Goal: Task Accomplishment & Management: Complete application form

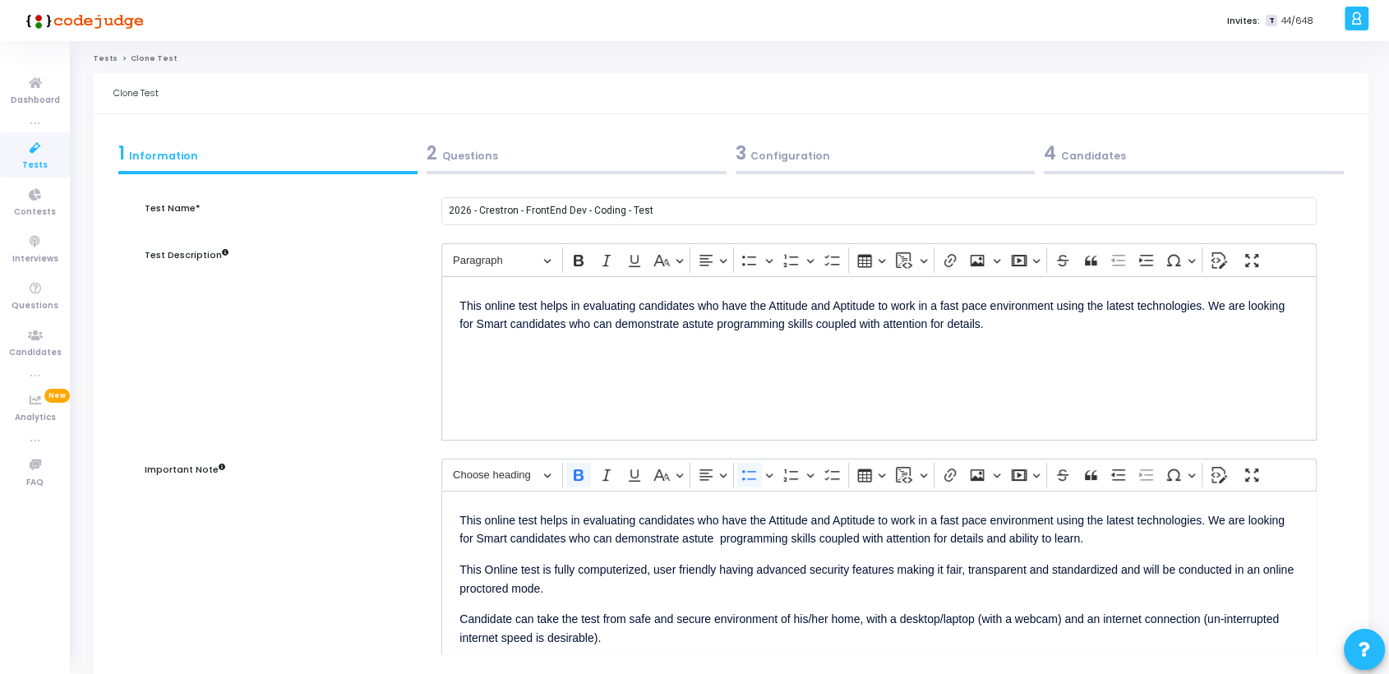
scroll to position [299, 0]
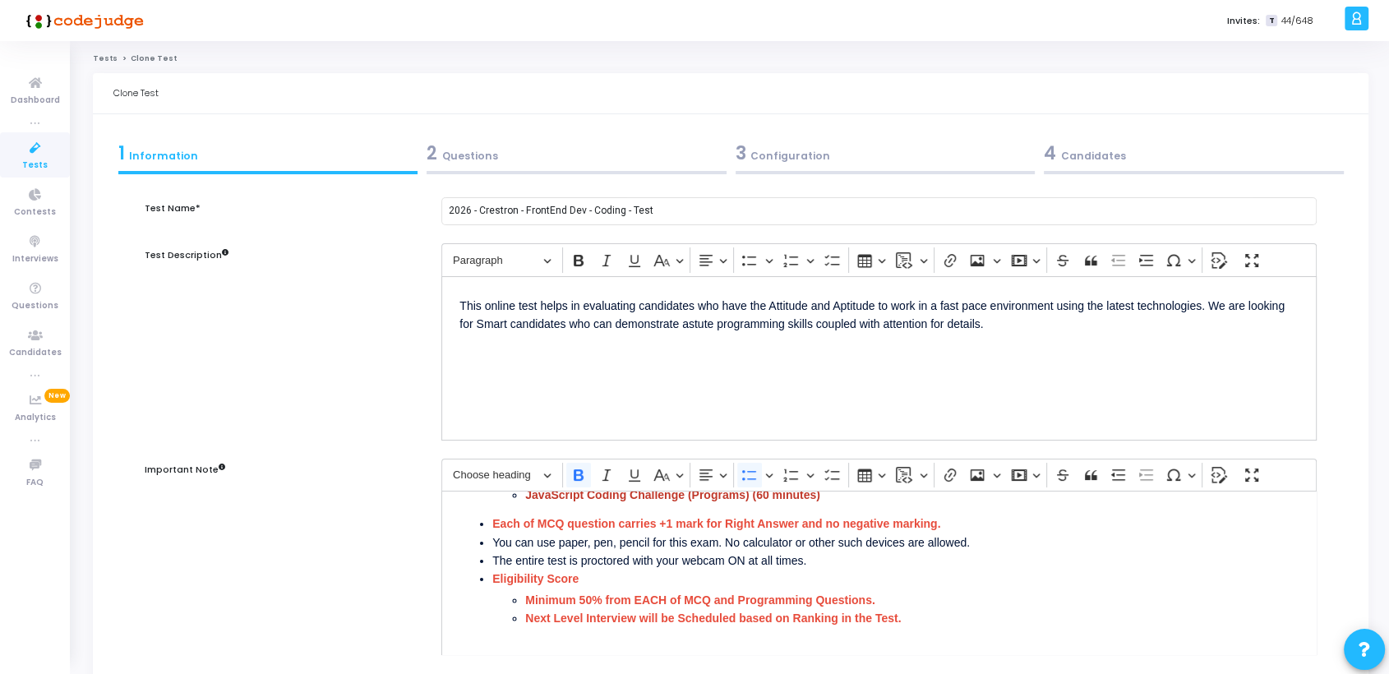
click at [39, 159] on span "Tests" at bounding box center [34, 166] width 25 height 14
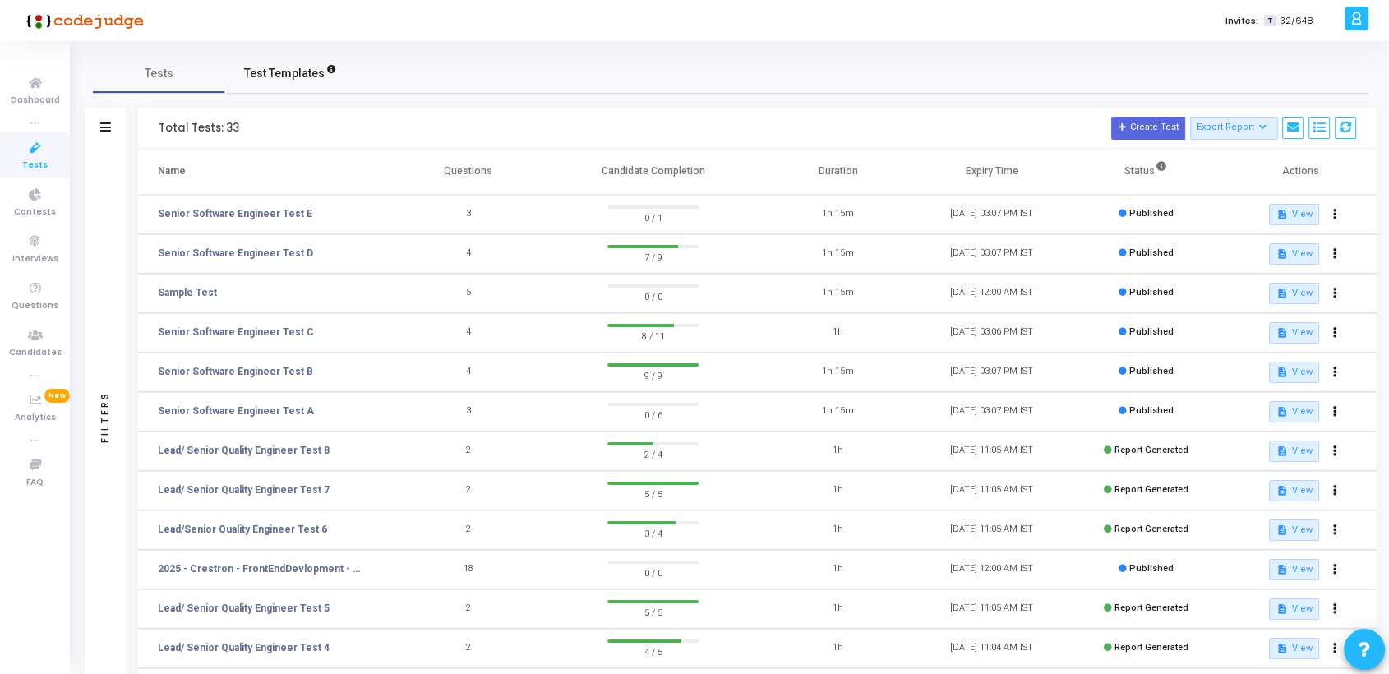
click at [302, 72] on span "Test Templates" at bounding box center [284, 73] width 81 height 17
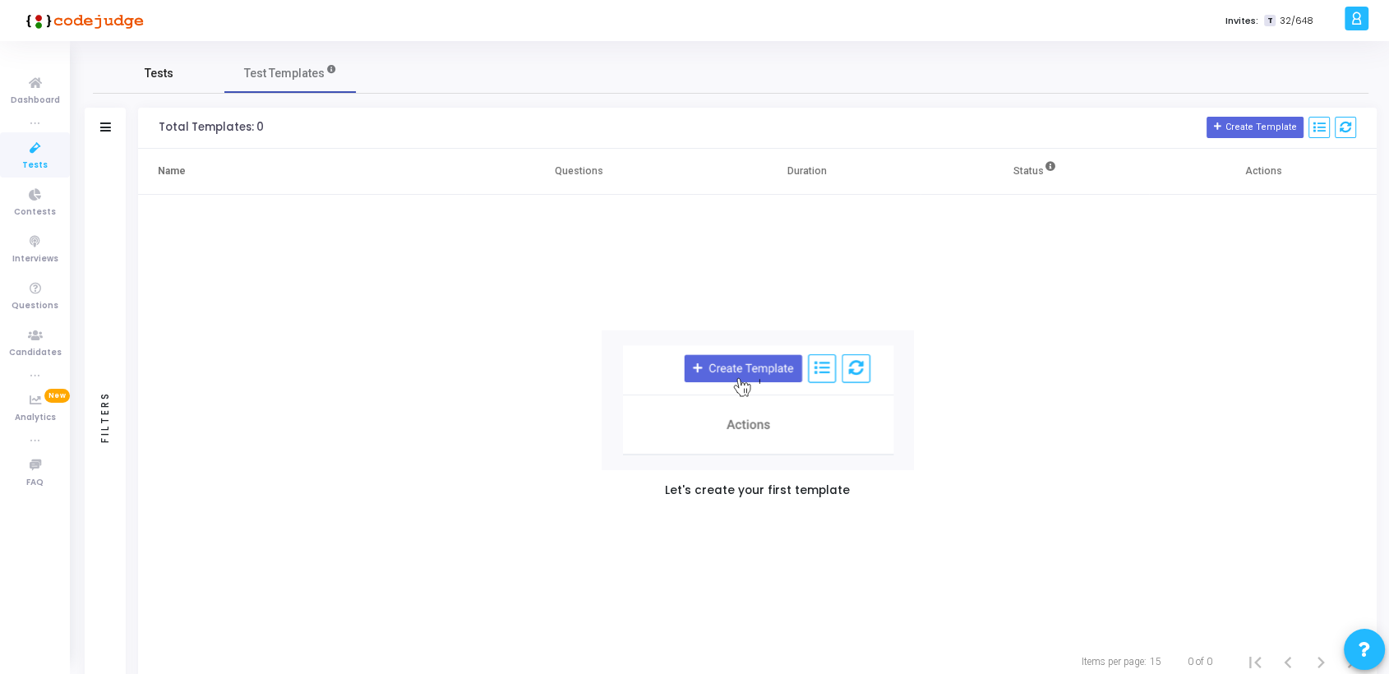
click at [164, 76] on span "Tests" at bounding box center [159, 73] width 29 height 17
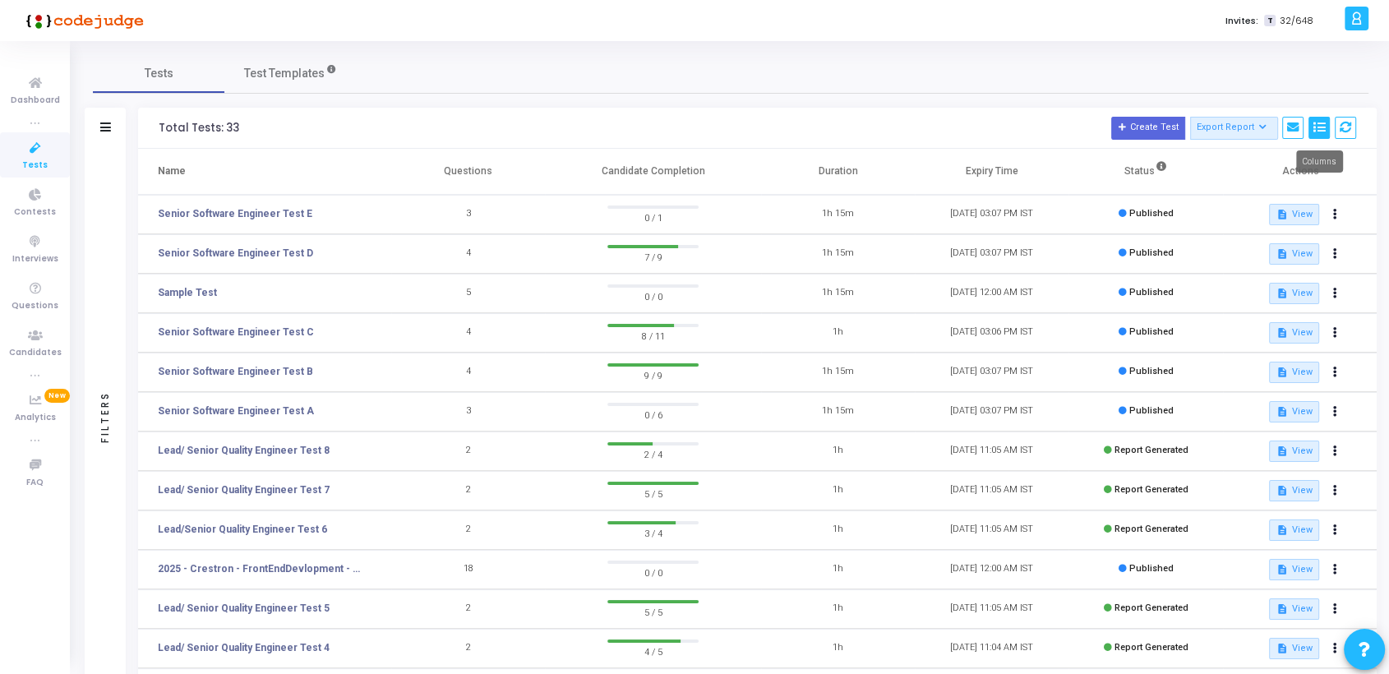
click at [1321, 130] on icon at bounding box center [1319, 128] width 12 height 12
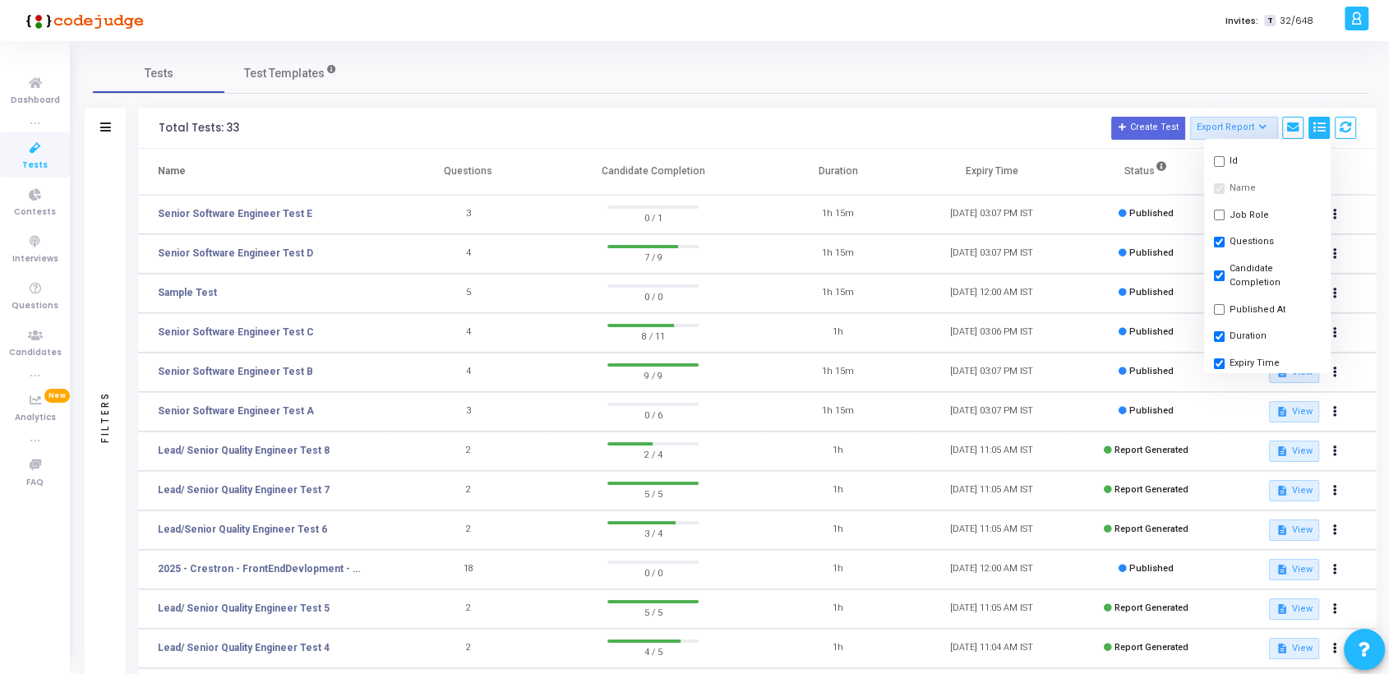
click at [1220, 159] on input "checkbox" at bounding box center [1219, 161] width 11 height 11
checkbox input "true"
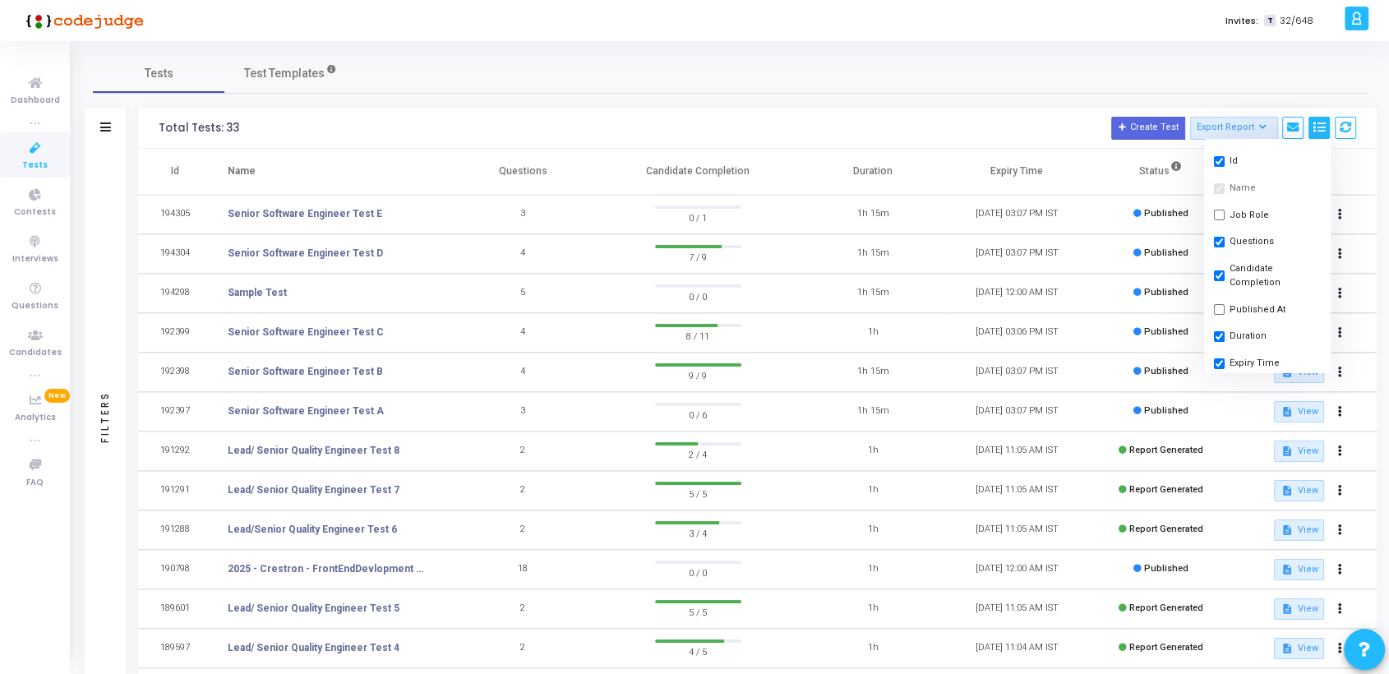
click at [812, 94] on div "Tests Test Templates Filters Filters Test Name: search Status Draft Published E…" at bounding box center [730, 442] width 1275 height 779
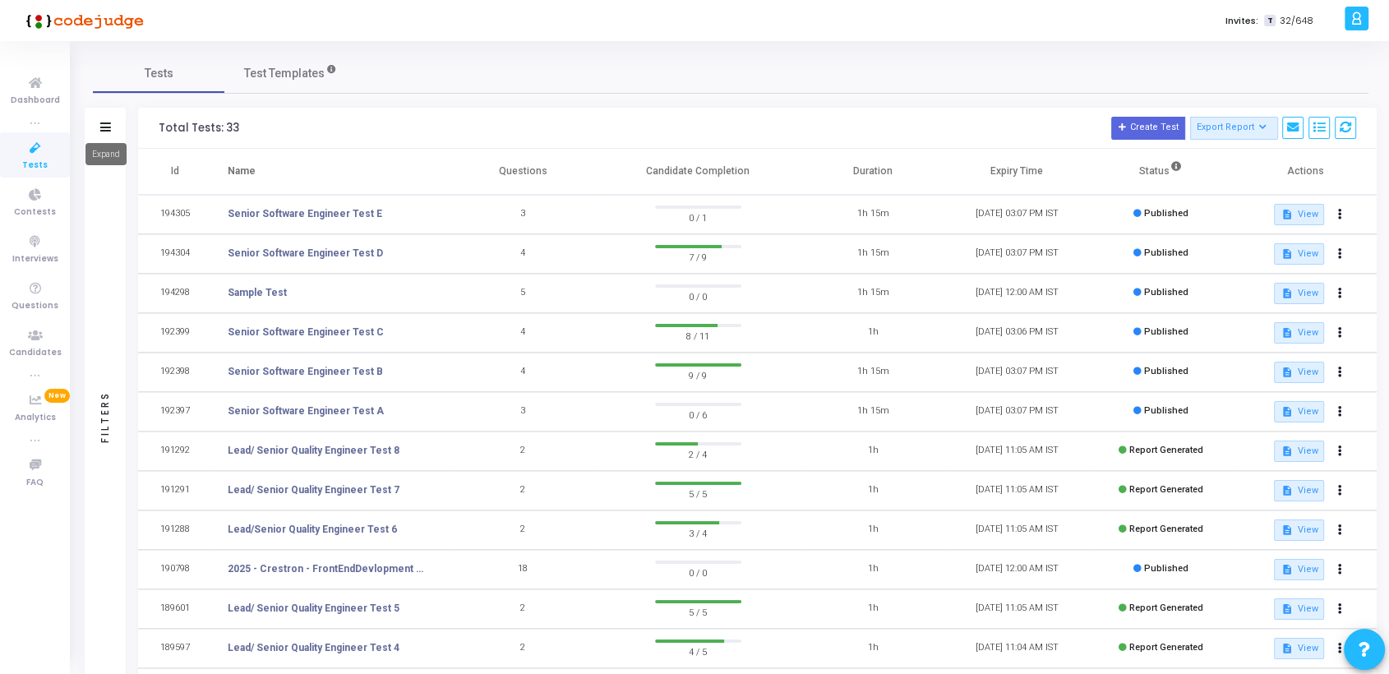
click at [104, 123] on icon at bounding box center [105, 126] width 11 height 9
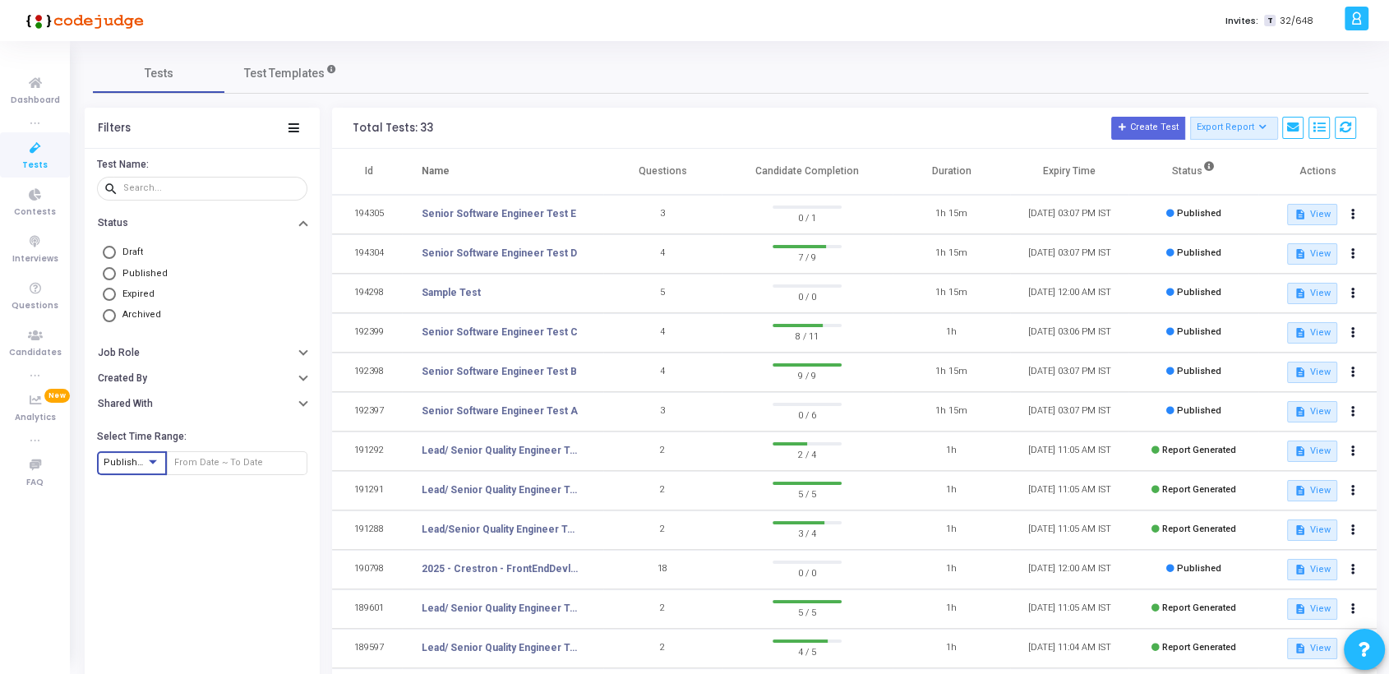
click at [155, 463] on div at bounding box center [152, 461] width 15 height 13
click at [256, 458] on div at bounding box center [694, 337] width 1389 height 674
click at [256, 463] on input "text" at bounding box center [237, 463] width 127 height 10
click at [223, 537] on div at bounding box center [694, 337] width 1389 height 674
click at [124, 246] on span "Draft" at bounding box center [132, 251] width 21 height 11
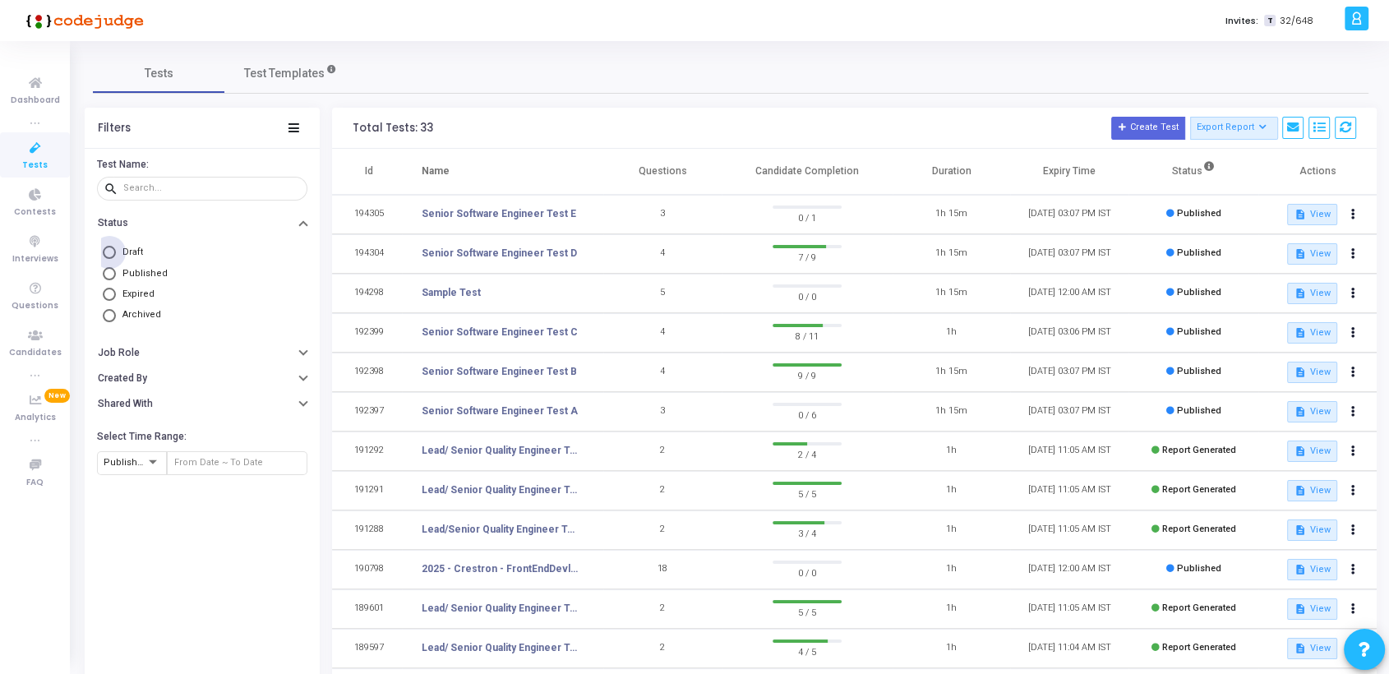
click at [116, 246] on input "Draft" at bounding box center [109, 252] width 13 height 13
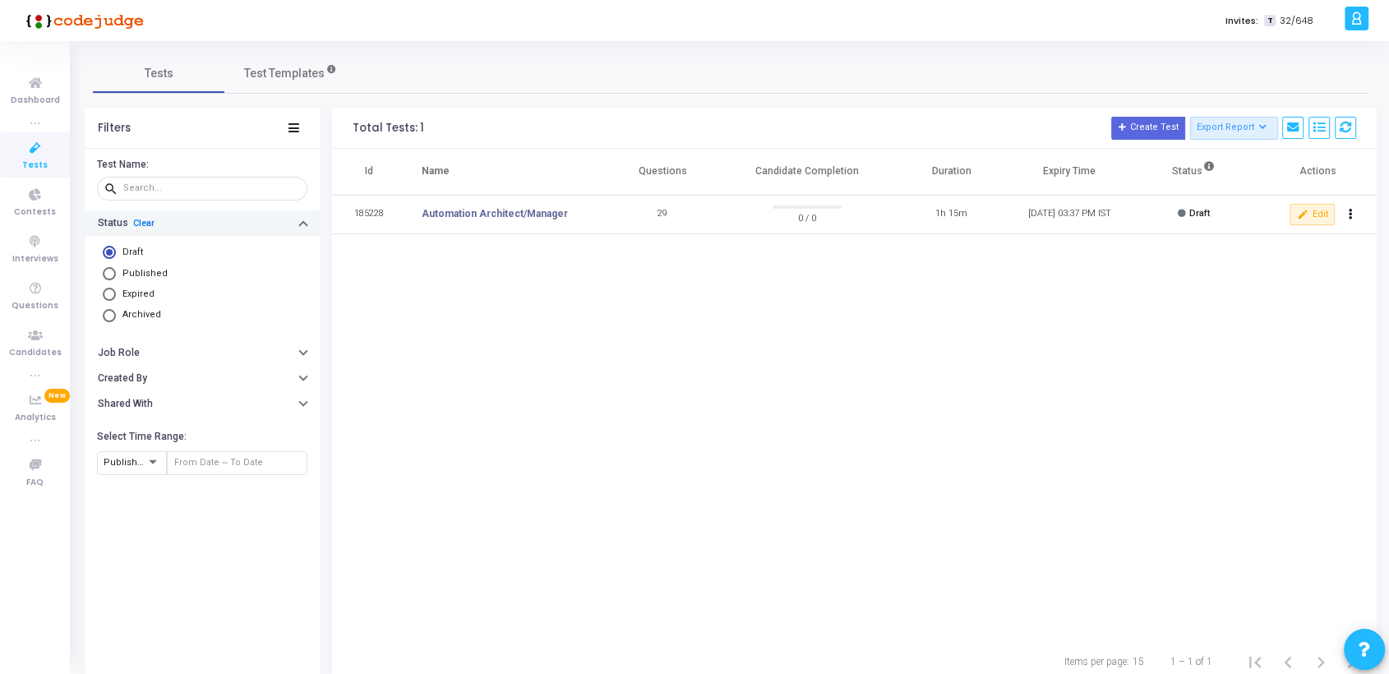
click at [140, 222] on link "Clear" at bounding box center [143, 223] width 21 height 11
radio input "false"
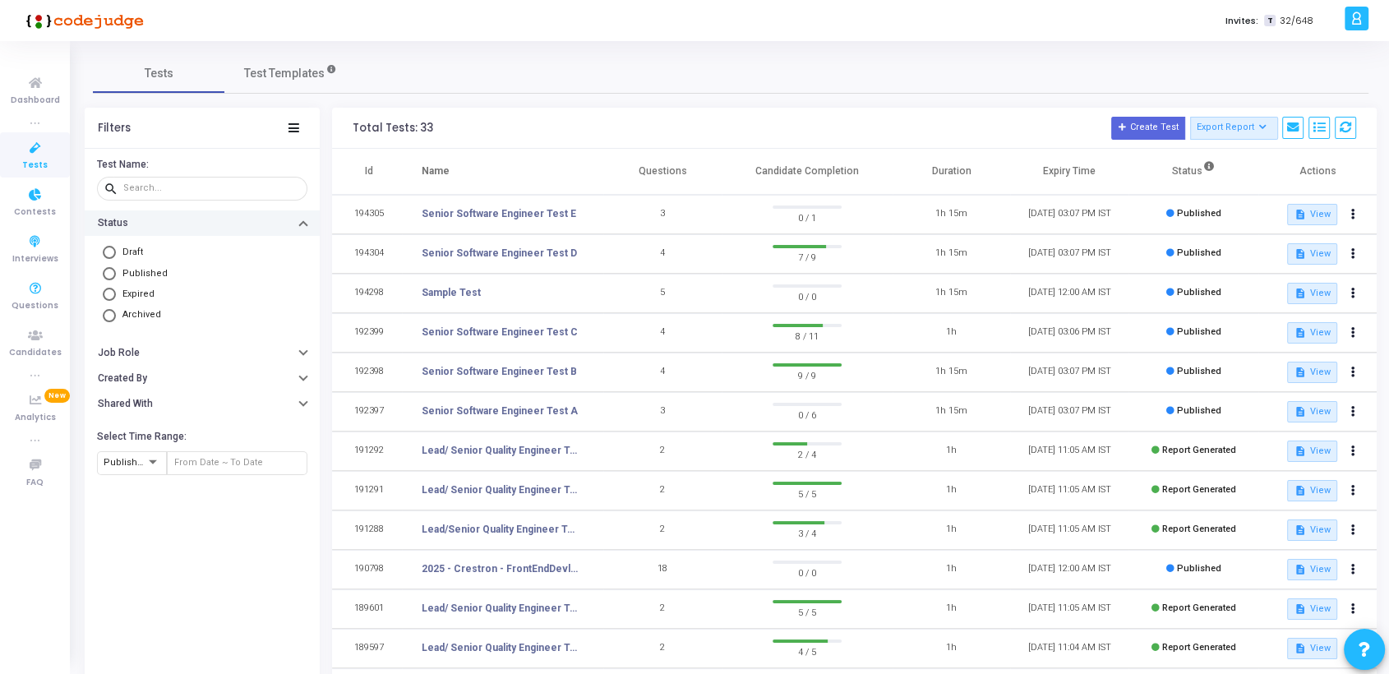
click at [39, 159] on span "Tests" at bounding box center [34, 166] width 25 height 14
click at [293, 127] on icon at bounding box center [293, 127] width 11 height 9
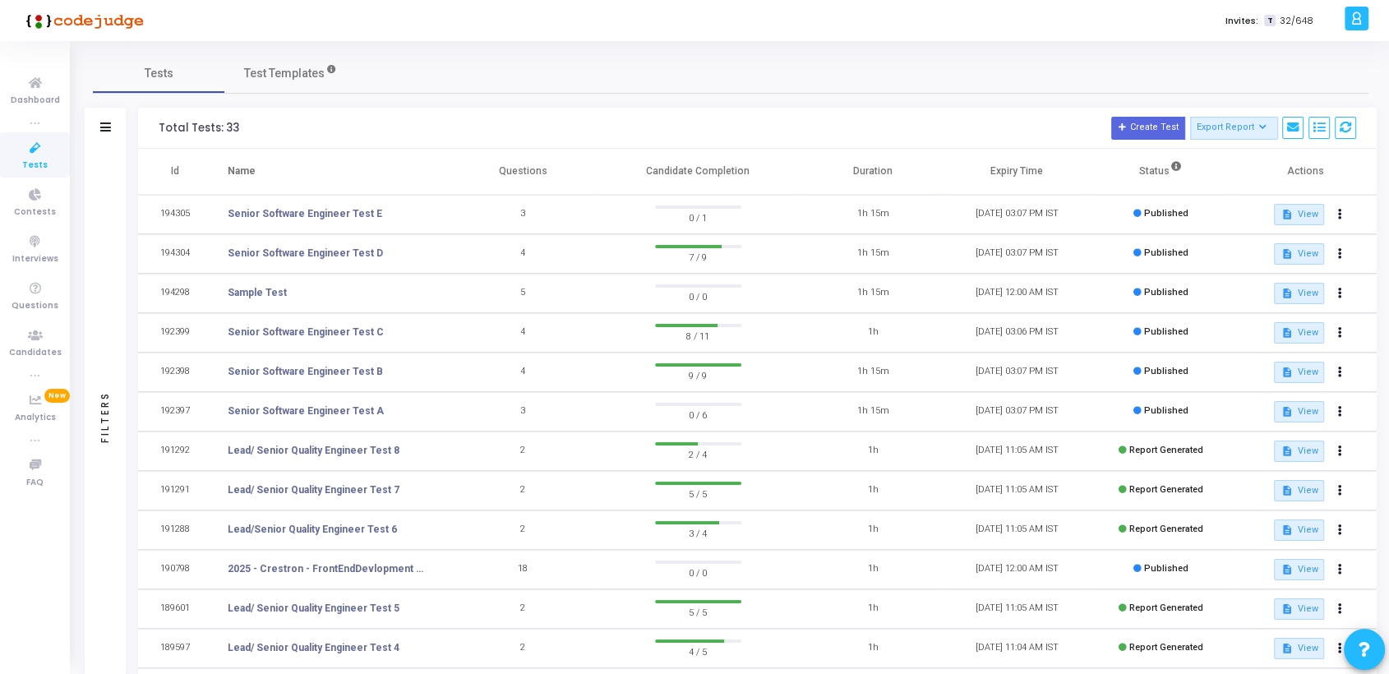
scroll to position [200, 0]
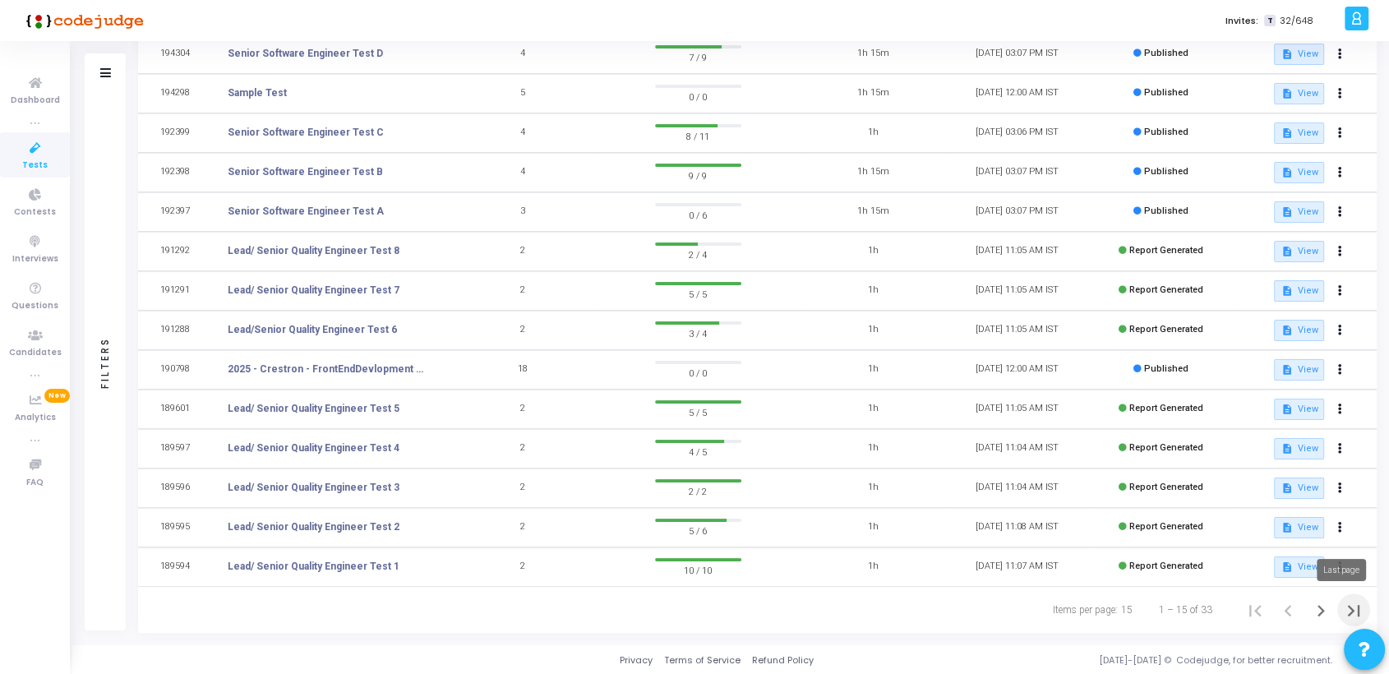
click at [1354, 606] on icon "Last page" at bounding box center [1353, 610] width 23 height 23
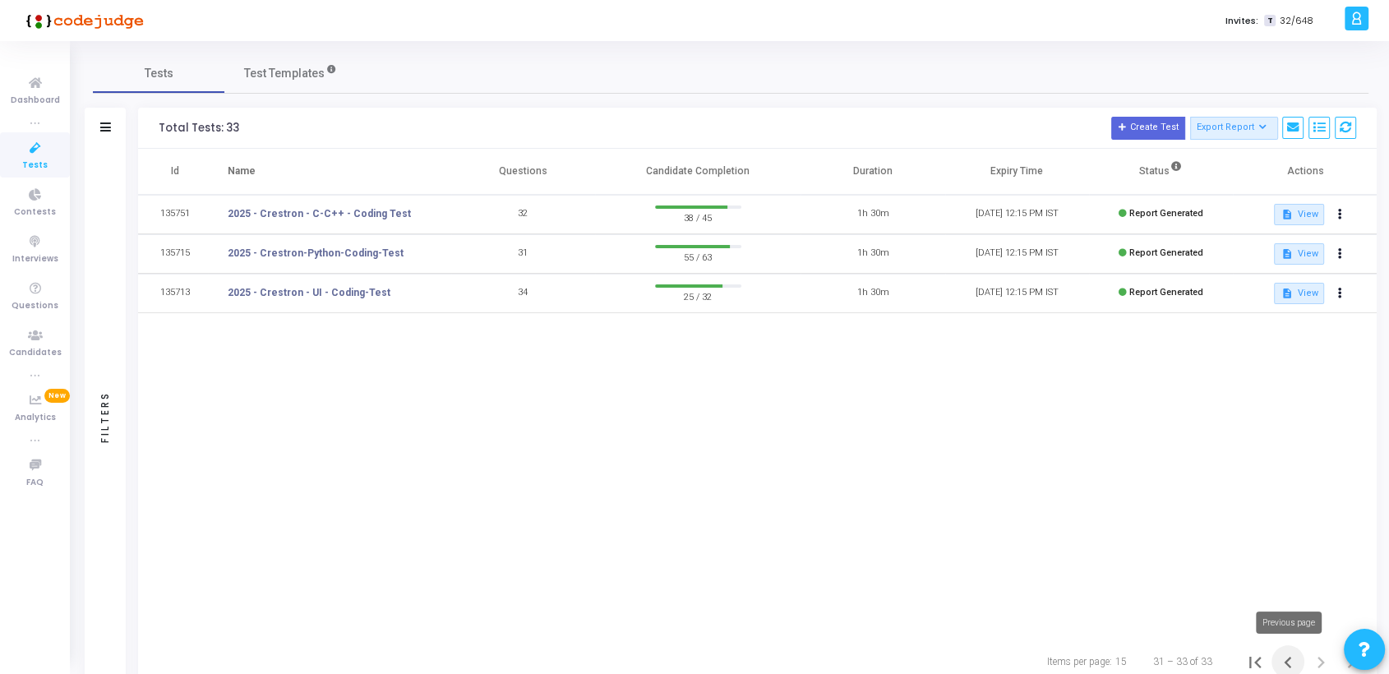
click at [1289, 662] on icon "Previous page" at bounding box center [1287, 662] width 23 height 23
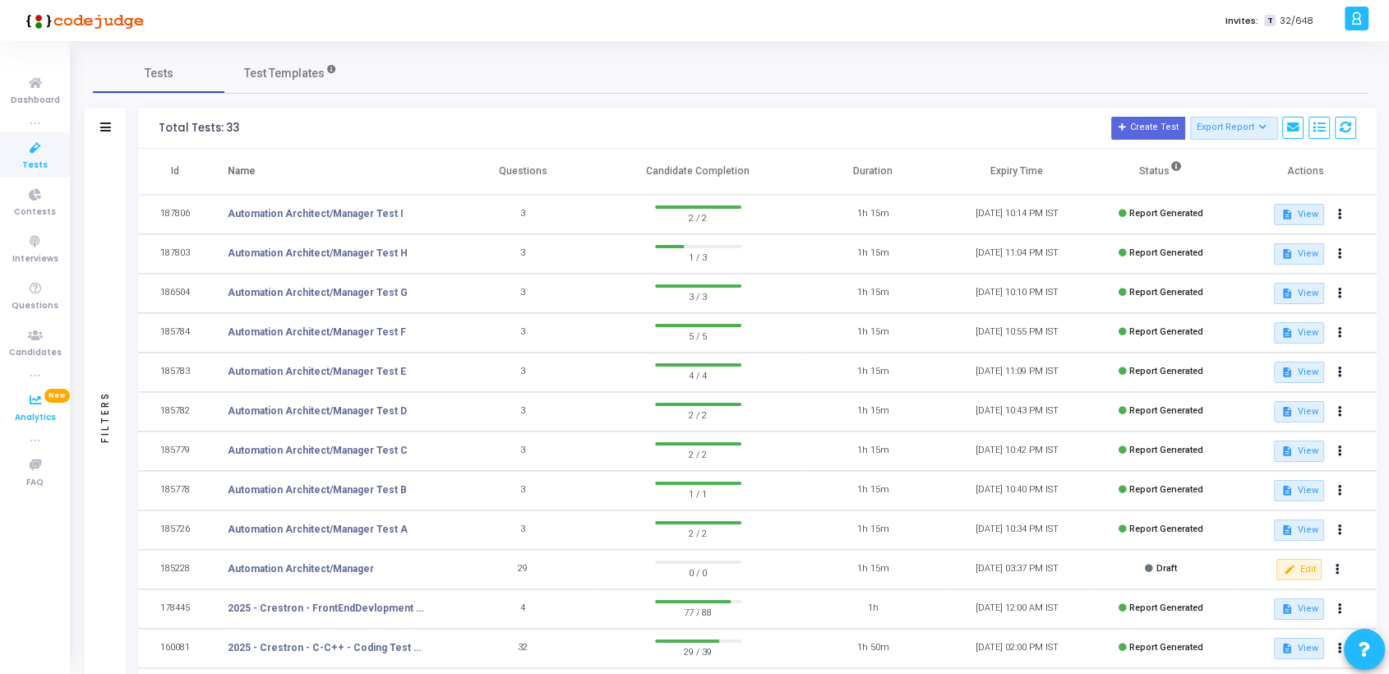
click at [39, 411] on span "Analytics" at bounding box center [35, 418] width 41 height 14
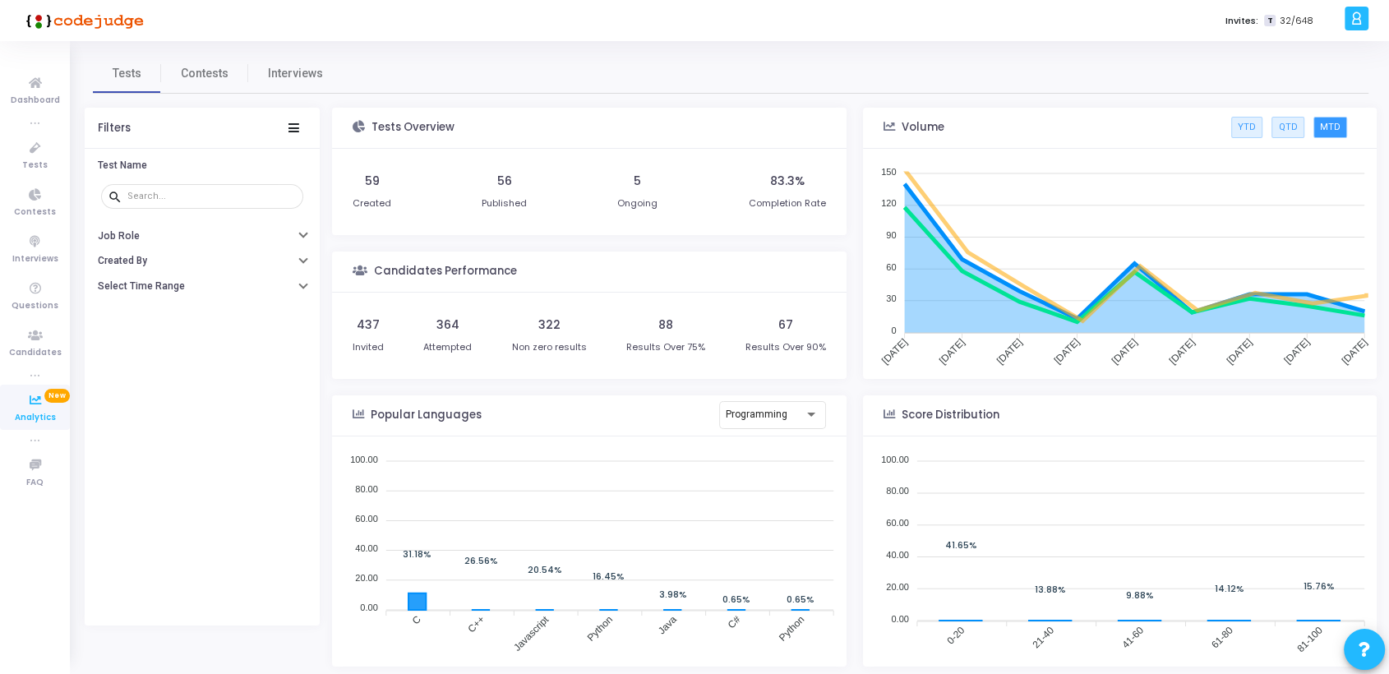
scroll to position [239, 500]
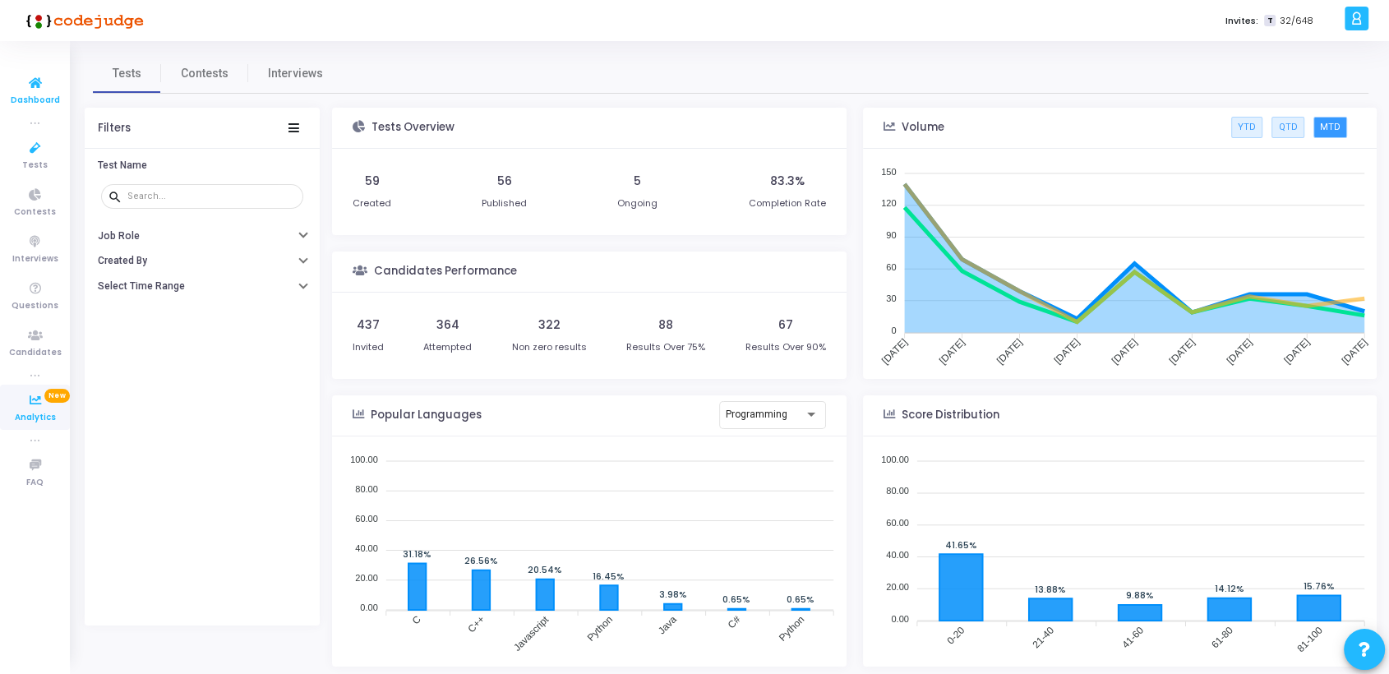
click at [30, 85] on icon at bounding box center [35, 83] width 35 height 21
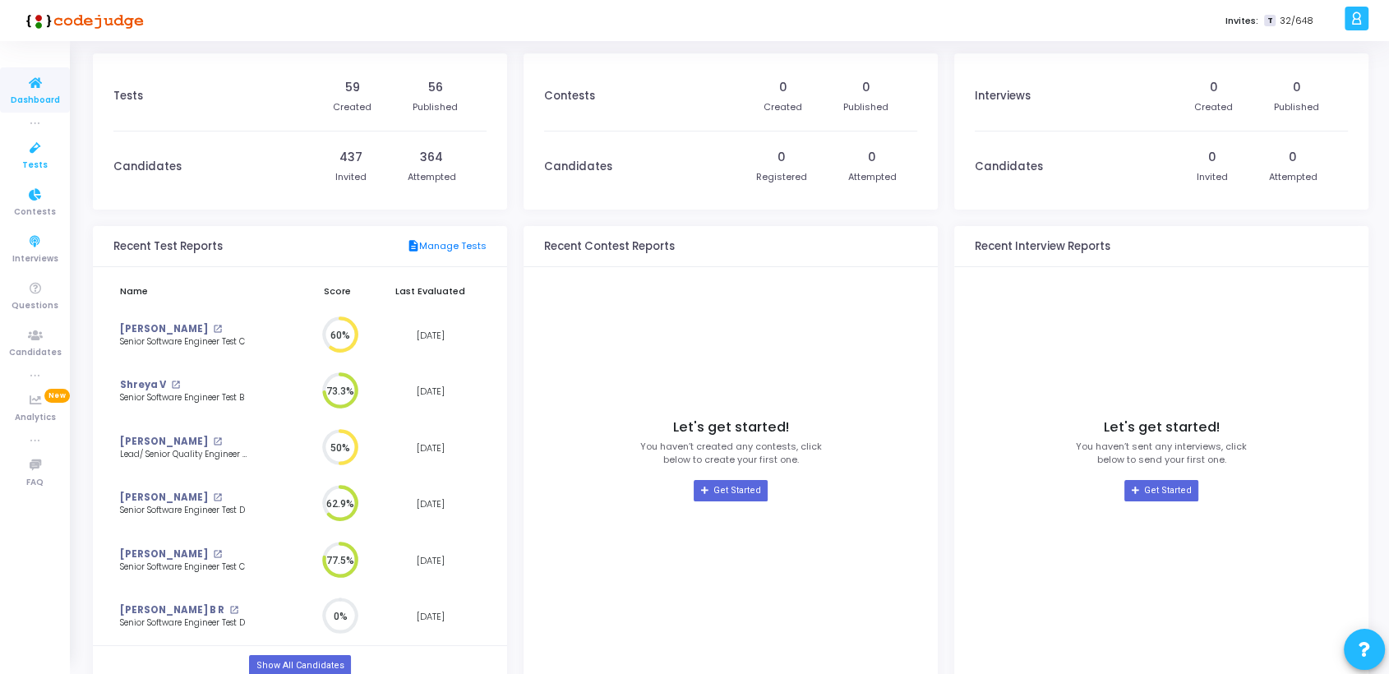
click at [33, 154] on icon at bounding box center [35, 148] width 35 height 21
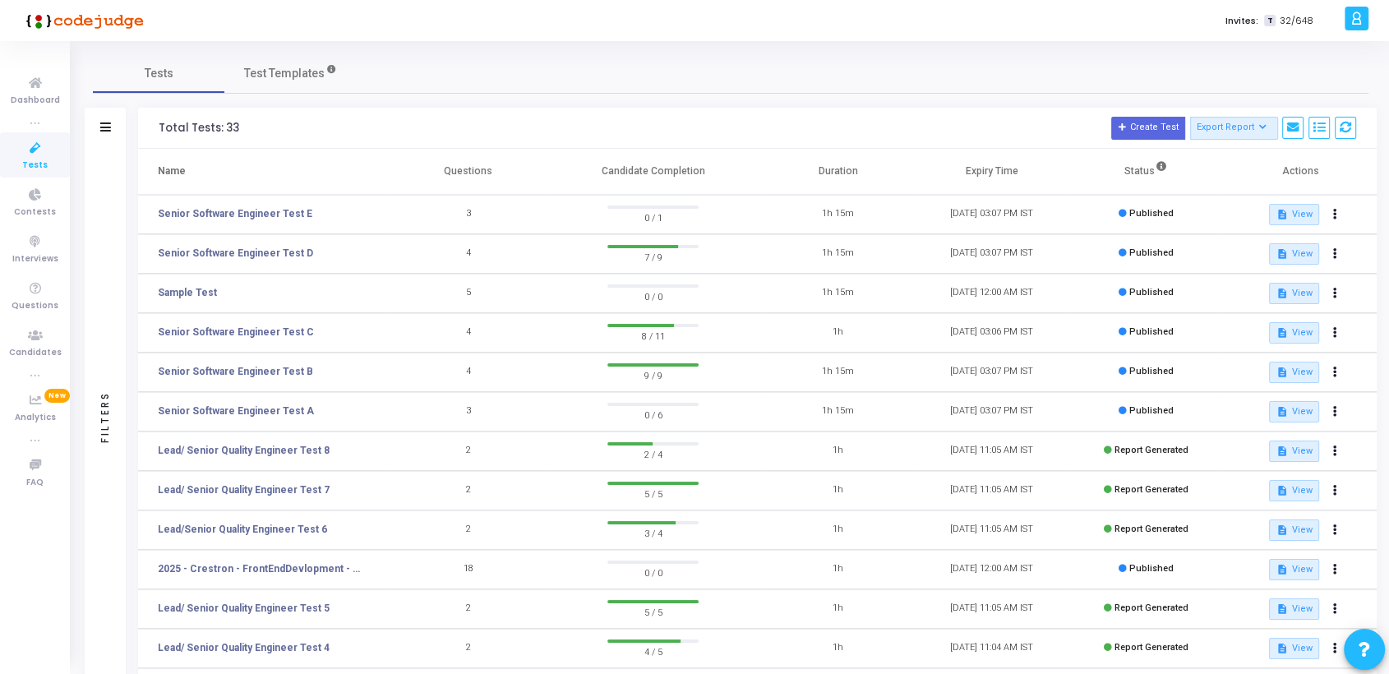
click at [32, 159] on span "Tests" at bounding box center [34, 166] width 25 height 14
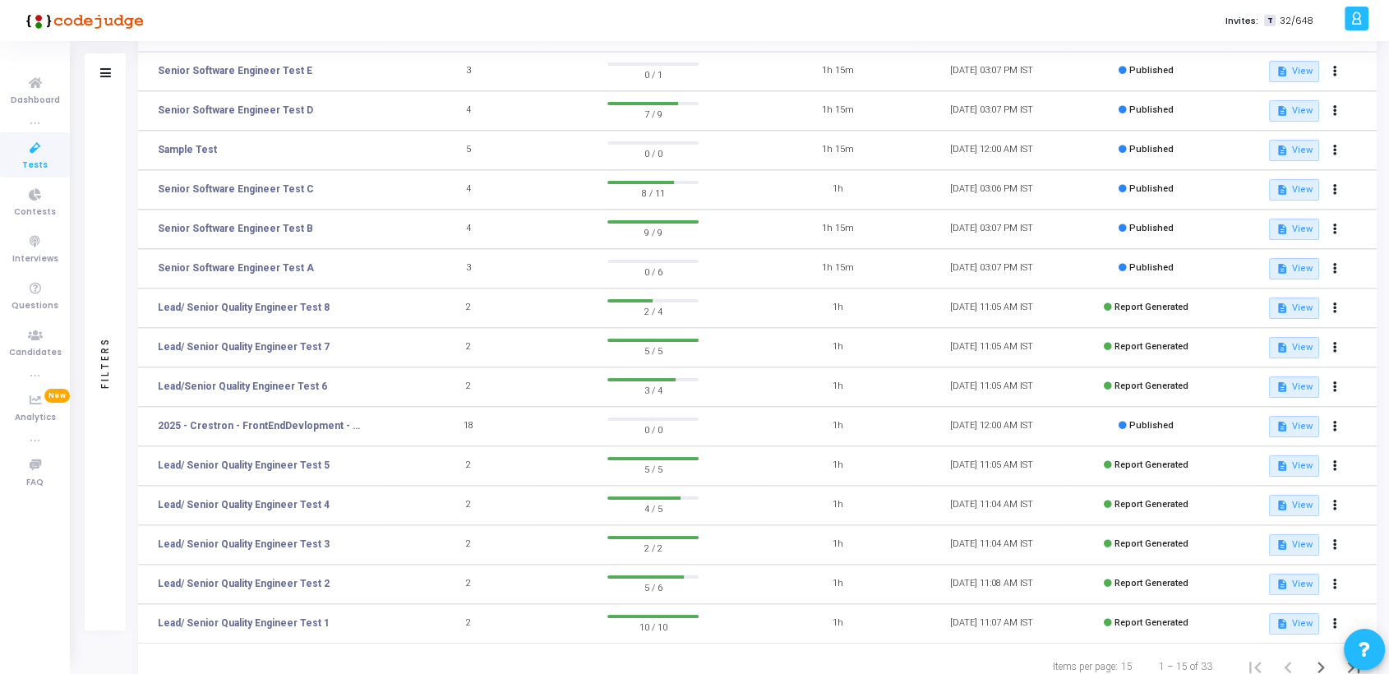
scroll to position [200, 0]
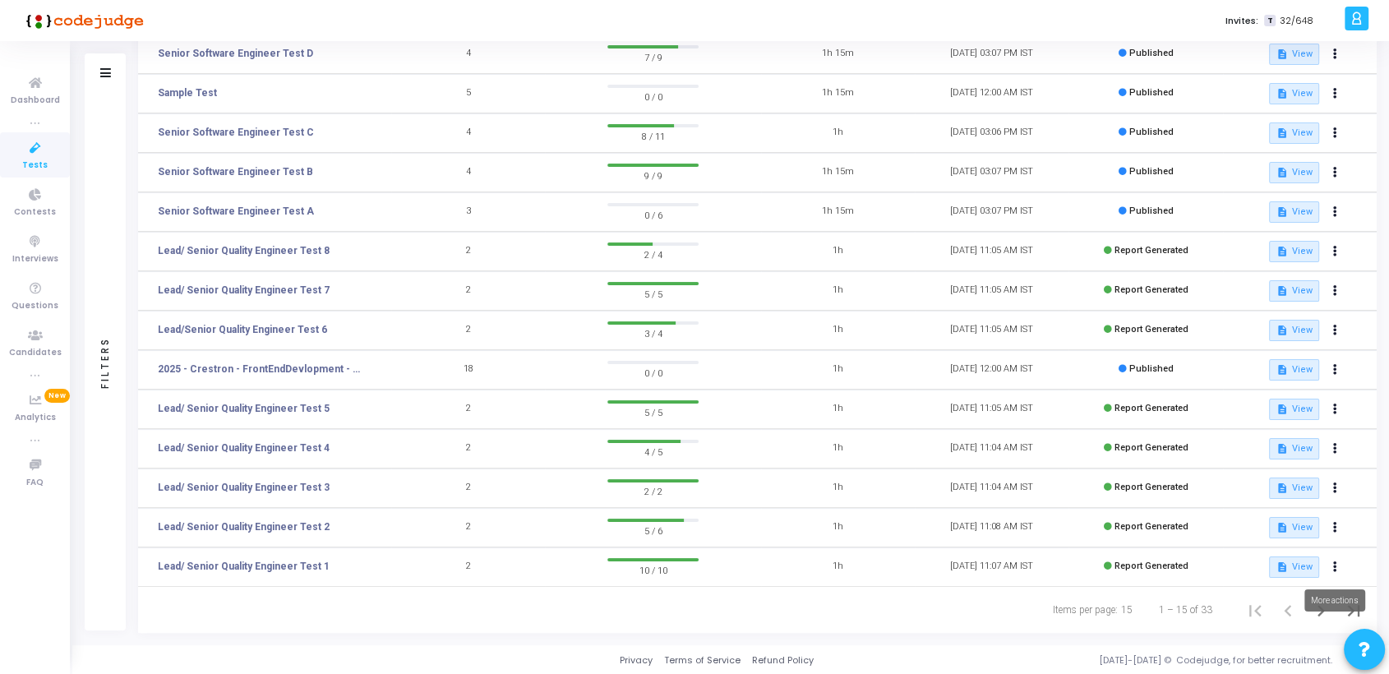
click at [1355, 606] on div "More actions" at bounding box center [1334, 600] width 61 height 22
click at [1352, 616] on mat-tooltip-component "More actions" at bounding box center [1334, 600] width 84 height 45
click at [1352, 609] on icon "Last page" at bounding box center [1353, 611] width 12 height 12
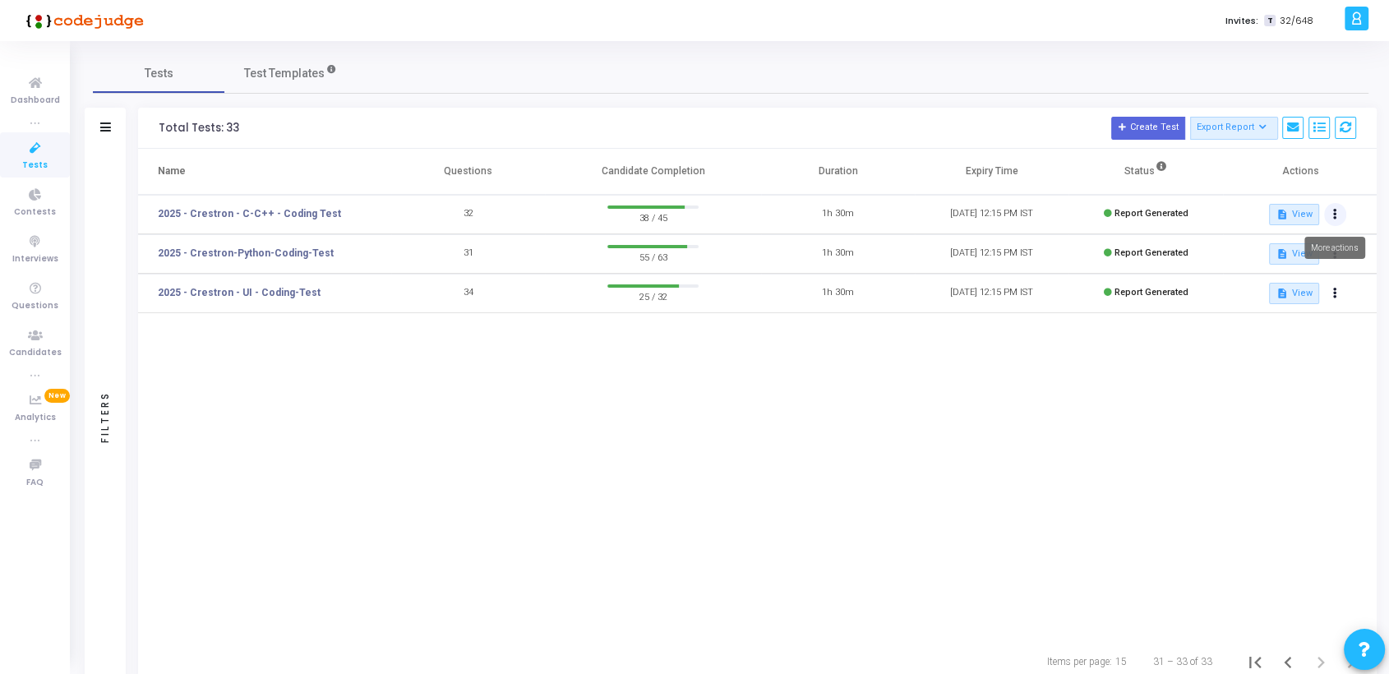
click at [1334, 214] on icon at bounding box center [1335, 214] width 4 height 8
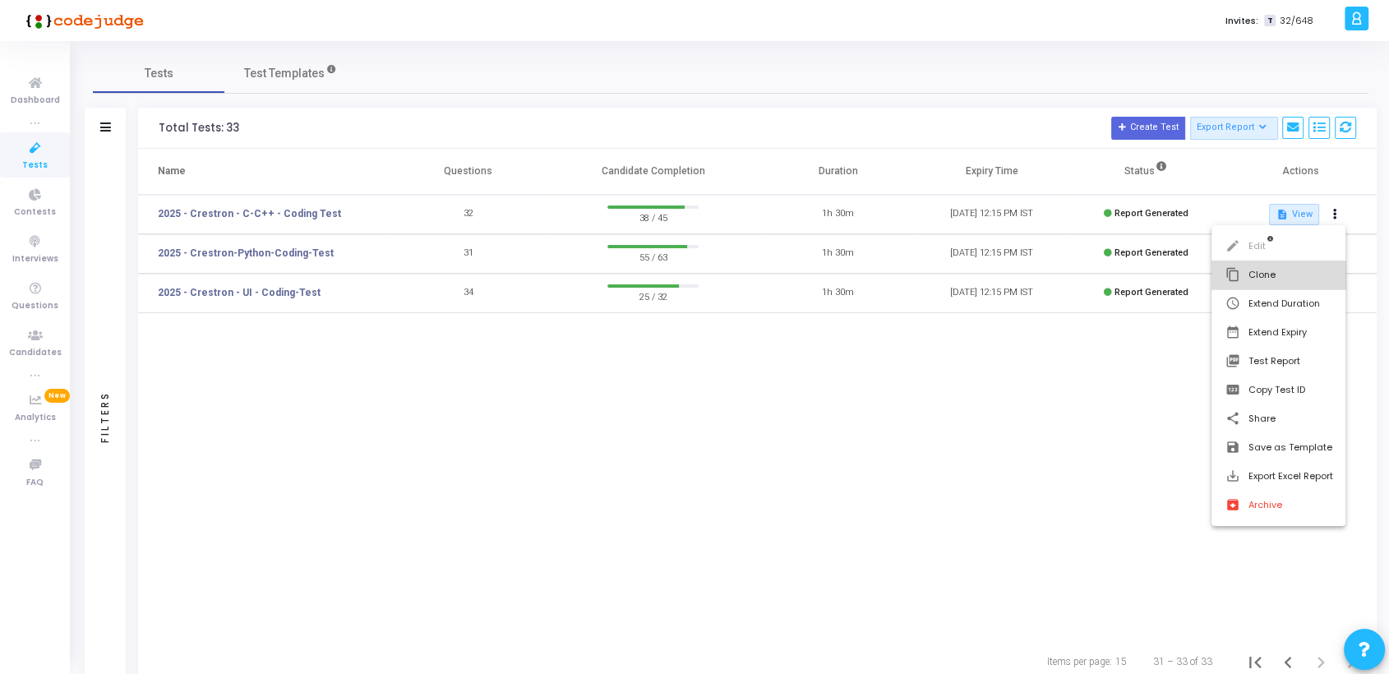
click at [1258, 279] on button "content_copy Clone" at bounding box center [1278, 274] width 134 height 29
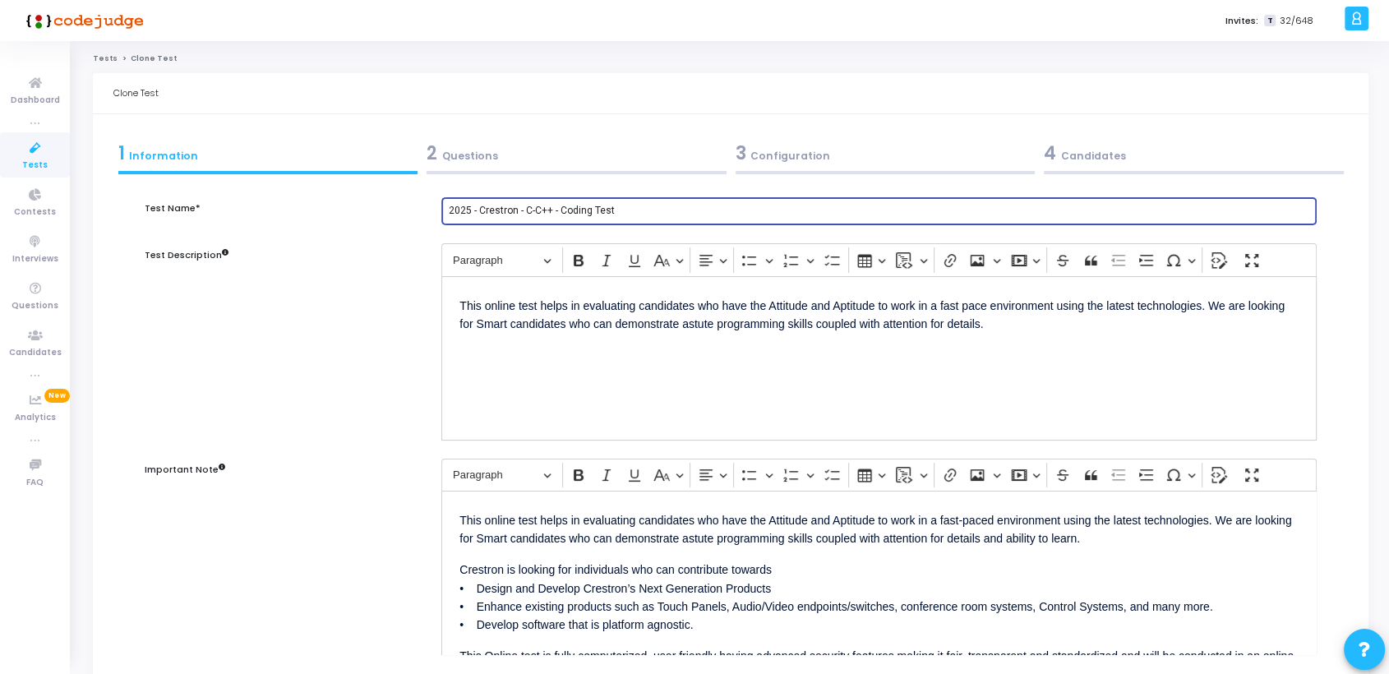
click at [660, 213] on input "2025 - Crestron - C-C++ - Coding Test" at bounding box center [880, 211] width 862 height 12
type input "2026 - Crestron - Firmware - Coding Test"
click at [1019, 391] on div "This online test helps in evaluating candidates who have the Attitude and Aptit…" at bounding box center [878, 358] width 875 height 164
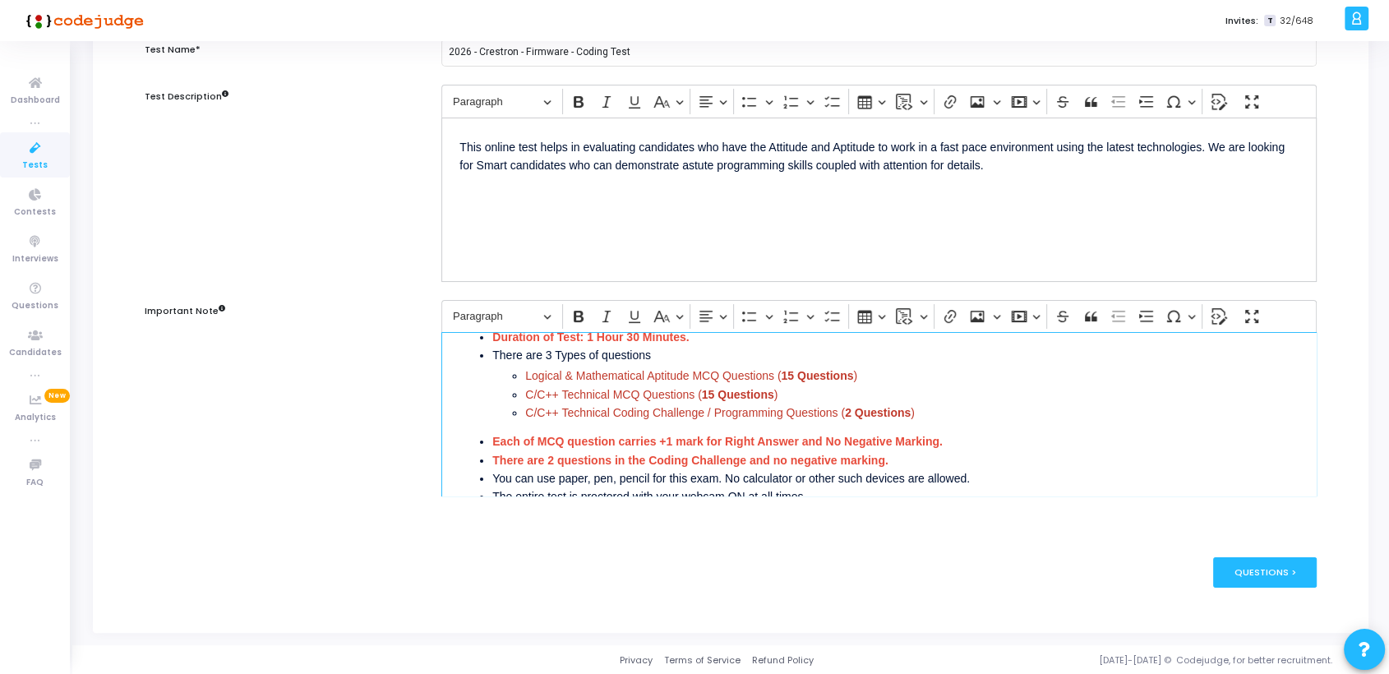
scroll to position [311, 0]
click at [1272, 573] on div "Questions >" at bounding box center [1265, 572] width 104 height 30
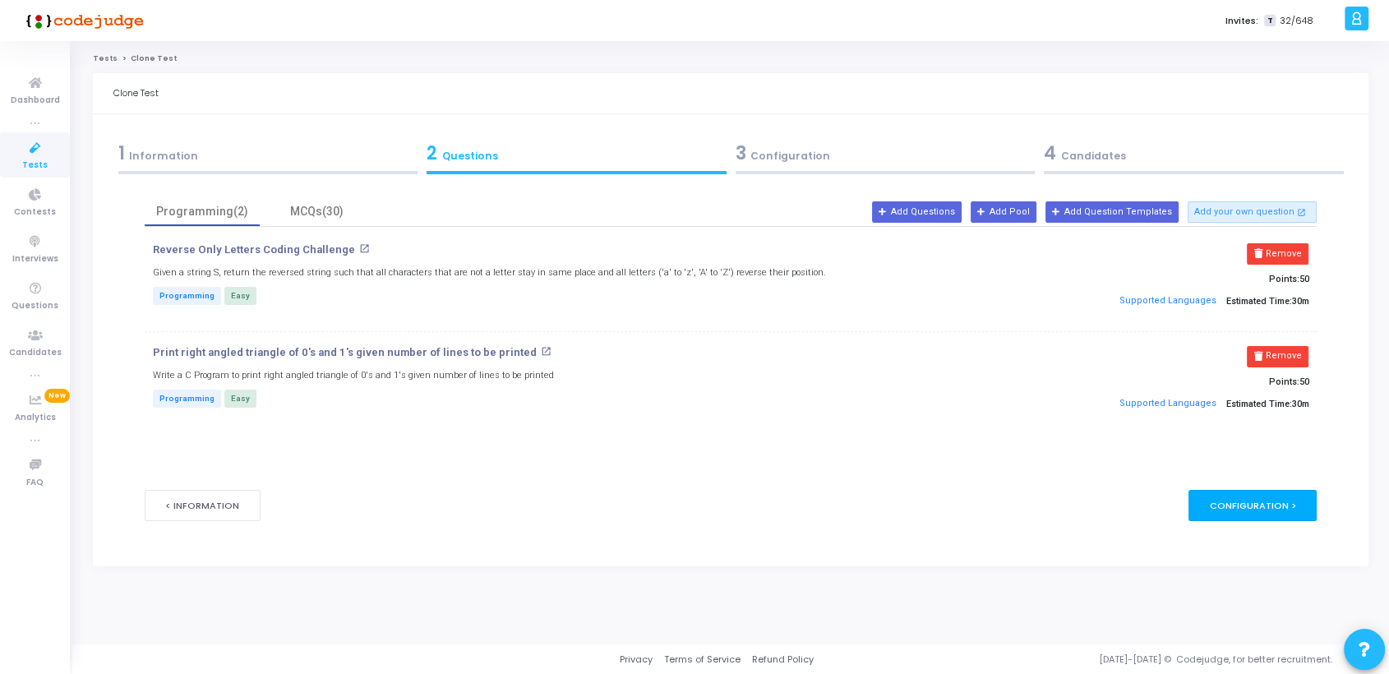
scroll to position [0, 0]
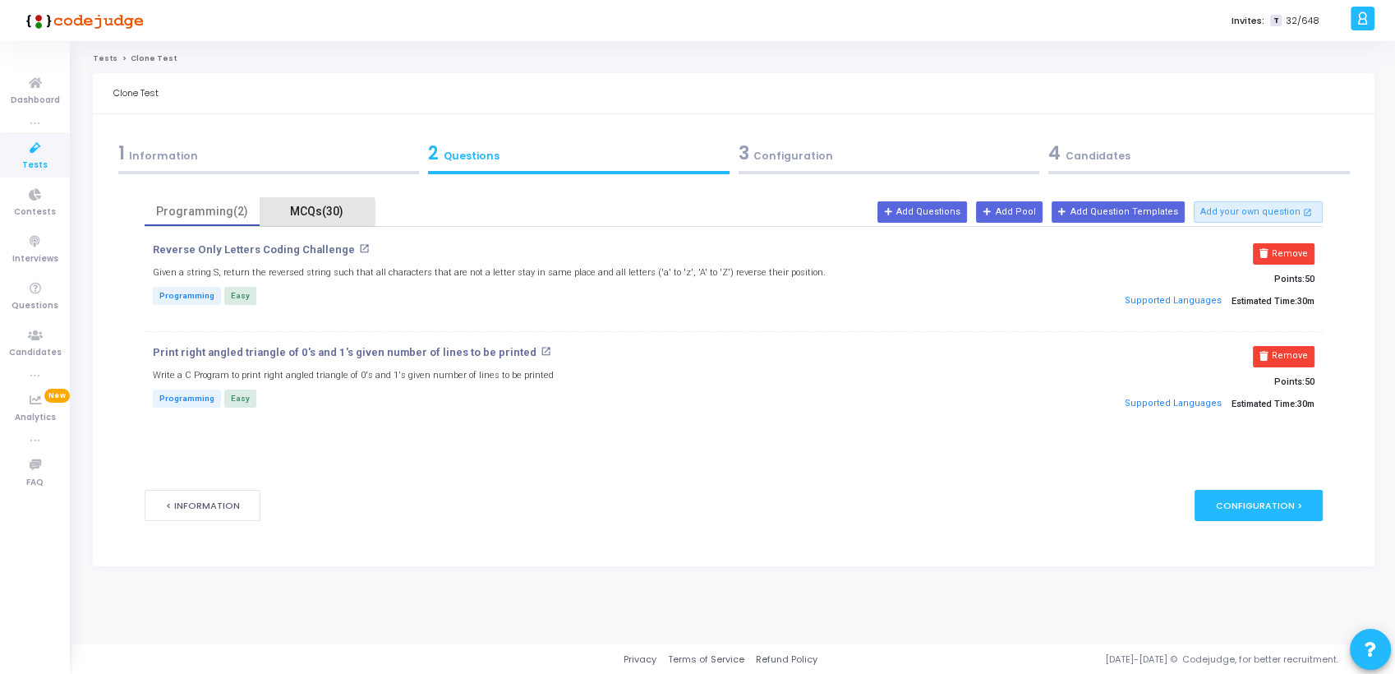
click at [311, 212] on div "MCQs(30)" at bounding box center [316, 211] width 95 height 17
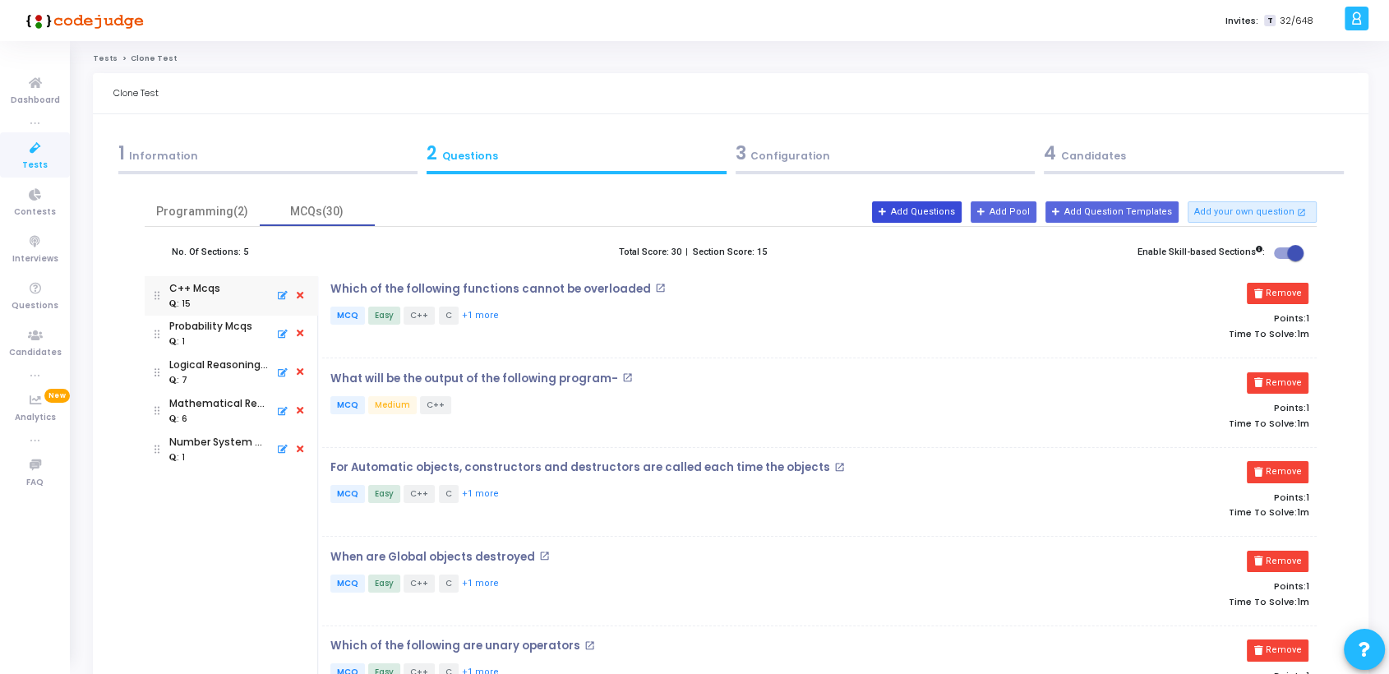
click at [940, 208] on button "Add Questions" at bounding box center [917, 211] width 90 height 21
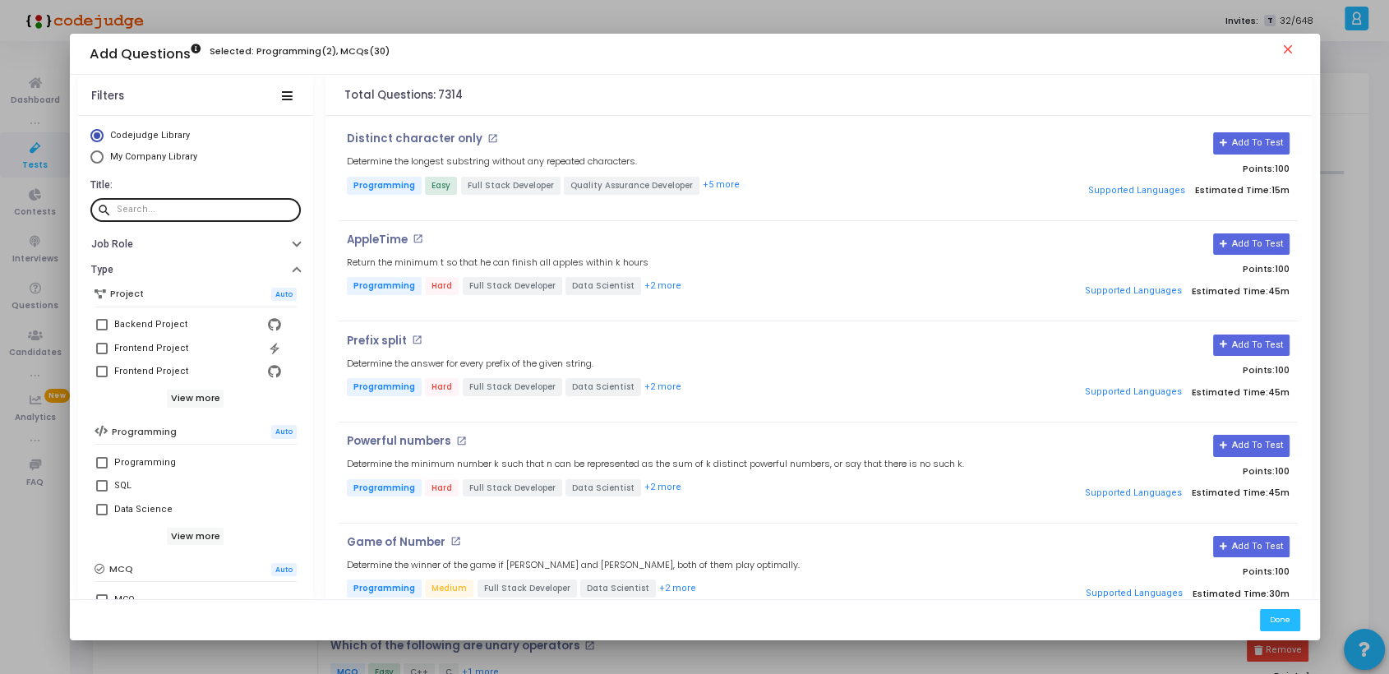
click at [150, 201] on div at bounding box center [205, 209] width 177 height 26
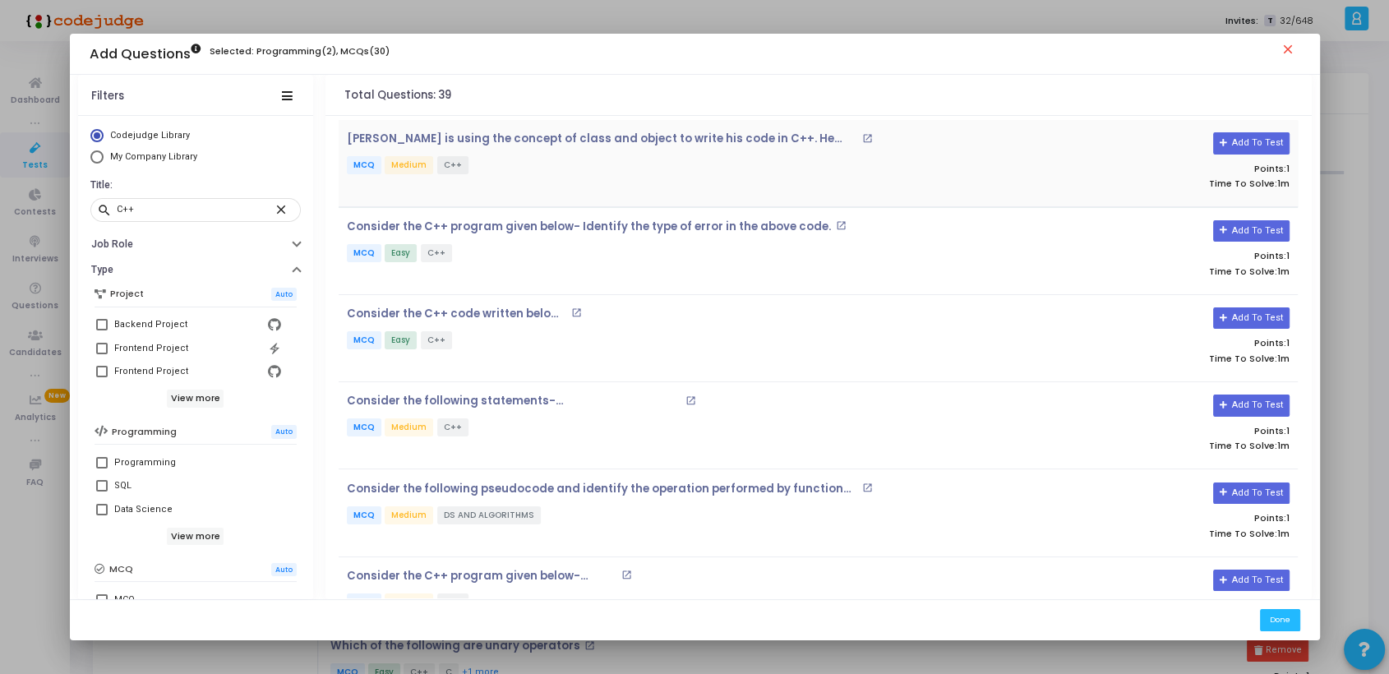
click at [864, 141] on mat-icon "open_in_new" at bounding box center [867, 138] width 11 height 11
click at [836, 223] on mat-icon "open_in_new" at bounding box center [841, 225] width 11 height 11
click at [1262, 146] on button "Add To Test" at bounding box center [1251, 142] width 76 height 21
click at [1262, 228] on button "Add To Test" at bounding box center [1251, 230] width 76 height 21
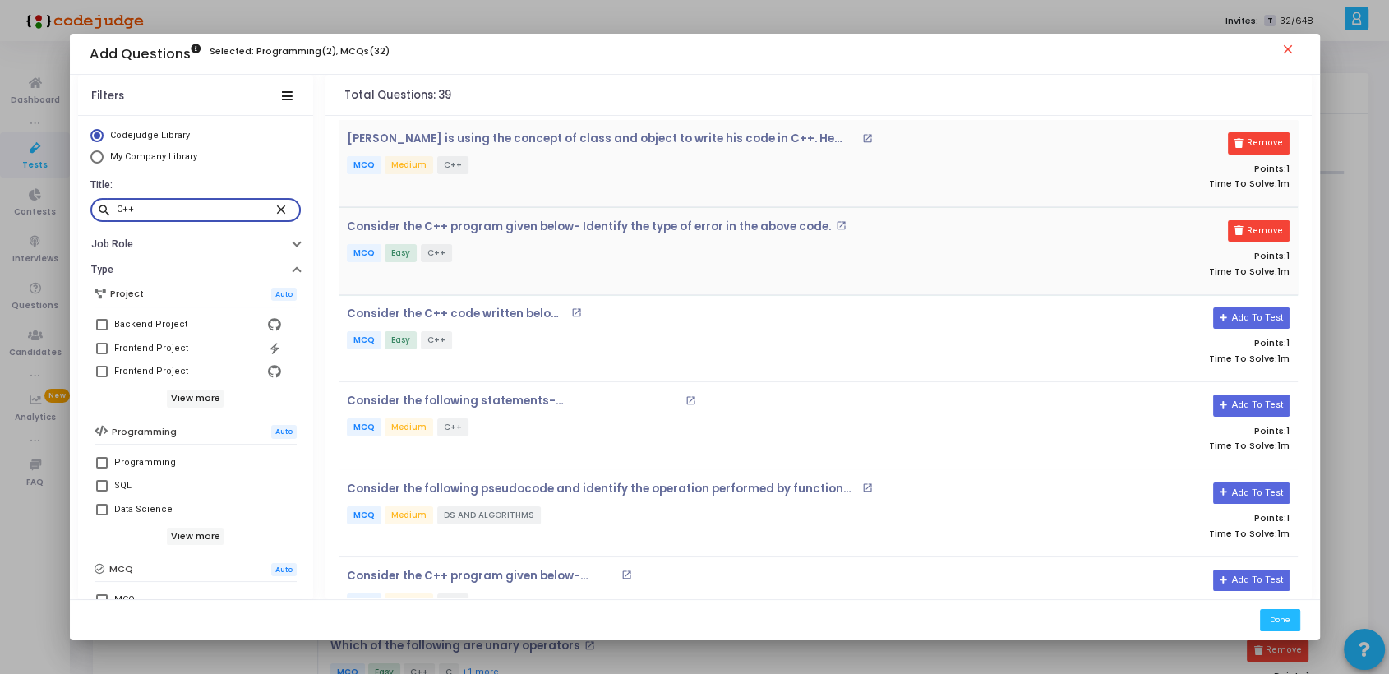
click at [154, 205] on input "C++" at bounding box center [196, 210] width 158 height 10
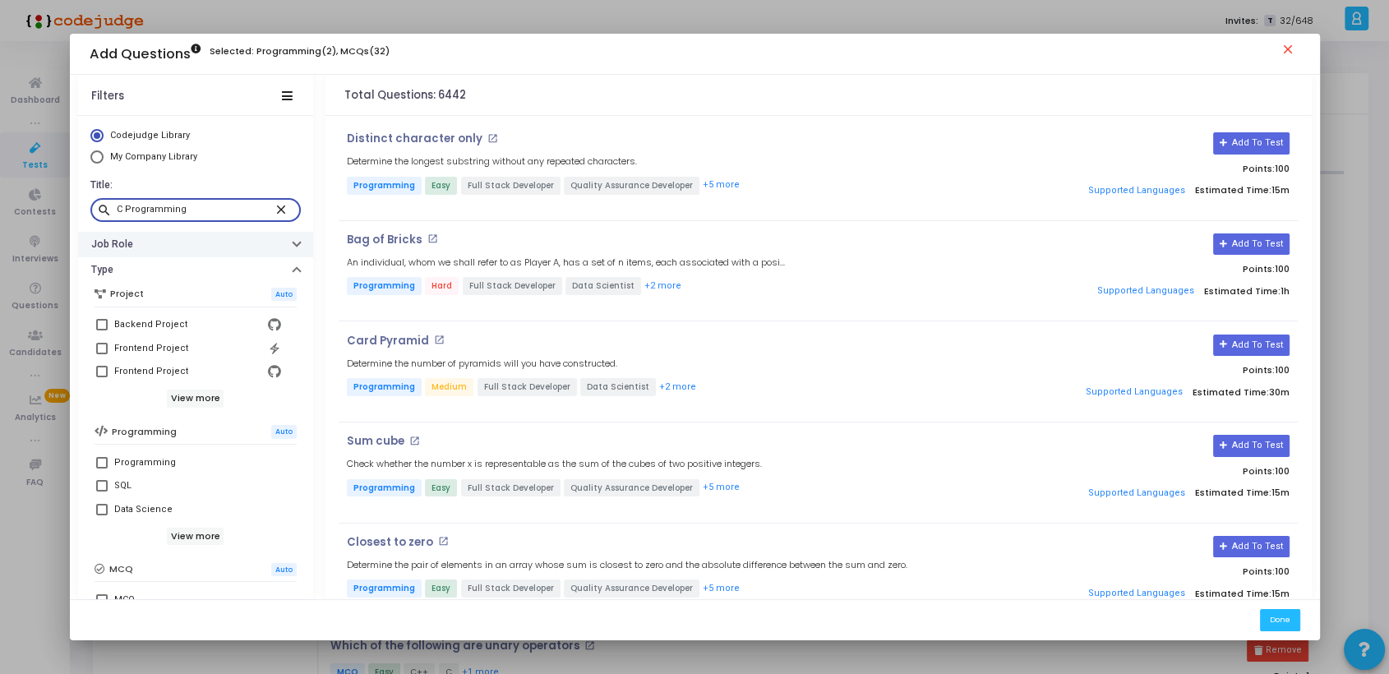
type input "C Programming"
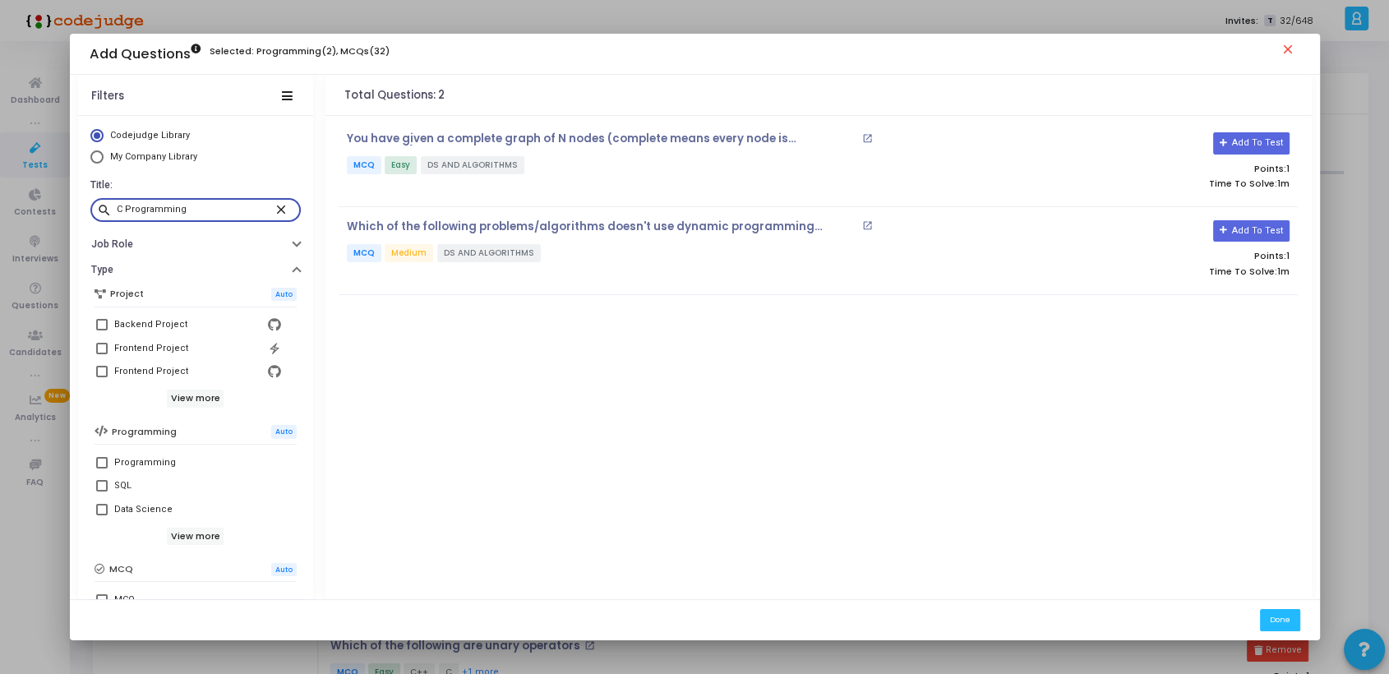
drag, startPoint x: 197, startPoint y: 208, endPoint x: 49, endPoint y: 191, distance: 148.8
click at [49, 191] on div "Add Questions Selected: Programming(2), MCQs(32) close Filters Codejudge Librar…" at bounding box center [694, 337] width 1389 height 674
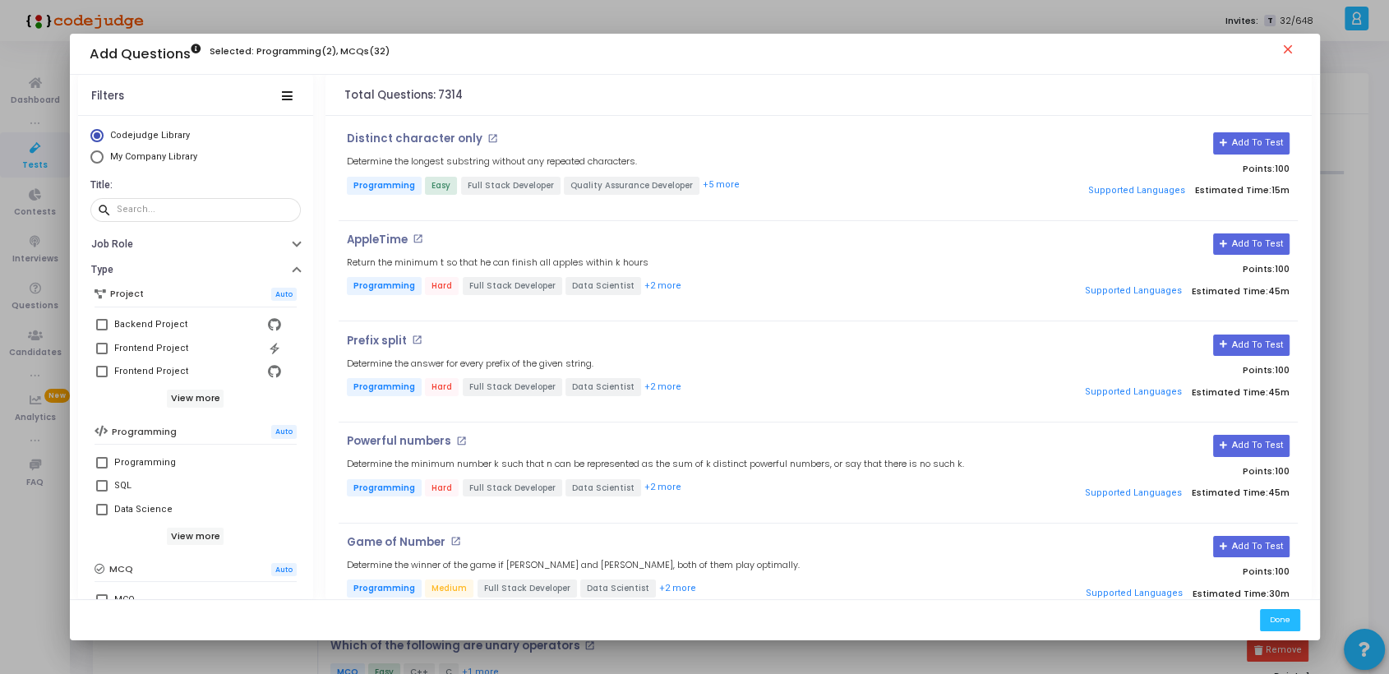
drag, startPoint x: 310, startPoint y: 382, endPoint x: 302, endPoint y: 472, distance: 90.8
click at [302, 472] on div "Filters Codejudge Library My Company Library Title: search Job Role Type Projec…" at bounding box center [694, 337] width 1233 height 524
click at [1154, 54] on div "Add Questions Selected: Programming(2), MCQs(32) close" at bounding box center [695, 54] width 1250 height 41
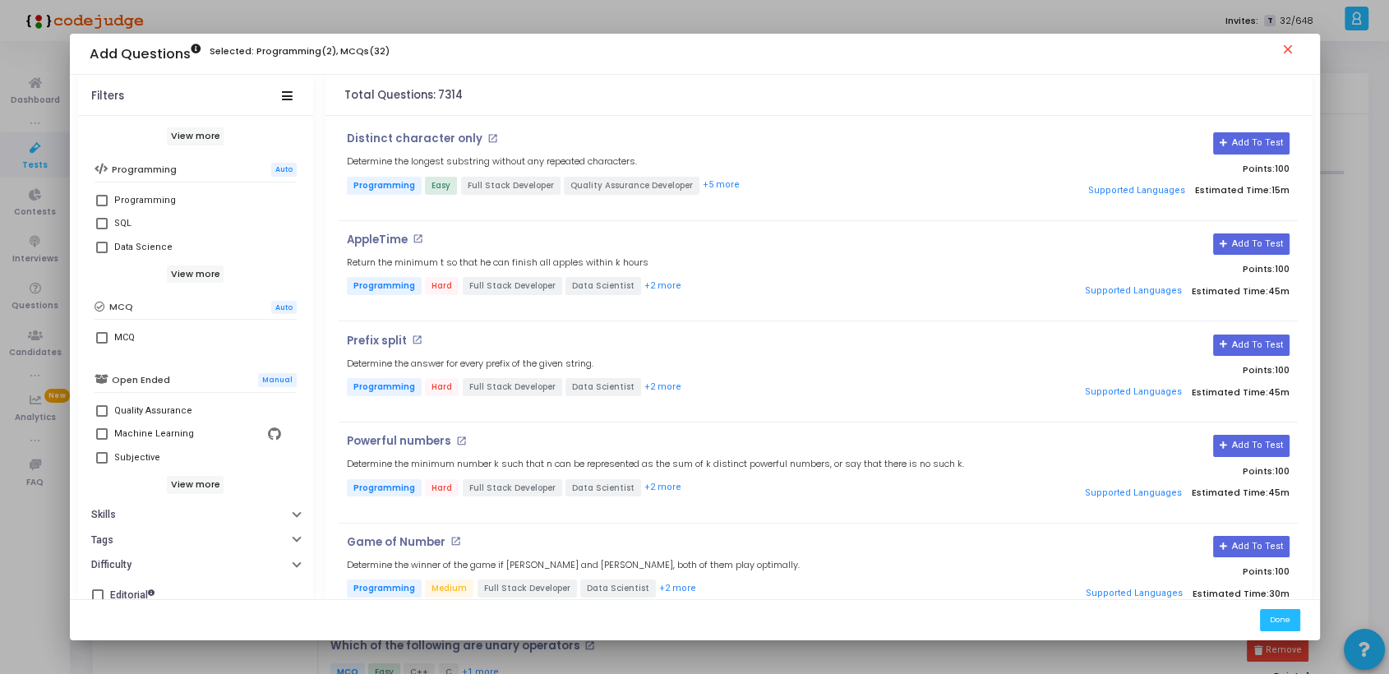
scroll to position [274, 0]
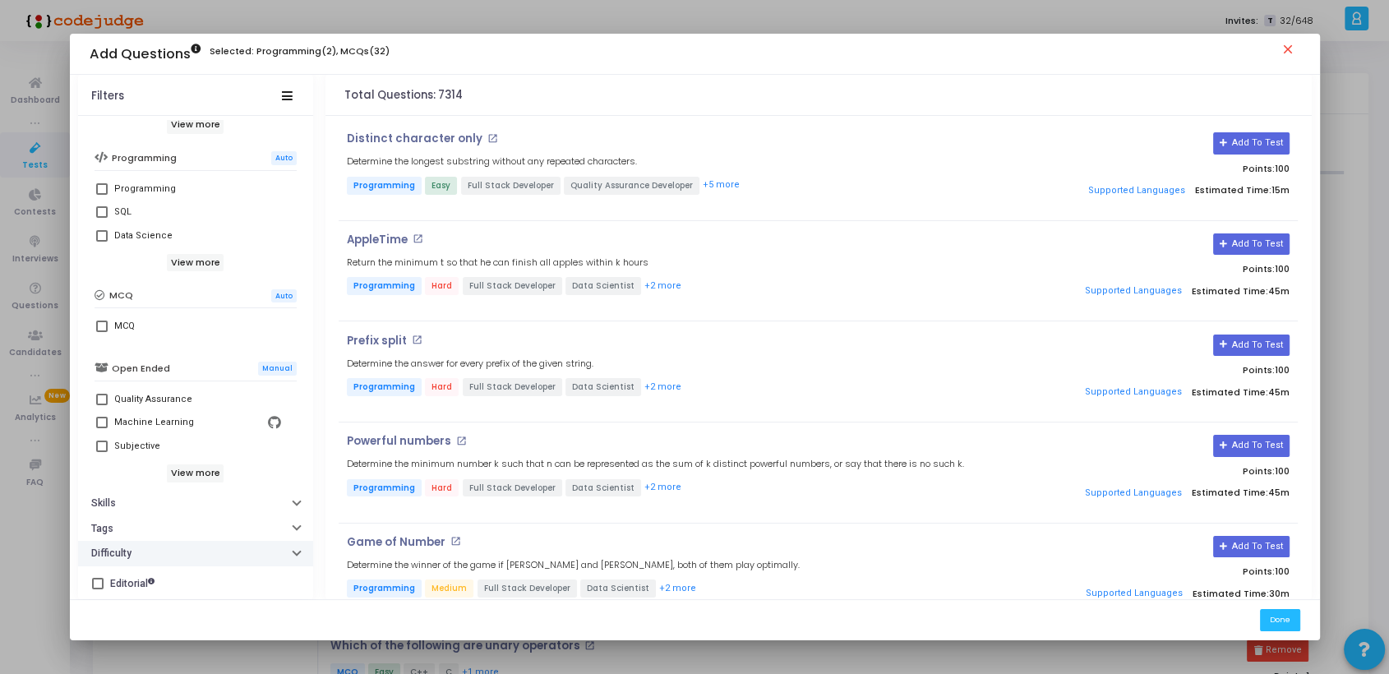
click at [292, 553] on button "Difficulty" at bounding box center [195, 553] width 235 height 25
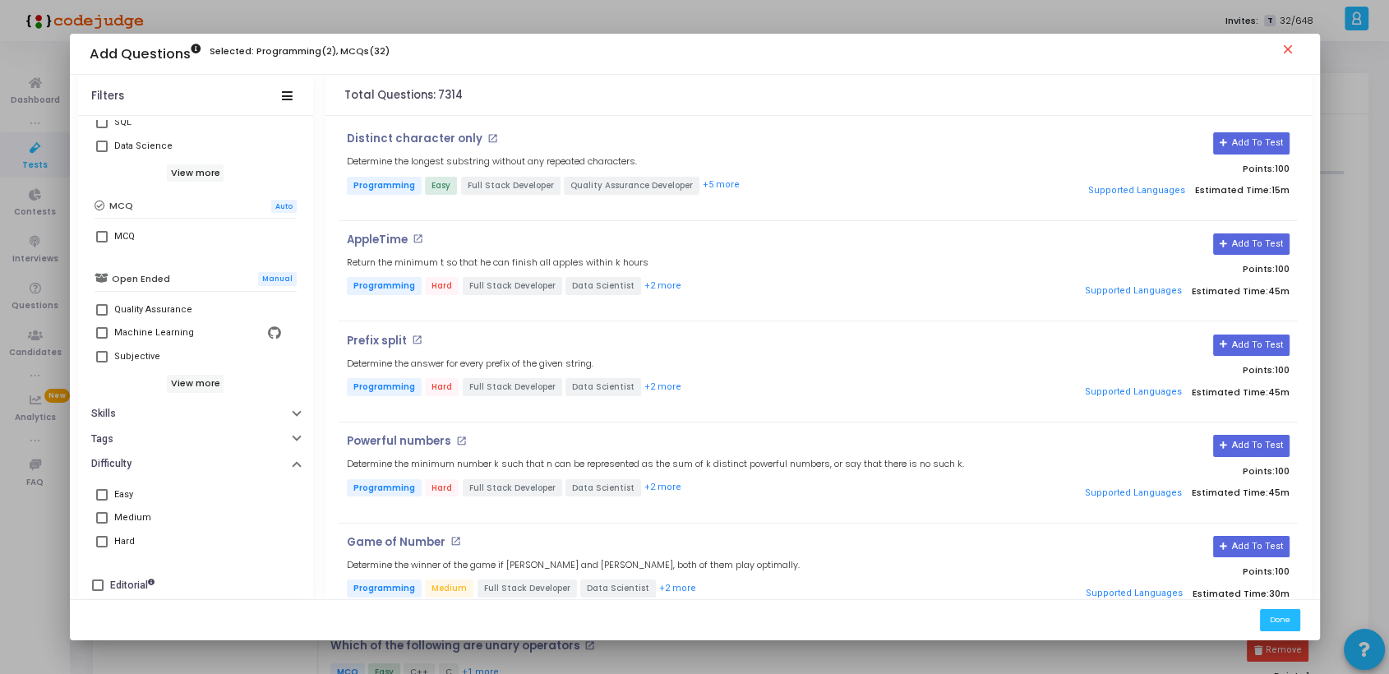
scroll to position [364, 0]
click at [103, 236] on span at bounding box center [102, 236] width 12 height 12
click at [102, 242] on input "MCQ" at bounding box center [101, 242] width 1 height 1
checkbox input "true"
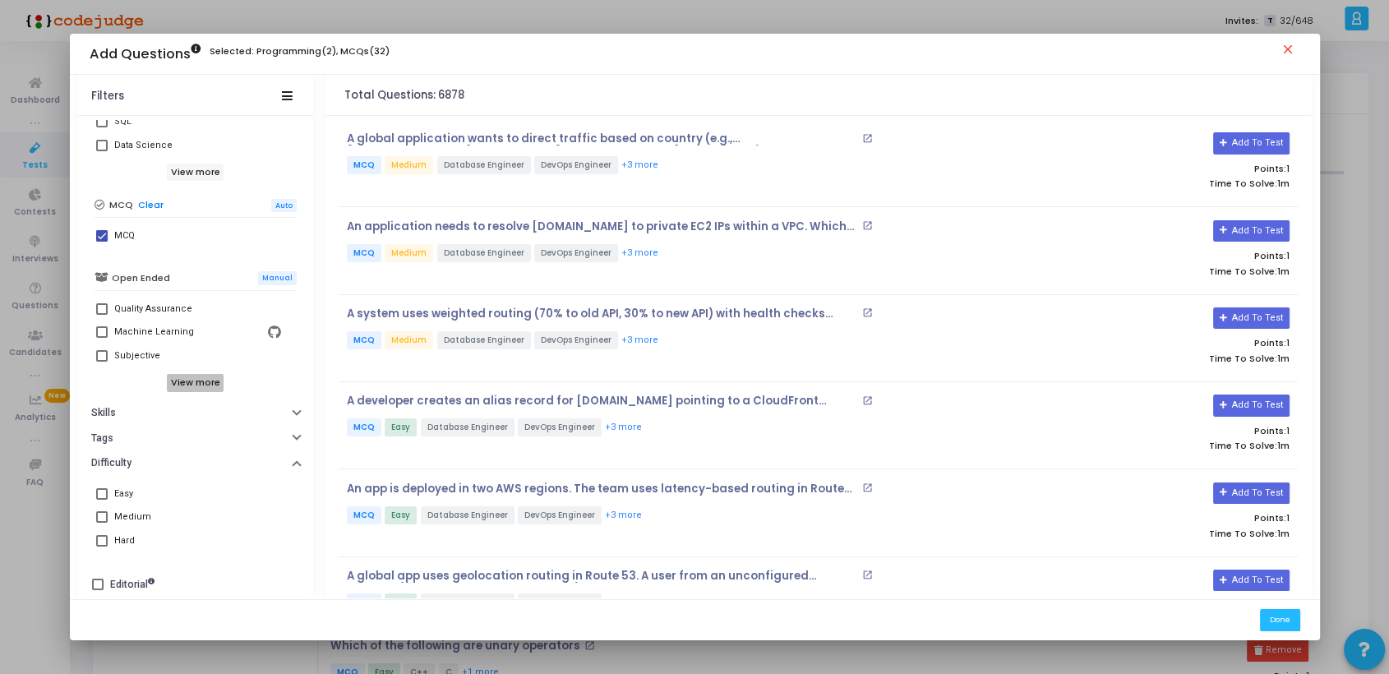
click at [197, 378] on h6 "View more" at bounding box center [195, 383] width 57 height 18
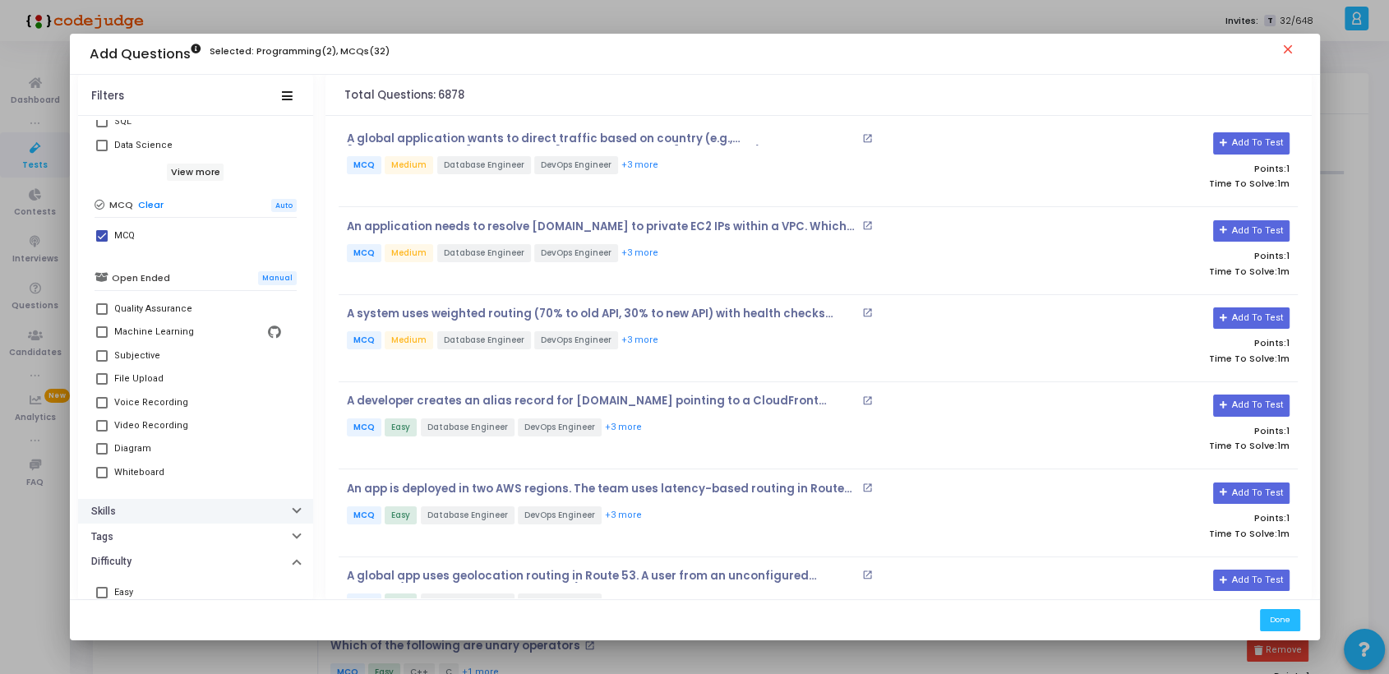
click at [293, 507] on icon "button" at bounding box center [296, 509] width 7 height 4
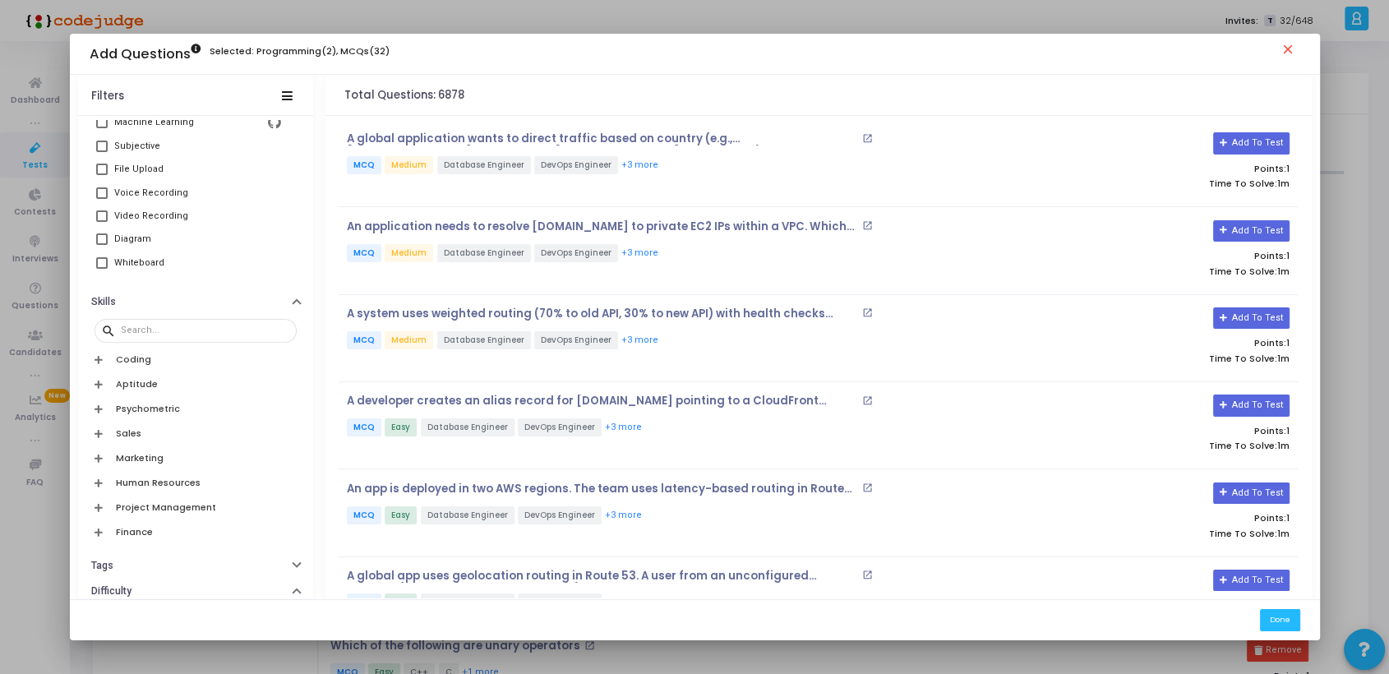
scroll to position [581, 0]
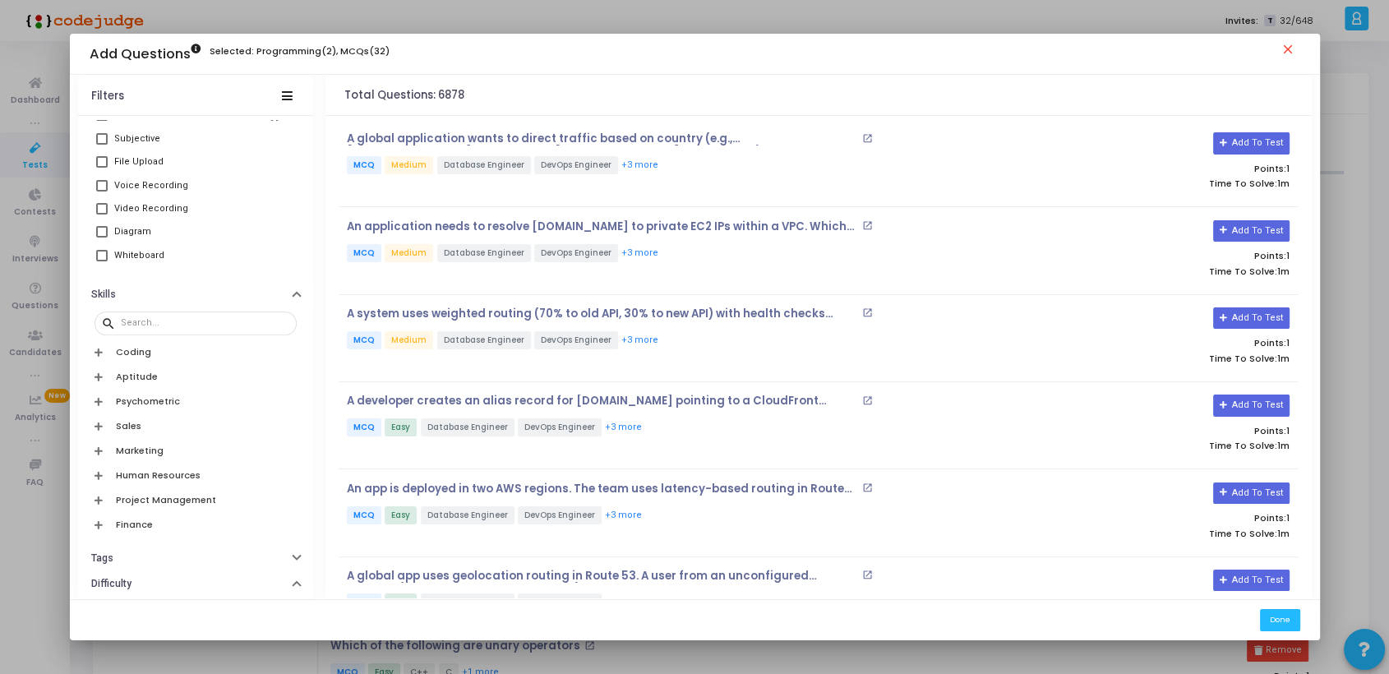
click at [95, 353] on icon at bounding box center [98, 352] width 8 height 9
click at [196, 503] on h6 "View more" at bounding box center [195, 503] width 57 height 18
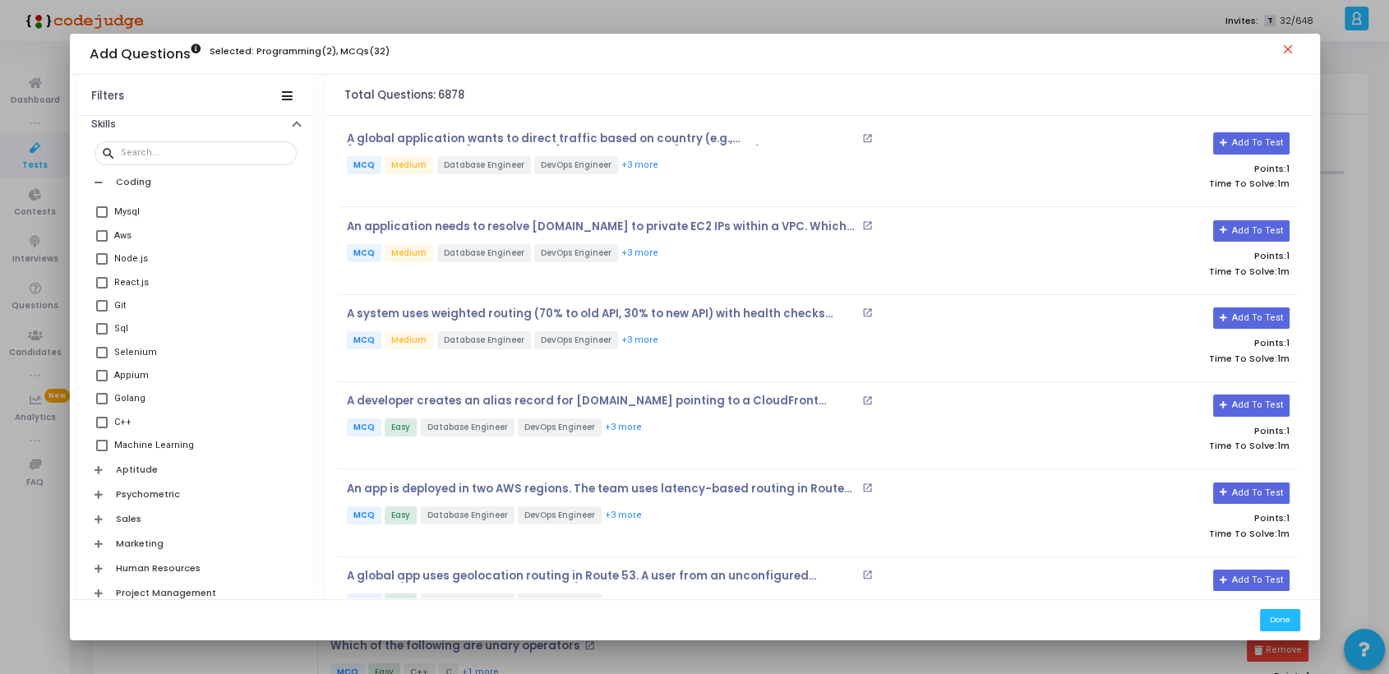
scroll to position [772, 0]
click at [98, 403] on span at bounding box center [102, 402] width 12 height 12
click at [101, 408] on input "C++" at bounding box center [101, 408] width 1 height 1
checkbox input "true"
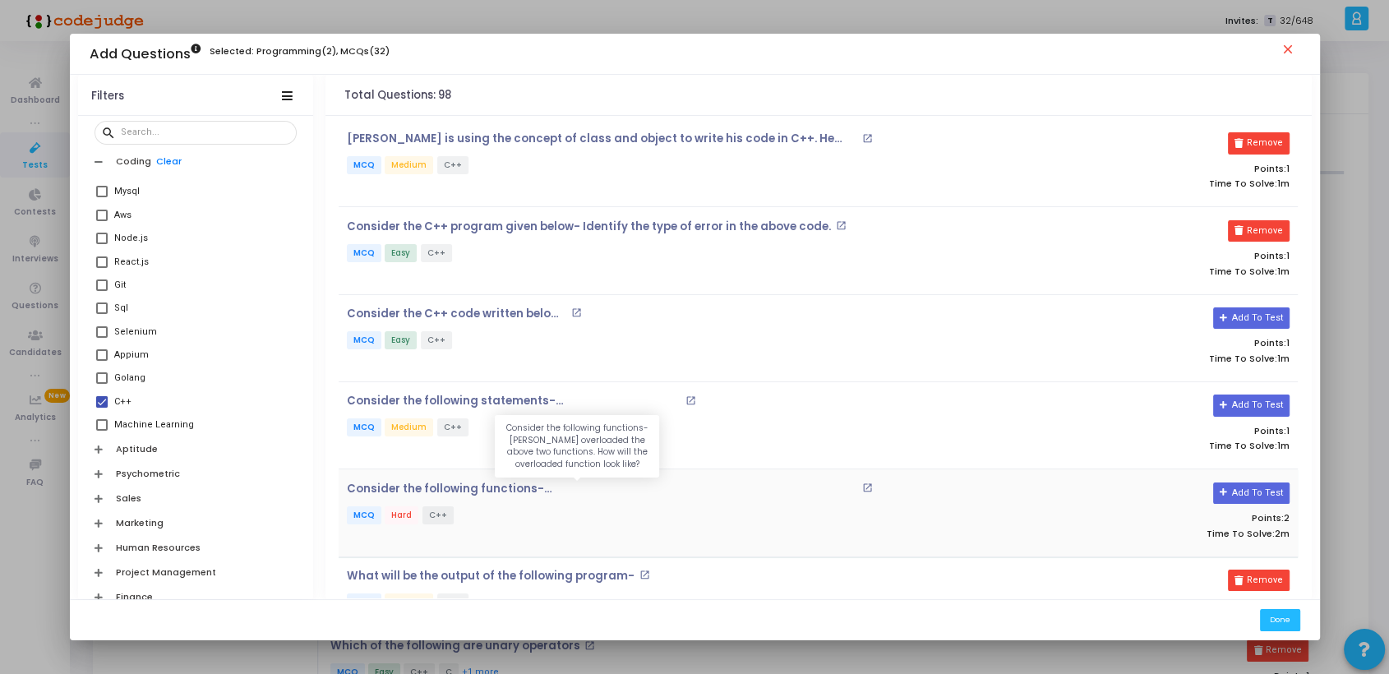
click at [518, 490] on p "Consider the following functions- [PERSON_NAME] overloaded the above two functi…" at bounding box center [602, 488] width 511 height 13
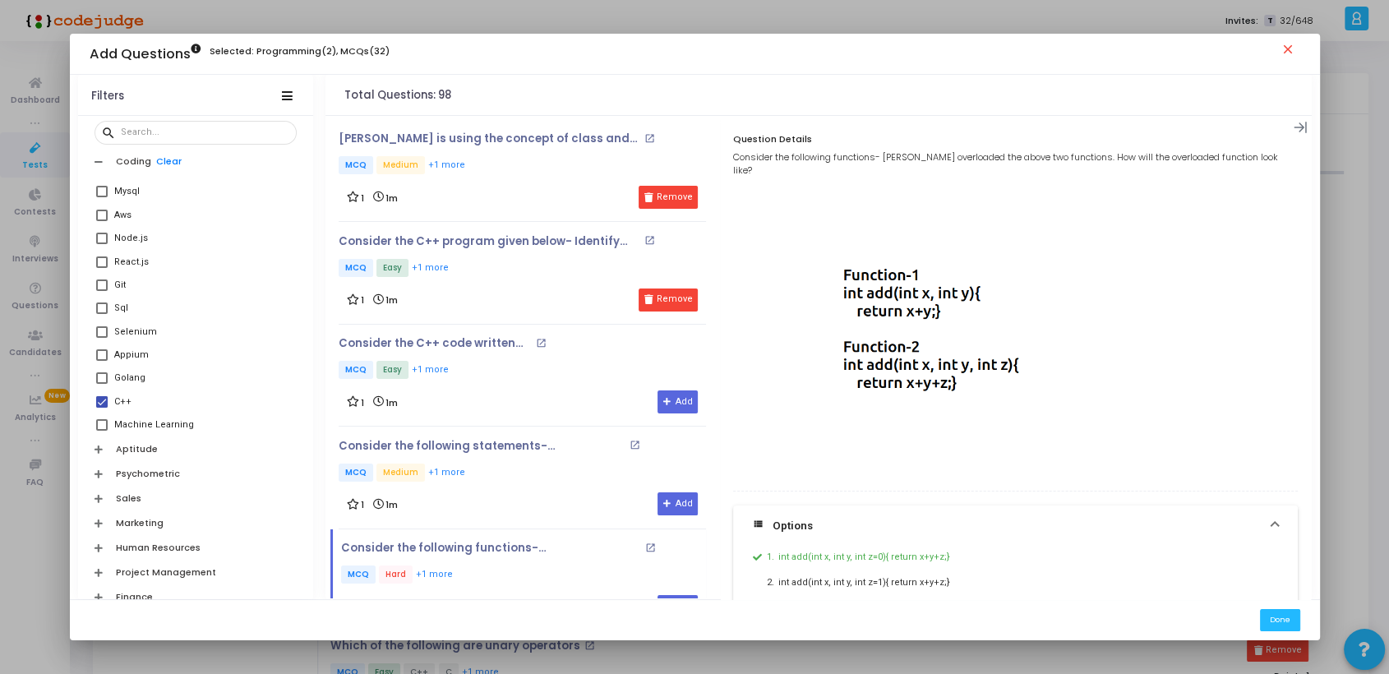
scroll to position [0, 0]
click at [1301, 122] on icon at bounding box center [1300, 129] width 14 height 14
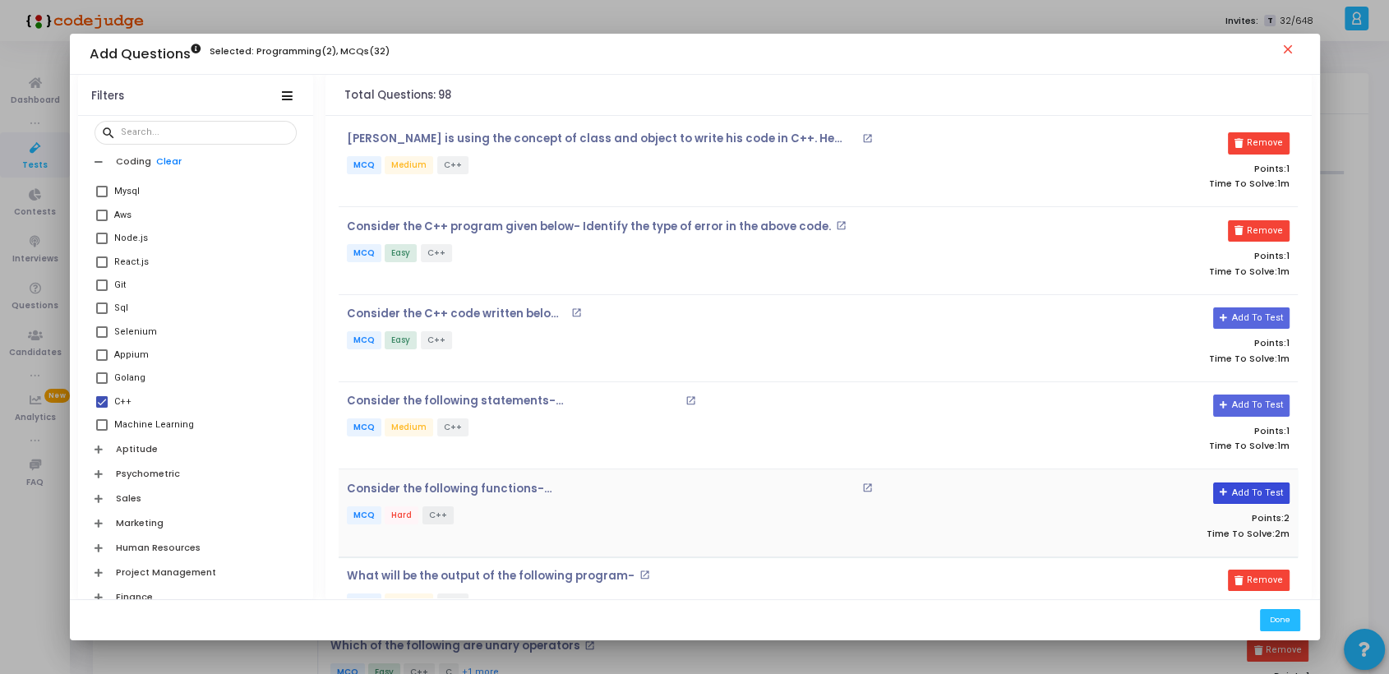
click at [1246, 487] on button "Add To Test" at bounding box center [1251, 492] width 76 height 21
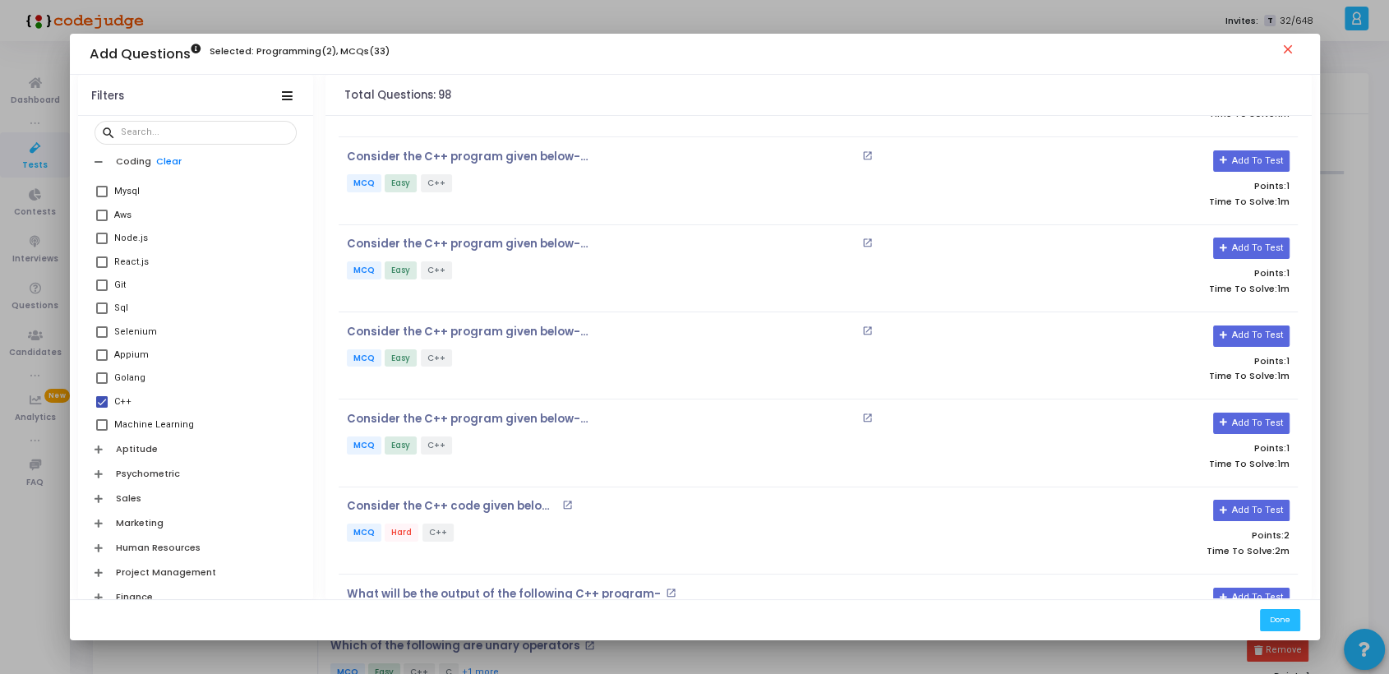
scroll to position [873, 0]
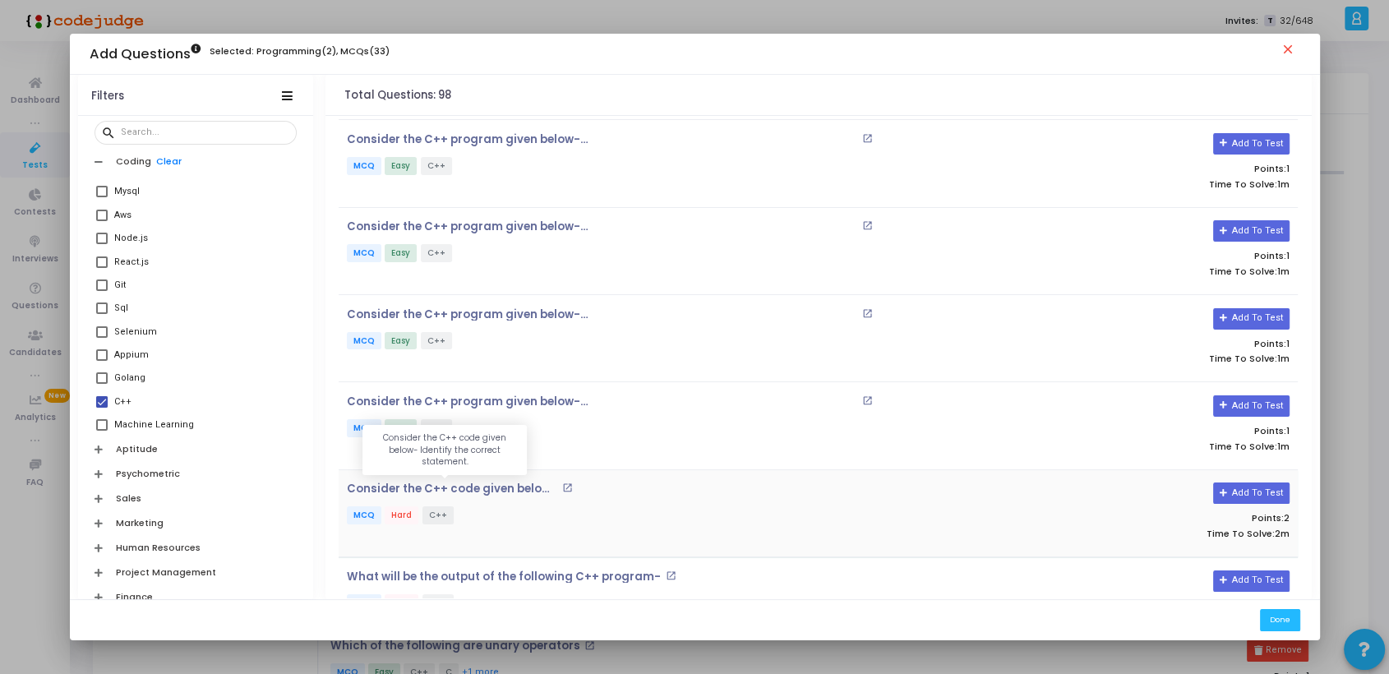
click at [514, 489] on p "Consider the C++ code given below- Identify the correct statement." at bounding box center [452, 488] width 210 height 13
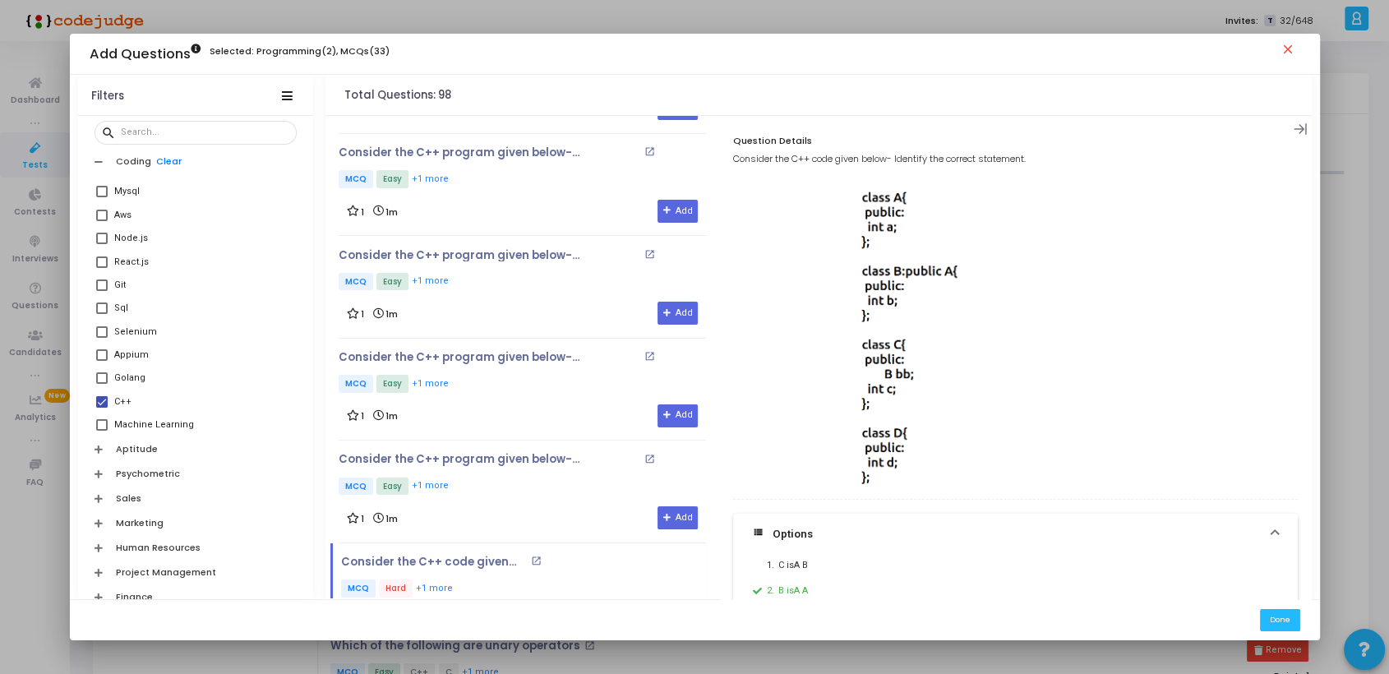
drag, startPoint x: 1306, startPoint y: 420, endPoint x: 1308, endPoint y: 453, distance: 32.9
click at [1308, 453] on div "Question Details Time To Solve: 2m Difficulty: HIGH Clone Add To Test Consider …" at bounding box center [1016, 361] width 592 height 482
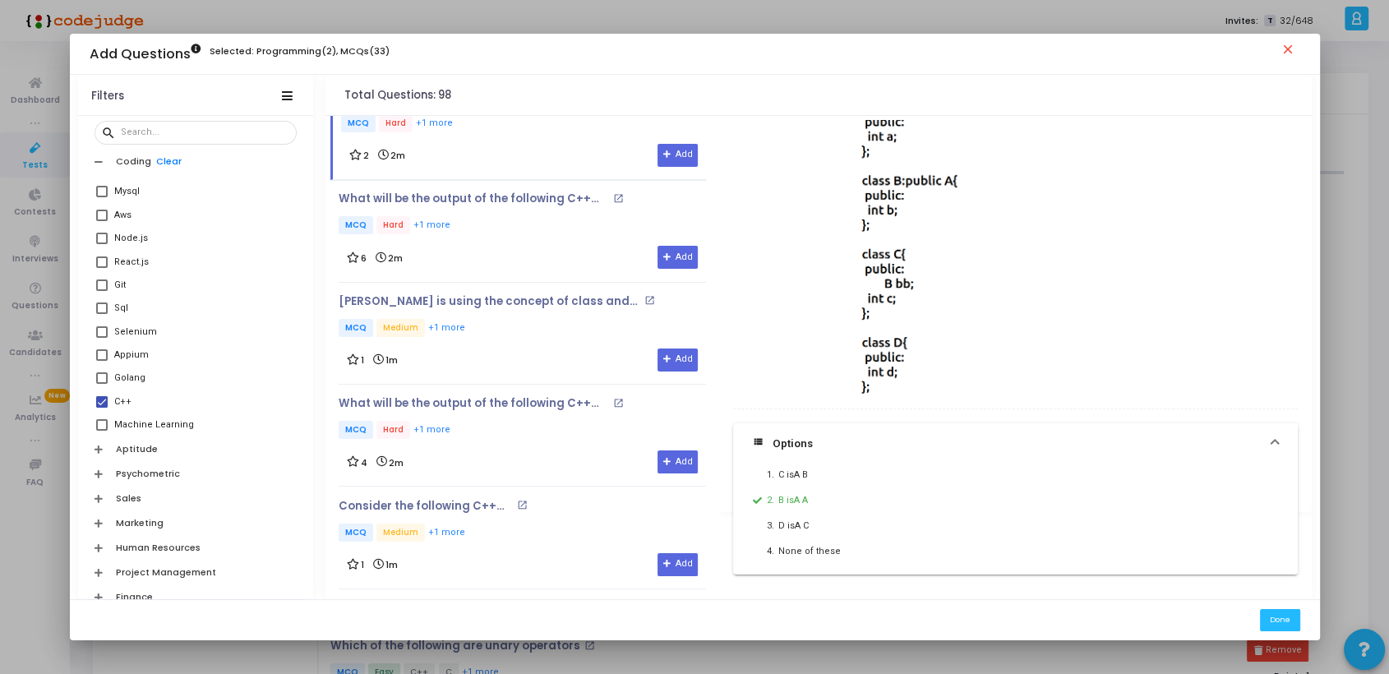
scroll to position [1367, 0]
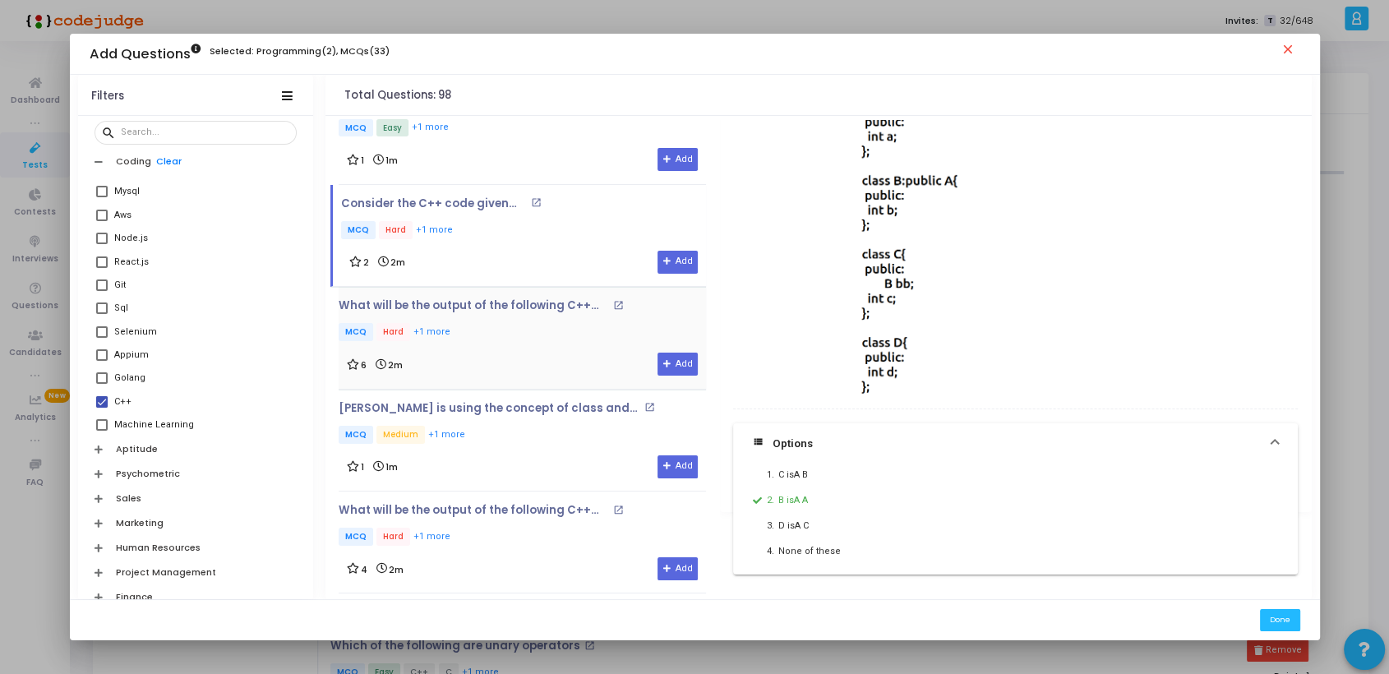
click at [514, 339] on p "MCQ Hard +1 more" at bounding box center [503, 333] width 329 height 21
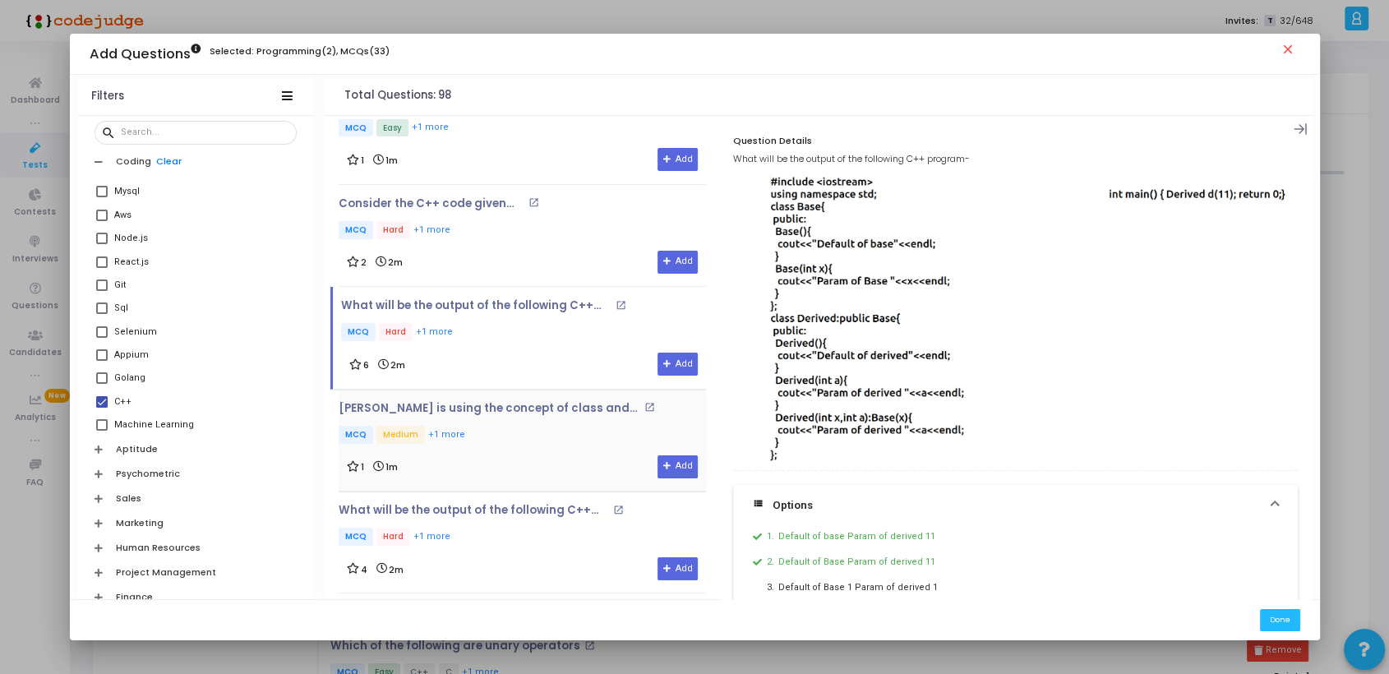
click at [483, 448] on div "[PERSON_NAME] is using the concept of class and object to write his code in C++…" at bounding box center [522, 440] width 367 height 76
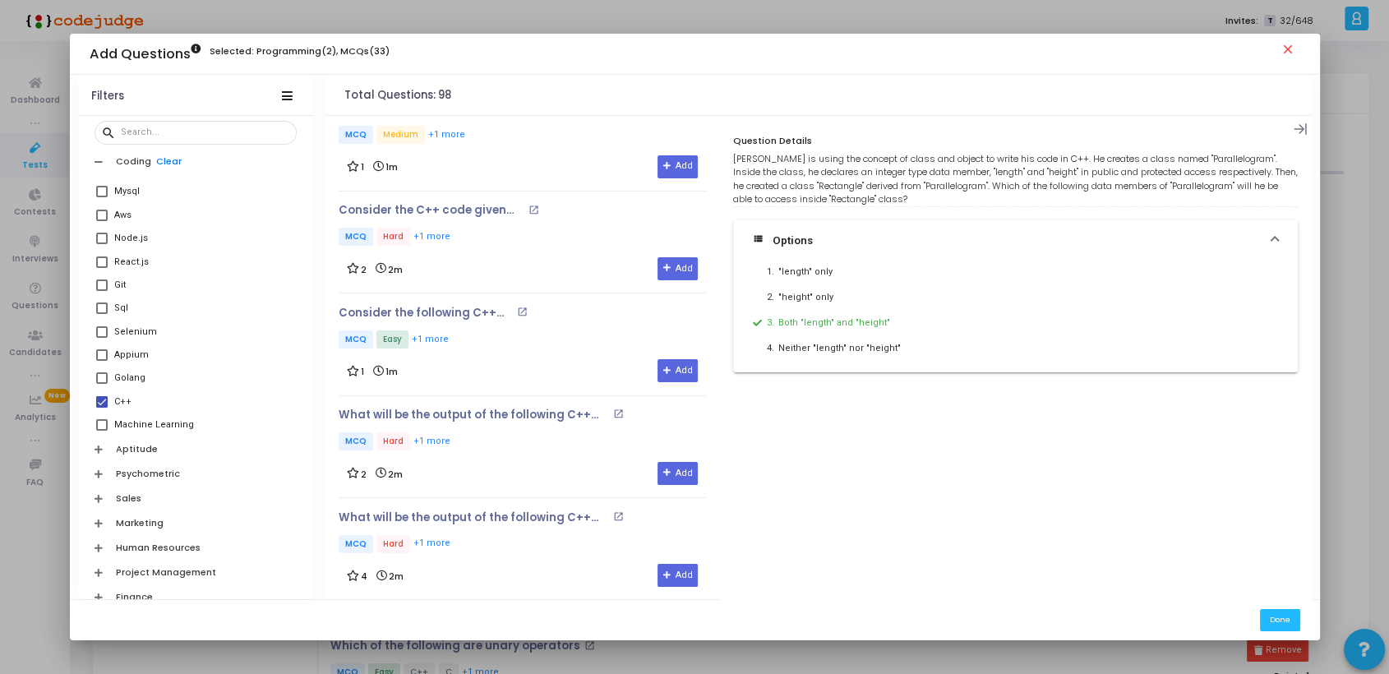
scroll to position [1919, 0]
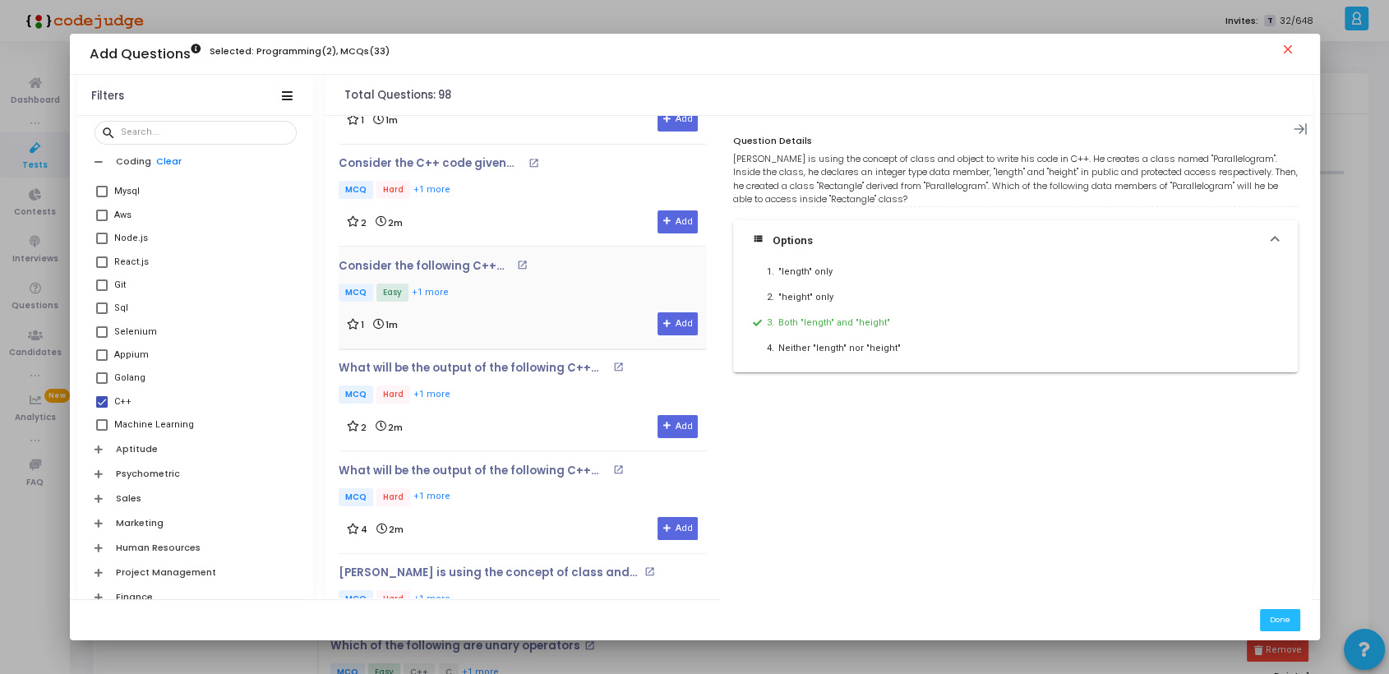
click at [520, 287] on p "MCQ Easy +1 more" at bounding box center [445, 293] width 212 height 21
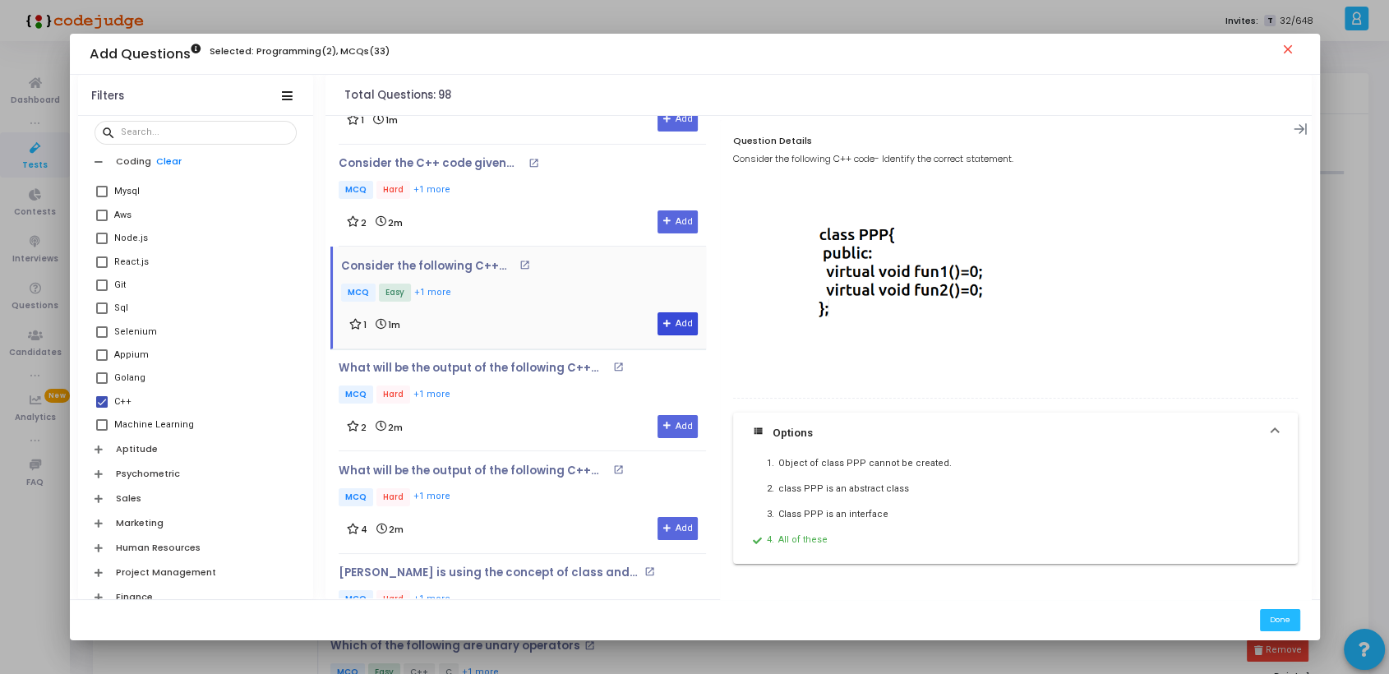
click at [670, 321] on button "Add" at bounding box center [677, 323] width 40 height 23
drag, startPoint x: 718, startPoint y: 433, endPoint x: 723, endPoint y: 477, distance: 43.8
click at [723, 477] on div "Question Details Time To Solve: 1m Difficulty: LOW Clone Add To Test Consider t…" at bounding box center [1016, 361] width 592 height 482
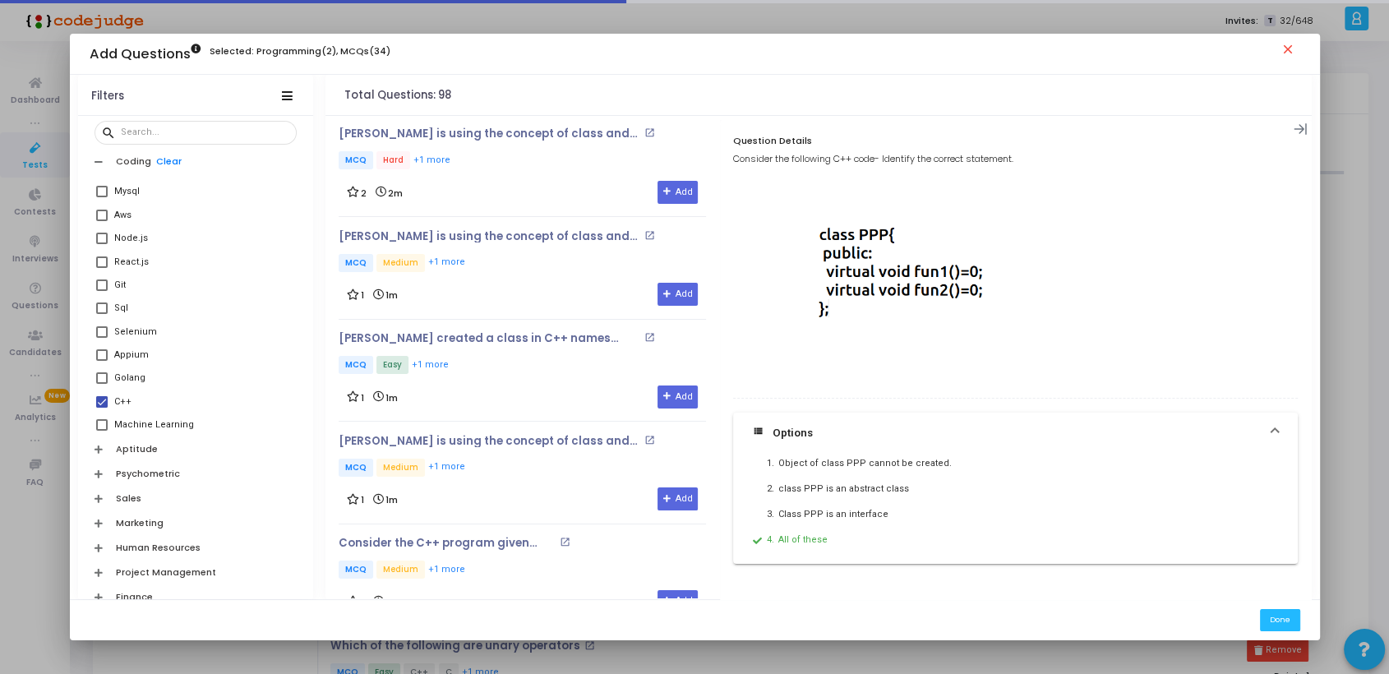
scroll to position [2370, 0]
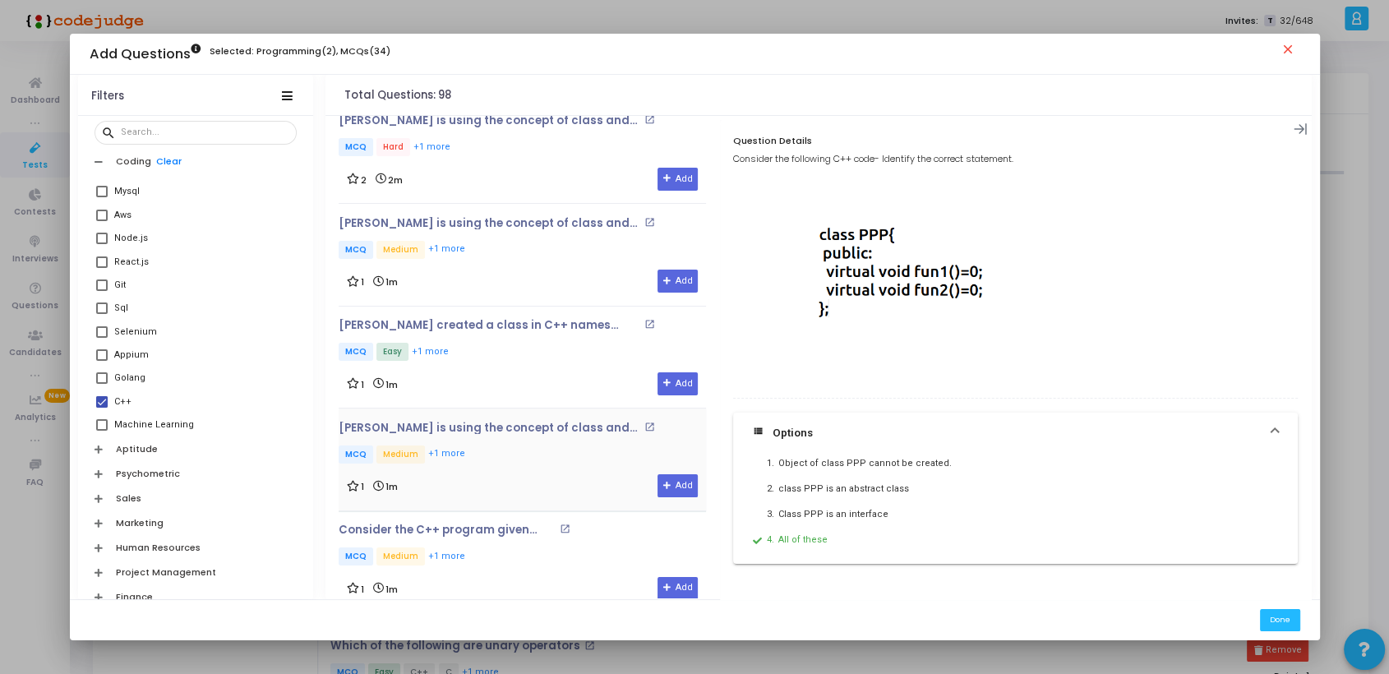
click at [528, 449] on p "MCQ Medium +1 more" at bounding box center [522, 455] width 367 height 21
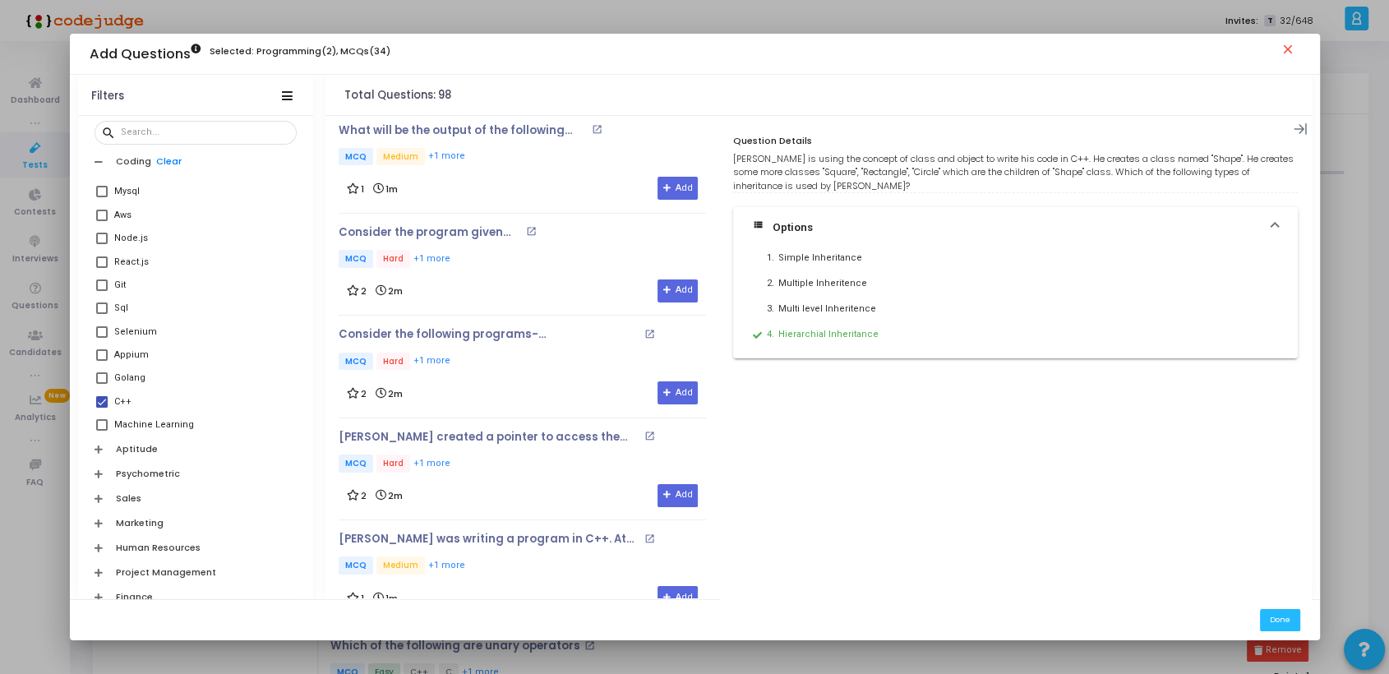
scroll to position [4407, 0]
click at [518, 256] on p "MCQ Hard +1 more" at bounding box center [450, 259] width 223 height 21
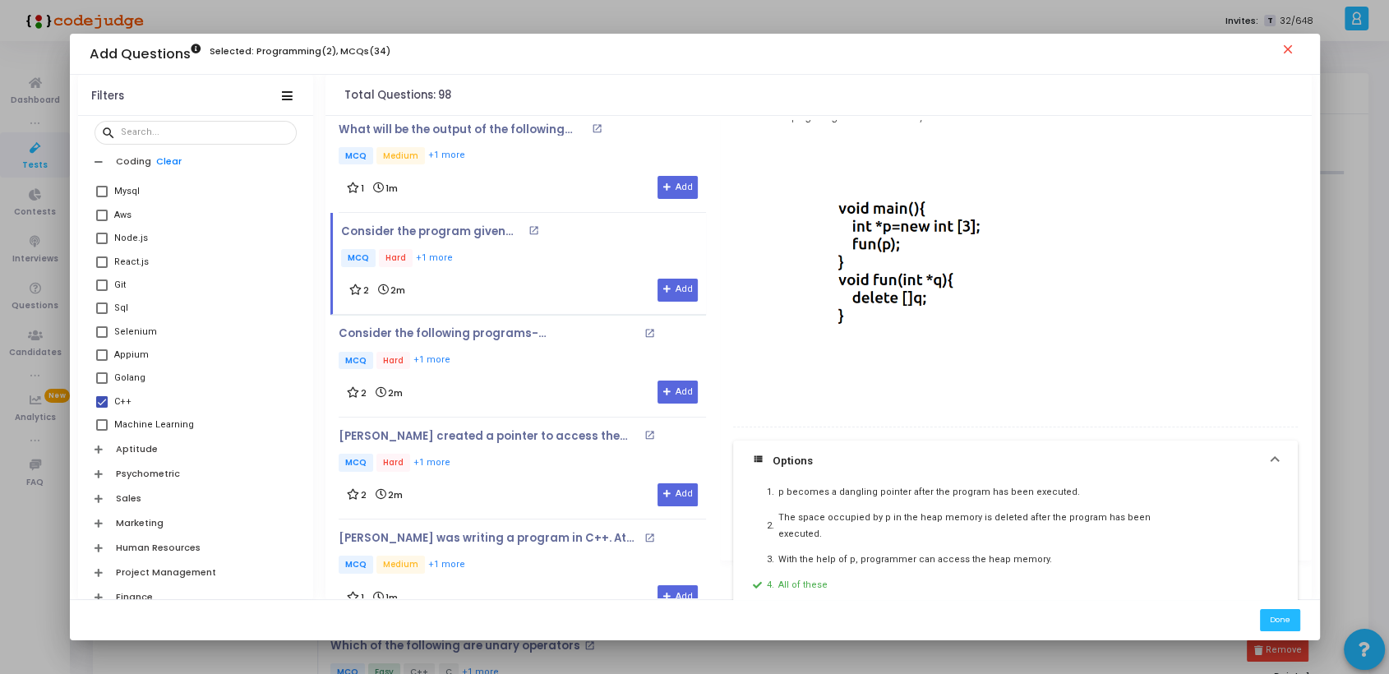
scroll to position [48, 0]
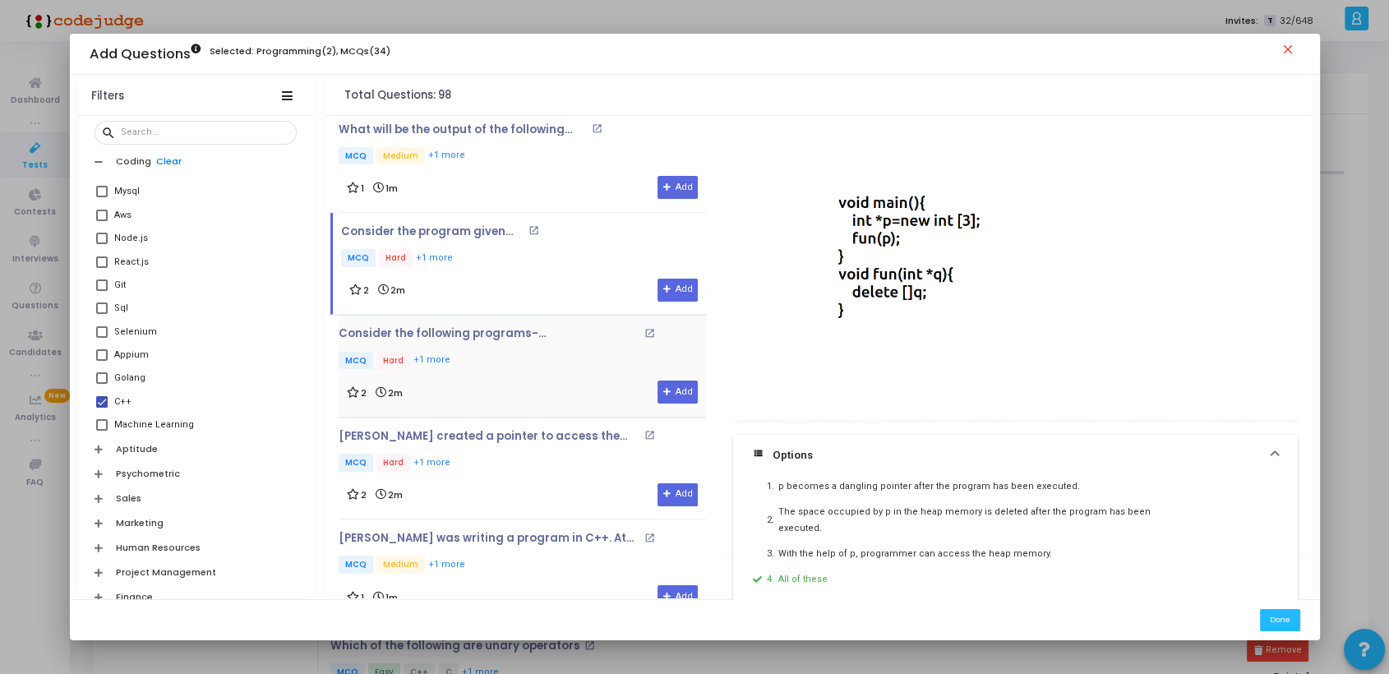
click at [493, 352] on p "MCQ Hard +1 more" at bounding box center [522, 362] width 367 height 21
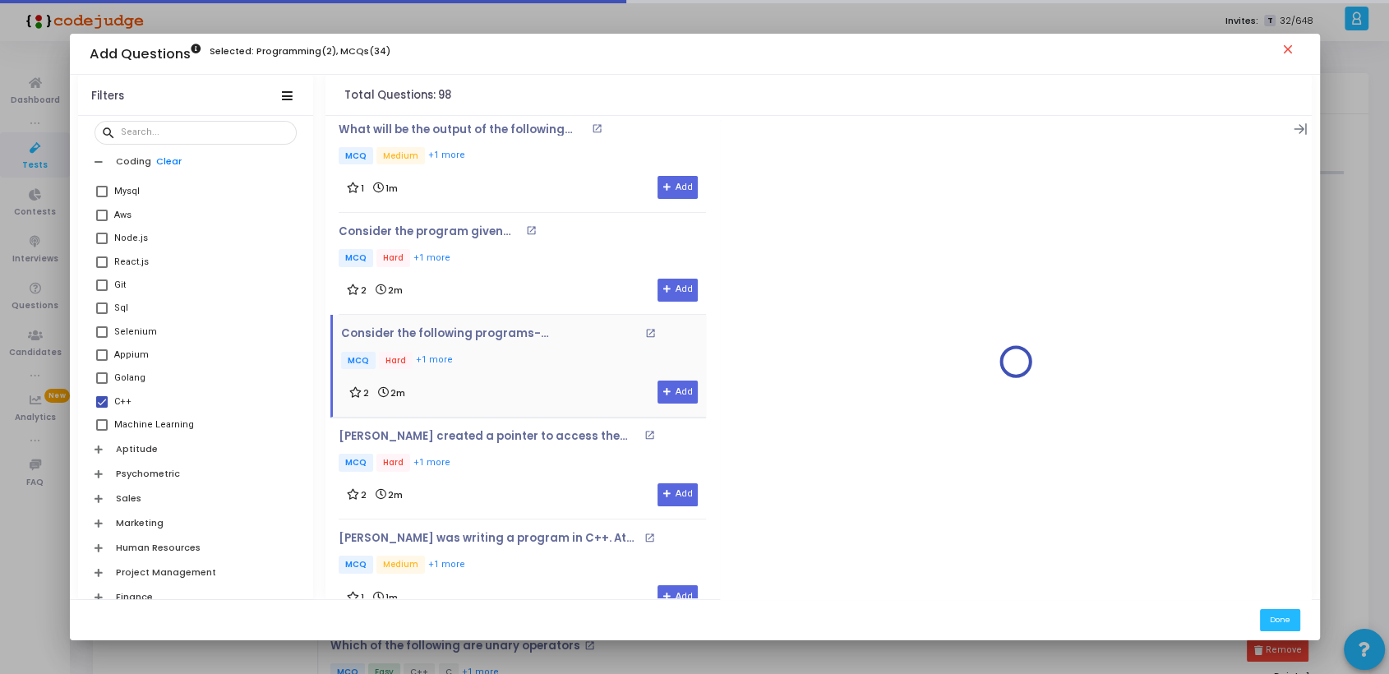
scroll to position [0, 0]
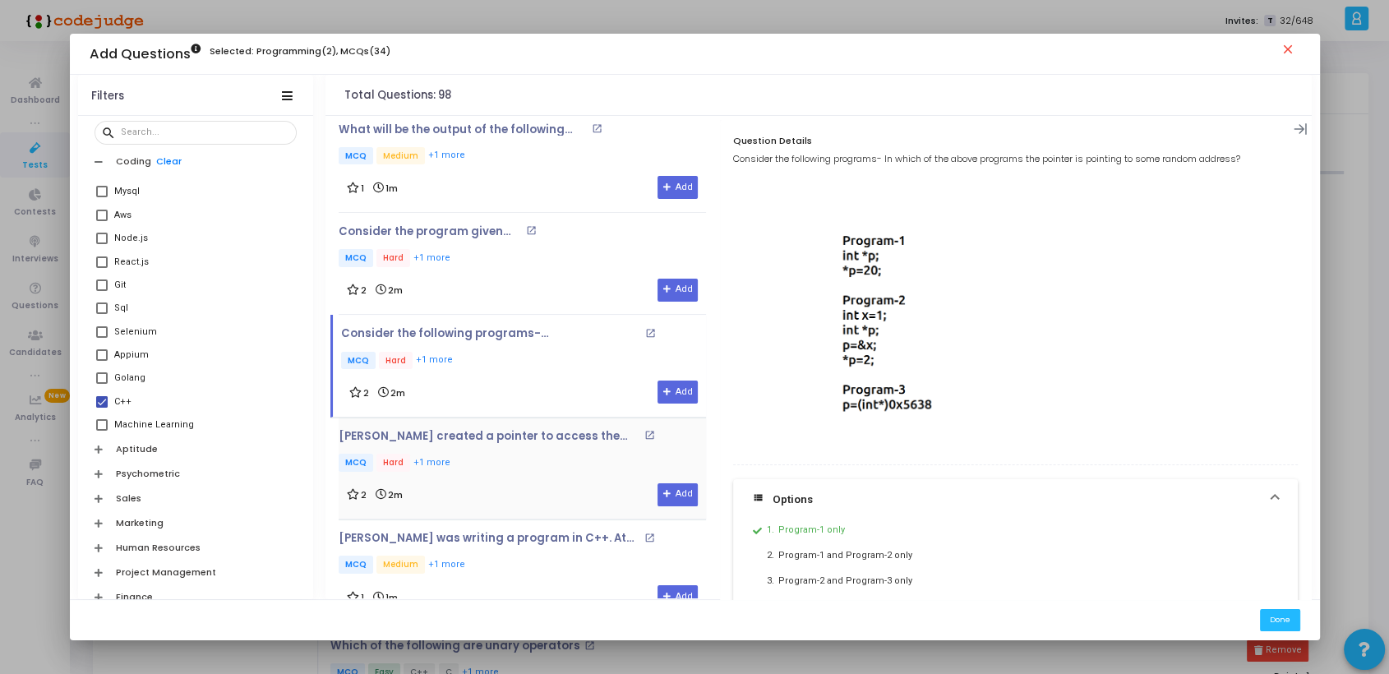
click at [521, 468] on p "MCQ Hard +1 more" at bounding box center [522, 464] width 367 height 21
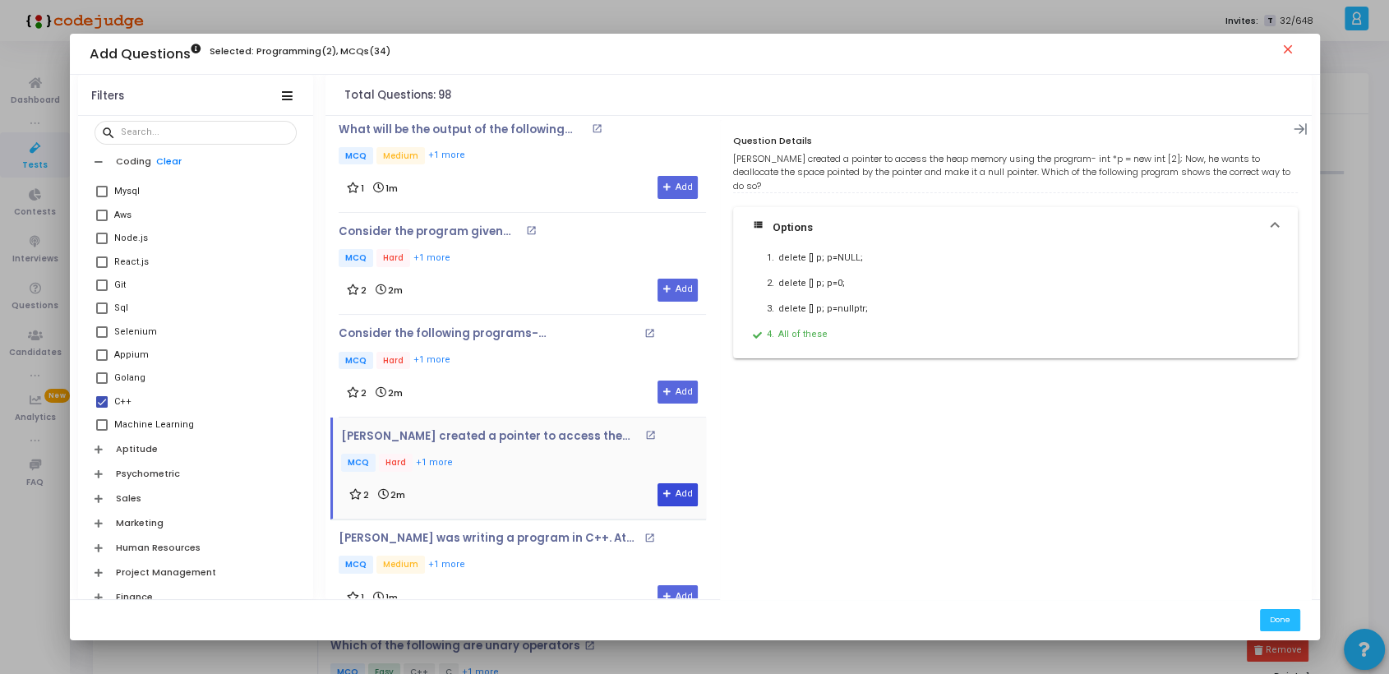
click at [669, 491] on button "Add" at bounding box center [677, 494] width 40 height 23
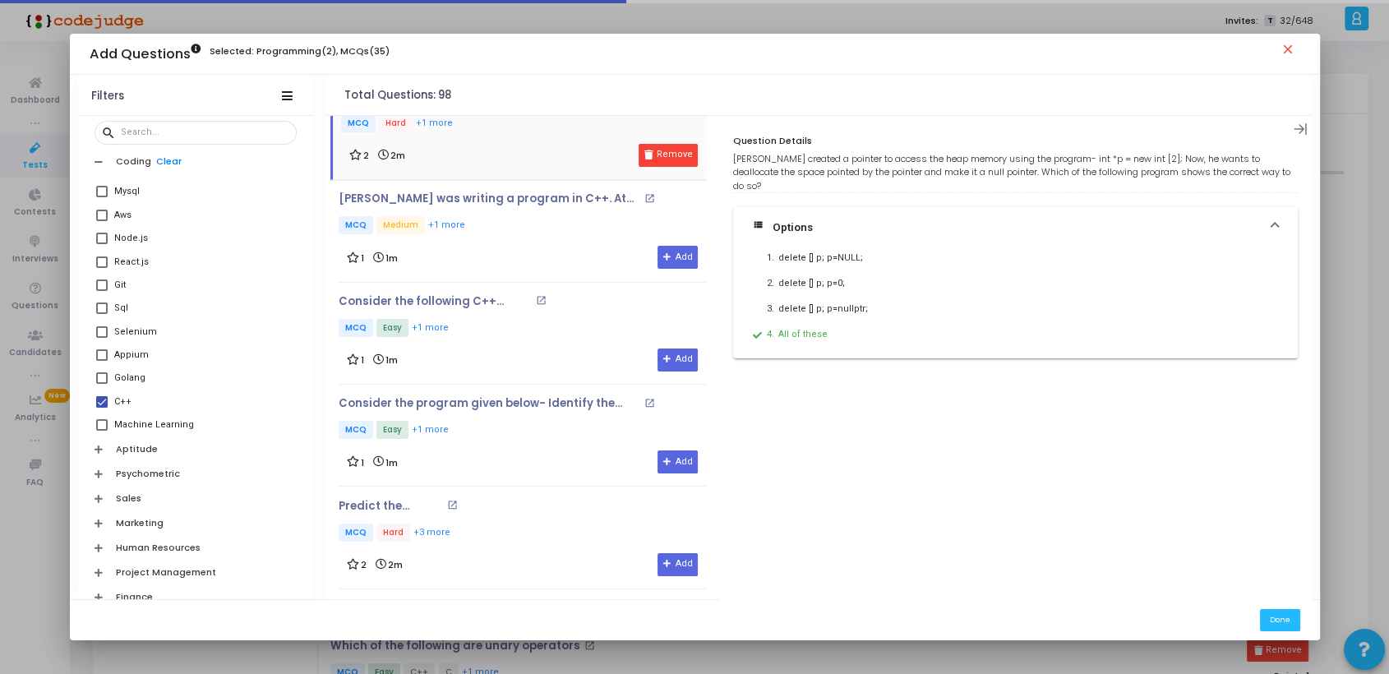
scroll to position [4905, 0]
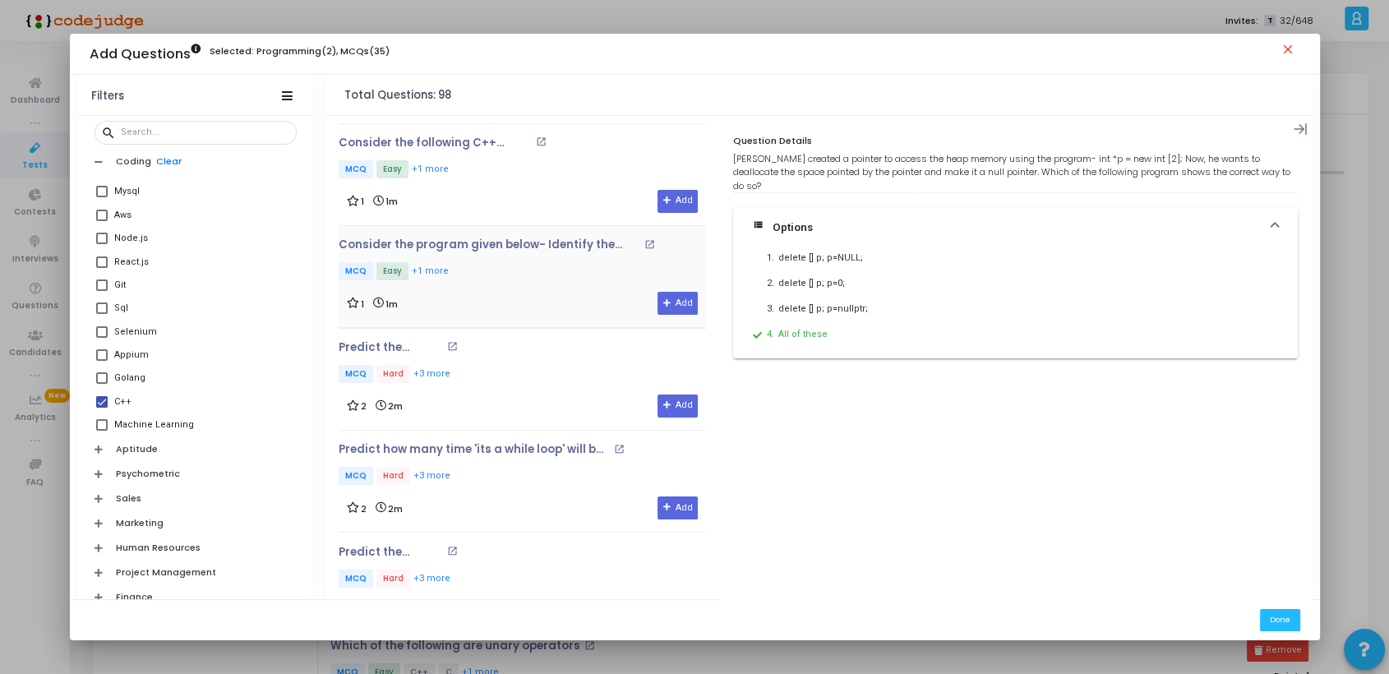
click at [509, 270] on p "MCQ Easy +1 more" at bounding box center [522, 272] width 367 height 21
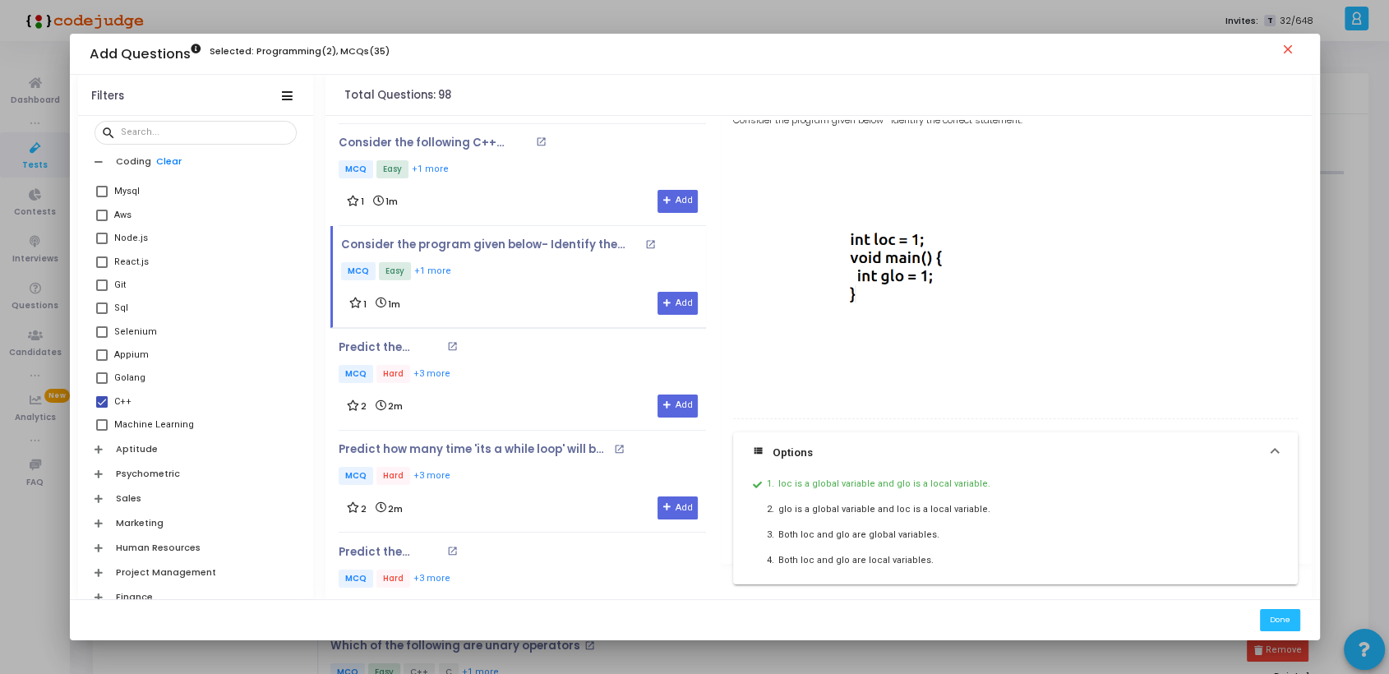
scroll to position [48, 0]
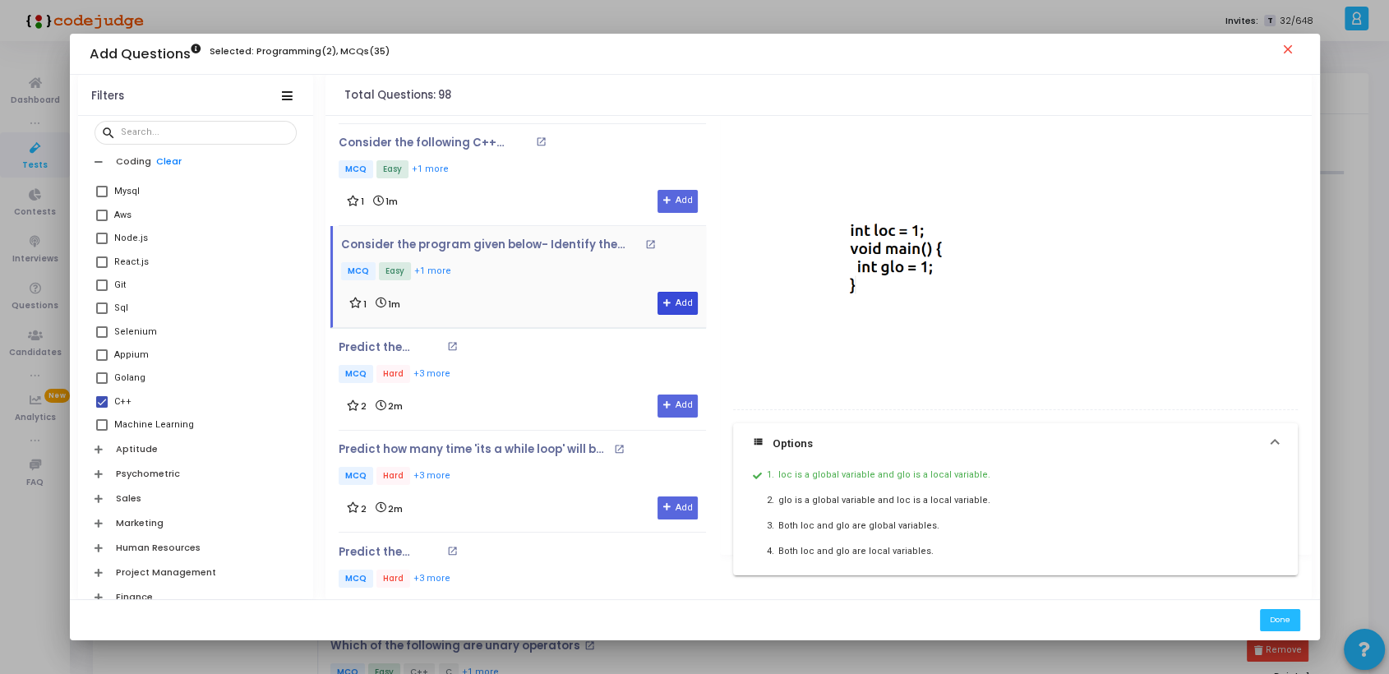
click at [673, 300] on button "Add" at bounding box center [677, 303] width 40 height 23
click at [490, 380] on div "Predict the output : open_in_new MCQ Hard +3 more 2 2m Add" at bounding box center [522, 379] width 367 height 76
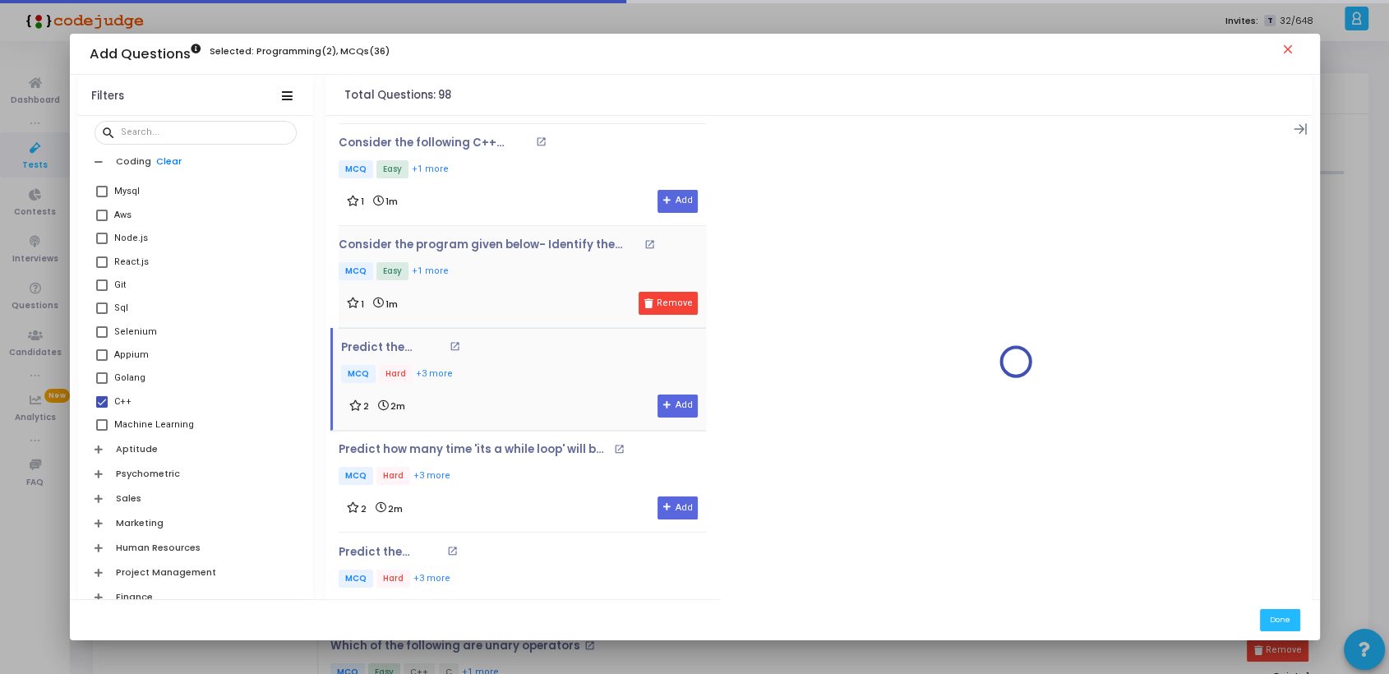
scroll to position [0, 0]
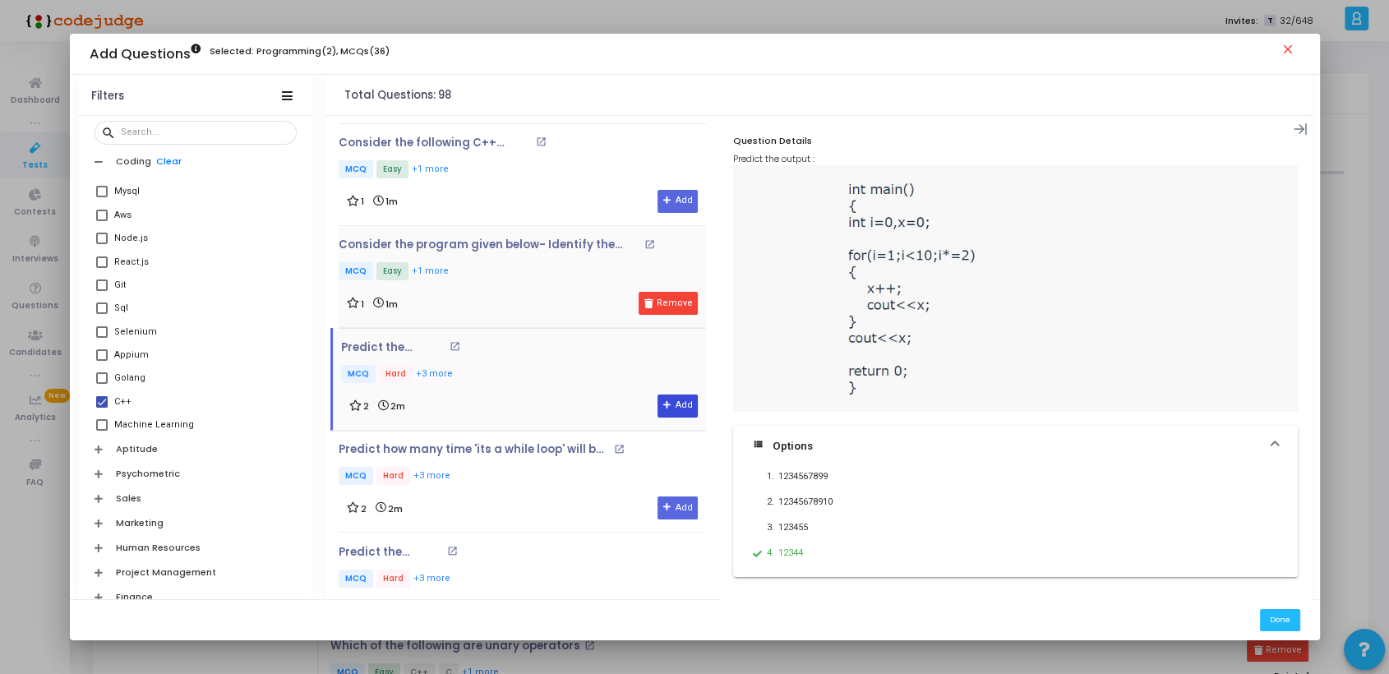
click at [679, 400] on button "Add" at bounding box center [677, 405] width 40 height 23
click at [1283, 616] on button "Done" at bounding box center [1280, 620] width 40 height 22
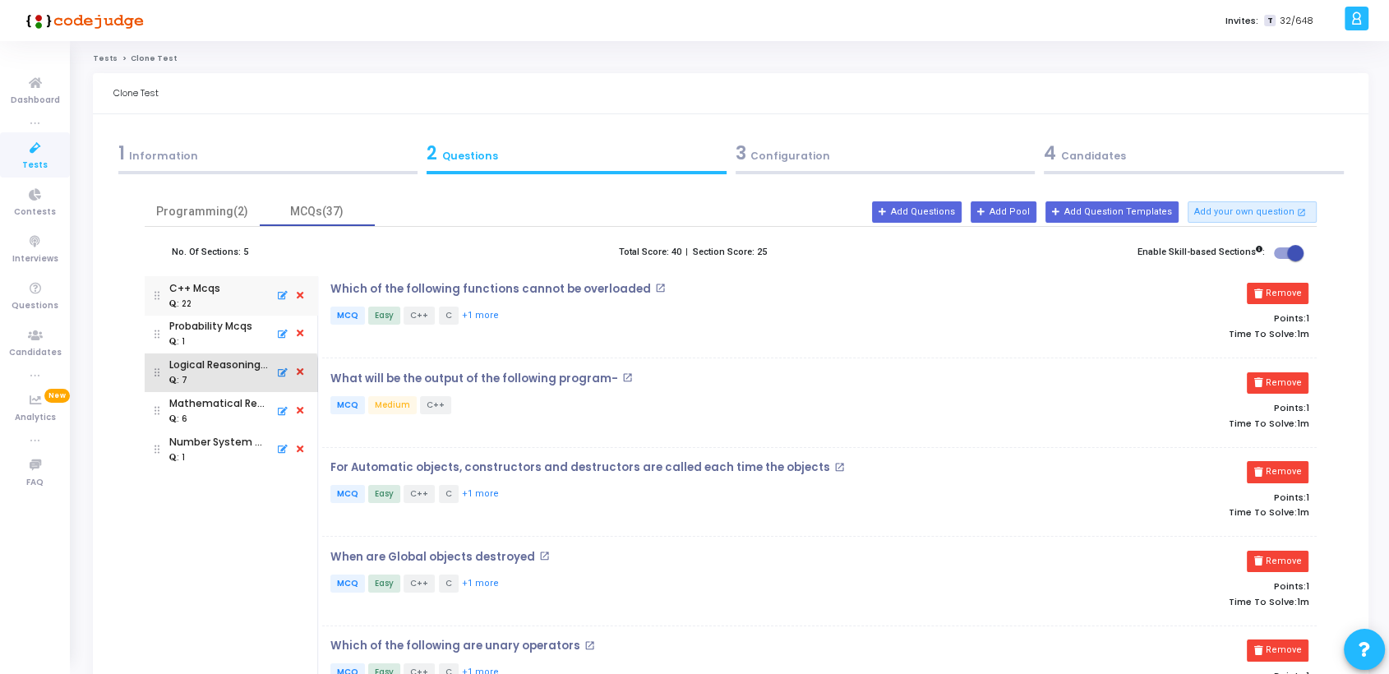
click at [218, 380] on div ": 7" at bounding box center [219, 379] width 100 height 15
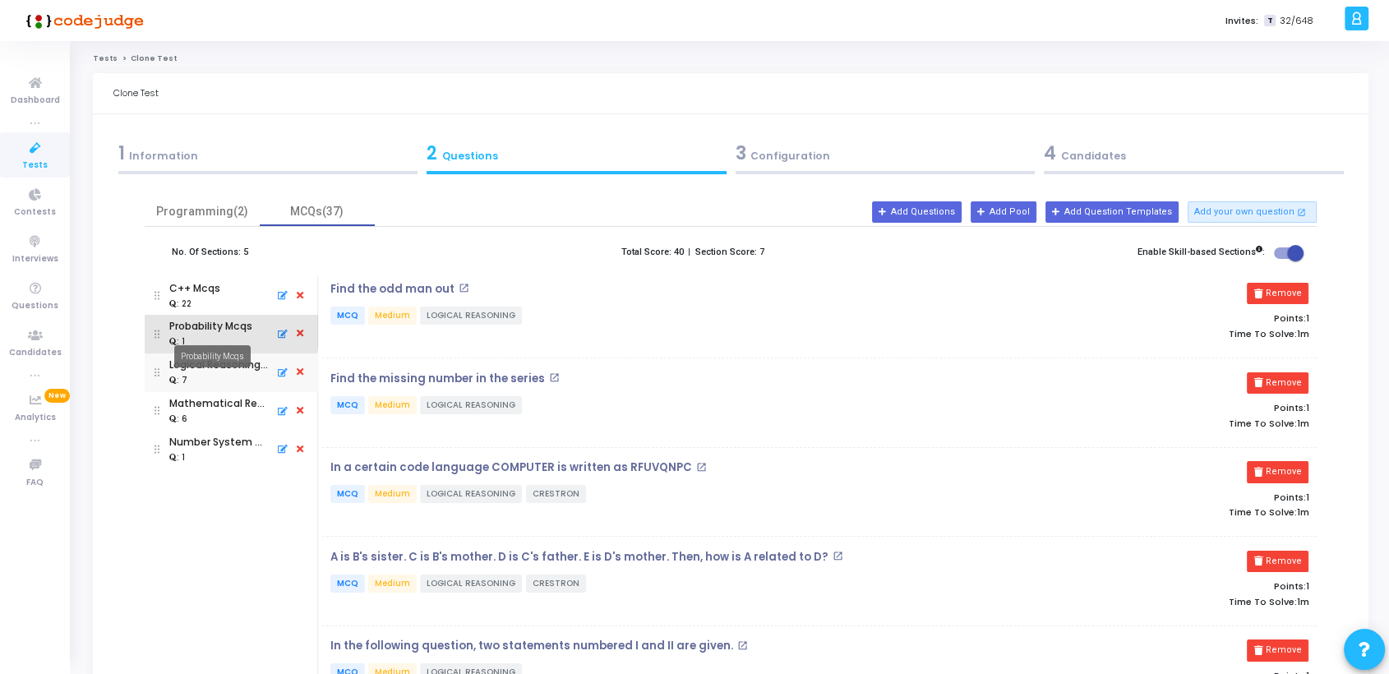
click at [227, 329] on div "Probability Mcqs" at bounding box center [210, 326] width 83 height 15
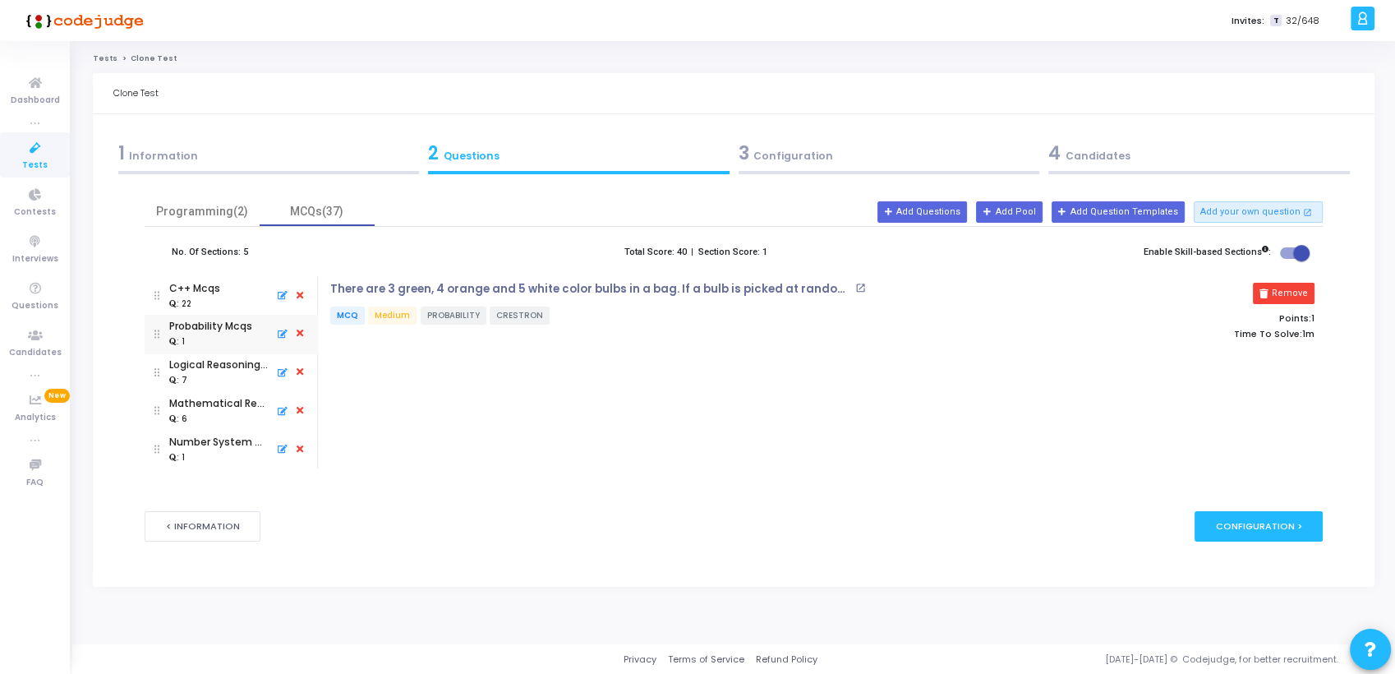
click at [301, 448] on icon at bounding box center [300, 449] width 15 height 18
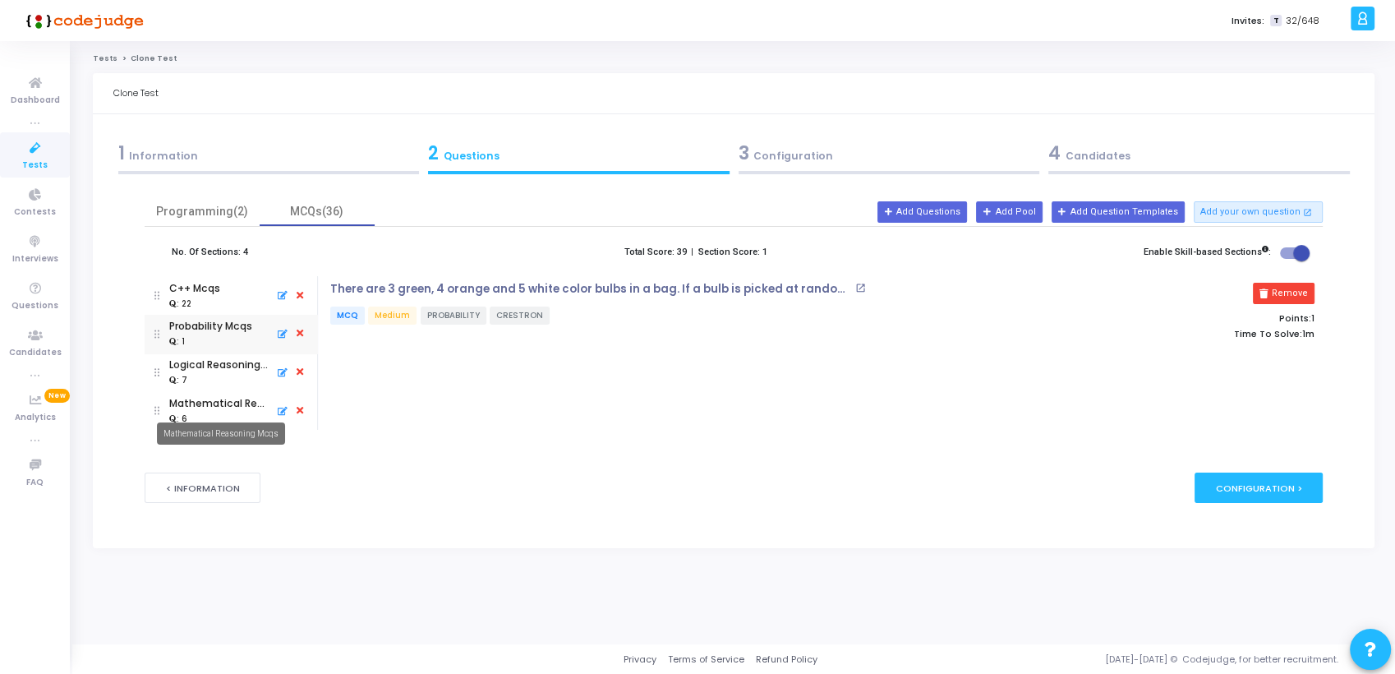
click at [233, 411] on mat-tooltip-component "Mathematical Reasoning Mcqs" at bounding box center [220, 433] width 151 height 45
click at [223, 408] on div "Mathematical Reasoning Mcqs" at bounding box center [219, 403] width 100 height 15
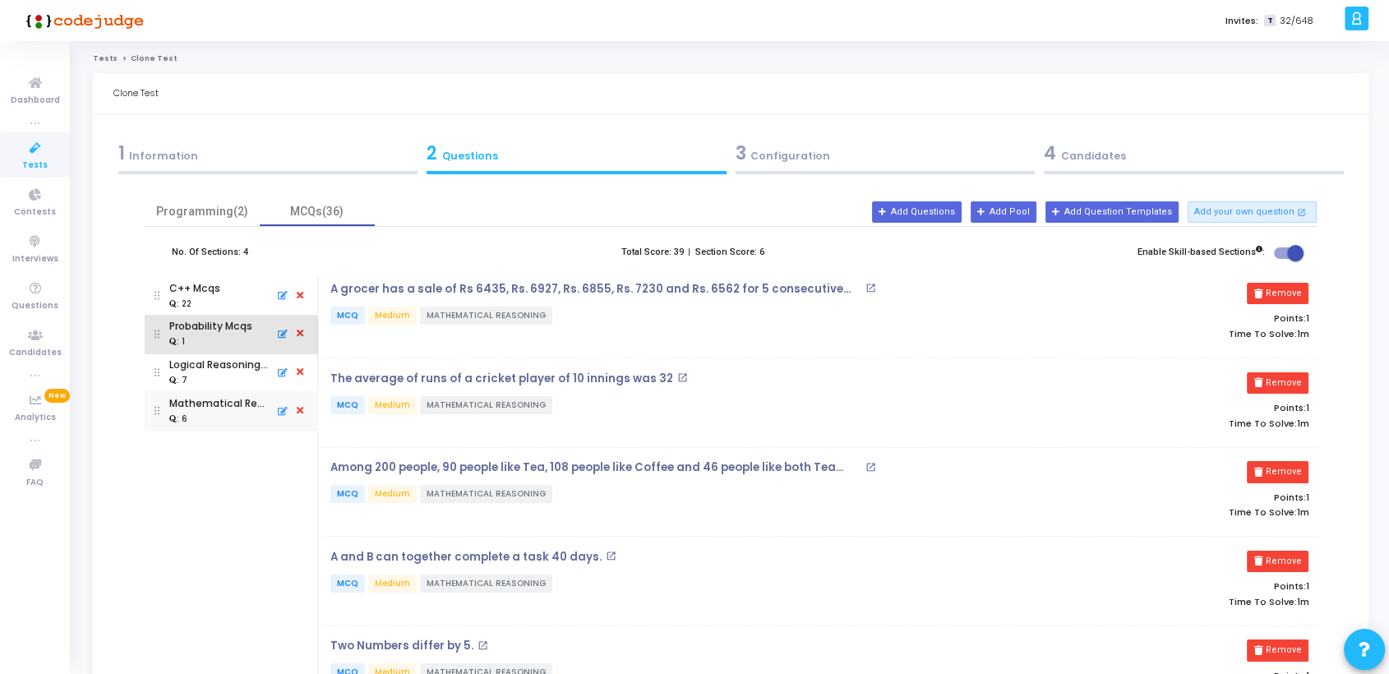
click at [212, 339] on div ": 1" at bounding box center [210, 341] width 83 height 15
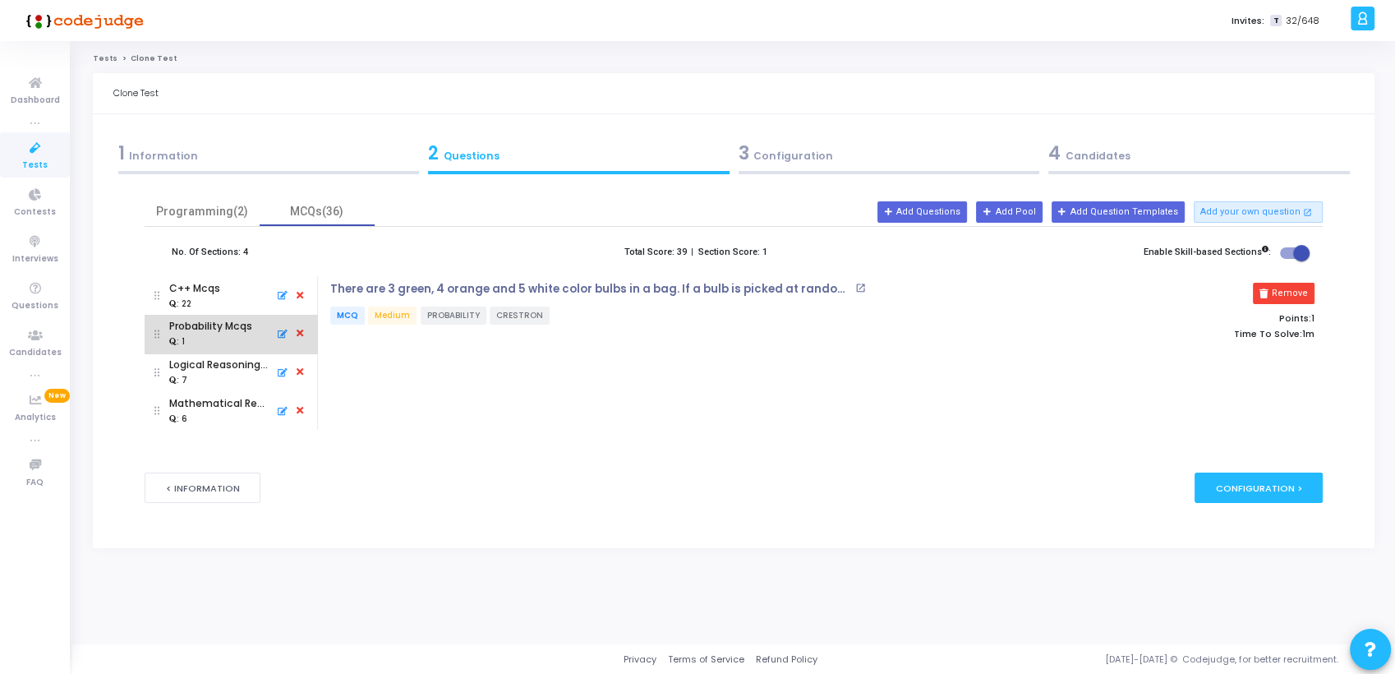
click at [299, 334] on icon at bounding box center [300, 334] width 15 height 18
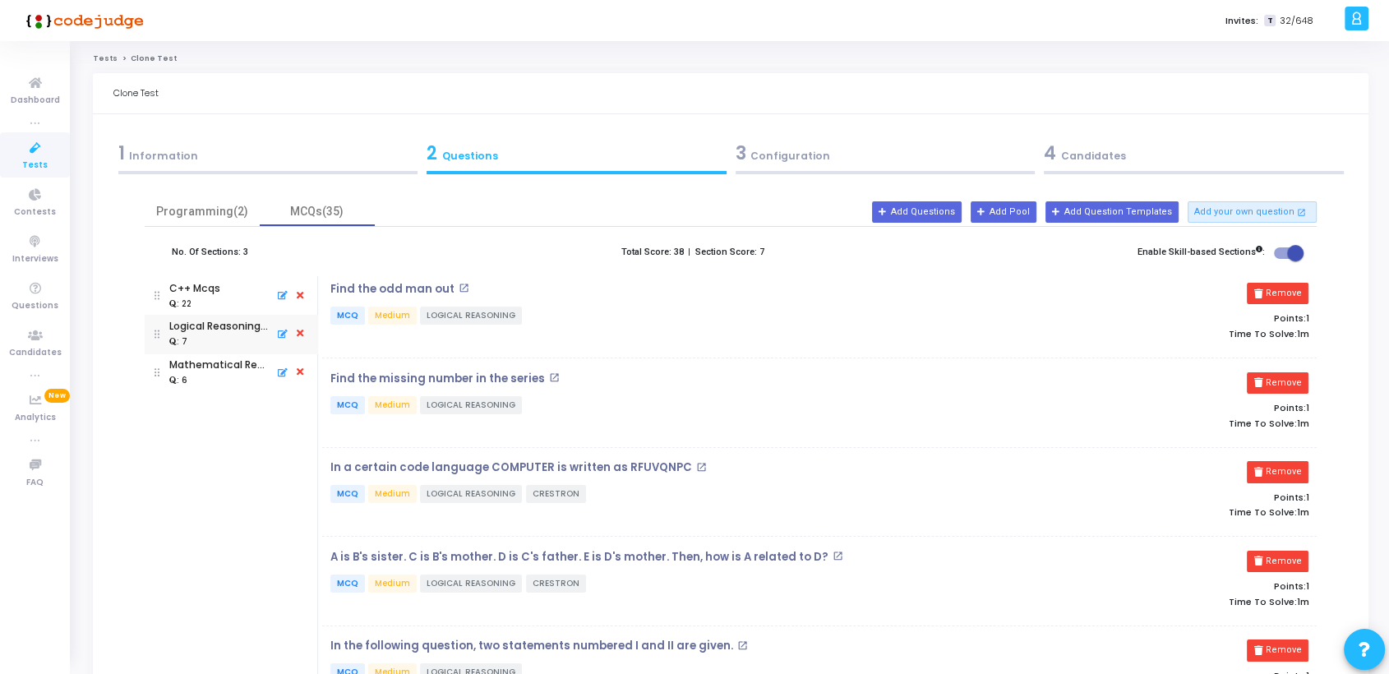
click at [221, 343] on div ": 7" at bounding box center [219, 341] width 100 height 15
click at [205, 372] on mat-tooltip-component "Mathematical Reasoning Mcqs" at bounding box center [220, 394] width 151 height 45
click at [194, 372] on mat-tooltip-component "Mathematical Reasoning Mcqs" at bounding box center [220, 394] width 151 height 45
click at [196, 343] on div ": 7" at bounding box center [219, 341] width 100 height 15
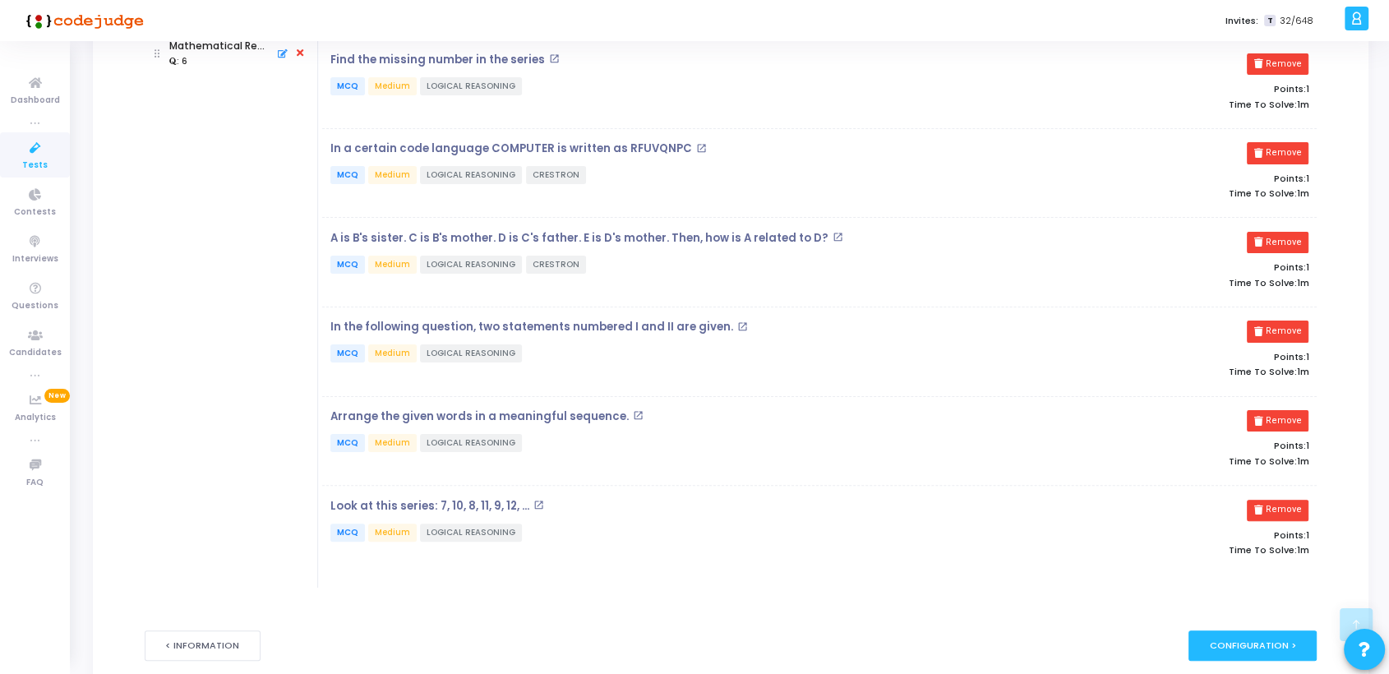
scroll to position [324, 0]
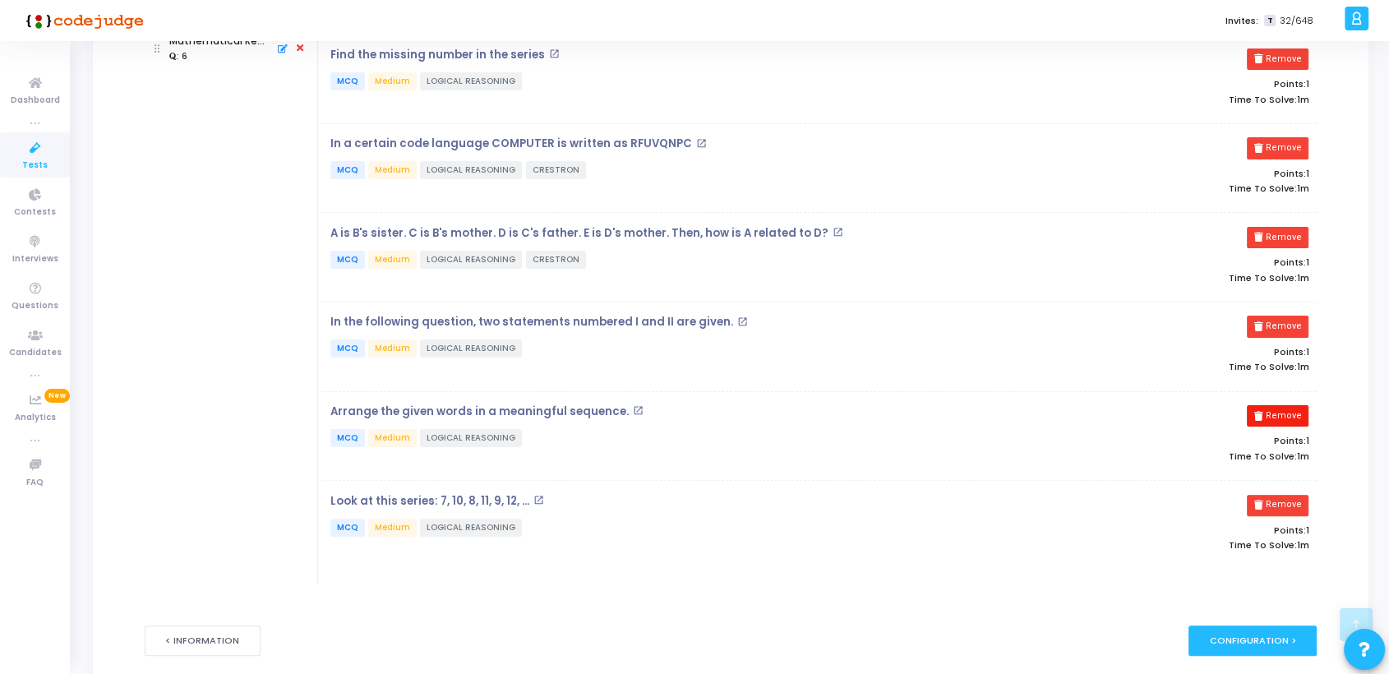
click at [1290, 413] on button "Remove" at bounding box center [1277, 415] width 62 height 21
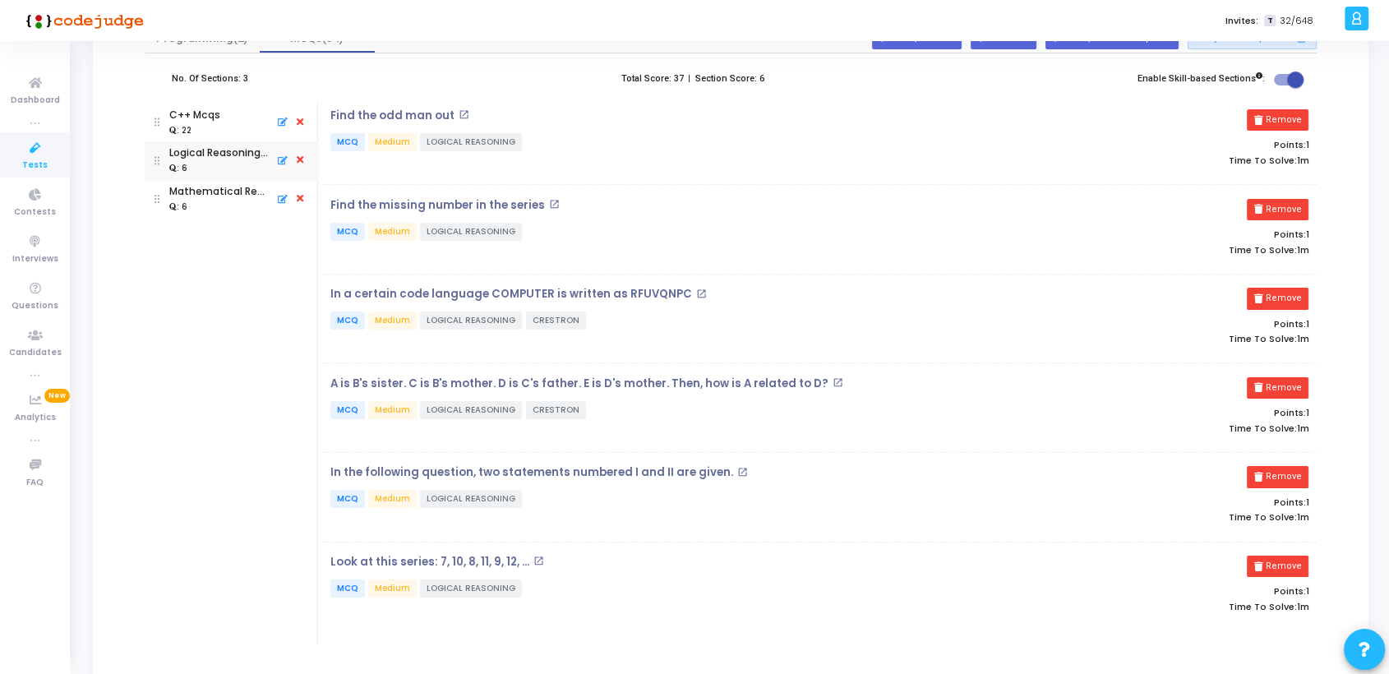
scroll to position [156, 0]
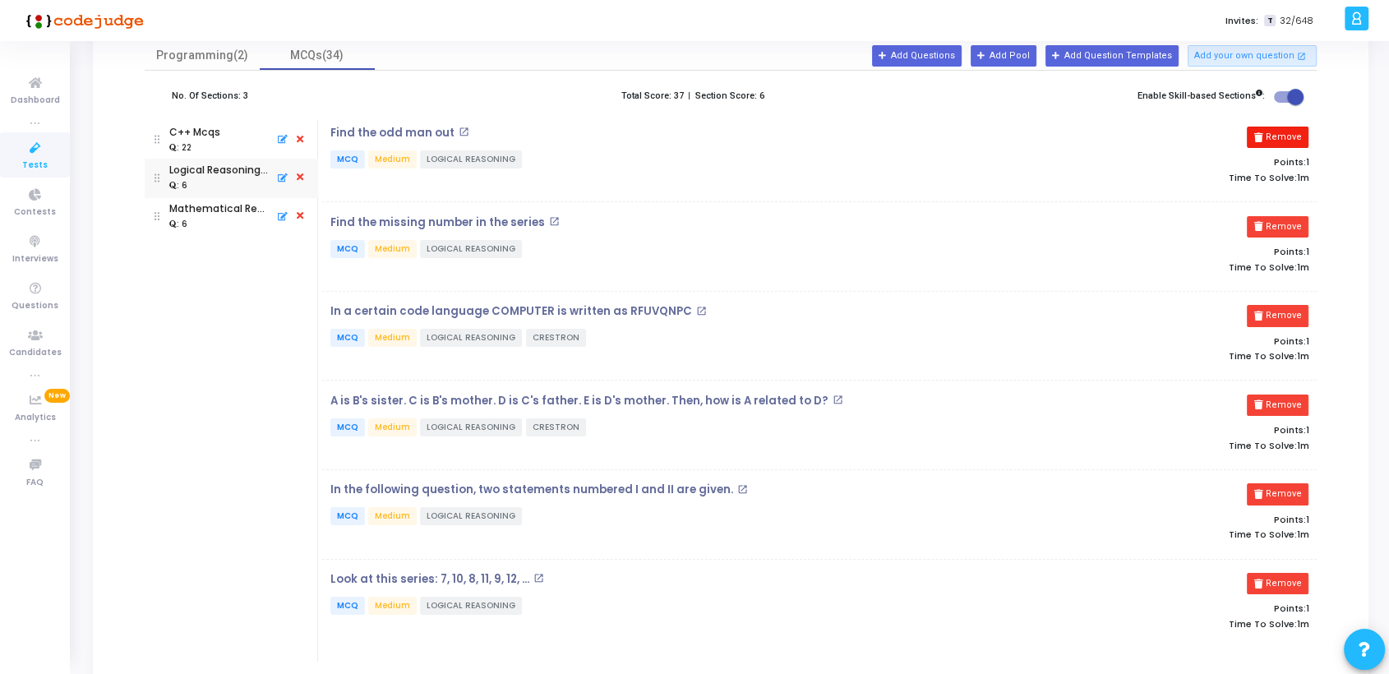
click at [1296, 129] on button "Remove" at bounding box center [1277, 137] width 62 height 21
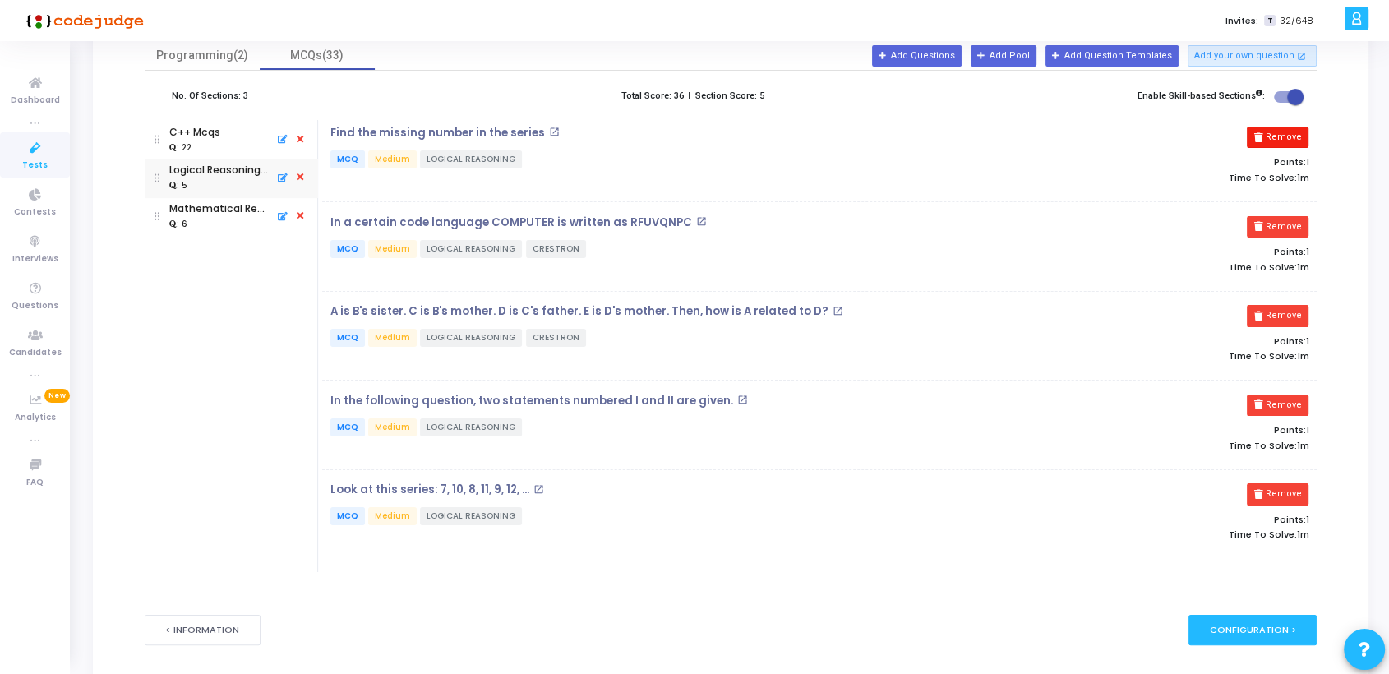
click at [1284, 135] on button "Remove" at bounding box center [1277, 137] width 62 height 21
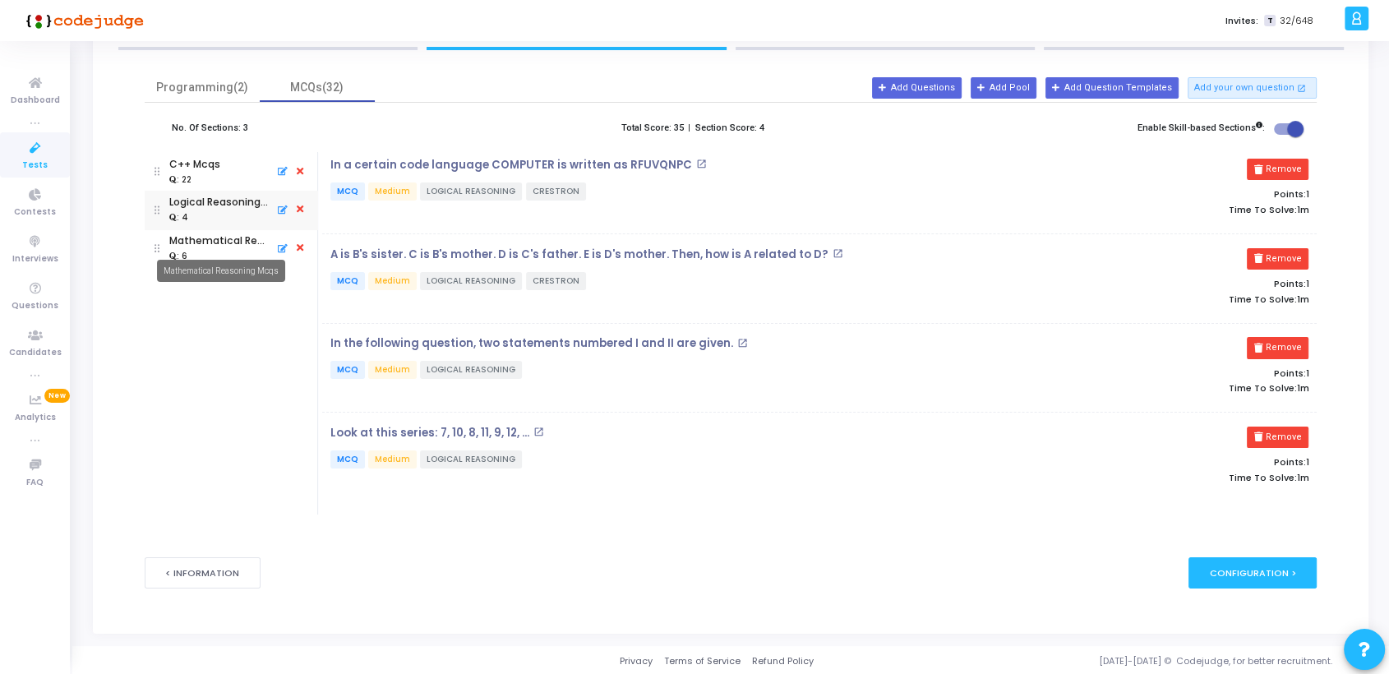
click at [200, 253] on mat-tooltip-component "Mathematical Reasoning Mcqs" at bounding box center [220, 270] width 151 height 45
click at [199, 248] on mat-tooltip-component "Mathematical Reasoning Mcqs" at bounding box center [220, 270] width 151 height 45
click at [192, 242] on div "Mathematical Reasoning Mcqs" at bounding box center [219, 240] width 100 height 15
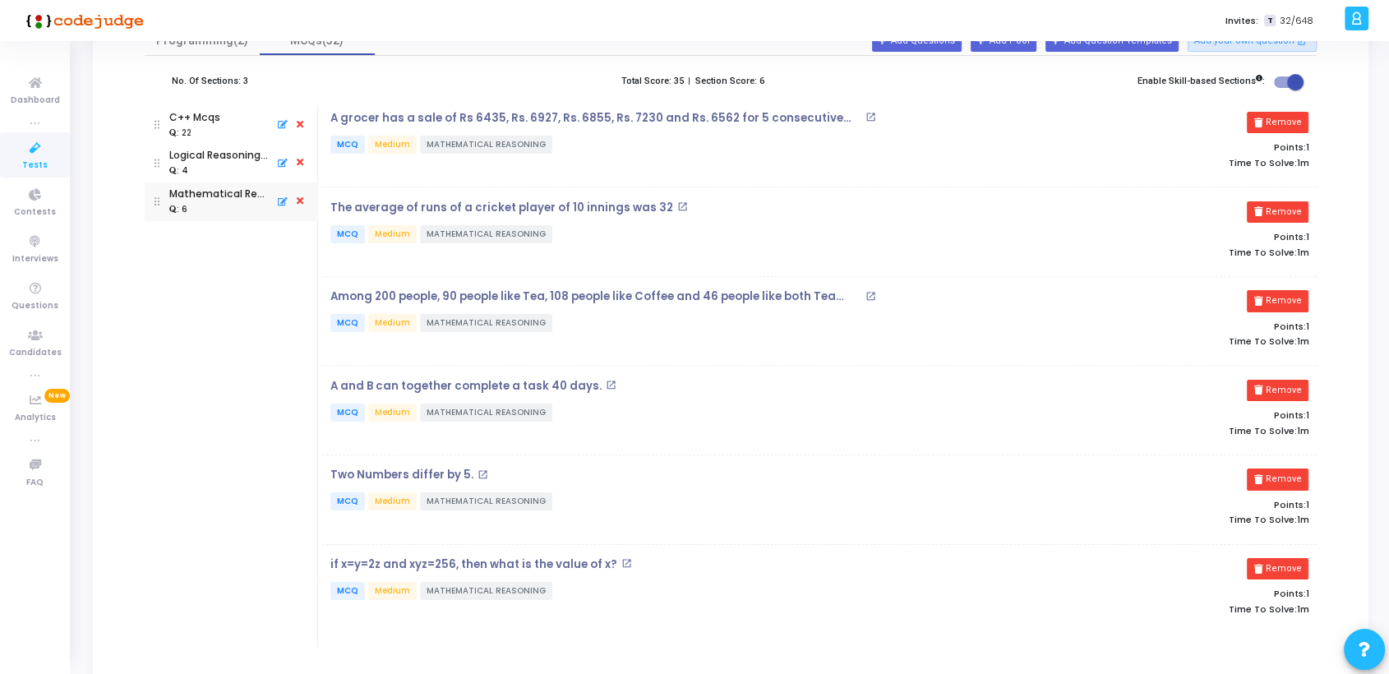
scroll to position [131, 0]
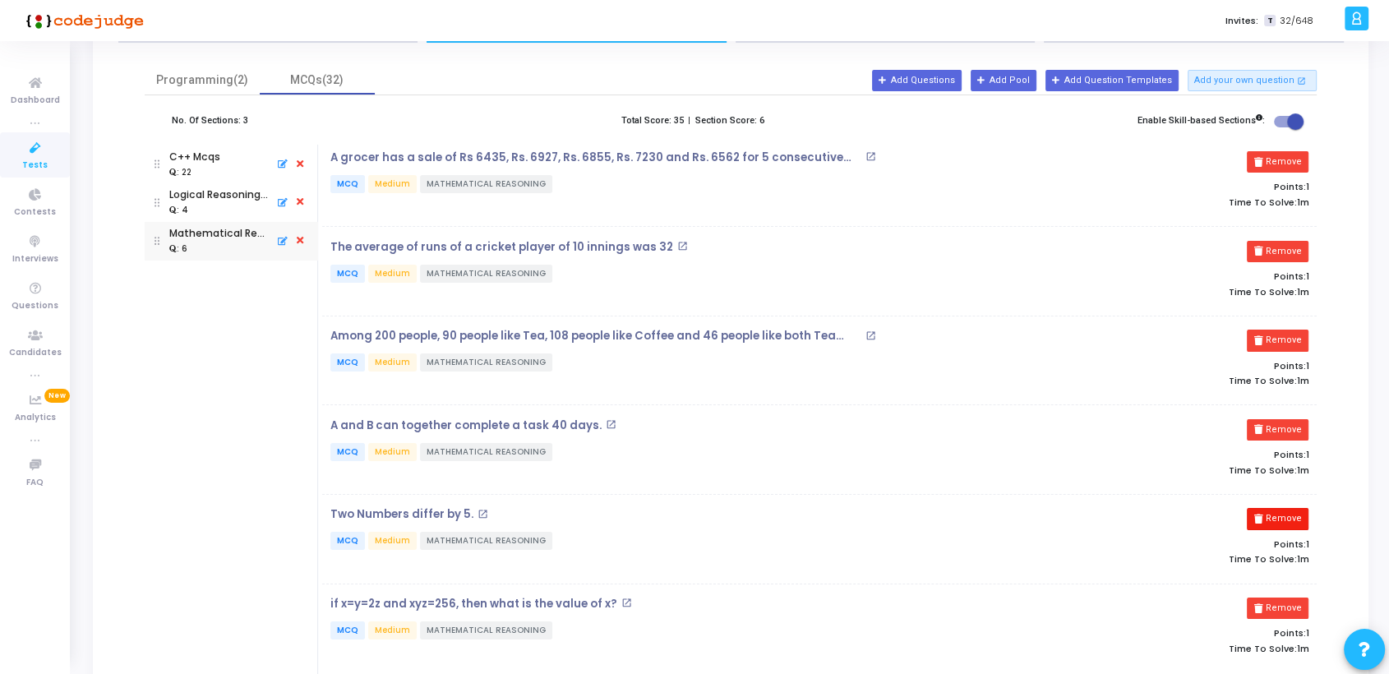
click at [1279, 514] on button "Remove" at bounding box center [1277, 518] width 62 height 21
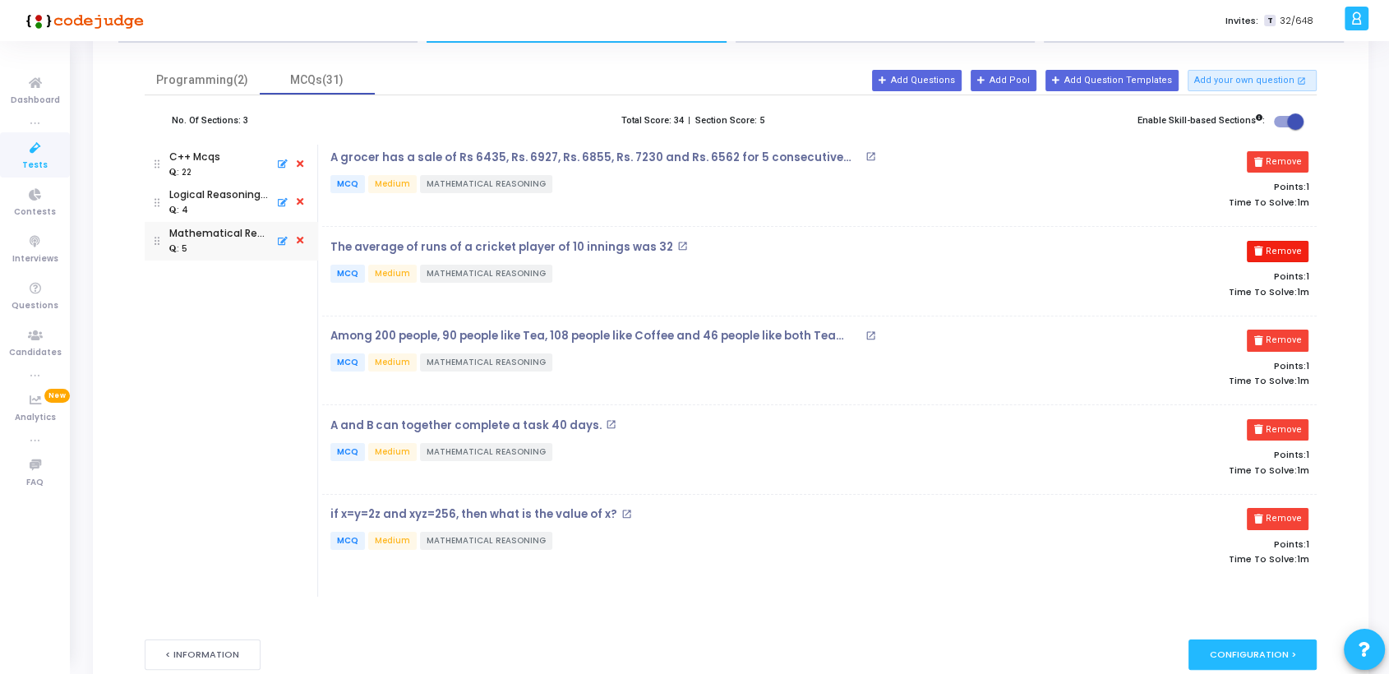
click at [1288, 252] on button "Remove" at bounding box center [1277, 251] width 62 height 21
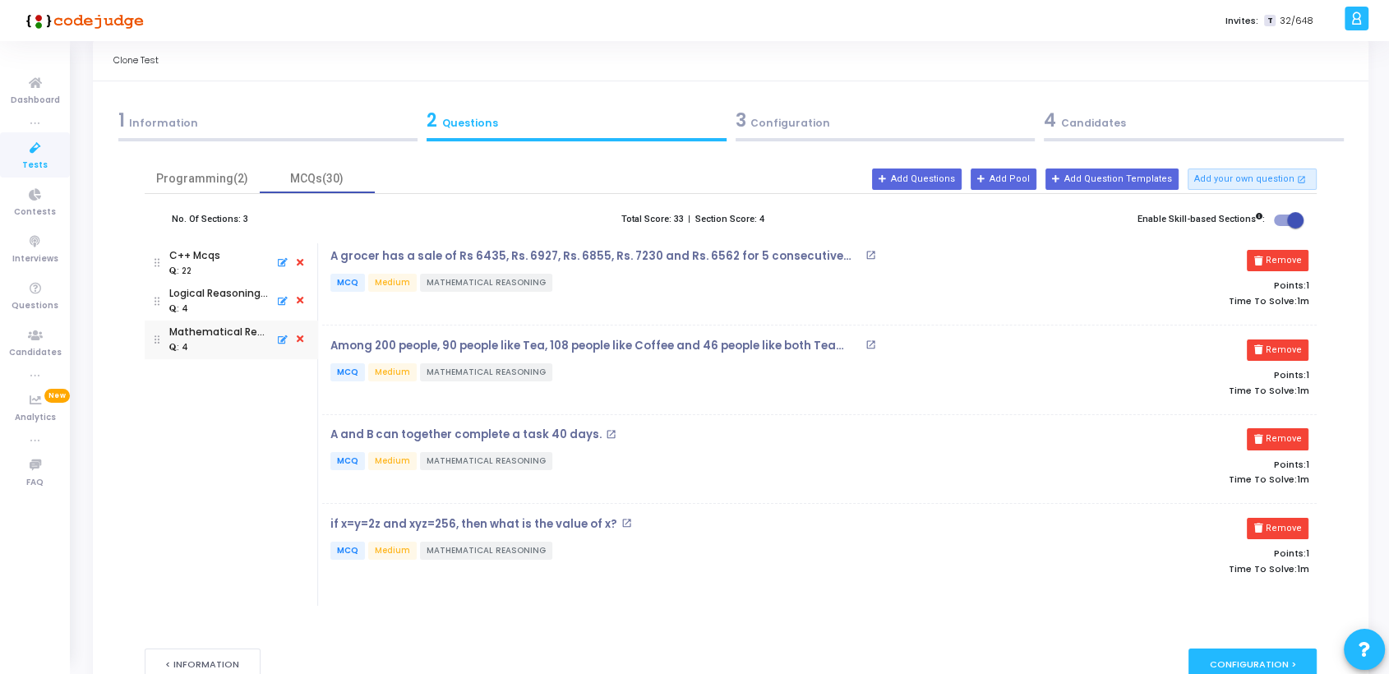
scroll to position [30, 0]
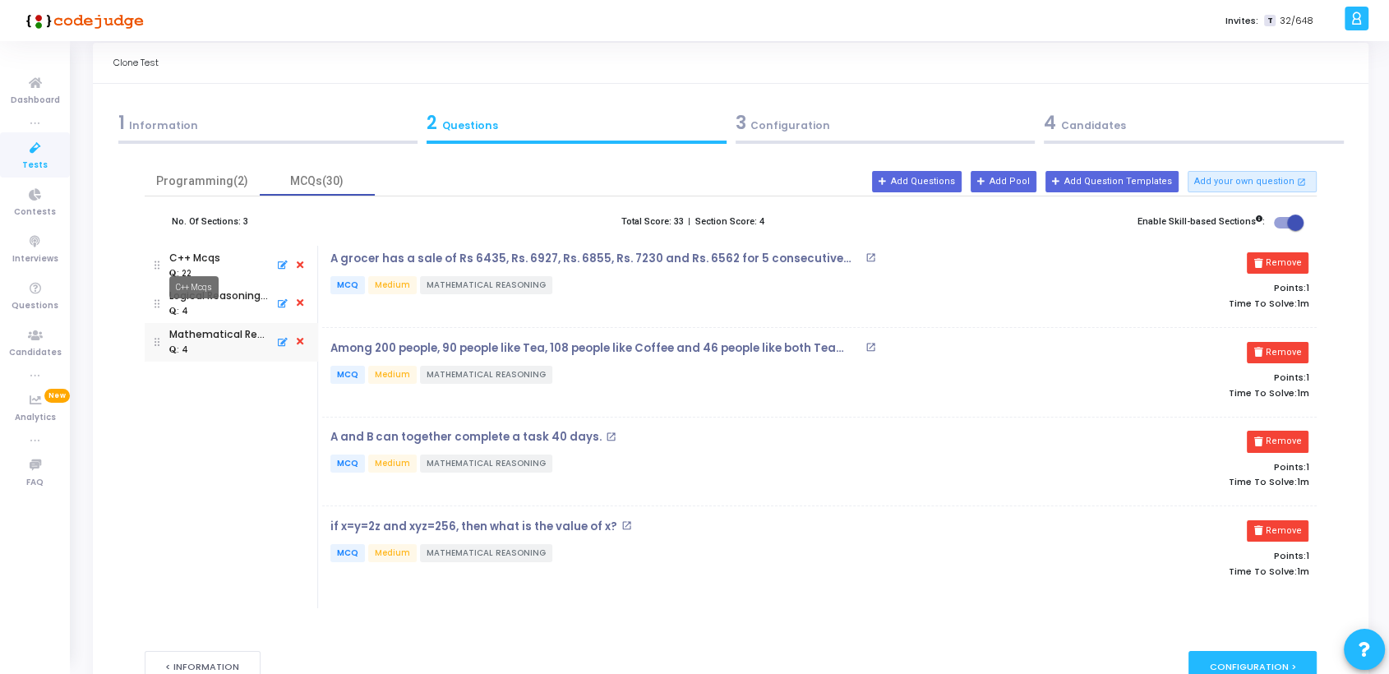
click at [204, 277] on div "C++ Mcqs" at bounding box center [193, 287] width 49 height 22
click at [209, 266] on mat-tooltip-component "C++ Mcqs" at bounding box center [194, 287] width 72 height 45
click at [198, 260] on div "C++ Mcqs" at bounding box center [194, 258] width 51 height 15
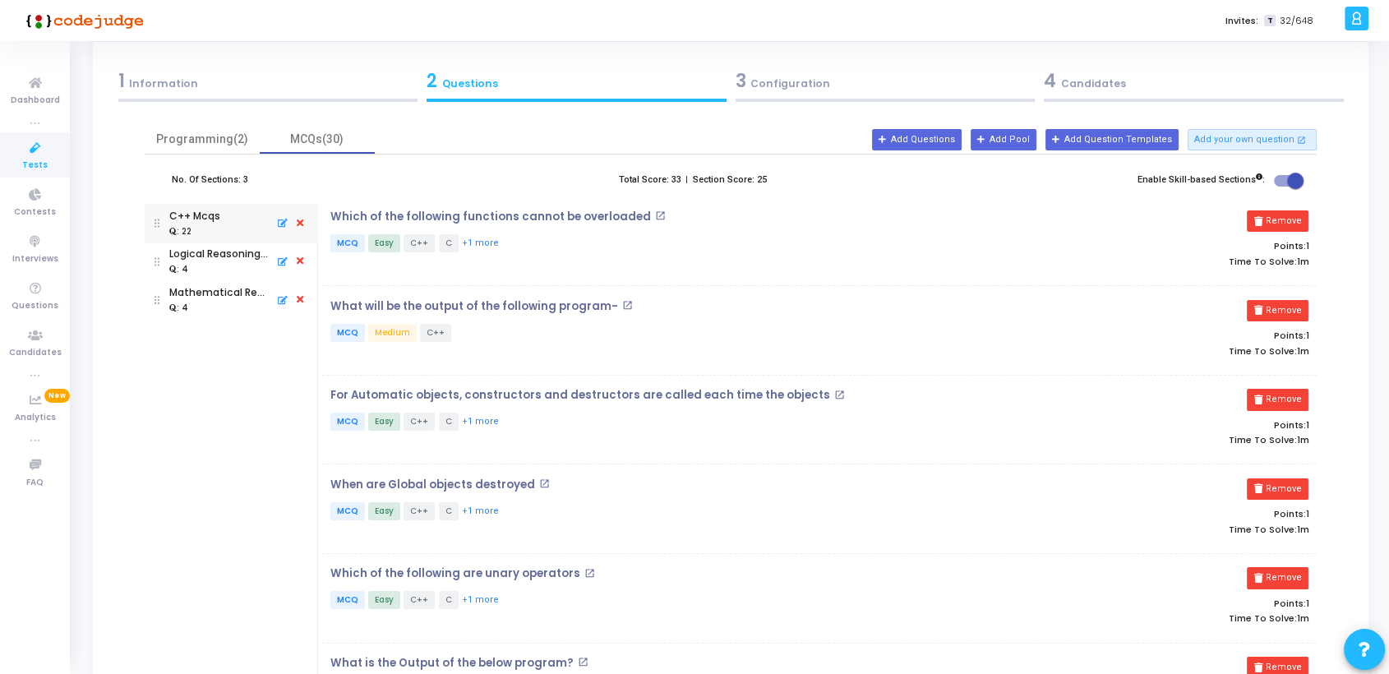
scroll to position [49, 0]
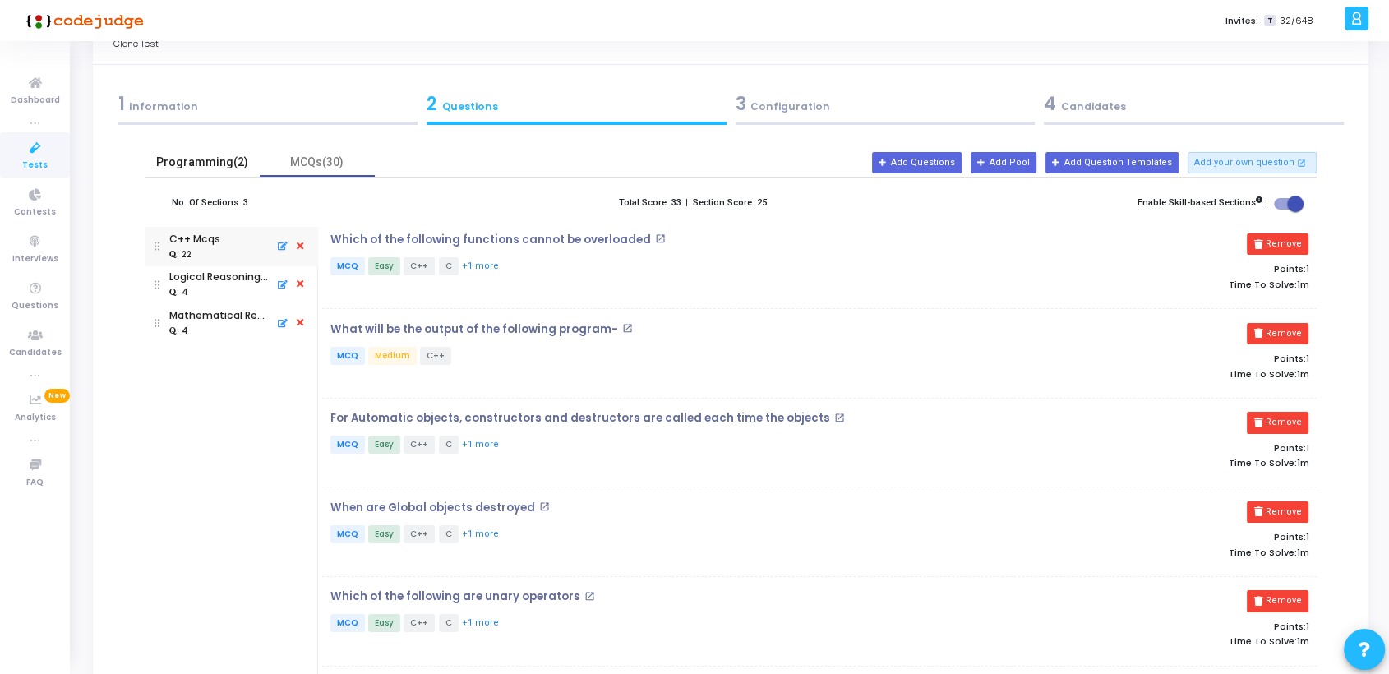
click at [214, 160] on div "Programming(2)" at bounding box center [201, 162] width 95 height 17
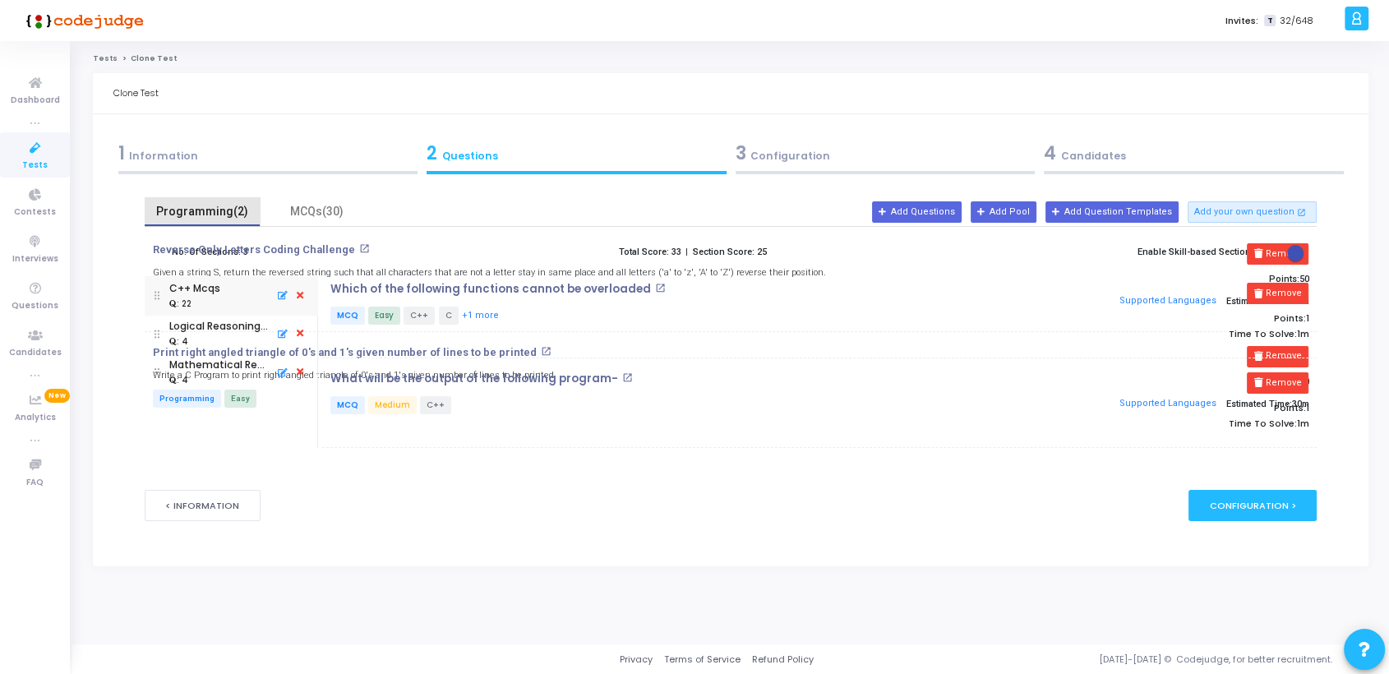
scroll to position [0, 0]
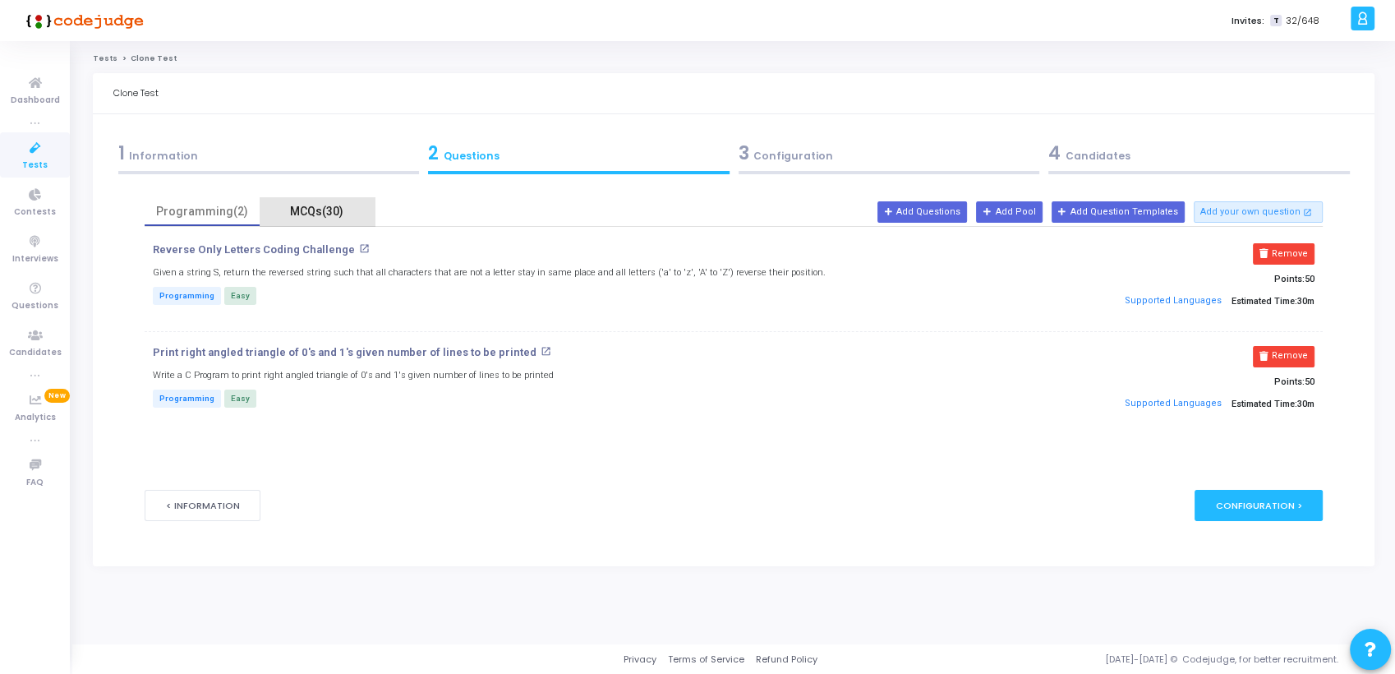
click at [321, 207] on div "MCQs(30)" at bounding box center [316, 211] width 95 height 17
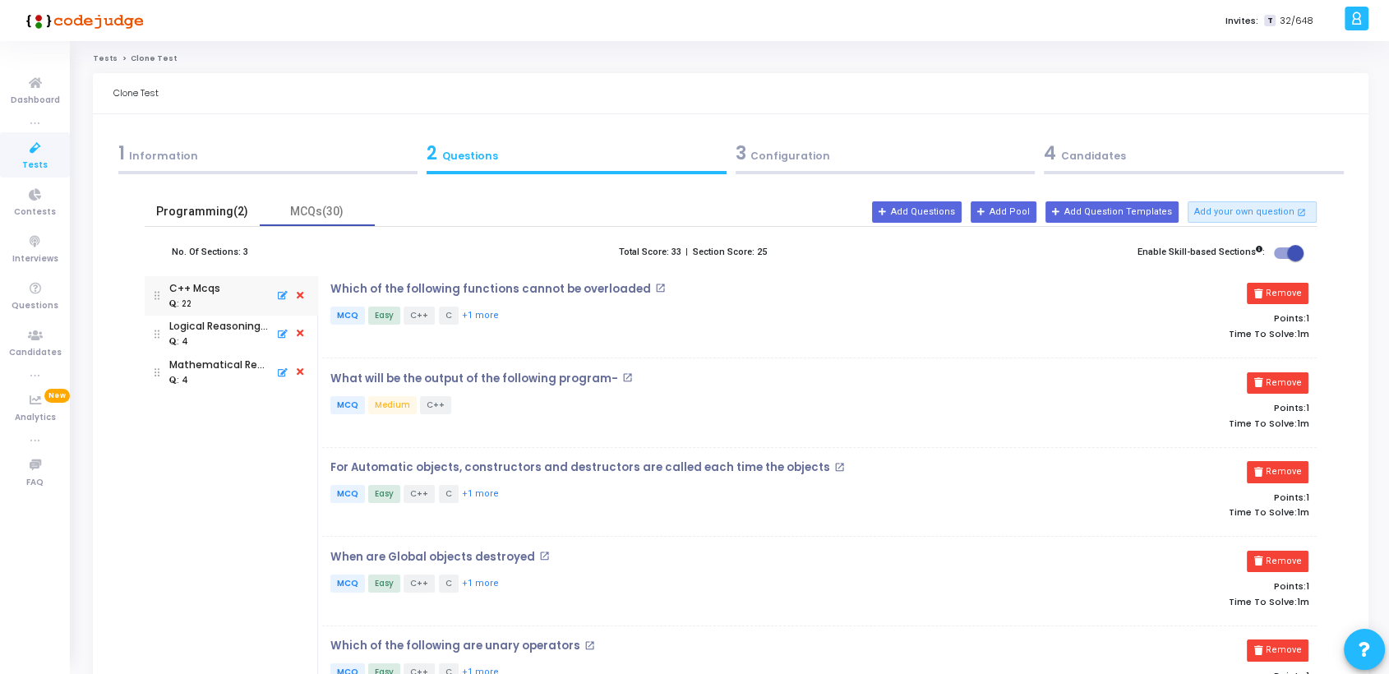
click at [197, 210] on div "Programming(2)" at bounding box center [201, 211] width 95 height 17
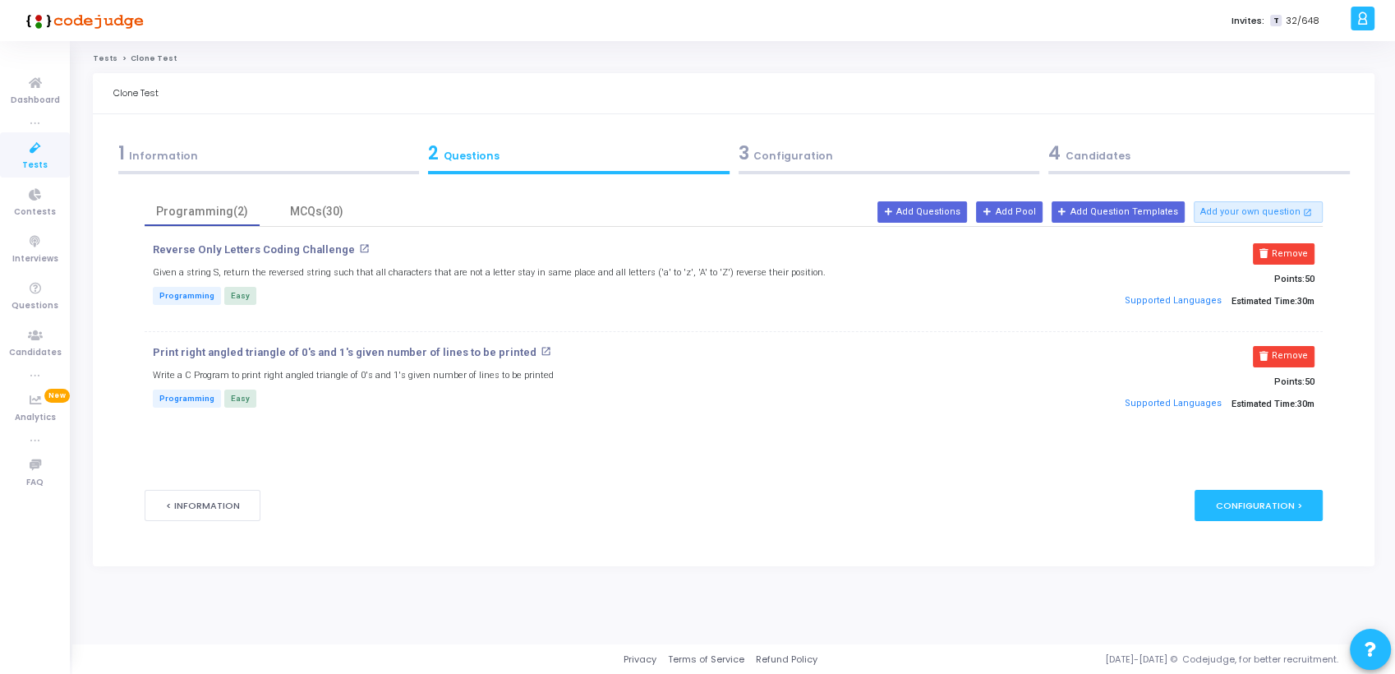
click at [782, 156] on div "3 Configuration" at bounding box center [890, 153] width 302 height 27
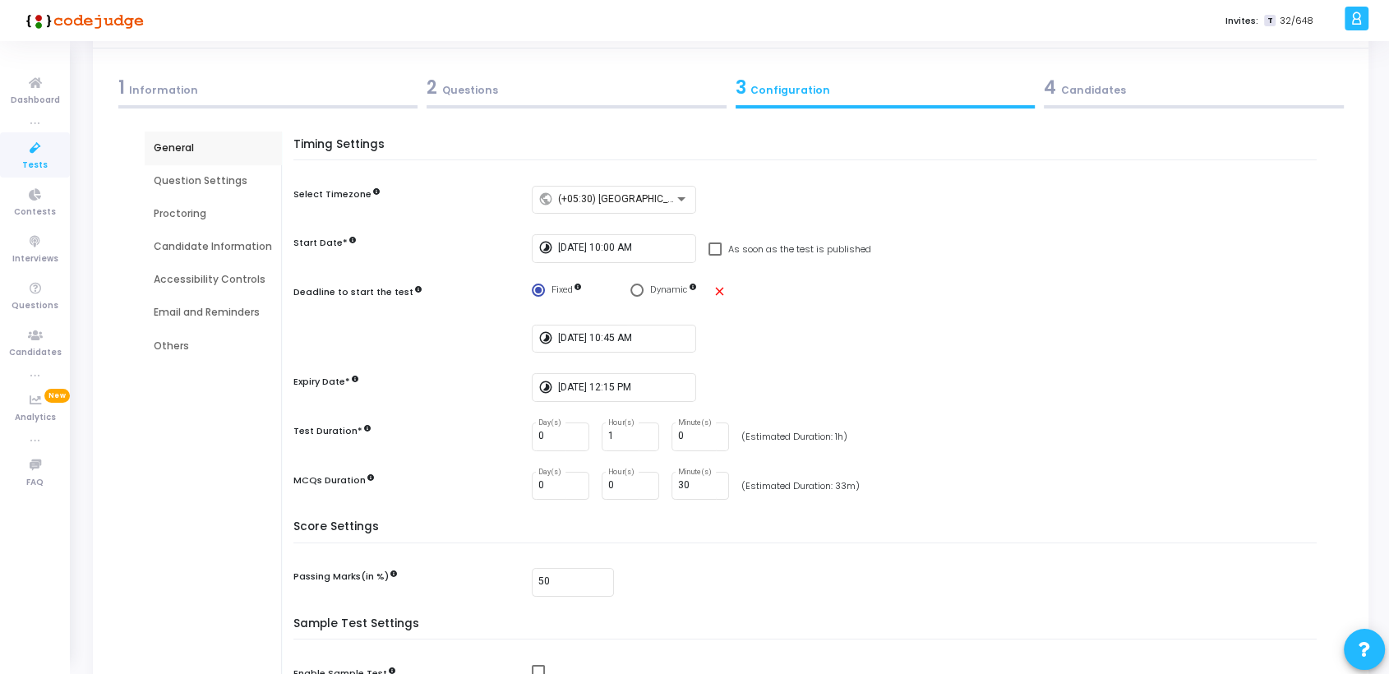
scroll to position [50, 0]
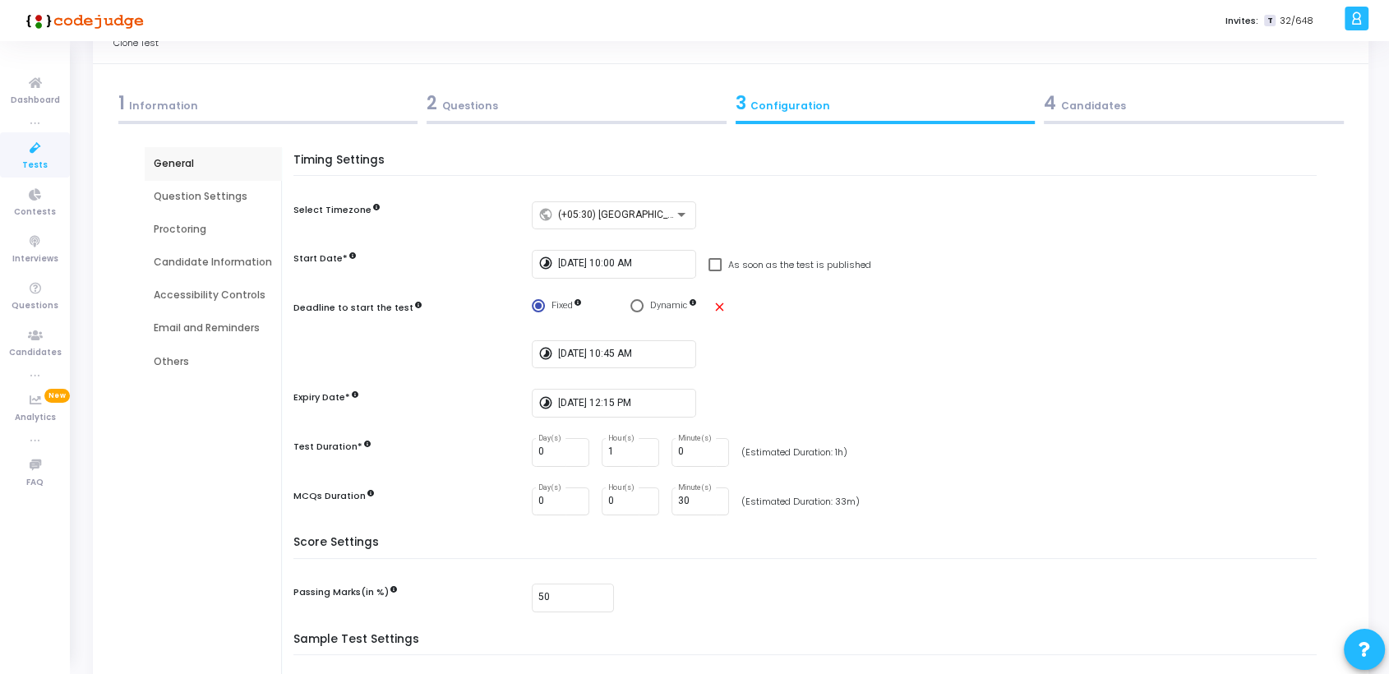
click at [205, 196] on div "Question Settings" at bounding box center [213, 196] width 118 height 15
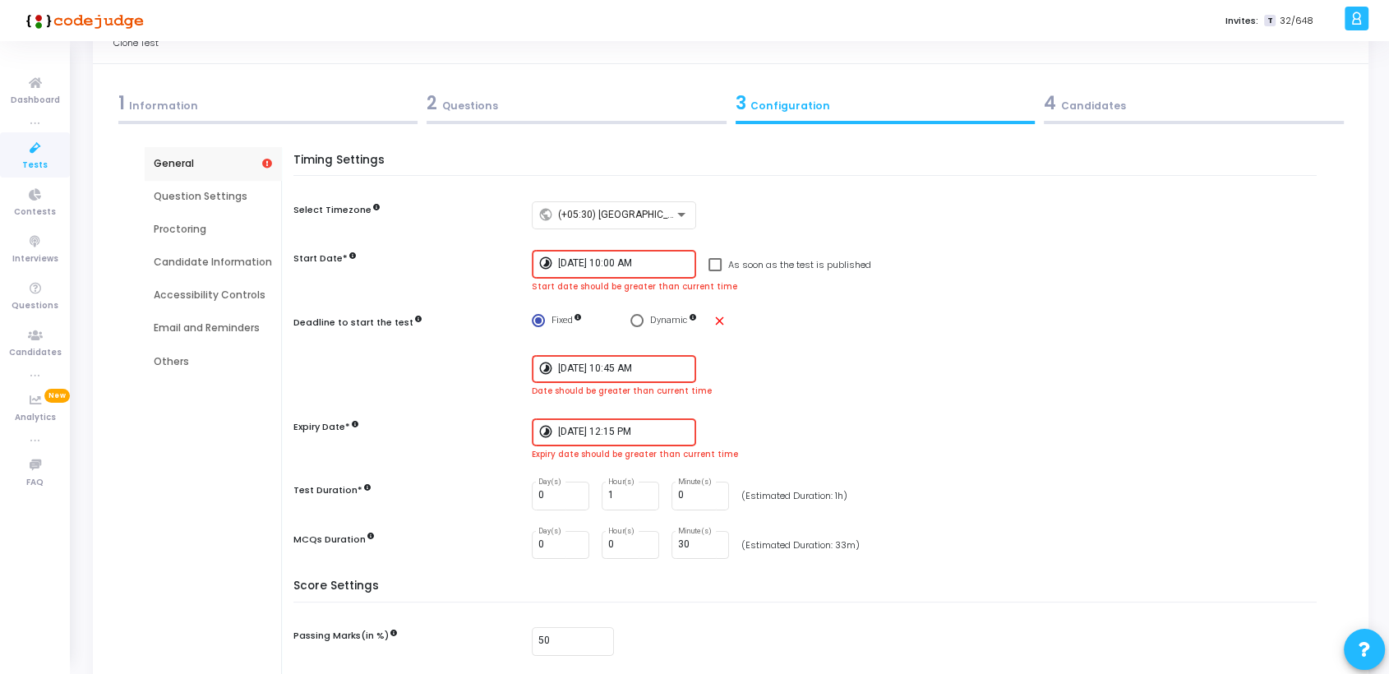
click at [187, 162] on div "General" at bounding box center [213, 163] width 118 height 15
click at [478, 103] on div "2 Questions" at bounding box center [576, 103] width 300 height 27
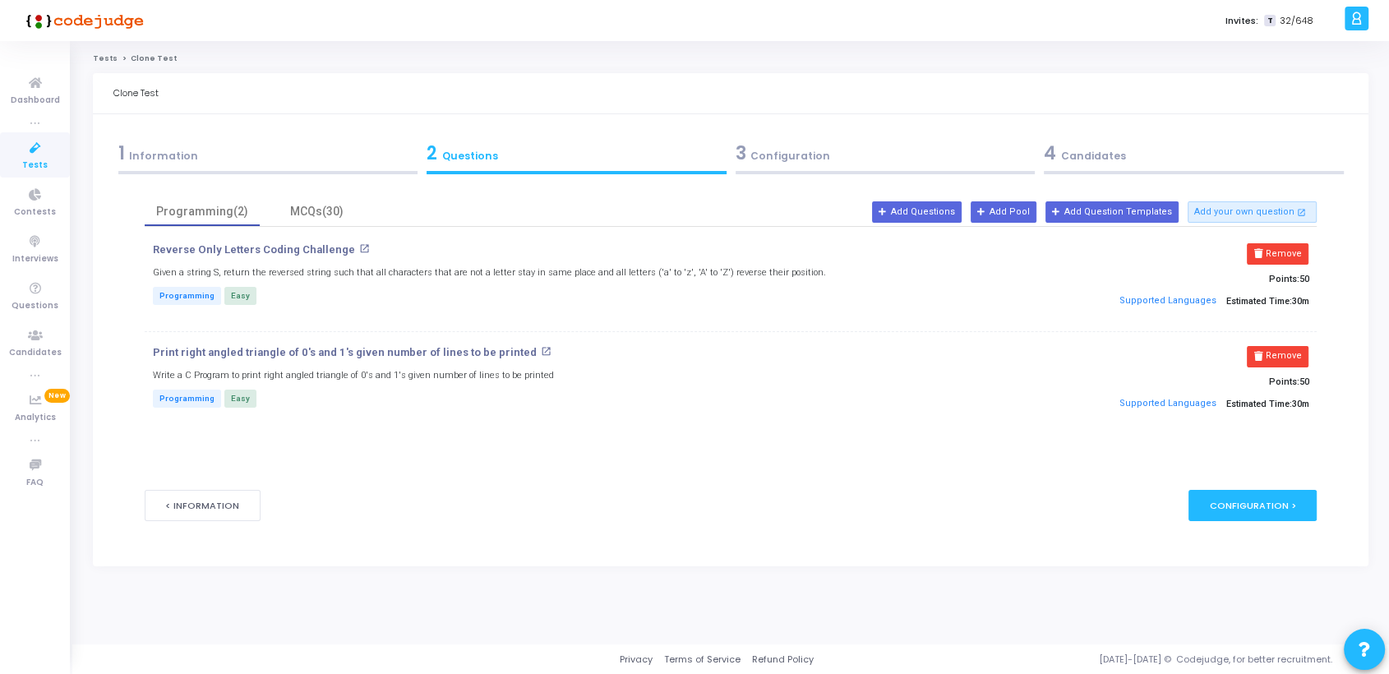
scroll to position [0, 0]
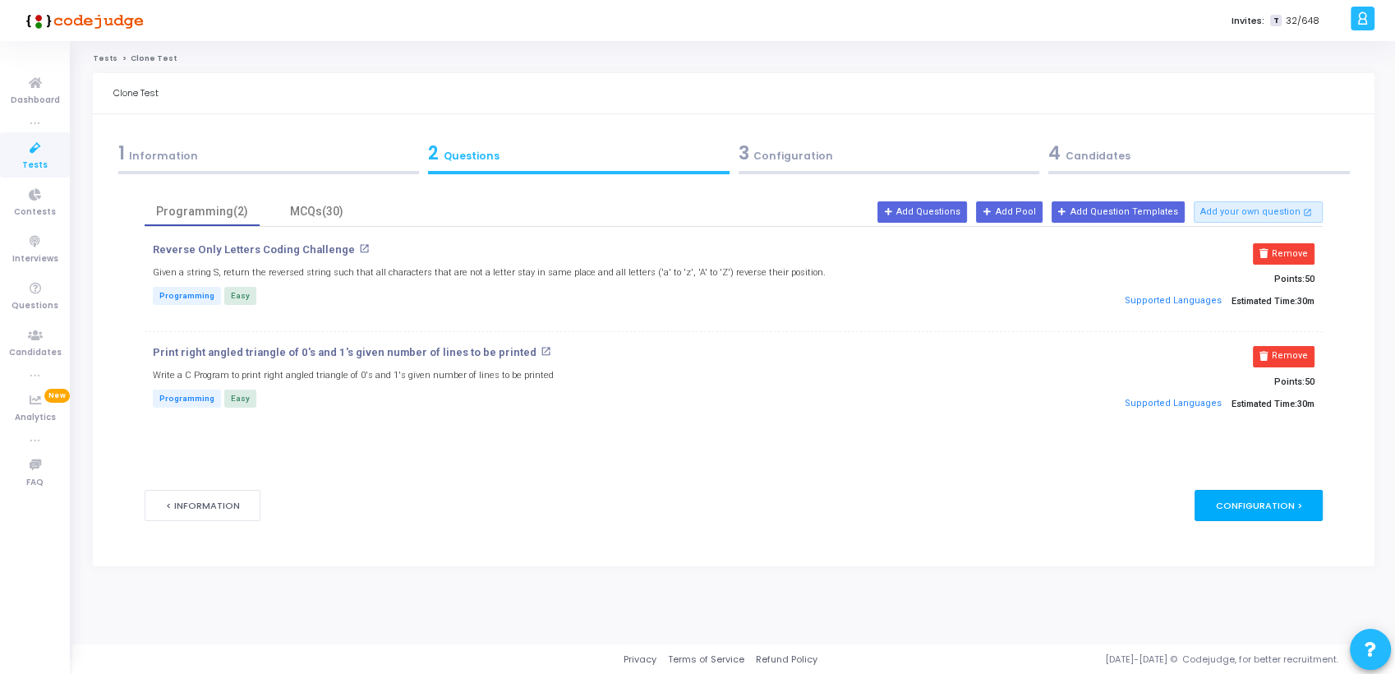
click at [1279, 500] on div "Configuration >" at bounding box center [1259, 505] width 129 height 30
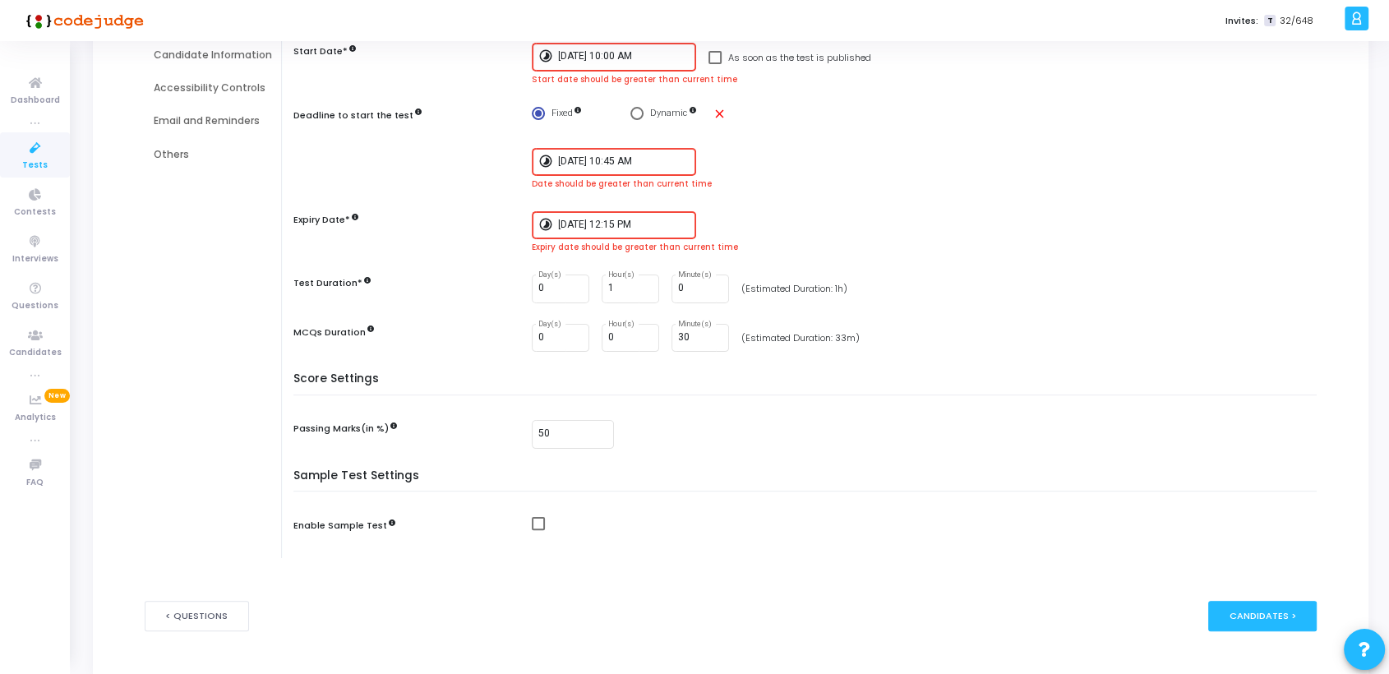
scroll to position [300, 0]
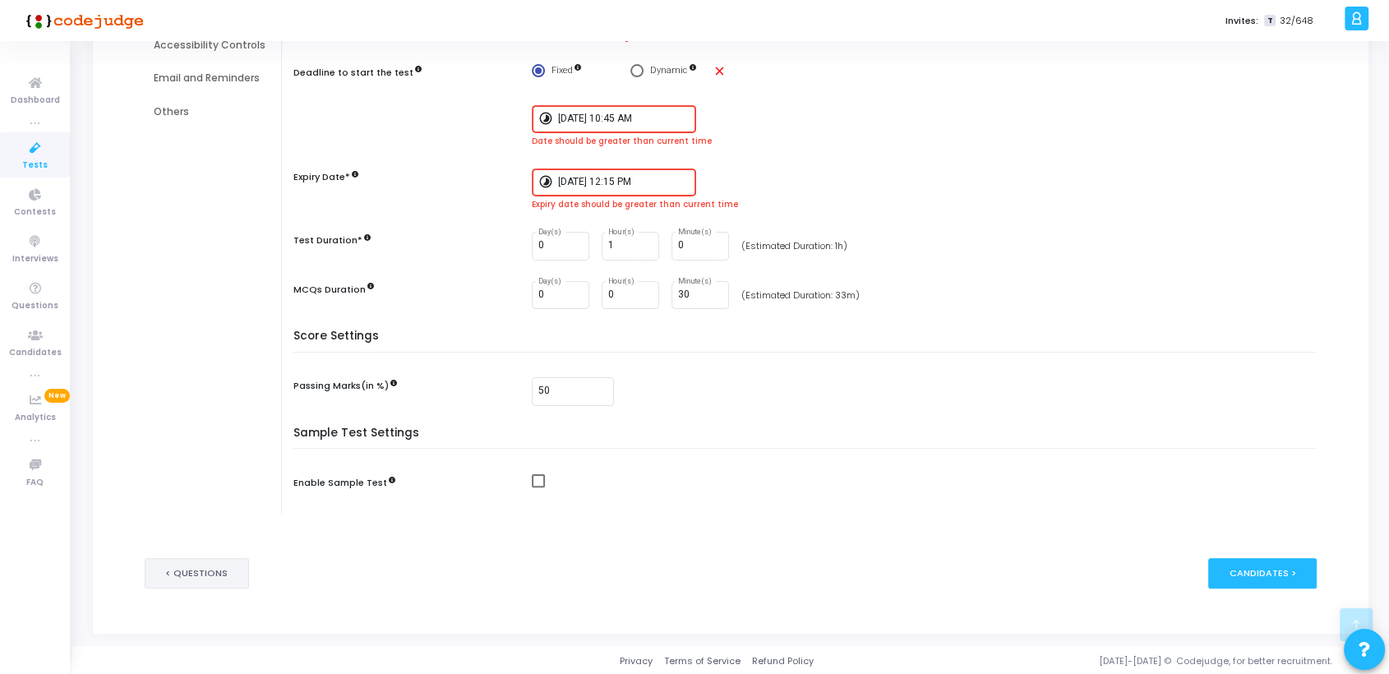
click at [200, 569] on button "< Questions" at bounding box center [197, 573] width 105 height 30
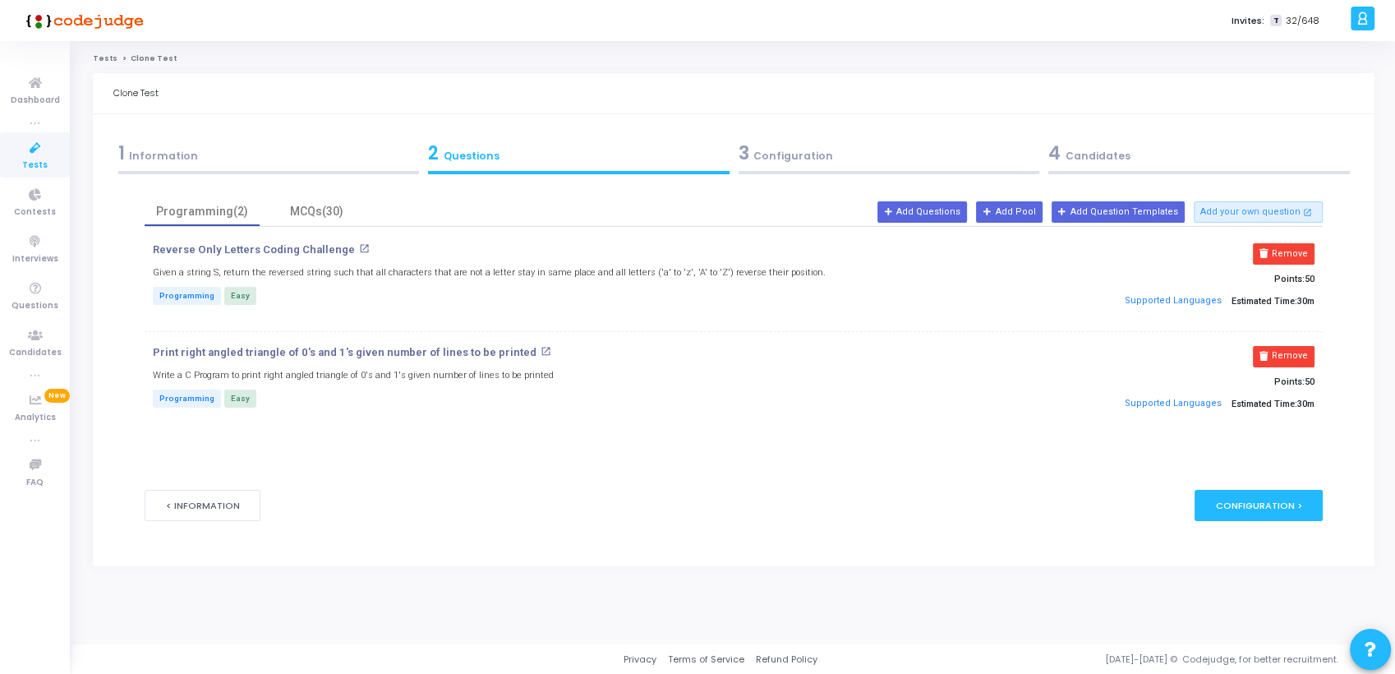
click at [761, 156] on div "3 Configuration" at bounding box center [890, 153] width 302 height 27
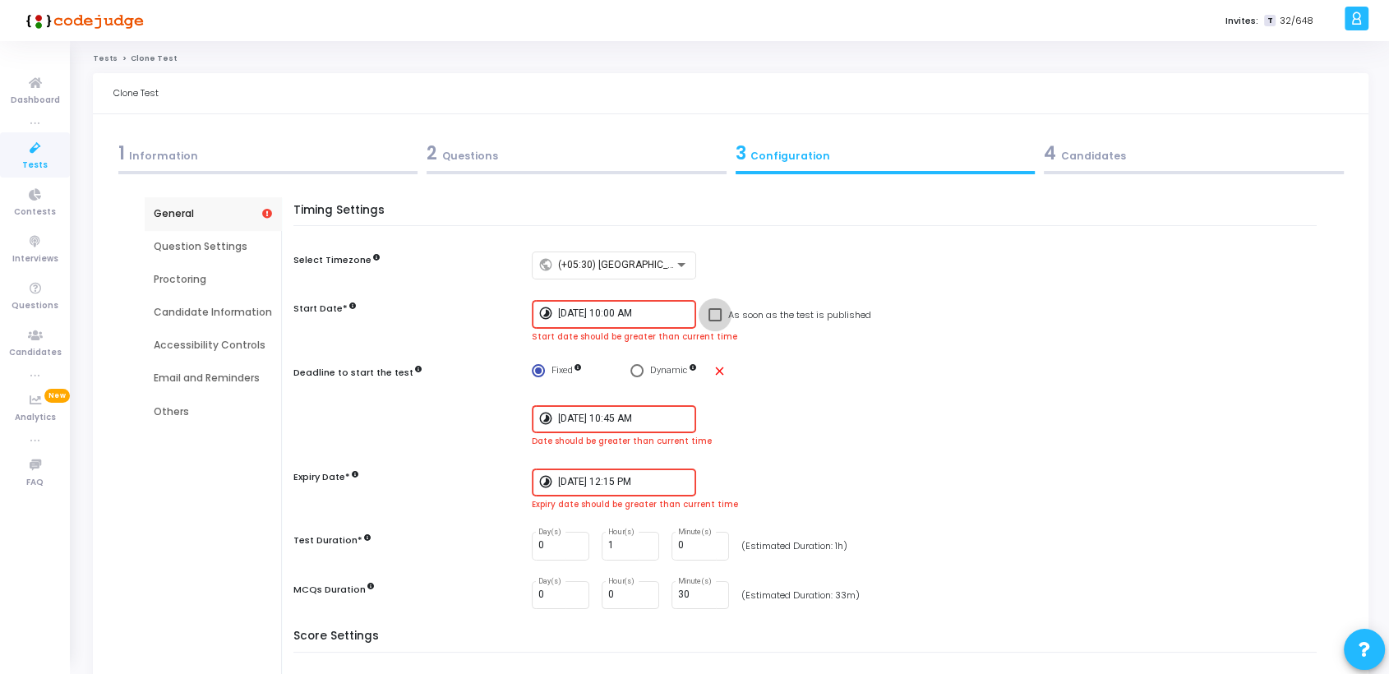
click at [711, 317] on span at bounding box center [714, 314] width 13 height 13
click at [714, 321] on input "As soon as the test is published" at bounding box center [714, 321] width 1 height 1
checkbox input "true"
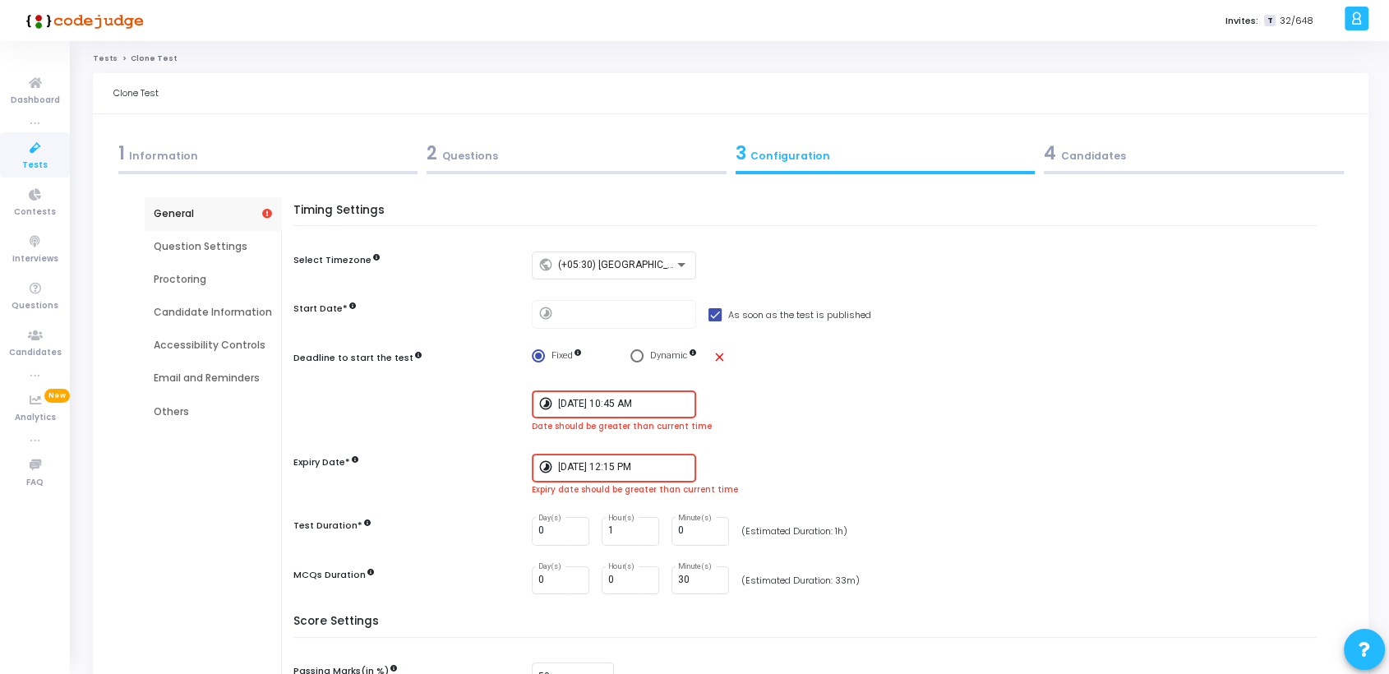
click at [710, 308] on span at bounding box center [714, 314] width 13 height 13
click at [714, 321] on input "As soon as the test is published" at bounding box center [714, 321] width 1 height 1
checkbox input "false"
type input "[DATE] 3:42 PM"
click at [647, 310] on input "[DATE] 3:42 PM" at bounding box center [623, 314] width 131 height 12
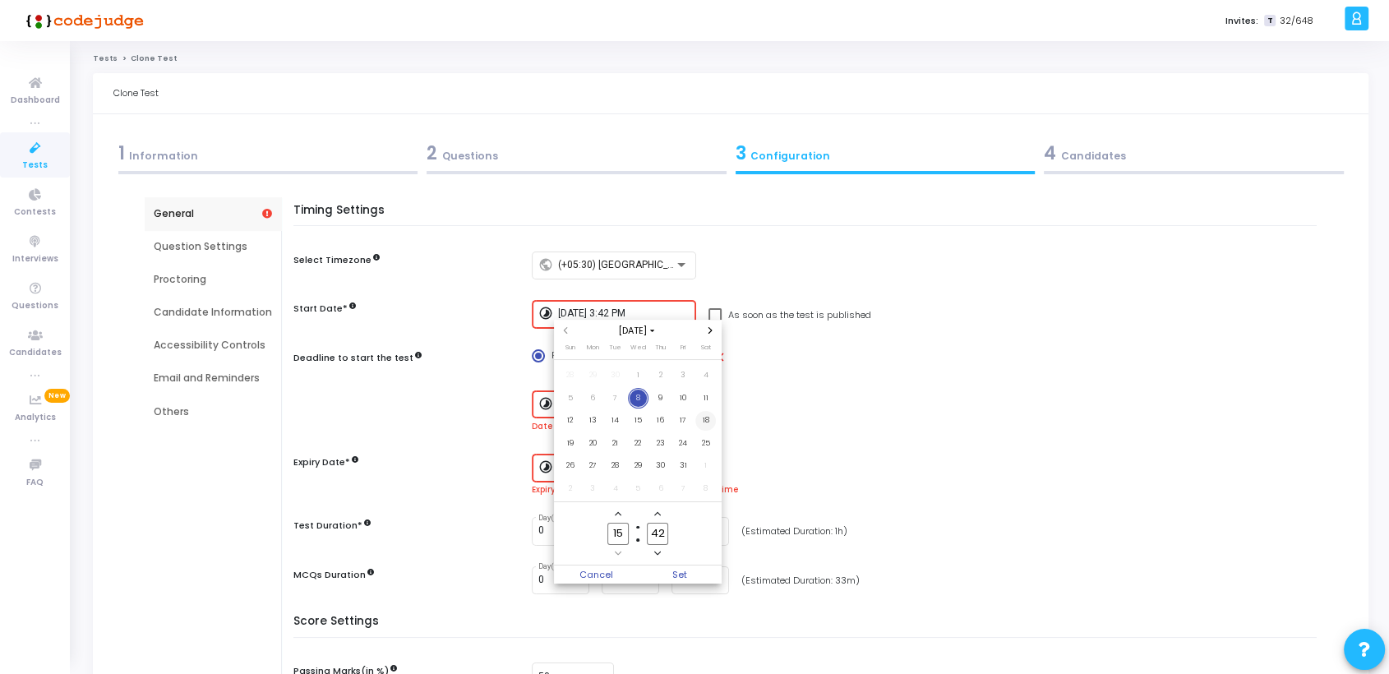
click at [707, 420] on span "18" at bounding box center [705, 421] width 21 height 21
drag, startPoint x: 621, startPoint y: 532, endPoint x: 598, endPoint y: 534, distance: 23.1
click at [598, 534] on label "15 Hour" at bounding box center [617, 534] width 39 height 22
type input "11"
type input "00"
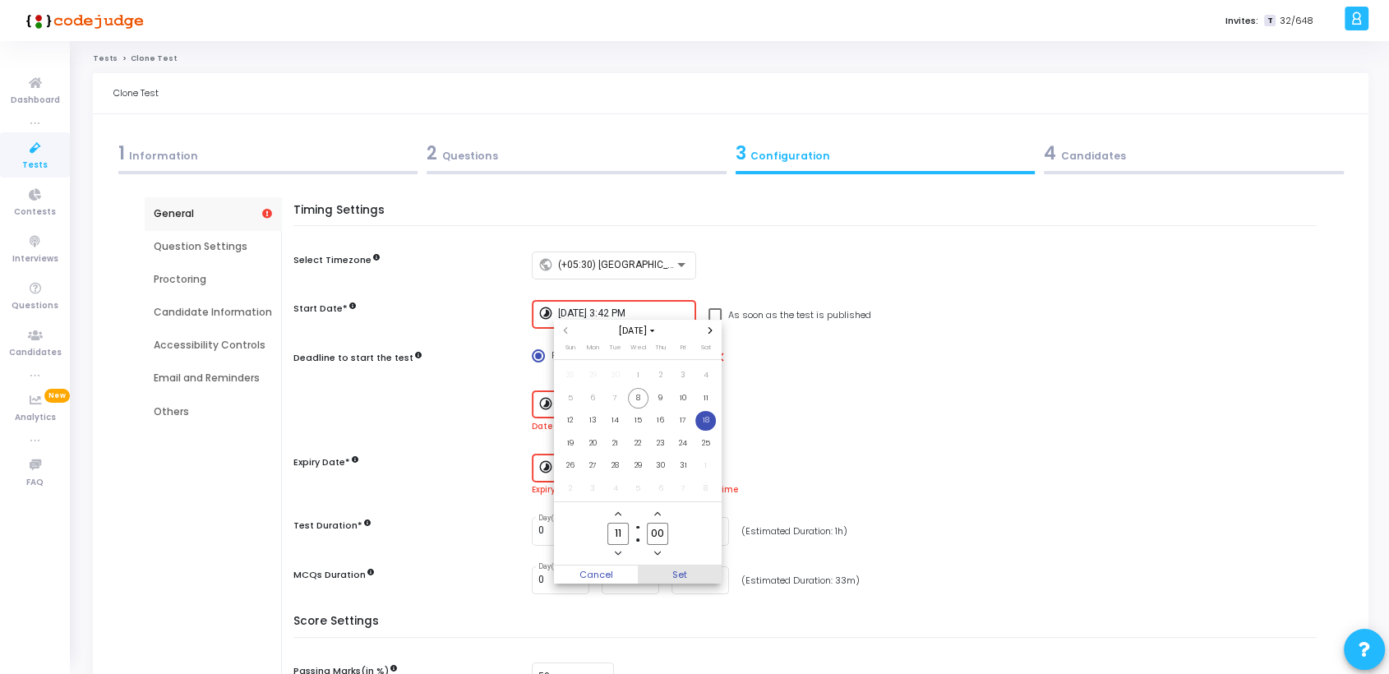
click at [677, 573] on span "Set" at bounding box center [680, 574] width 84 height 18
type input "[DATE] 11:00 AM"
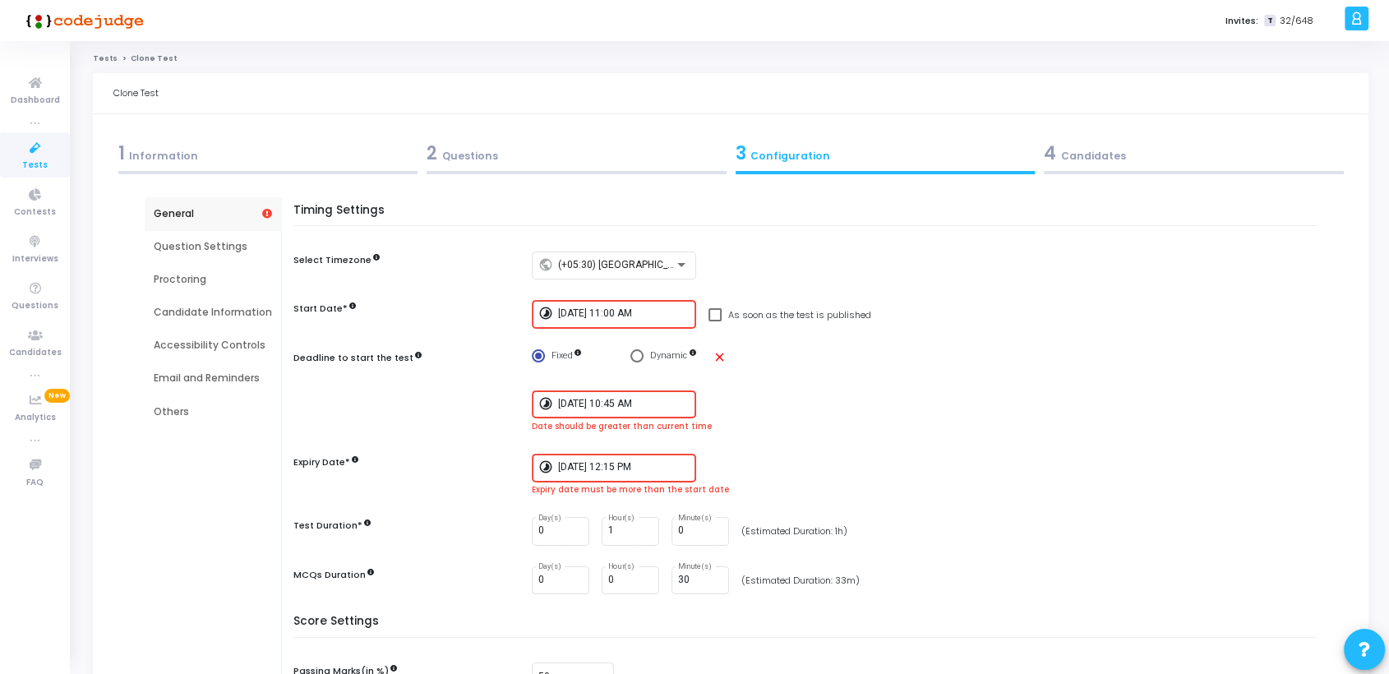
drag, startPoint x: 666, startPoint y: 313, endPoint x: 508, endPoint y: 312, distance: 158.6
click at [508, 312] on div "Start Date* timelapse [DATE] 11:00 AM As soon as the test is published" at bounding box center [809, 314] width 1032 height 29
drag, startPoint x: 661, startPoint y: 403, endPoint x: 500, endPoint y: 399, distance: 161.1
click at [500, 399] on div "timelapse [DATE] 10:45 AM Date should be greater than current time" at bounding box center [809, 411] width 1032 height 43
click at [666, 396] on div "[DATE] 10:45 AM" at bounding box center [623, 403] width 131 height 30
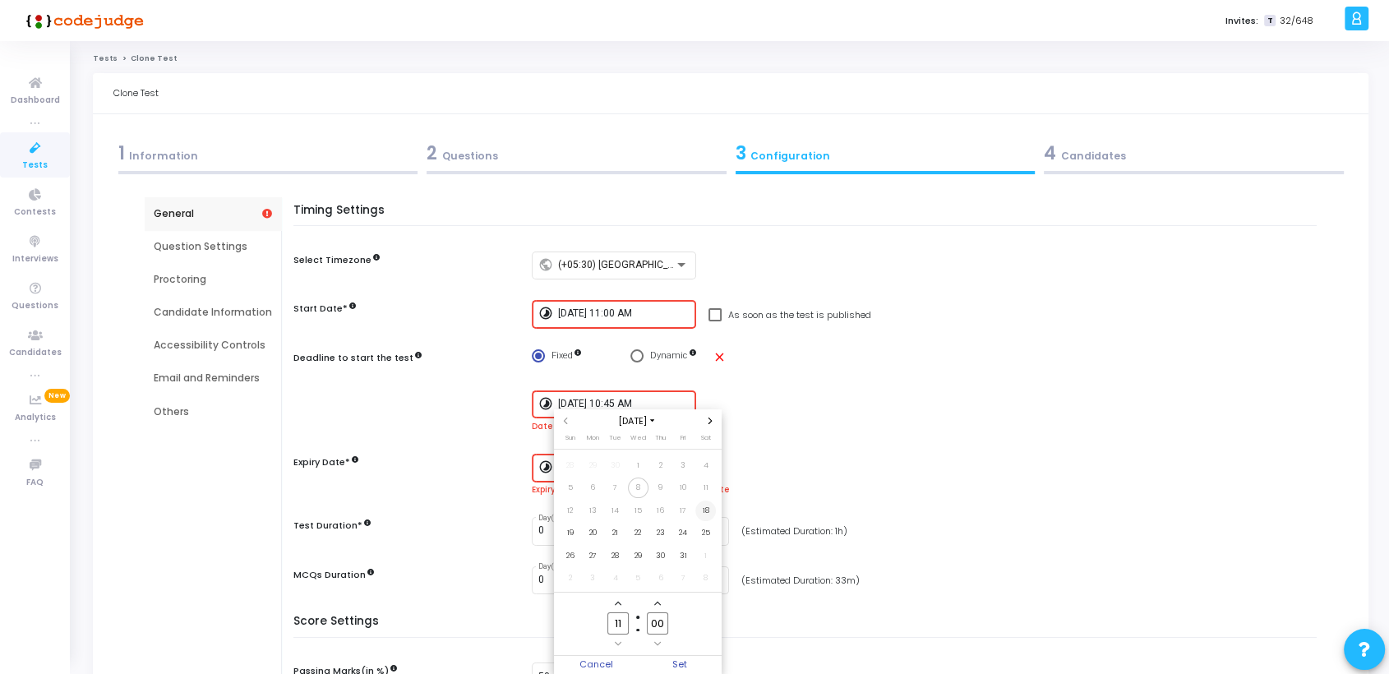
drag, startPoint x: 666, startPoint y: 397, endPoint x: 703, endPoint y: 509, distance: 118.7
click at [703, 509] on span "18" at bounding box center [705, 510] width 21 height 21
drag, startPoint x: 651, startPoint y: 624, endPoint x: 687, endPoint y: 621, distance: 36.2
click at [687, 621] on owl-date-time-timer "11 Hour 00 Minute" at bounding box center [638, 623] width 168 height 63
type input "15"
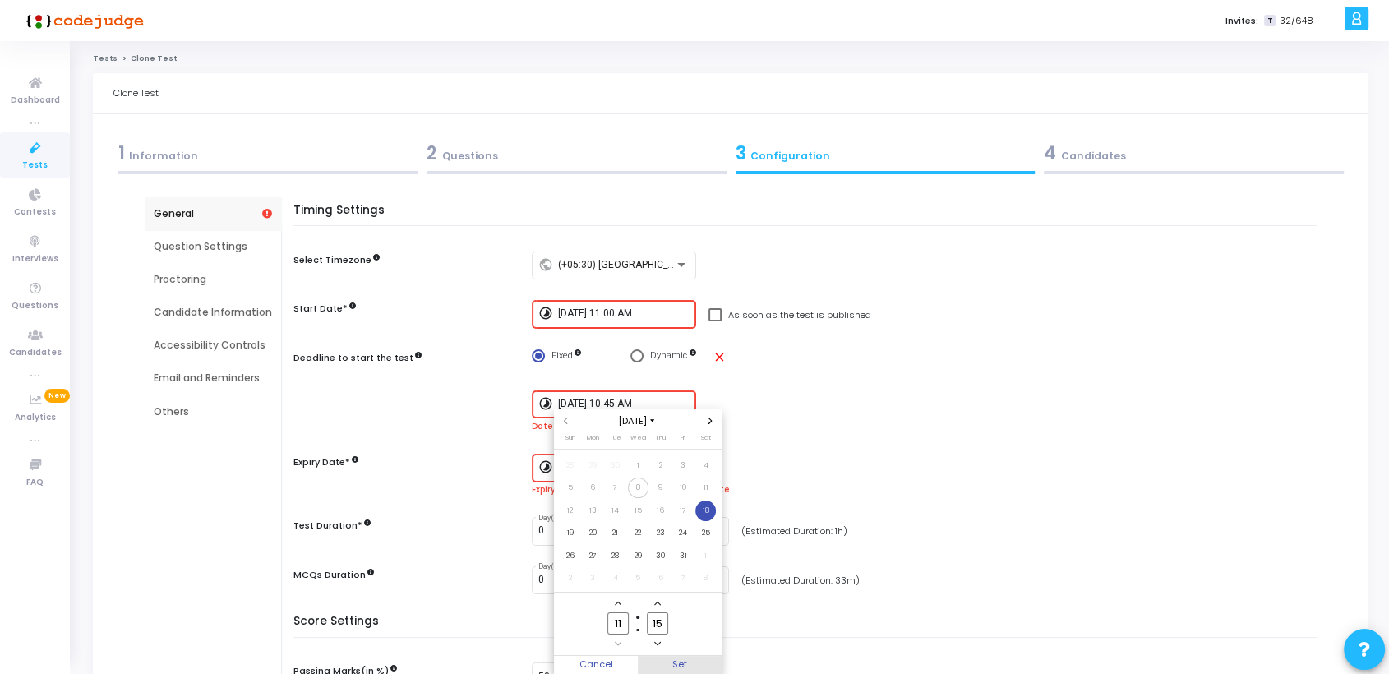
click at [685, 662] on span "Set" at bounding box center [680, 665] width 84 height 18
type input "[DATE] 11:15 AM"
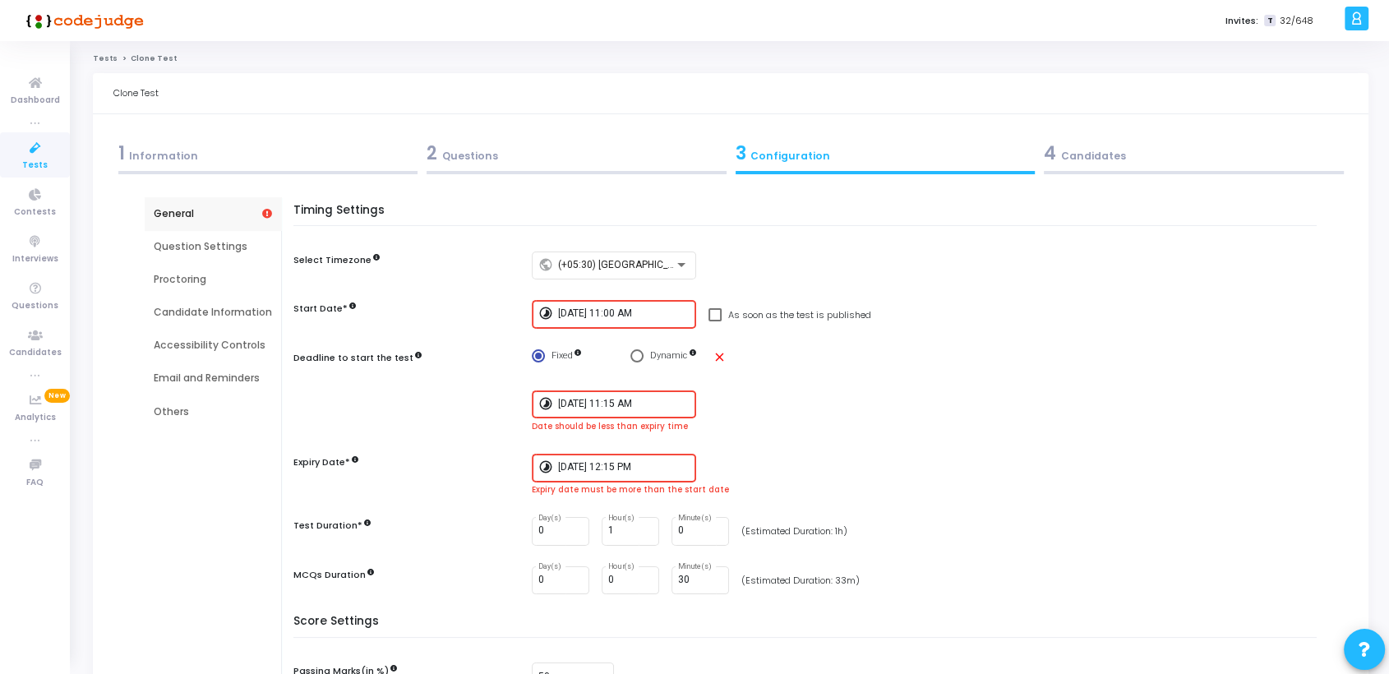
click at [661, 463] on input "[DATE] 12:15 PM" at bounding box center [623, 468] width 131 height 12
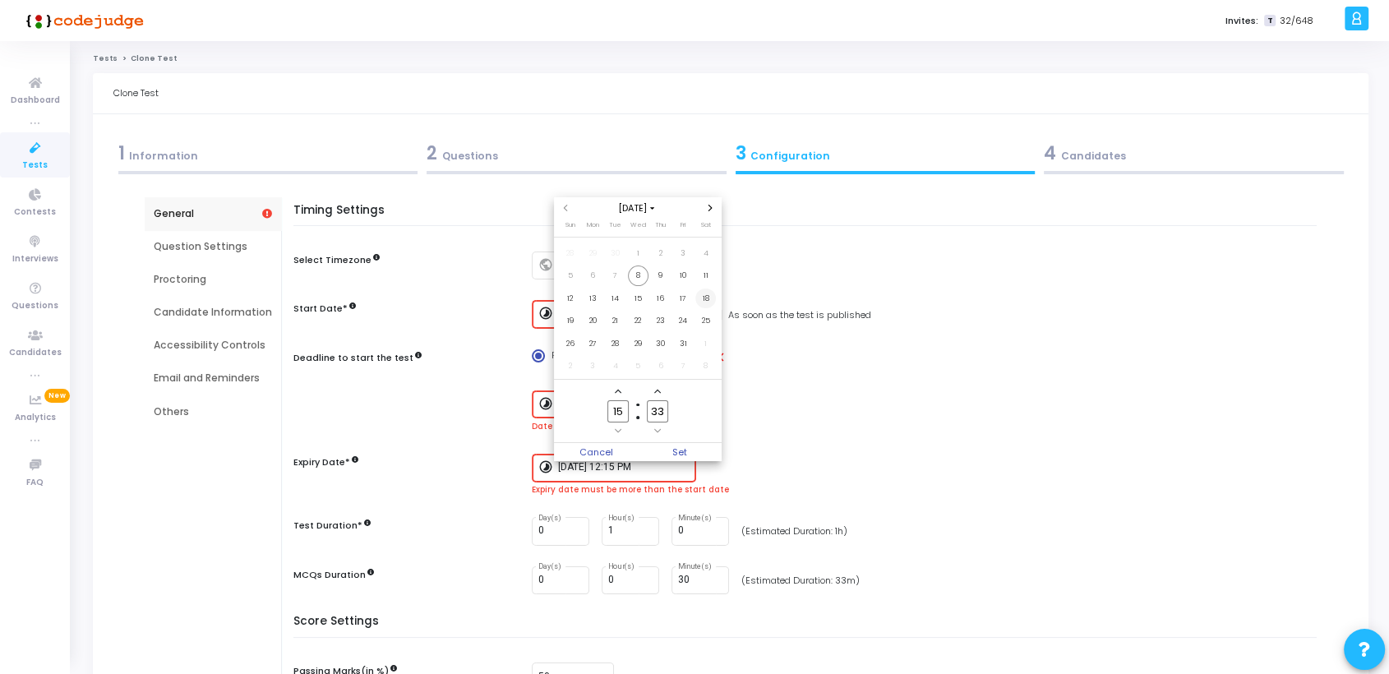
click at [707, 297] on span "18" at bounding box center [705, 298] width 21 height 21
drag, startPoint x: 623, startPoint y: 408, endPoint x: 586, endPoint y: 411, distance: 37.1
click at [586, 411] on owl-date-time-timer "15 Hour 33 Minute" at bounding box center [638, 411] width 168 height 63
click at [622, 417] on input "12" at bounding box center [617, 411] width 21 height 22
type input "13"
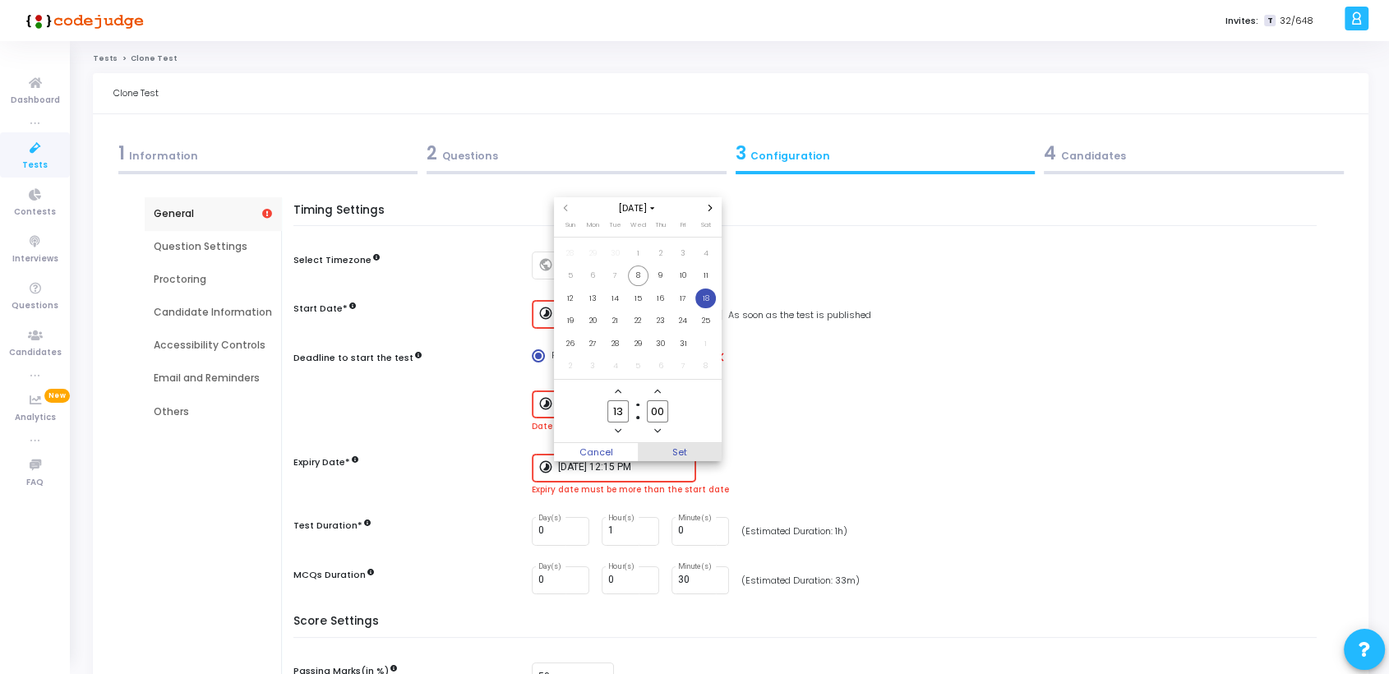
type input "00"
click at [677, 452] on span "Set" at bounding box center [680, 452] width 84 height 18
type input "[DATE] 1:00 PM"
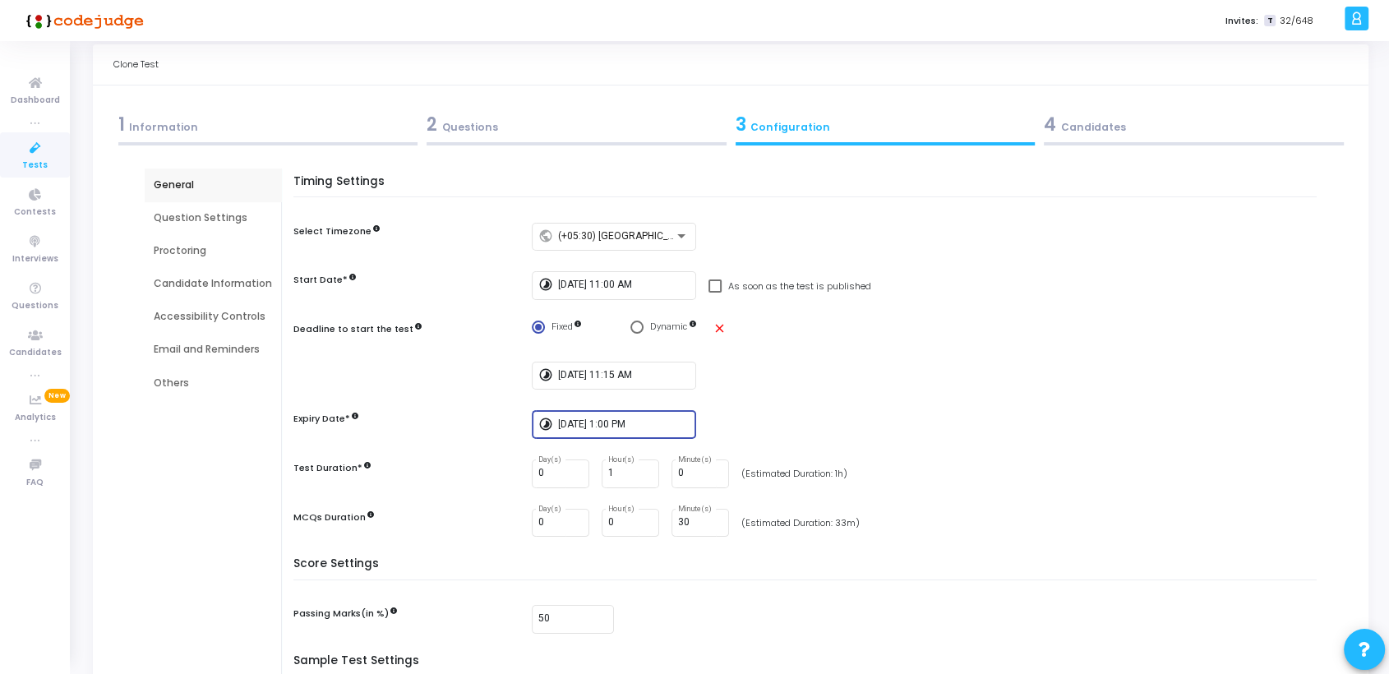
scroll to position [25, 0]
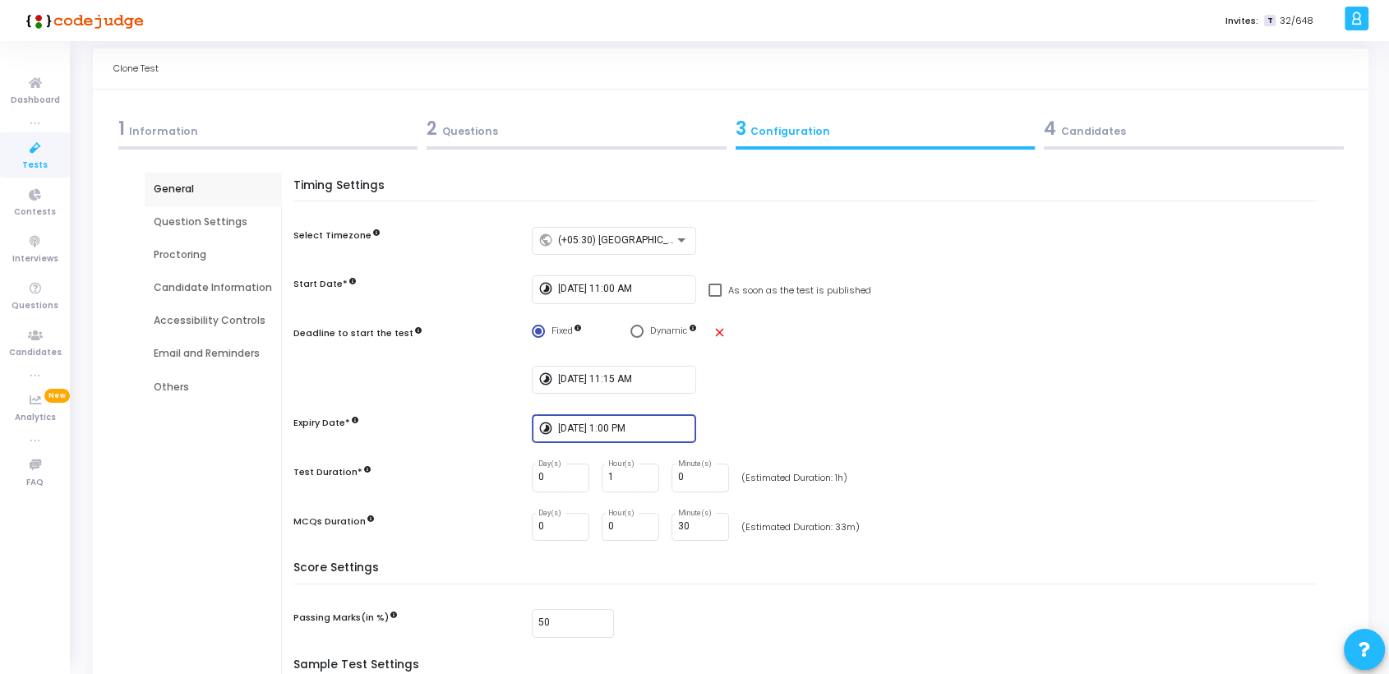
click at [190, 222] on div "Question Settings" at bounding box center [213, 221] width 118 height 15
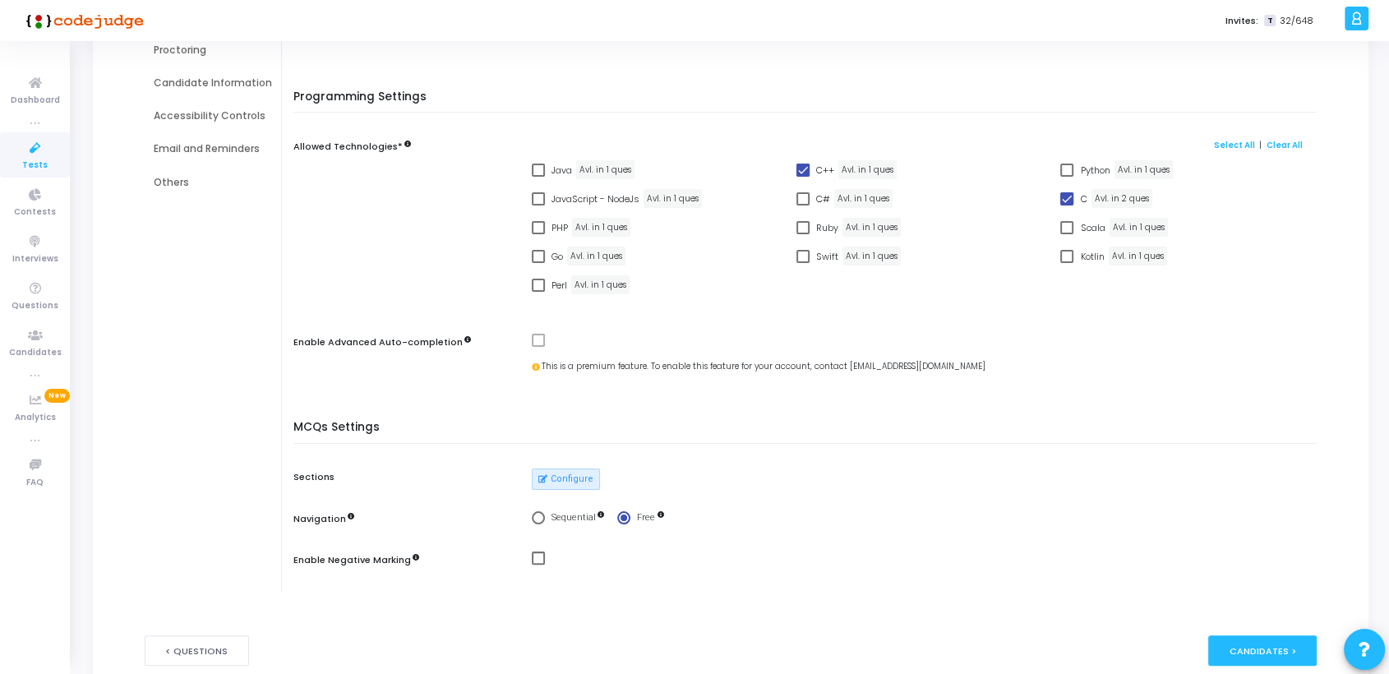
scroll to position [247, 0]
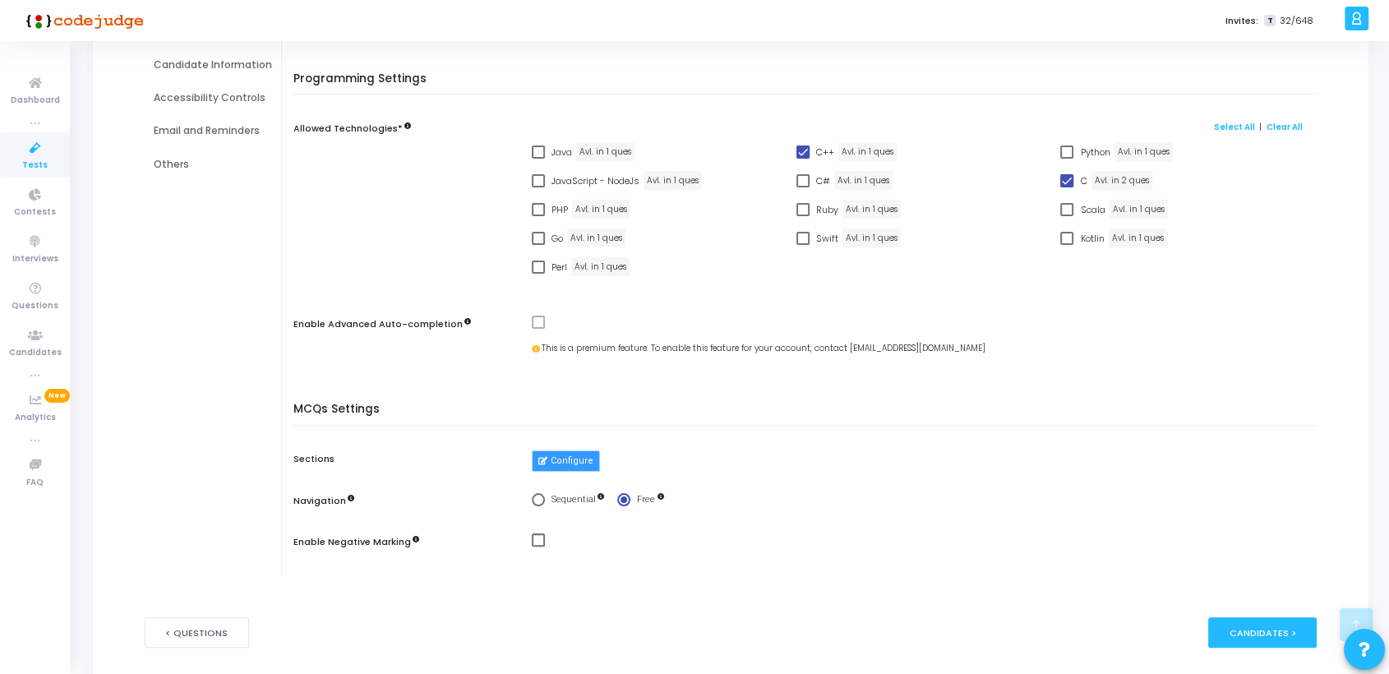
click at [555, 463] on button "Configure" at bounding box center [566, 460] width 68 height 21
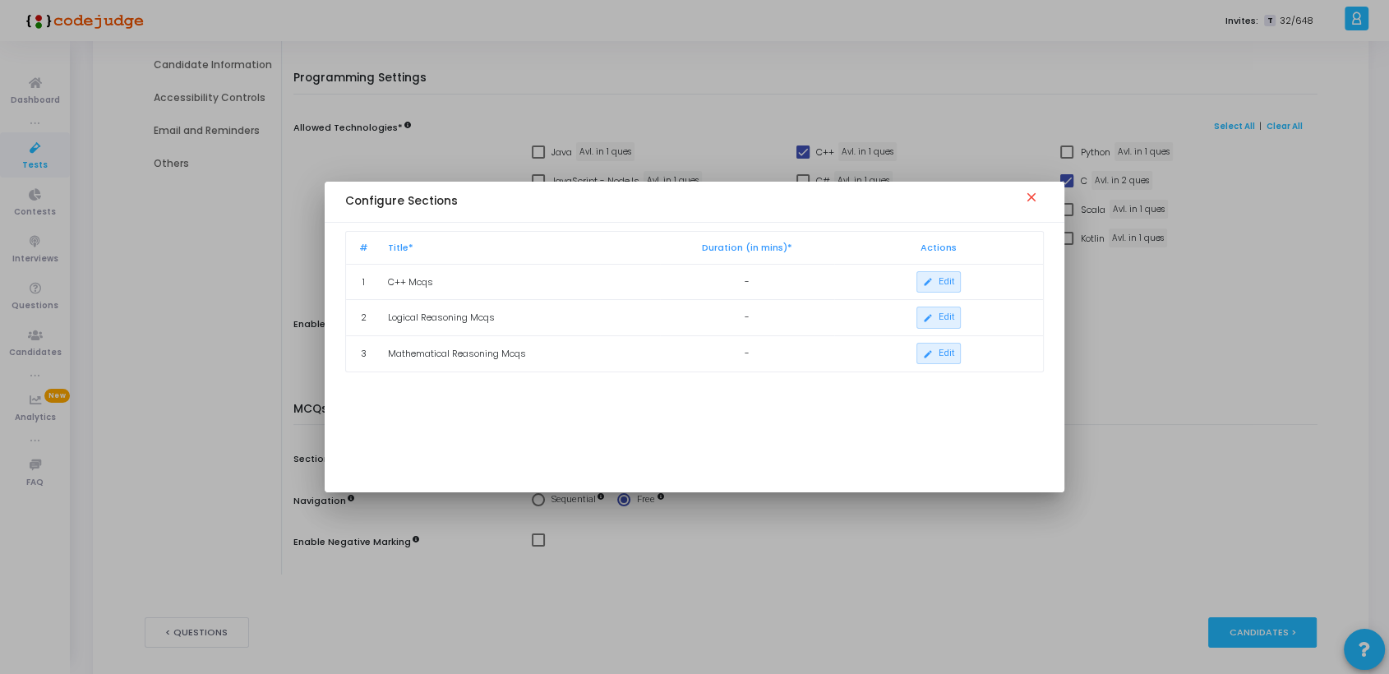
scroll to position [0, 0]
click at [1029, 198] on mat-icon "close" at bounding box center [1034, 200] width 20 height 20
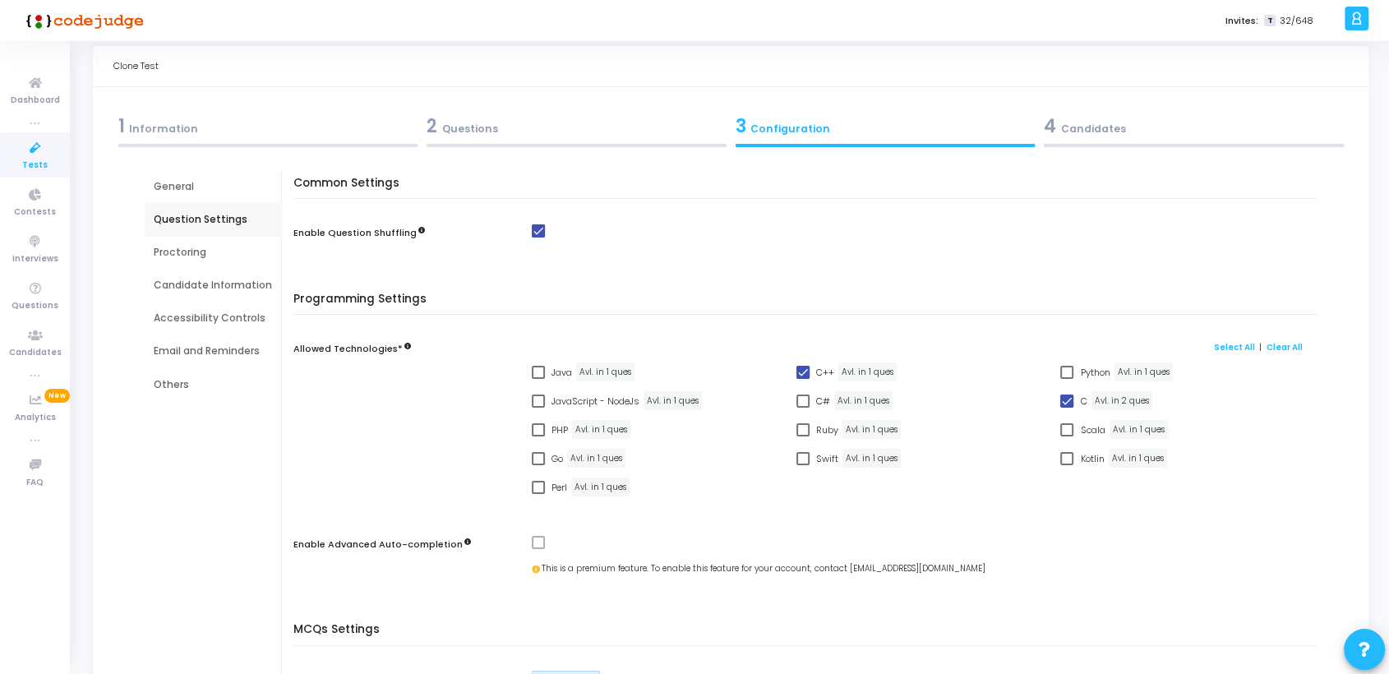
scroll to position [21, 0]
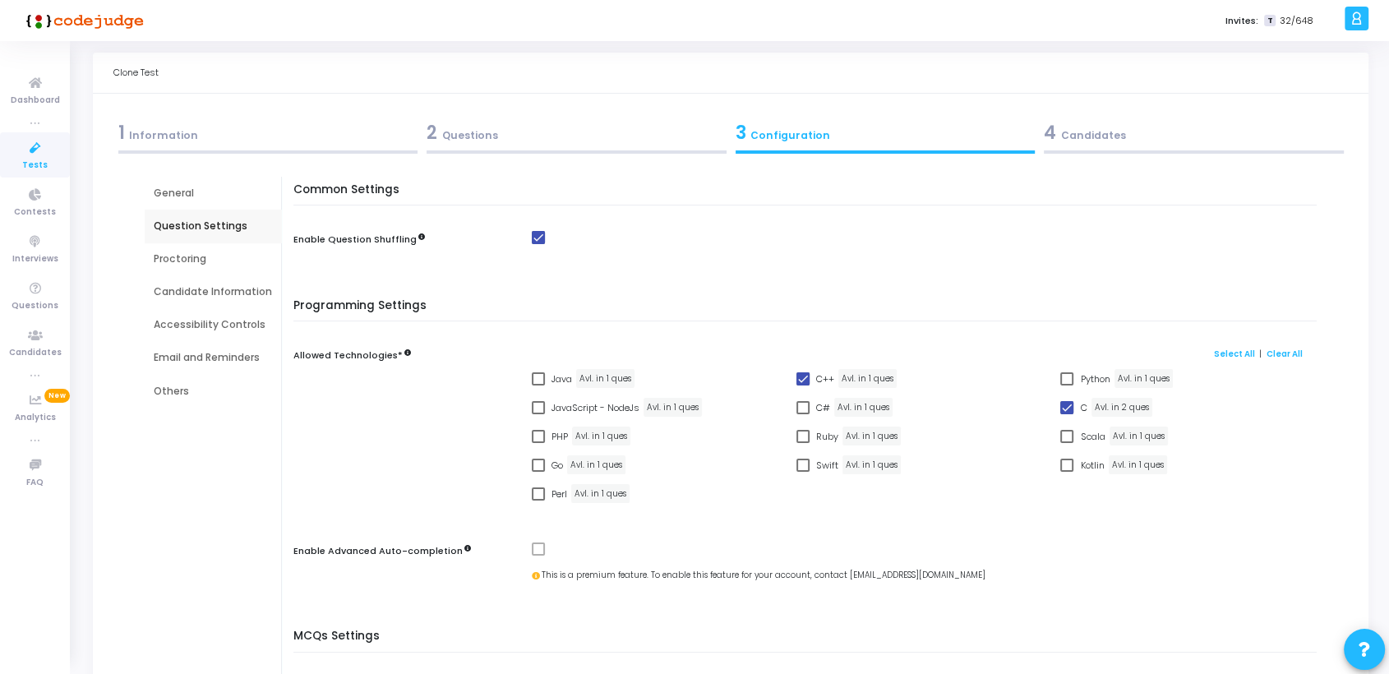
click at [173, 254] on div "Proctoring" at bounding box center [213, 258] width 118 height 15
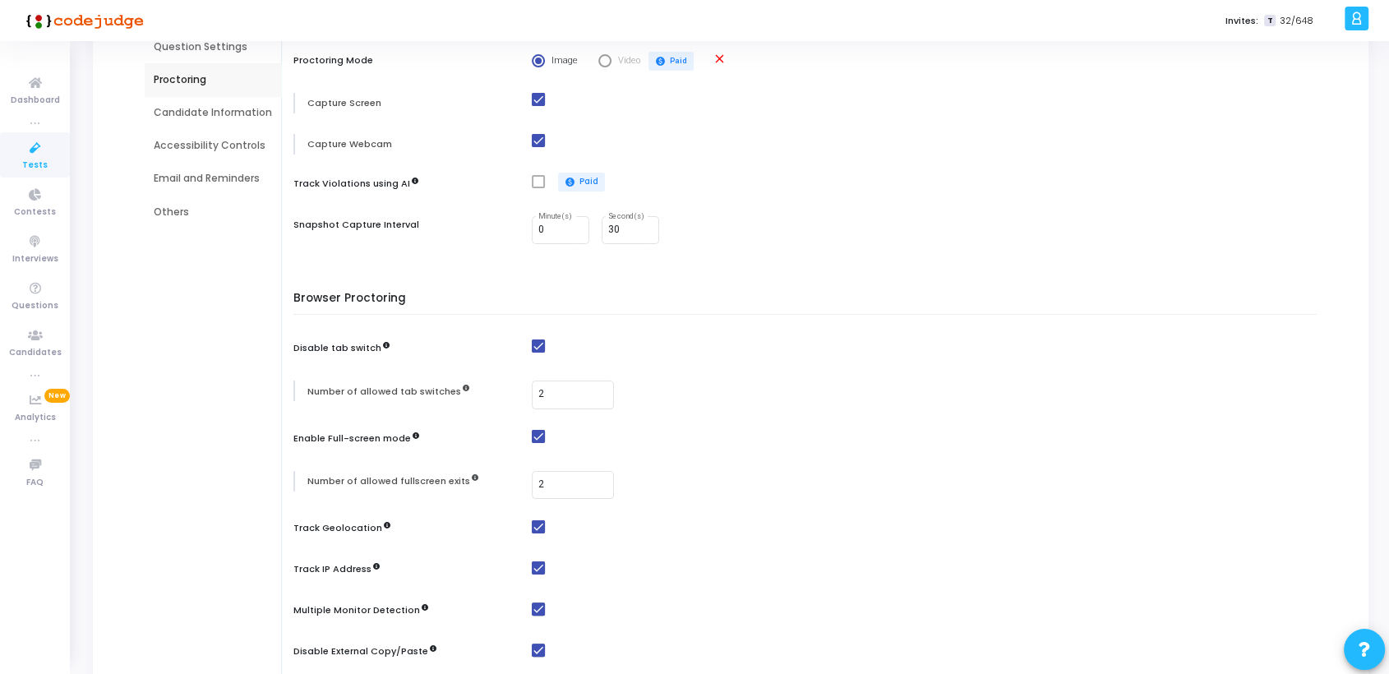
scroll to position [0, 0]
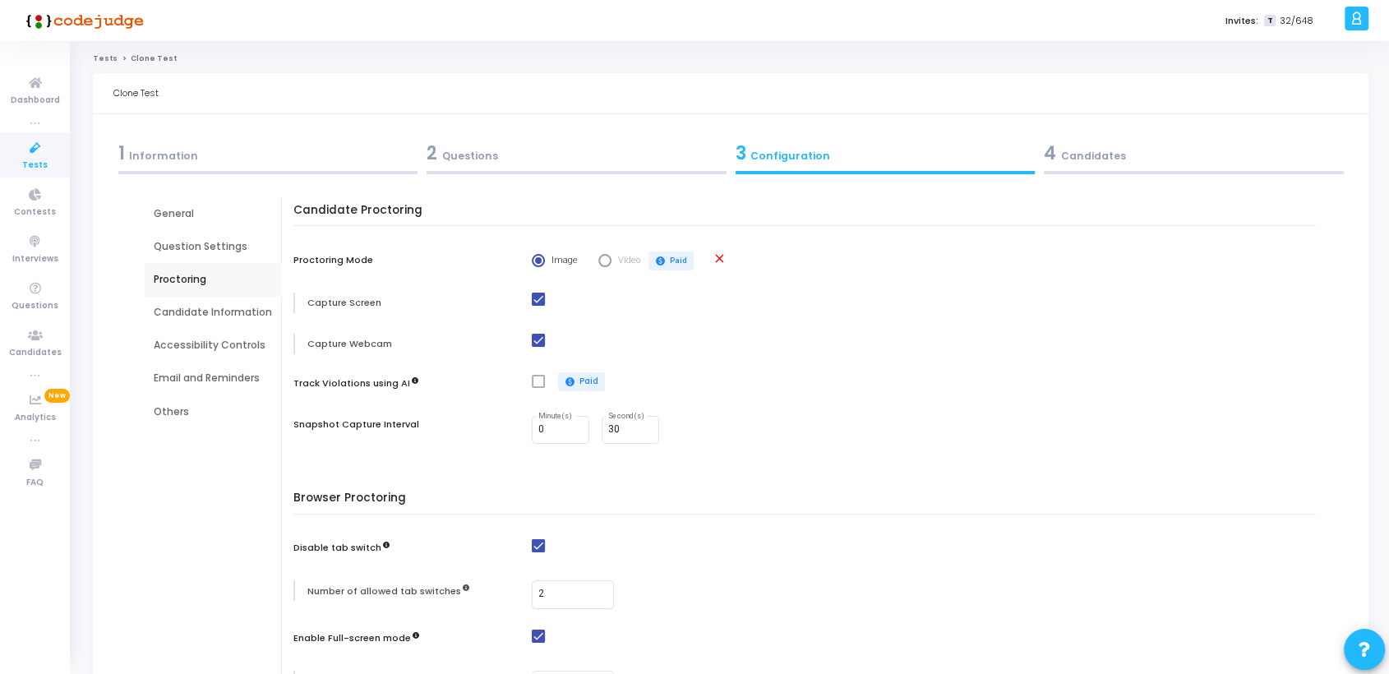
click at [191, 314] on div "Candidate Information" at bounding box center [213, 312] width 118 height 15
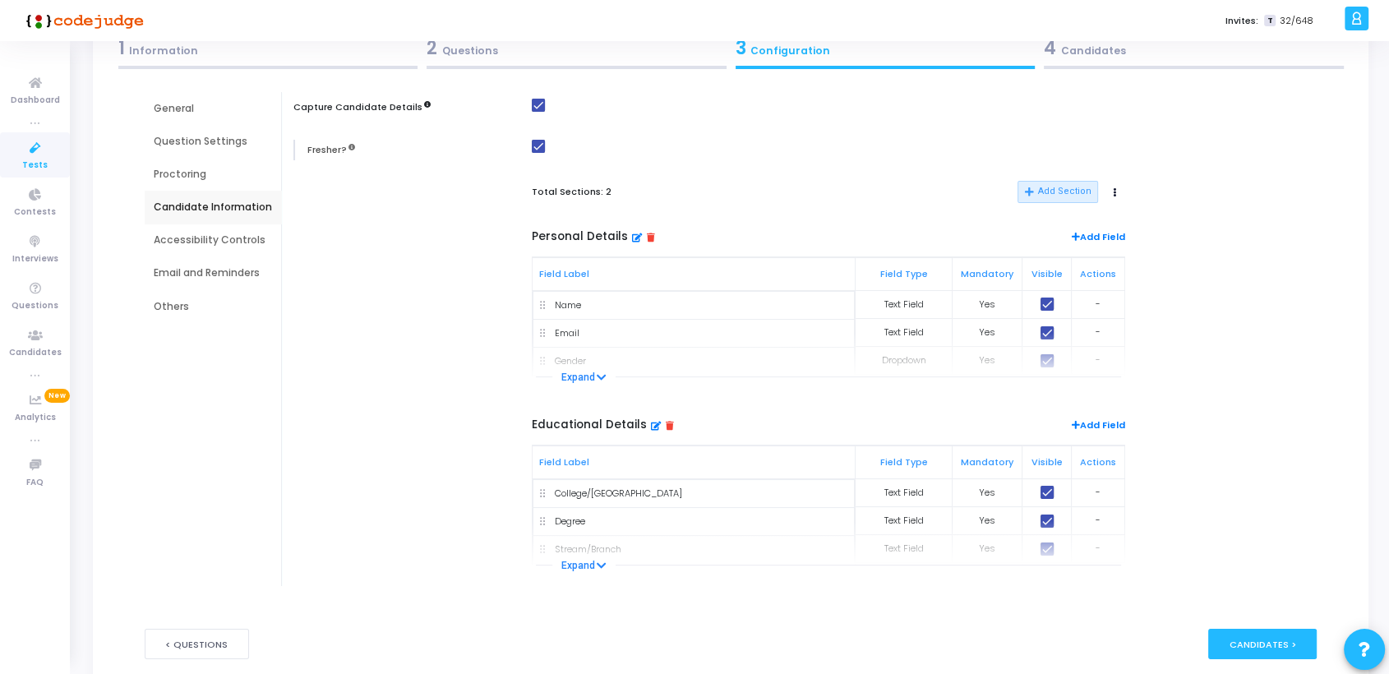
scroll to position [177, 0]
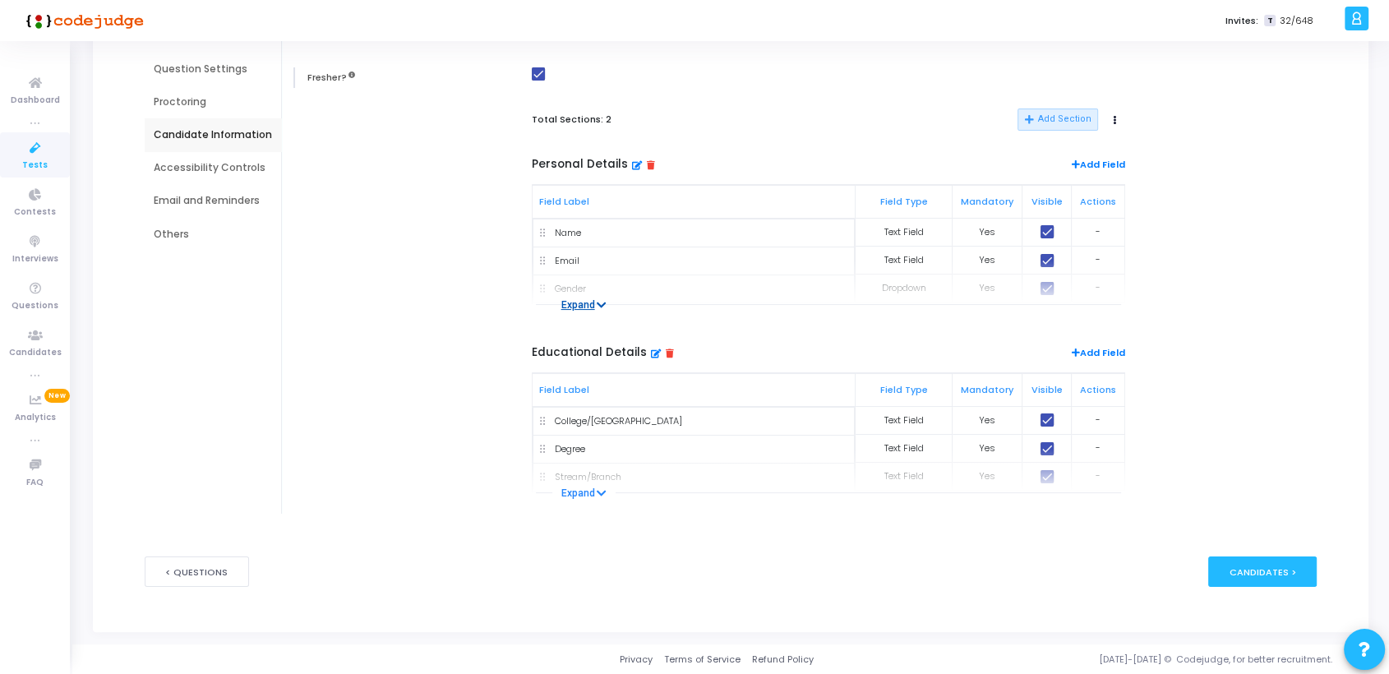
click at [584, 300] on button "Expand" at bounding box center [584, 305] width 64 height 16
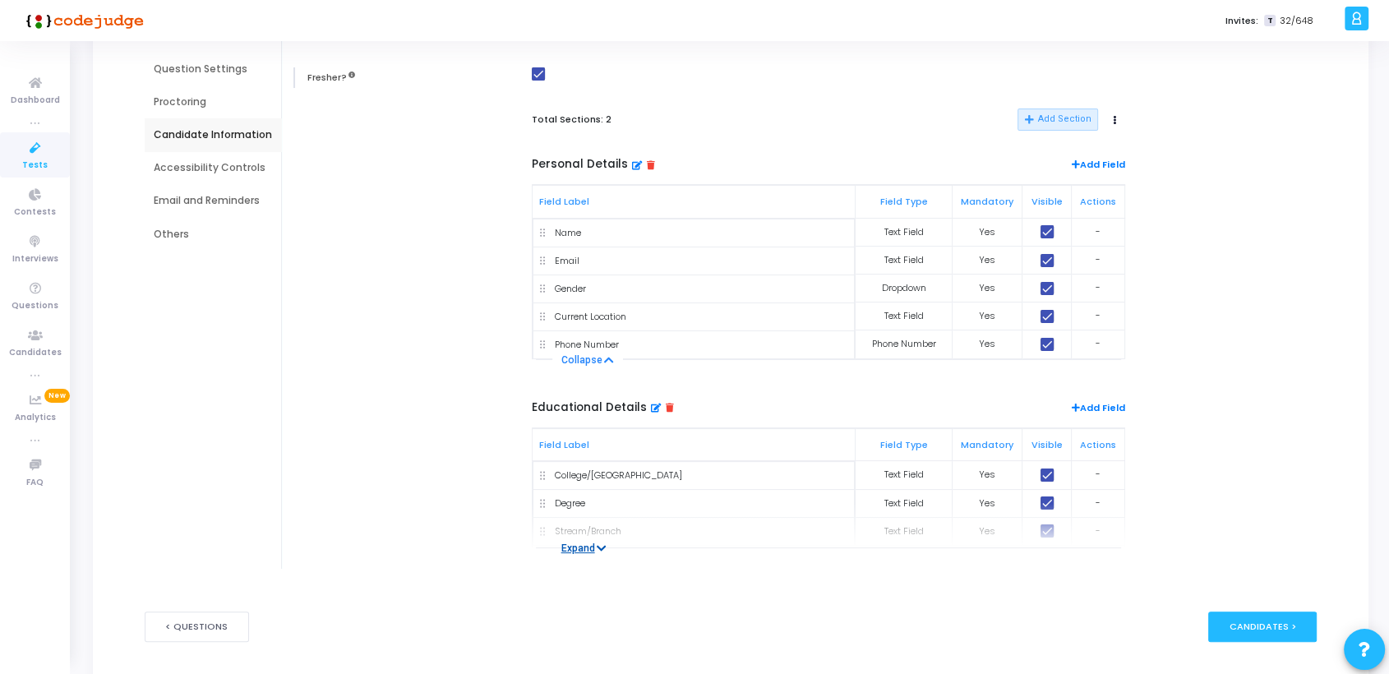
click at [583, 546] on button "Expand" at bounding box center [584, 548] width 64 height 16
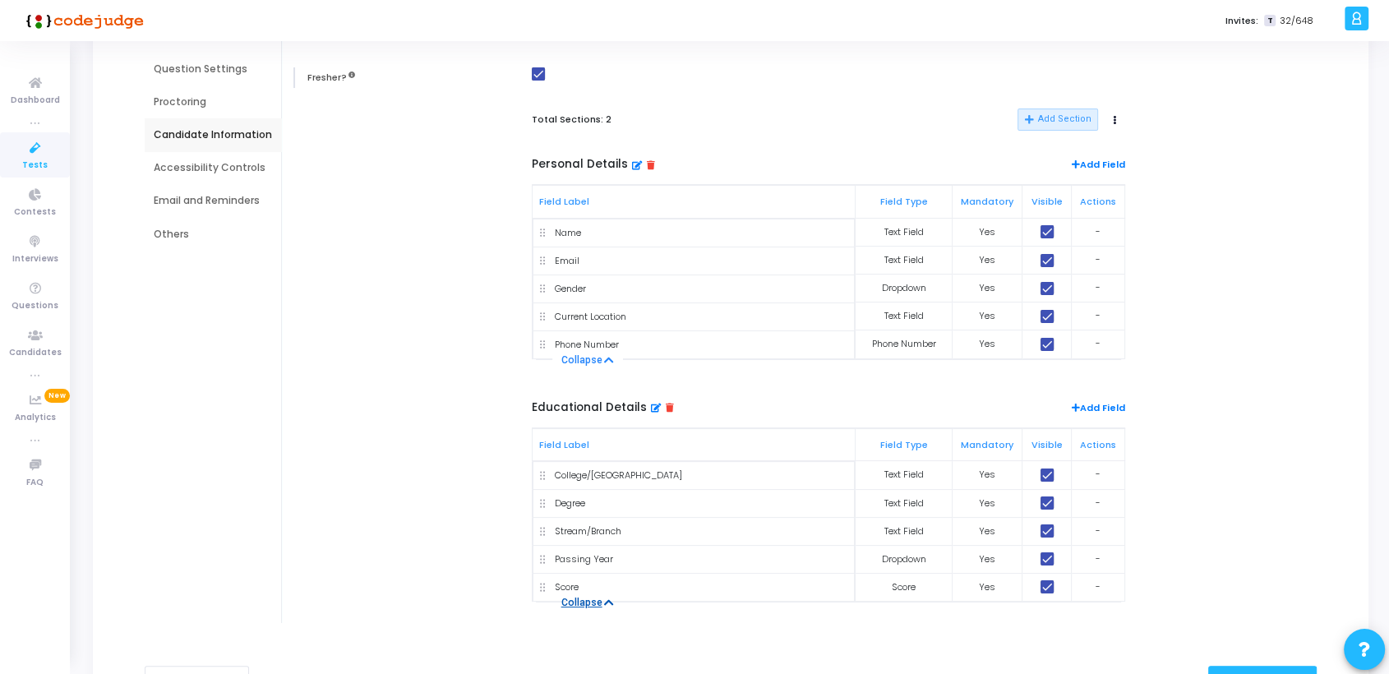
scroll to position [285, 0]
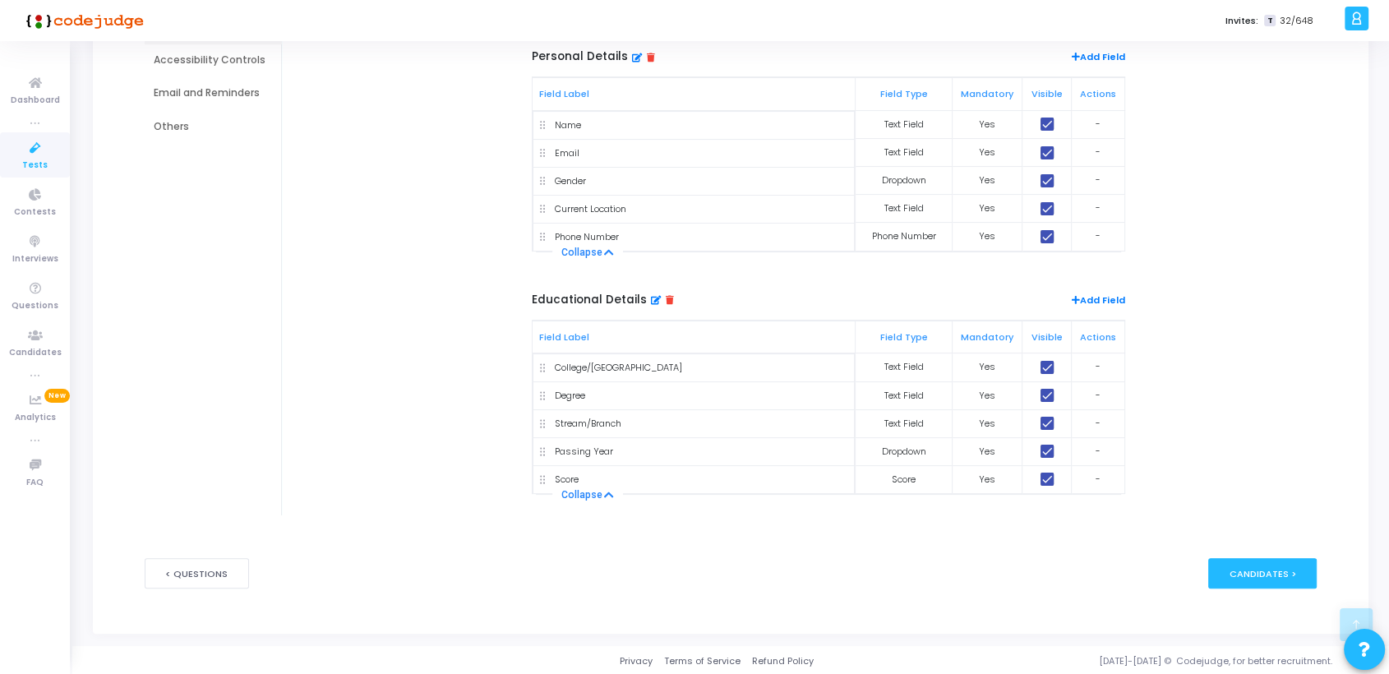
click at [1049, 453] on span at bounding box center [1046, 451] width 13 height 13
click at [1047, 458] on input "checkbox" at bounding box center [1046, 458] width 1 height 1
click at [1048, 451] on span at bounding box center [1046, 451] width 13 height 13
click at [1047, 458] on input "checkbox" at bounding box center [1046, 458] width 1 height 1
click at [1049, 456] on span at bounding box center [1046, 451] width 13 height 13
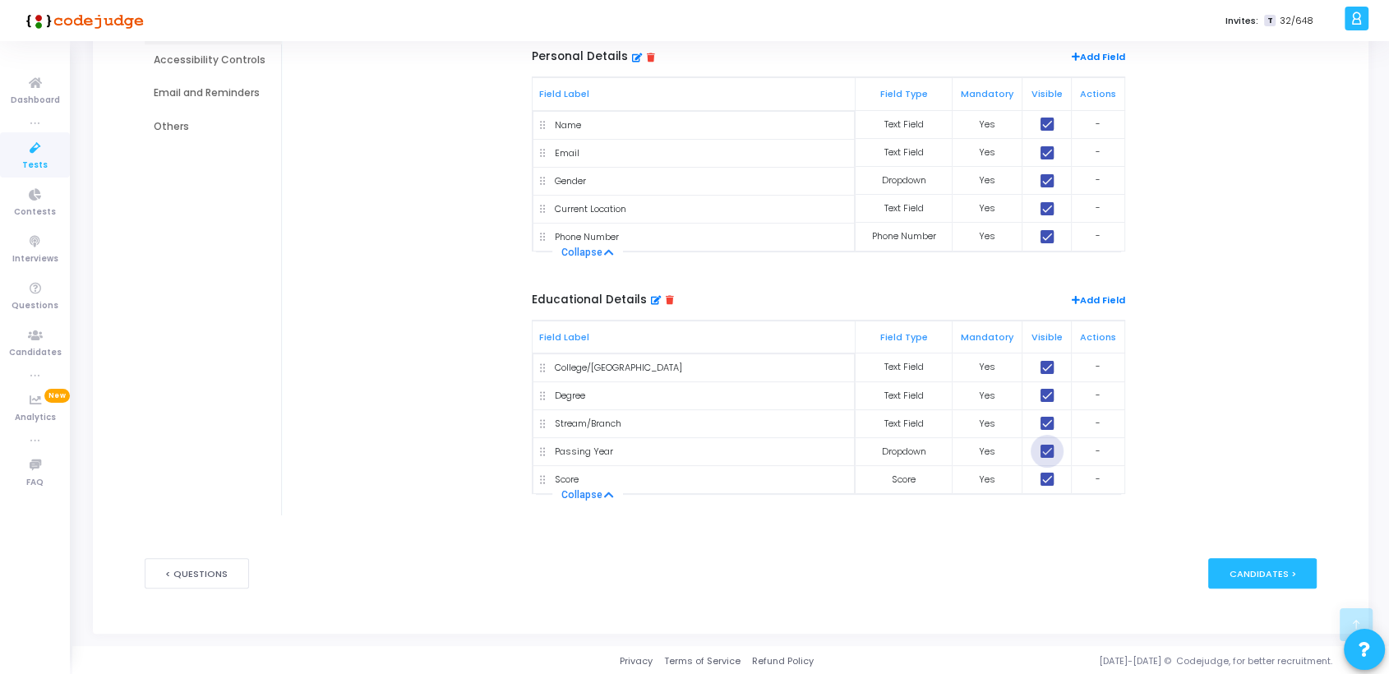
click at [1047, 458] on input "checkbox" at bounding box center [1046, 458] width 1 height 1
click at [1045, 450] on span at bounding box center [1046, 451] width 13 height 13
click at [1046, 458] on input "checkbox" at bounding box center [1046, 458] width 1 height 1
checkbox input "true"
click at [545, 454] on div "Passing Year" at bounding box center [693, 452] width 307 height 14
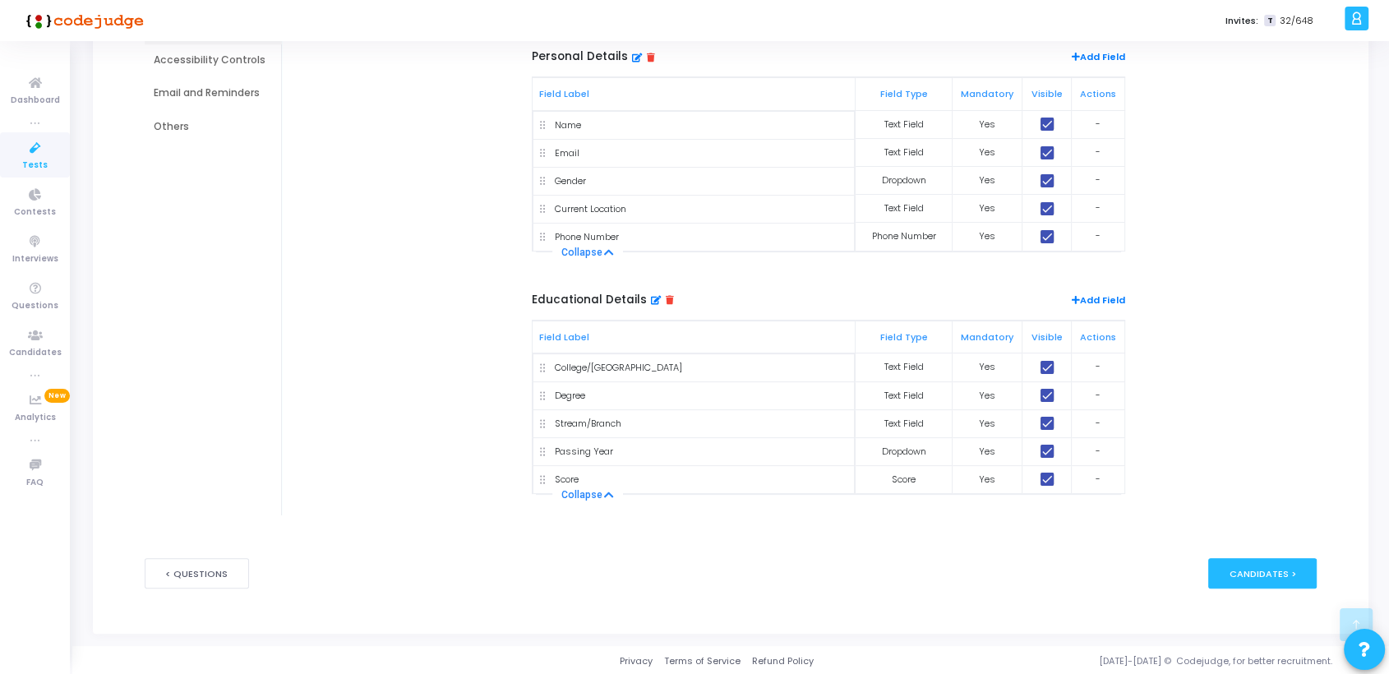
click at [651, 300] on icon at bounding box center [656, 299] width 10 height 9
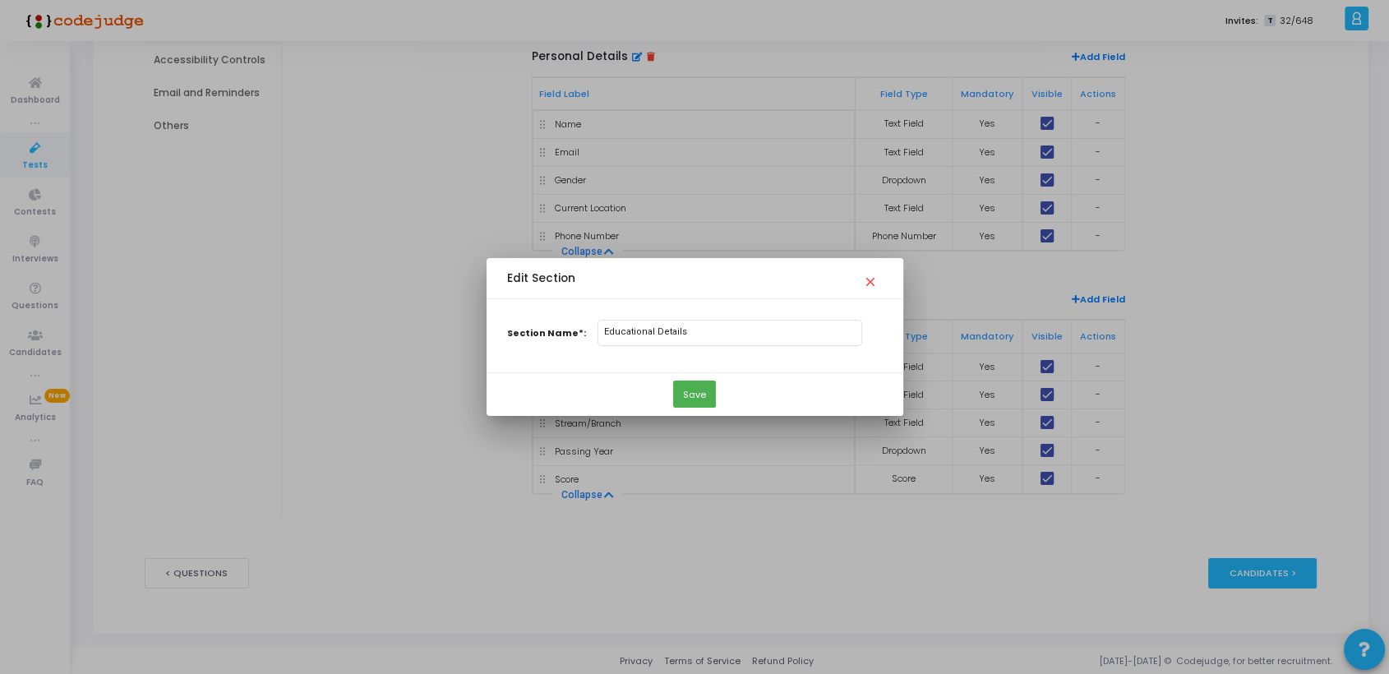
scroll to position [0, 0]
click at [874, 280] on mat-icon "close" at bounding box center [873, 277] width 20 height 20
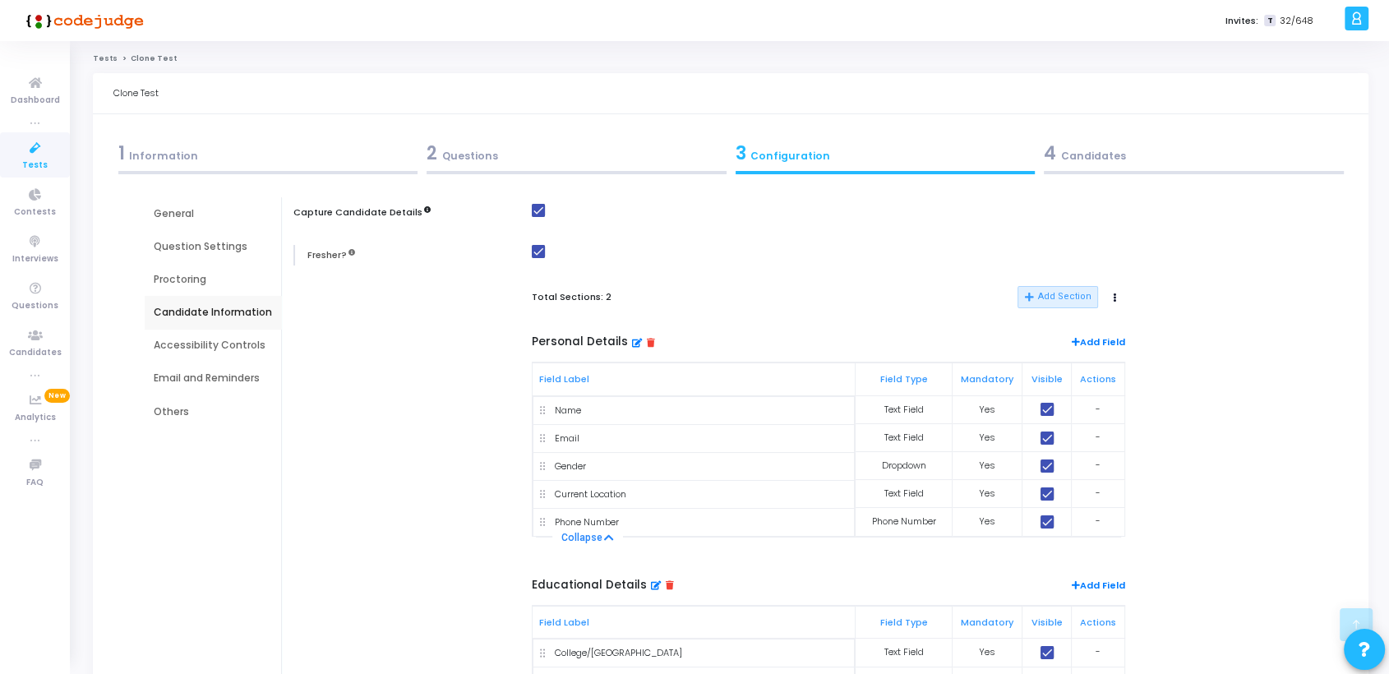
scroll to position [285, 0]
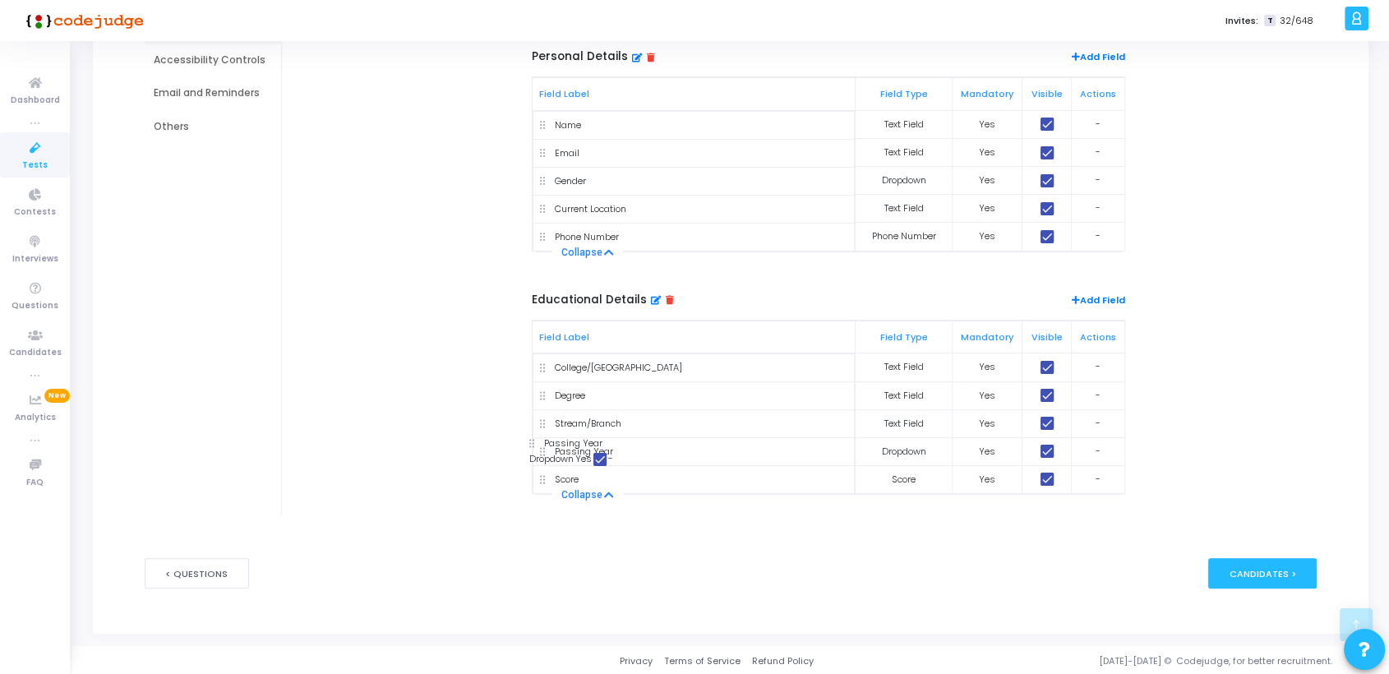
drag, startPoint x: 538, startPoint y: 455, endPoint x: 560, endPoint y: 454, distance: 22.2
click at [1052, 448] on span at bounding box center [1046, 451] width 13 height 13
click at [1047, 458] on input "checkbox" at bounding box center [1046, 458] width 1 height 1
click at [992, 454] on div "Yes" at bounding box center [987, 452] width 56 height 14
click at [1094, 451] on td "-" at bounding box center [1097, 451] width 53 height 28
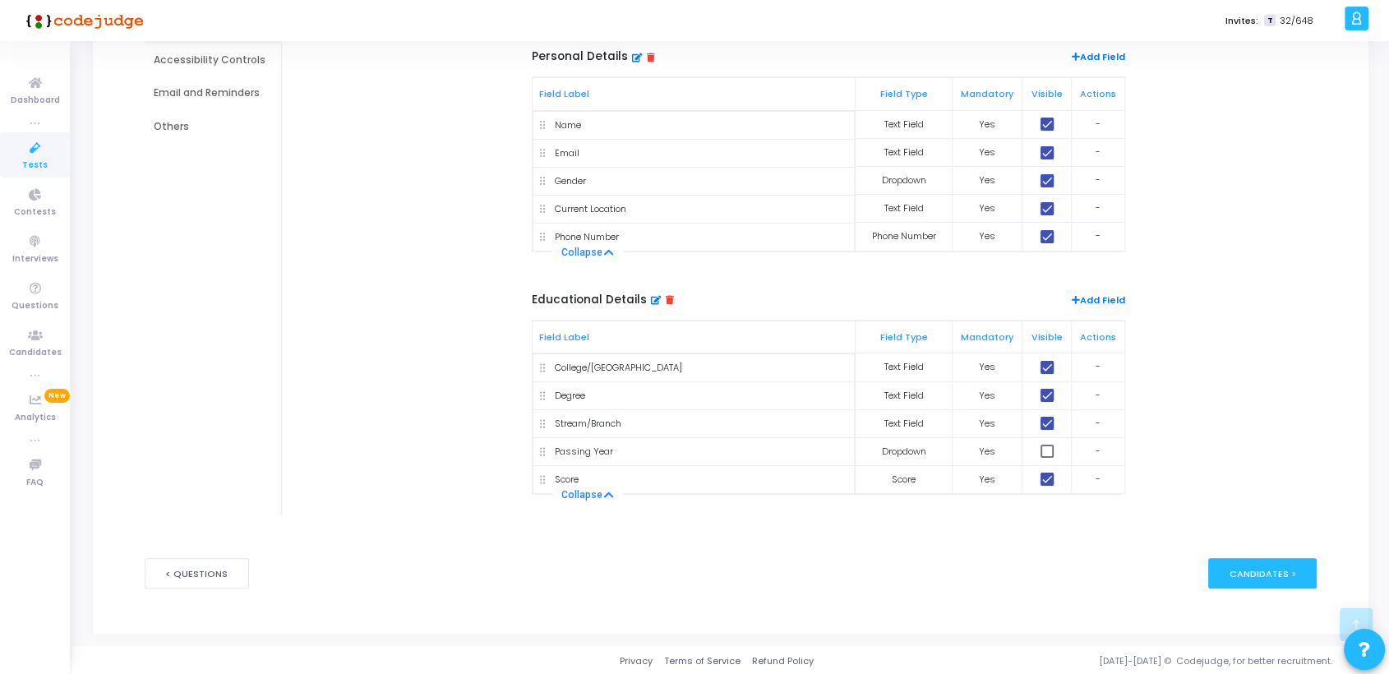
click at [1053, 454] on span at bounding box center [1046, 451] width 13 height 13
click at [1047, 458] on input "checkbox" at bounding box center [1046, 458] width 1 height 1
checkbox input "true"
click at [581, 482] on div "Score" at bounding box center [693, 479] width 307 height 14
click at [1098, 481] on td "-" at bounding box center [1097, 479] width 53 height 29
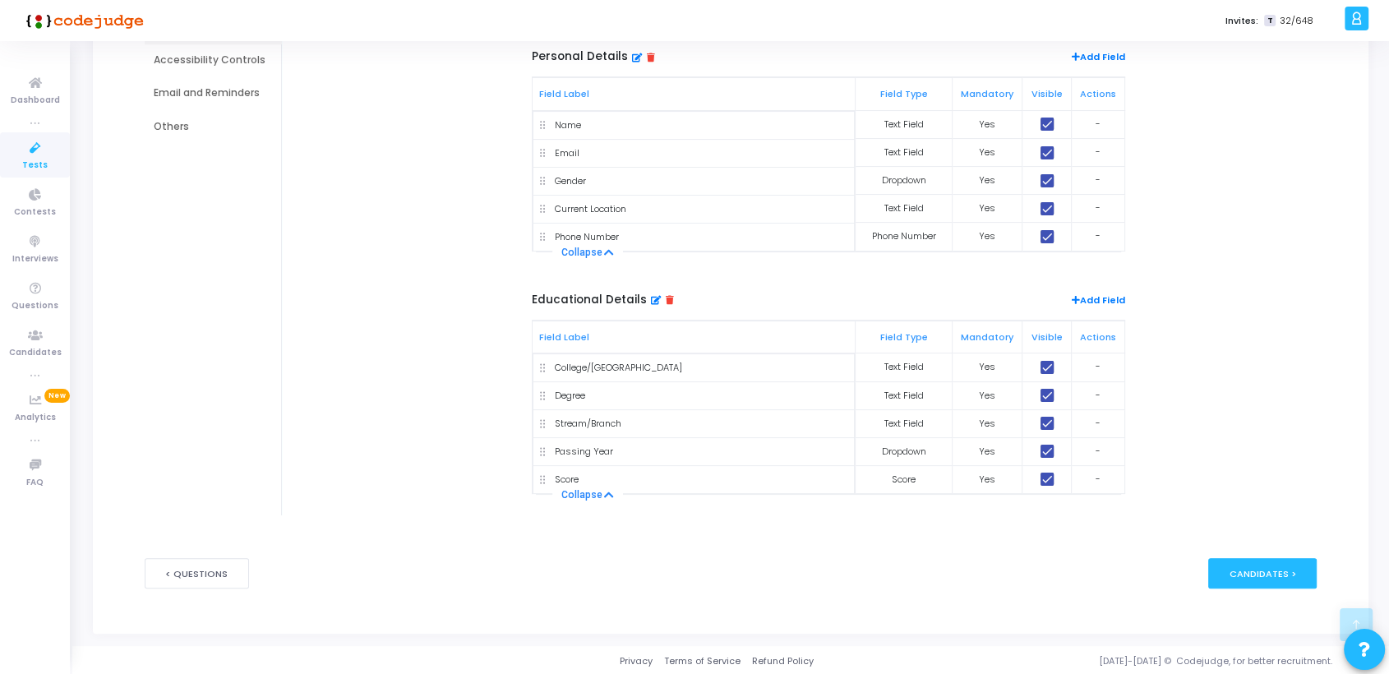
click at [1098, 481] on td "-" at bounding box center [1097, 479] width 53 height 29
click at [1094, 482] on td "-" at bounding box center [1097, 479] width 53 height 29
click at [569, 474] on div "Score" at bounding box center [567, 479] width 24 height 14
click at [1265, 566] on div "Candidates >" at bounding box center [1262, 573] width 109 height 30
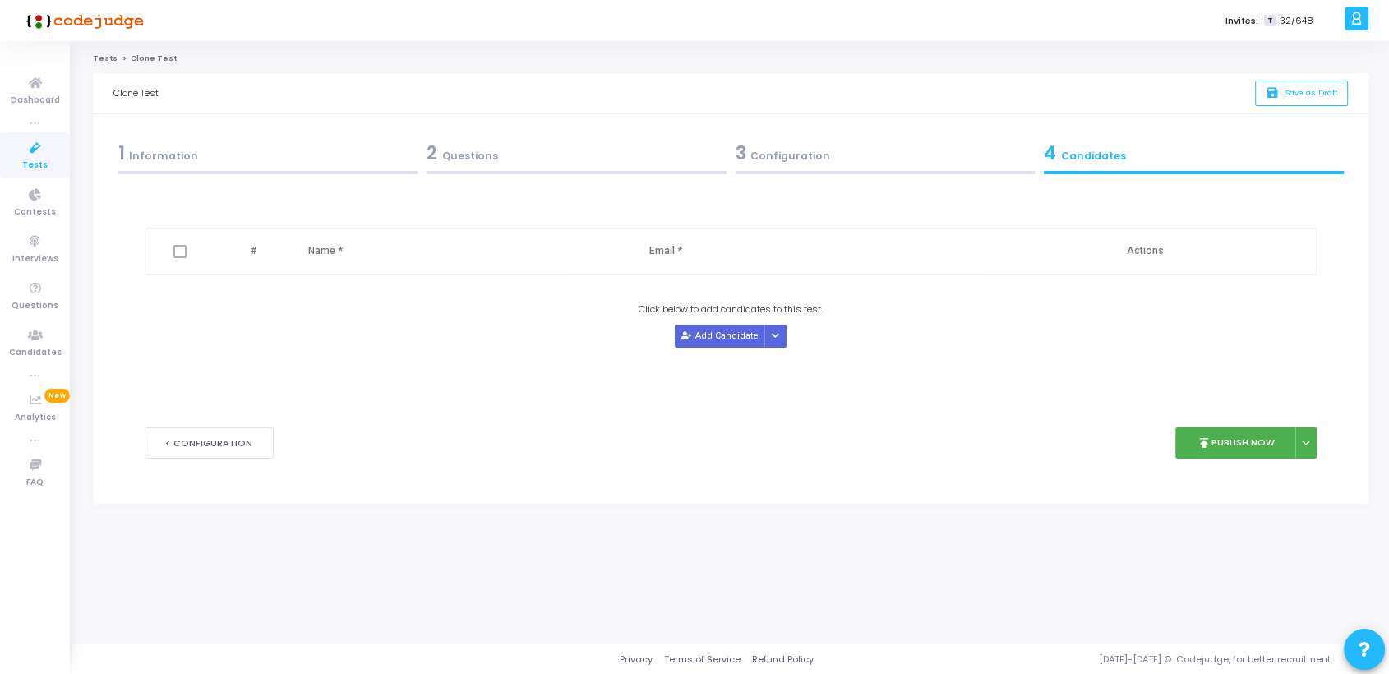
scroll to position [0, 0]
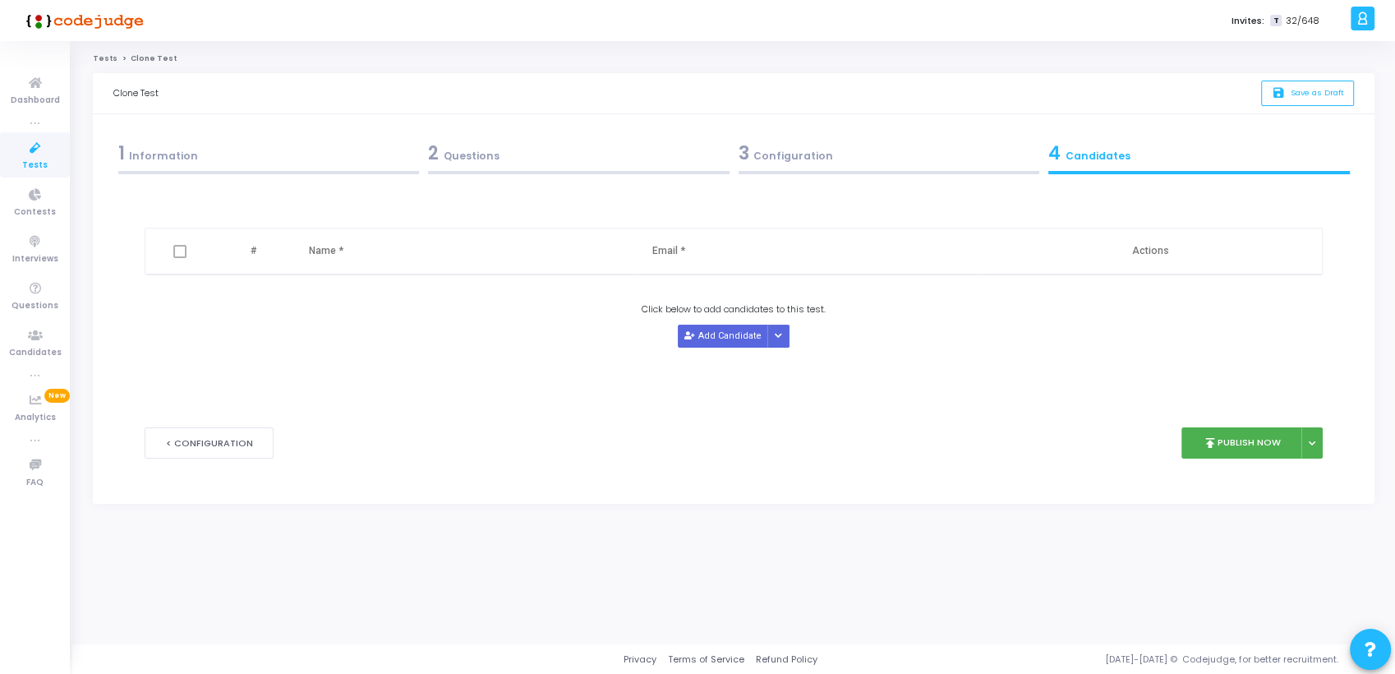
click at [777, 158] on div "3 Configuration" at bounding box center [890, 153] width 302 height 27
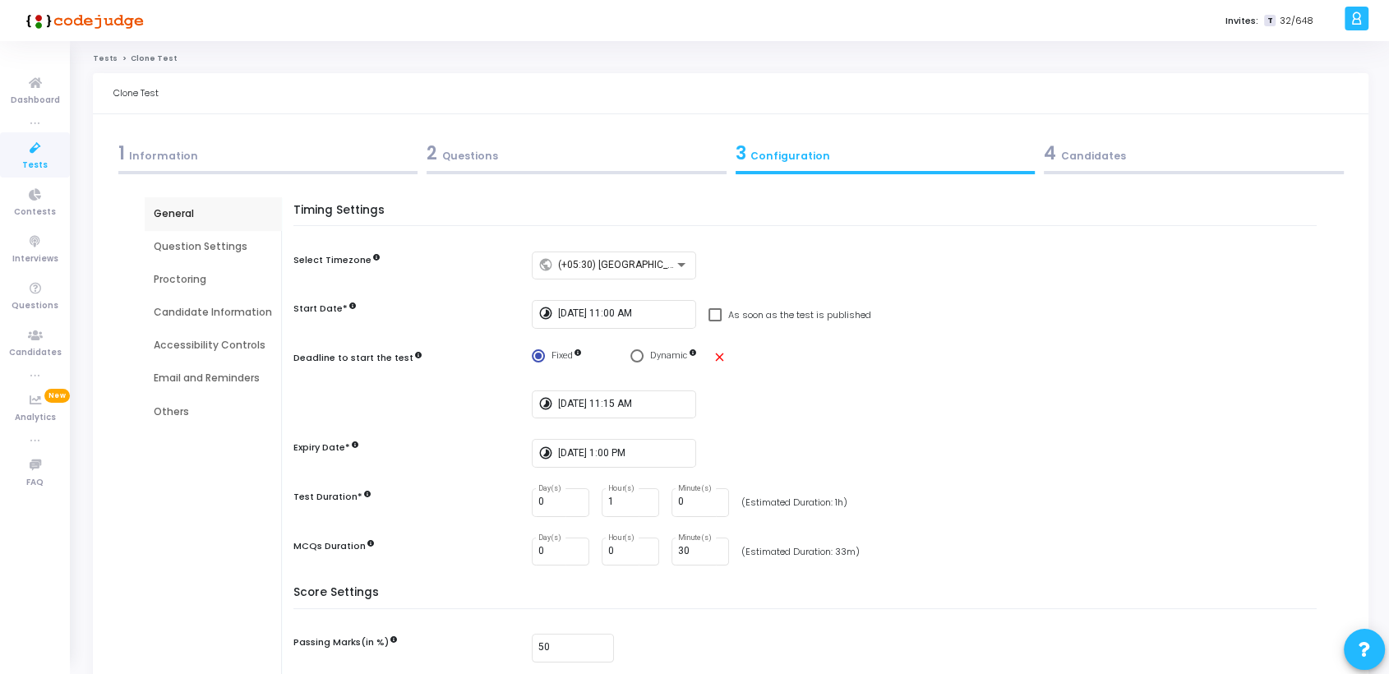
click at [171, 408] on div "Others" at bounding box center [213, 411] width 118 height 15
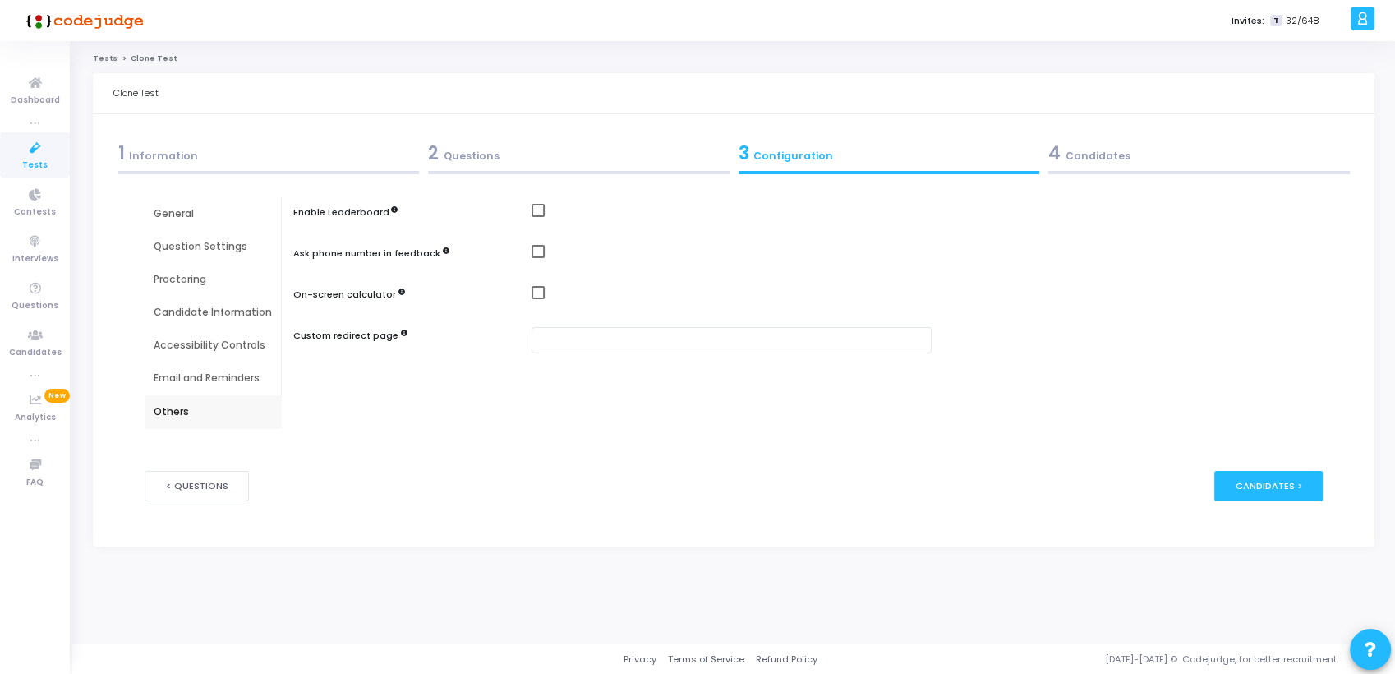
click at [190, 382] on div "Email and Reminders" at bounding box center [213, 378] width 118 height 15
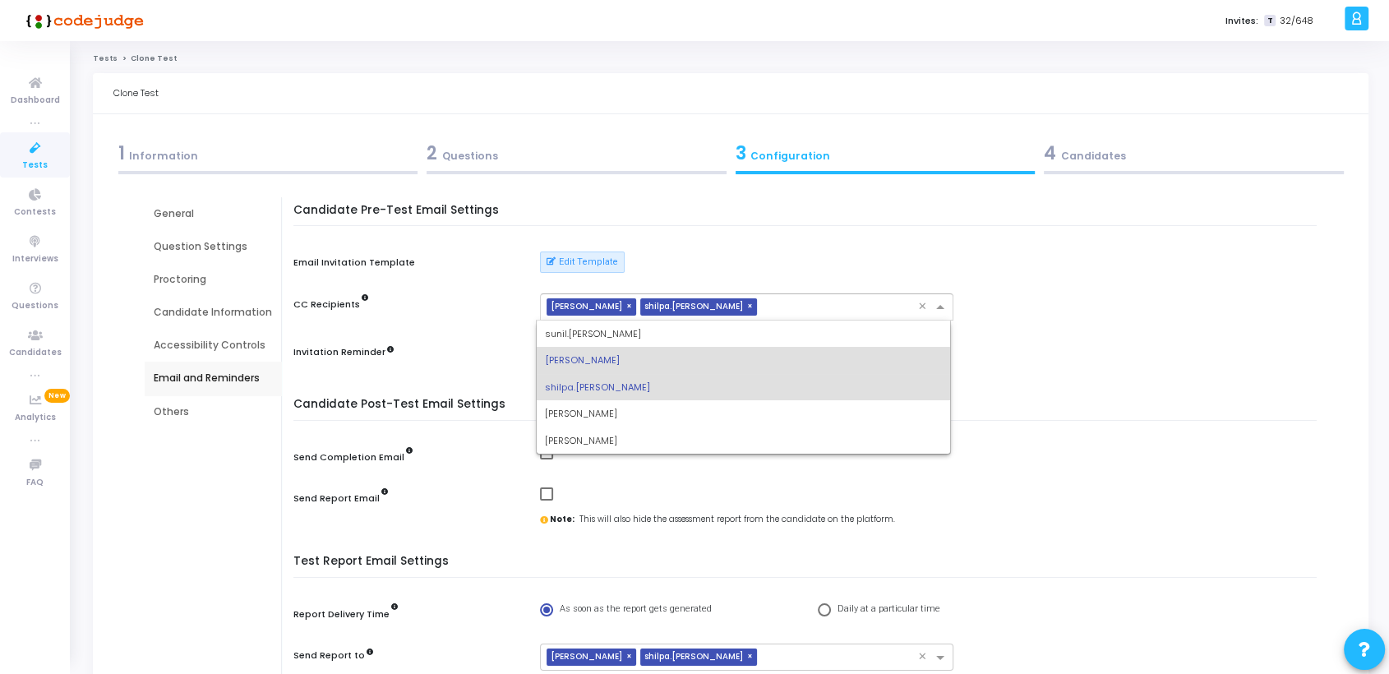
click at [763, 307] on input "text" at bounding box center [840, 308] width 154 height 14
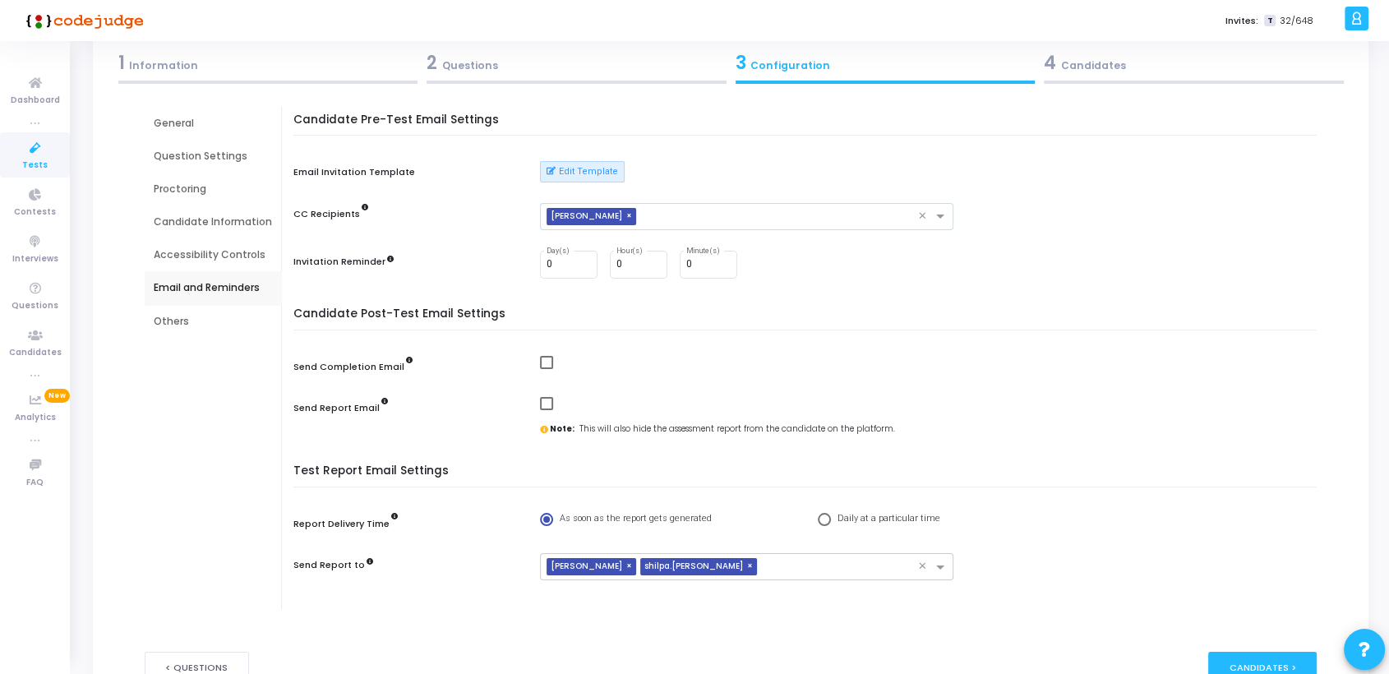
scroll to position [99, 0]
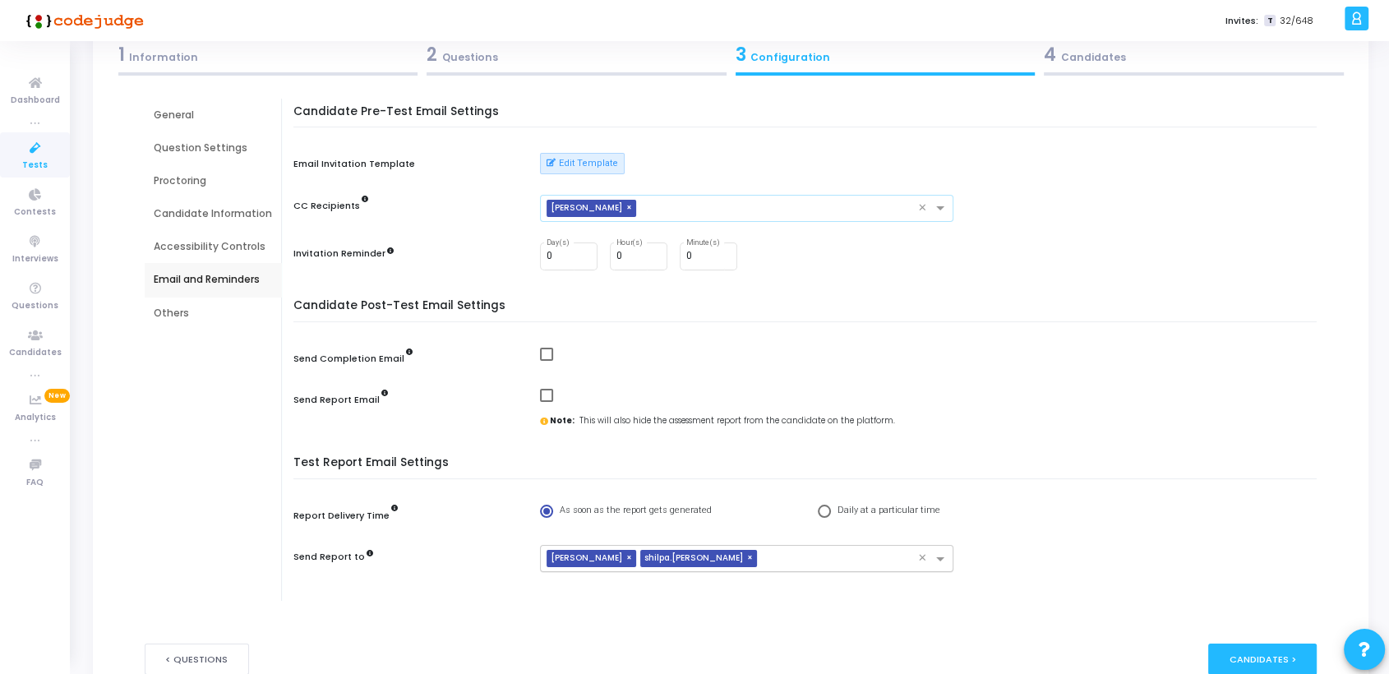
click at [770, 560] on input "text" at bounding box center [840, 560] width 154 height 14
click at [1053, 339] on div "Candidate Post-Test Email Settings Send Completion Email Send Report Email Note…" at bounding box center [810, 373] width 1016 height 149
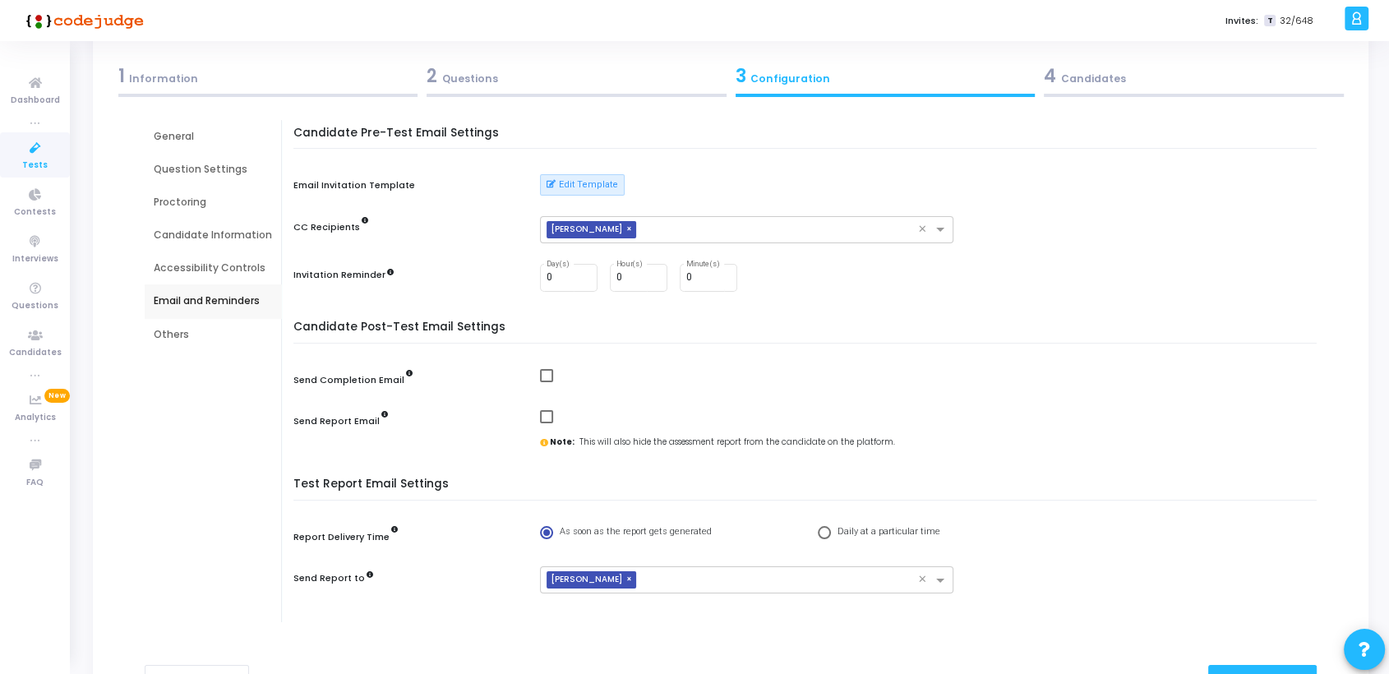
scroll to position [35, 0]
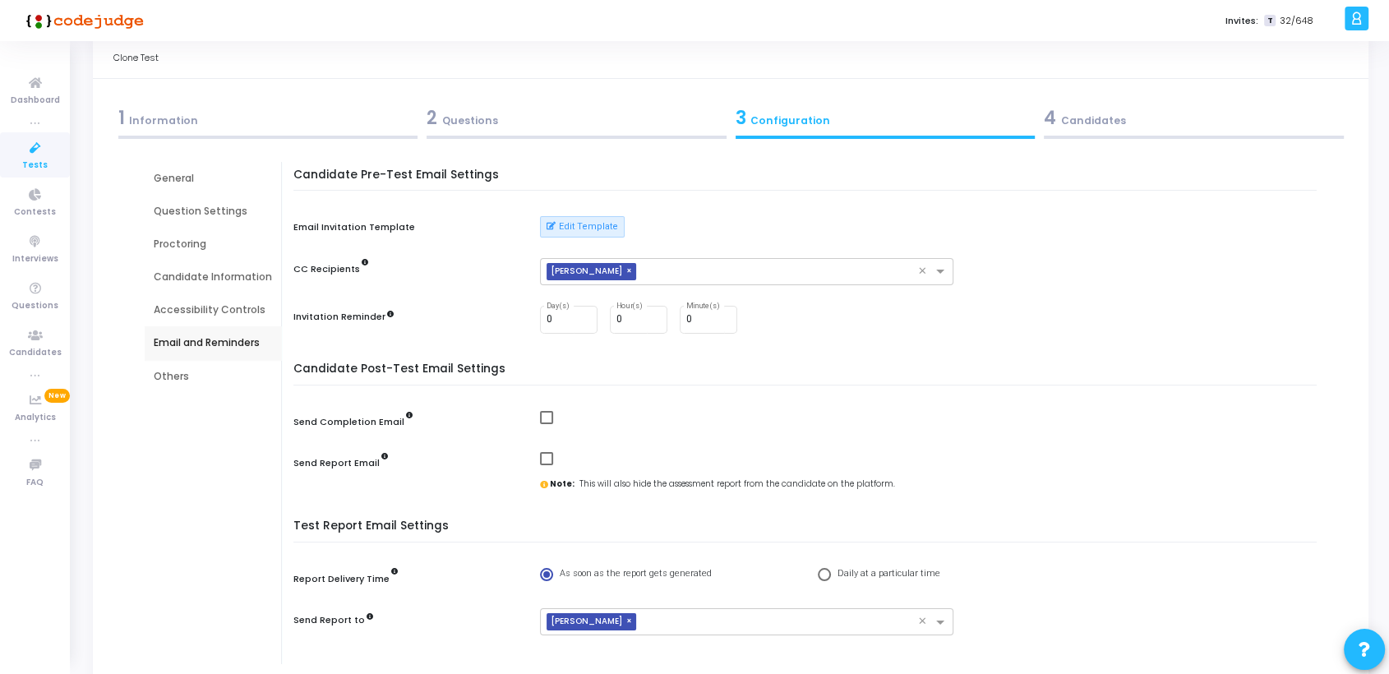
click at [200, 308] on div "Accessibility Controls" at bounding box center [213, 309] width 118 height 15
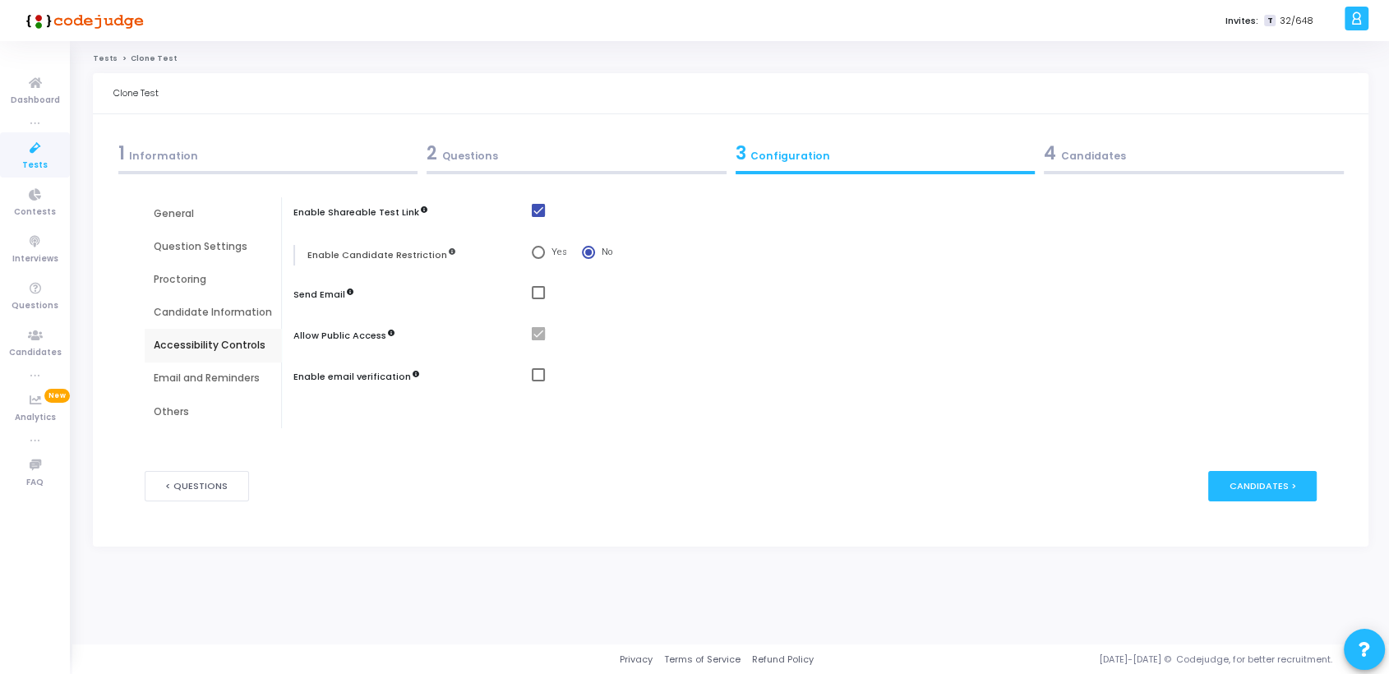
scroll to position [0, 0]
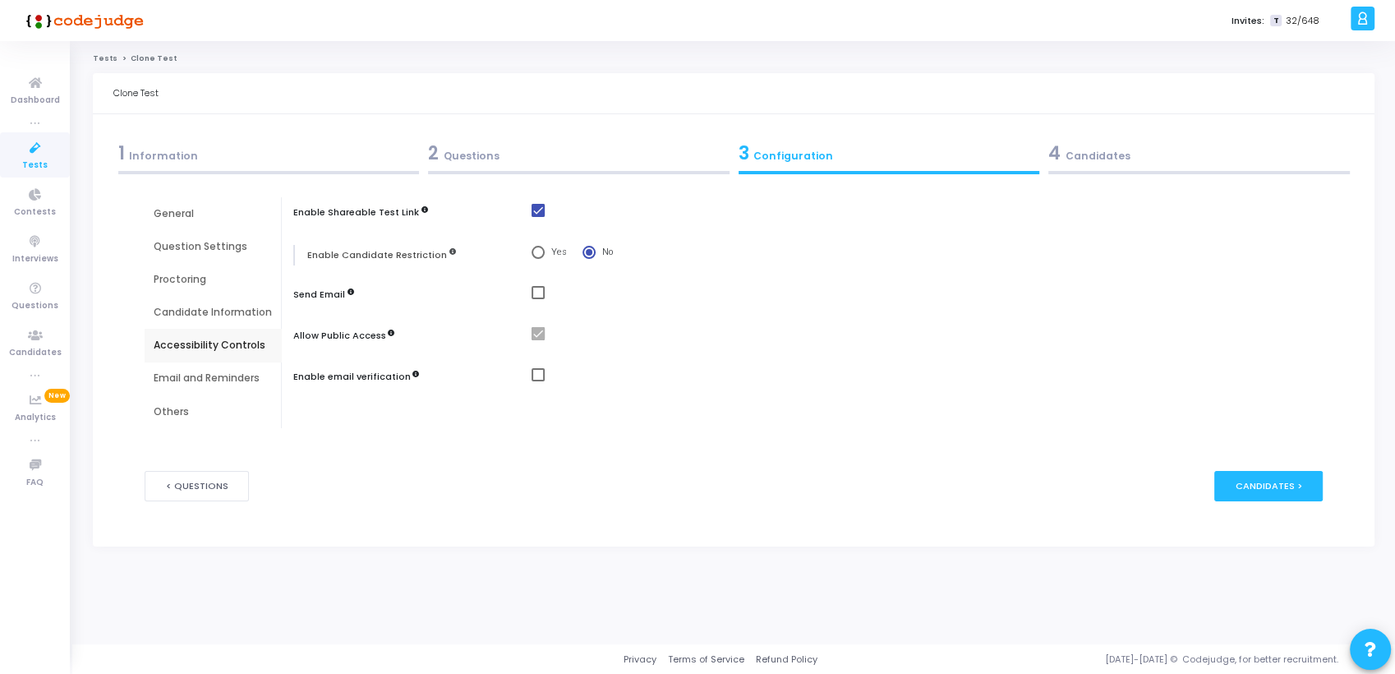
click at [182, 383] on div "Email and Reminders" at bounding box center [213, 378] width 118 height 15
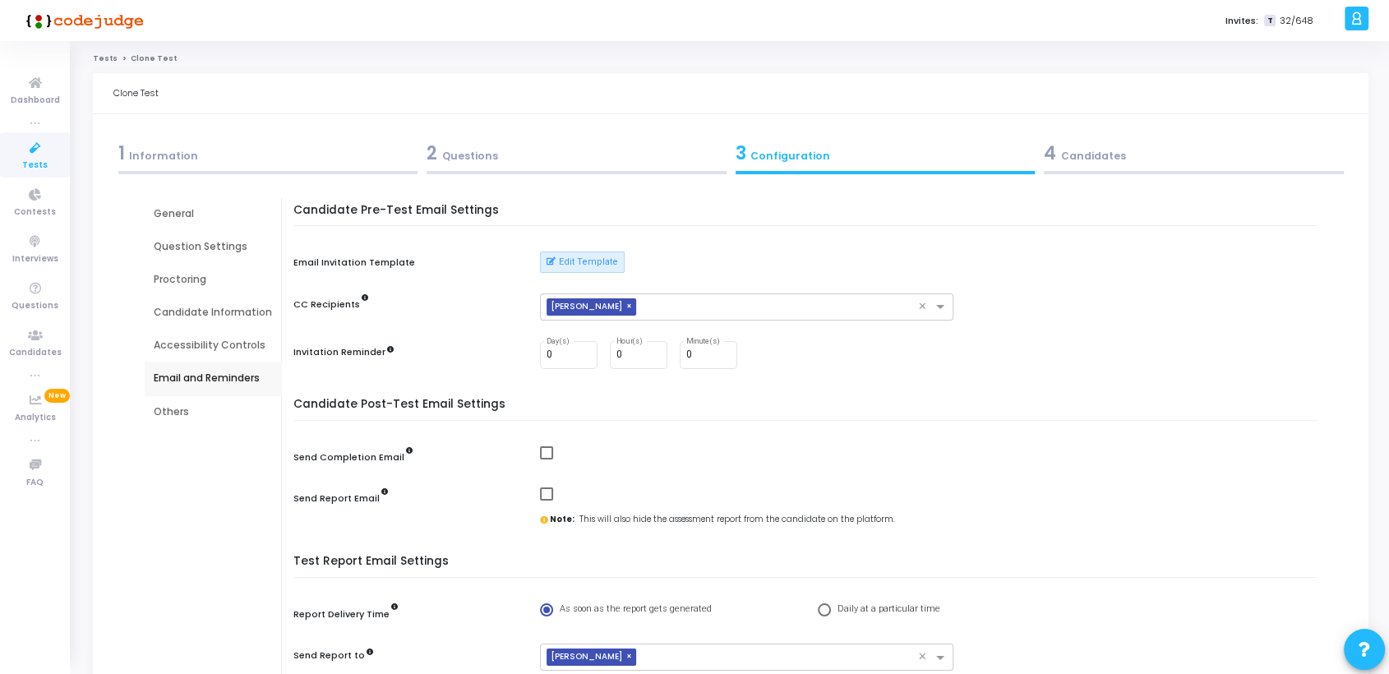
click at [187, 318] on div "Candidate Information" at bounding box center [213, 312] width 118 height 15
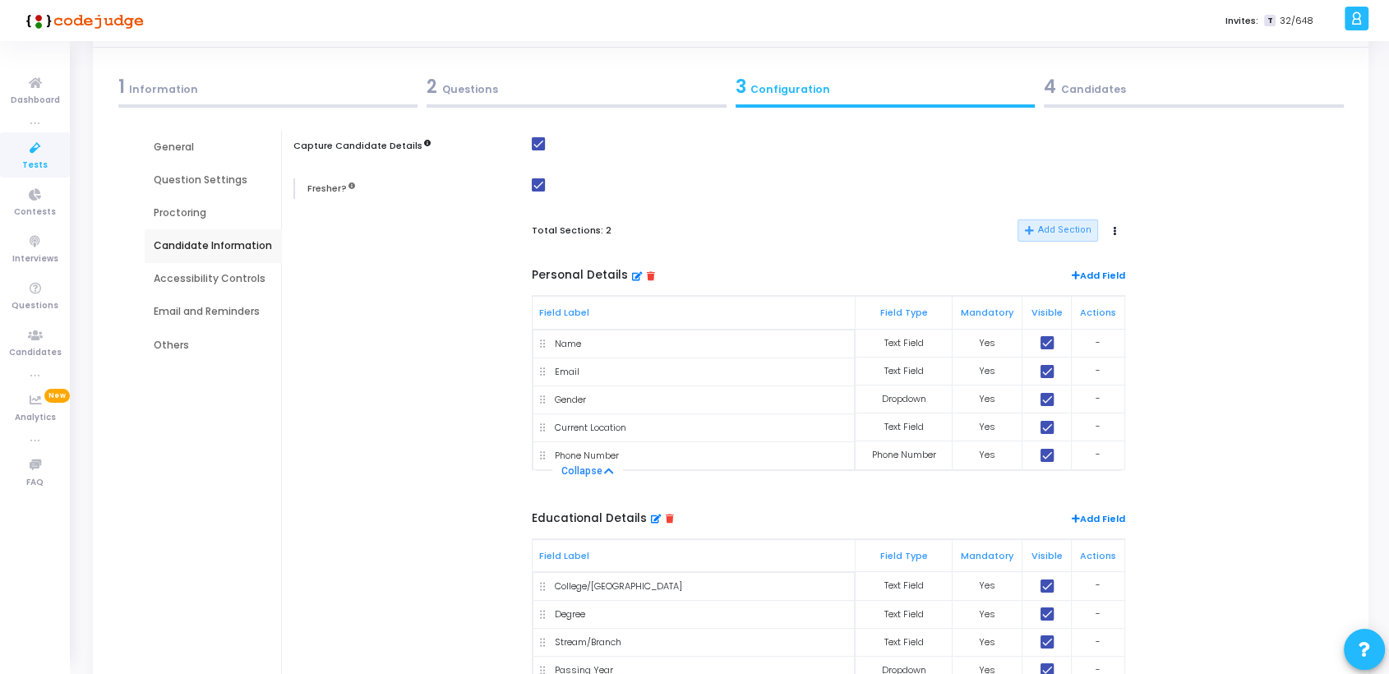
scroll to position [53, 0]
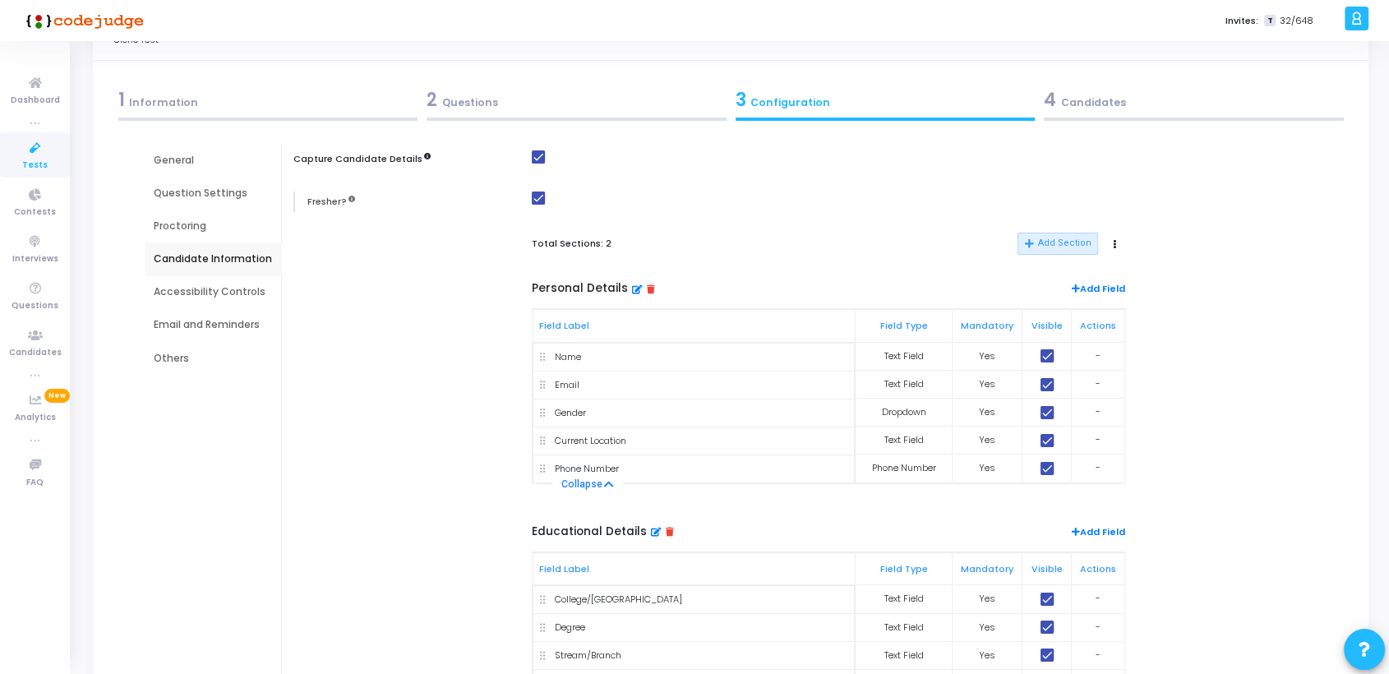
click at [170, 361] on div "Others" at bounding box center [213, 358] width 118 height 15
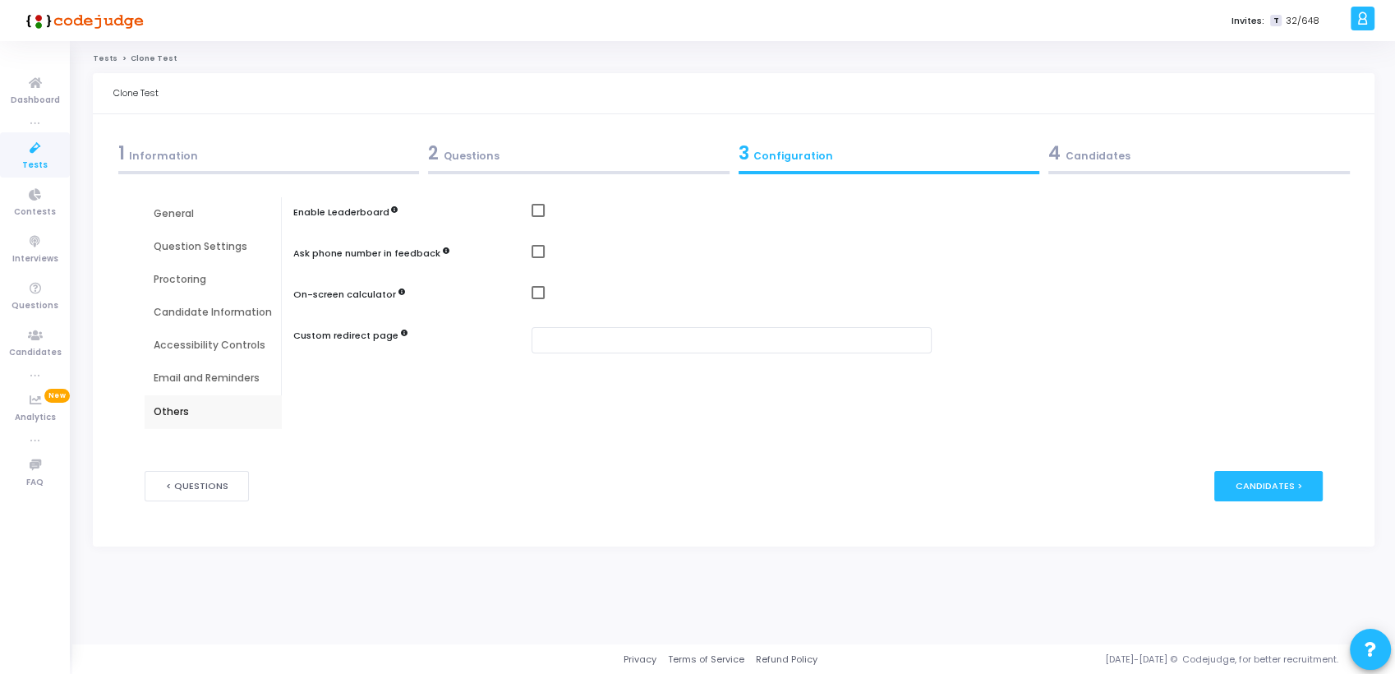
click at [172, 211] on div "General" at bounding box center [213, 213] width 118 height 15
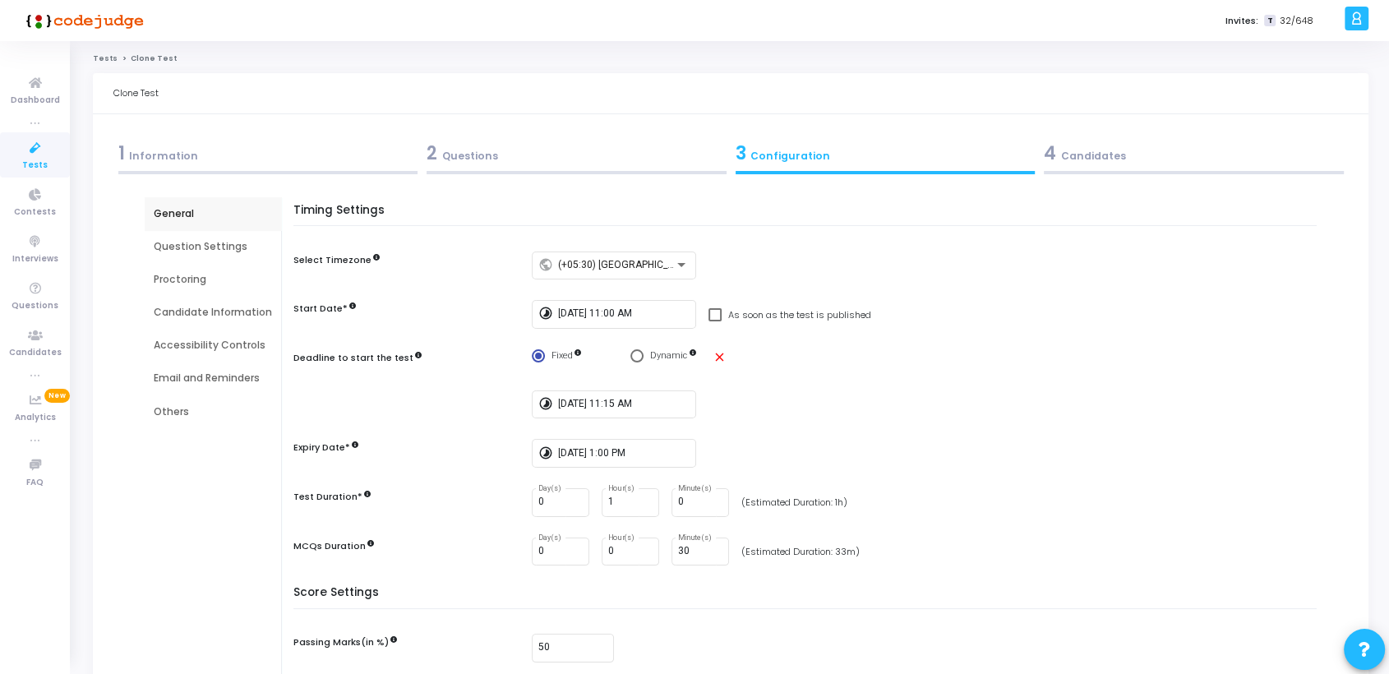
click at [178, 248] on div "Question Settings" at bounding box center [213, 246] width 118 height 15
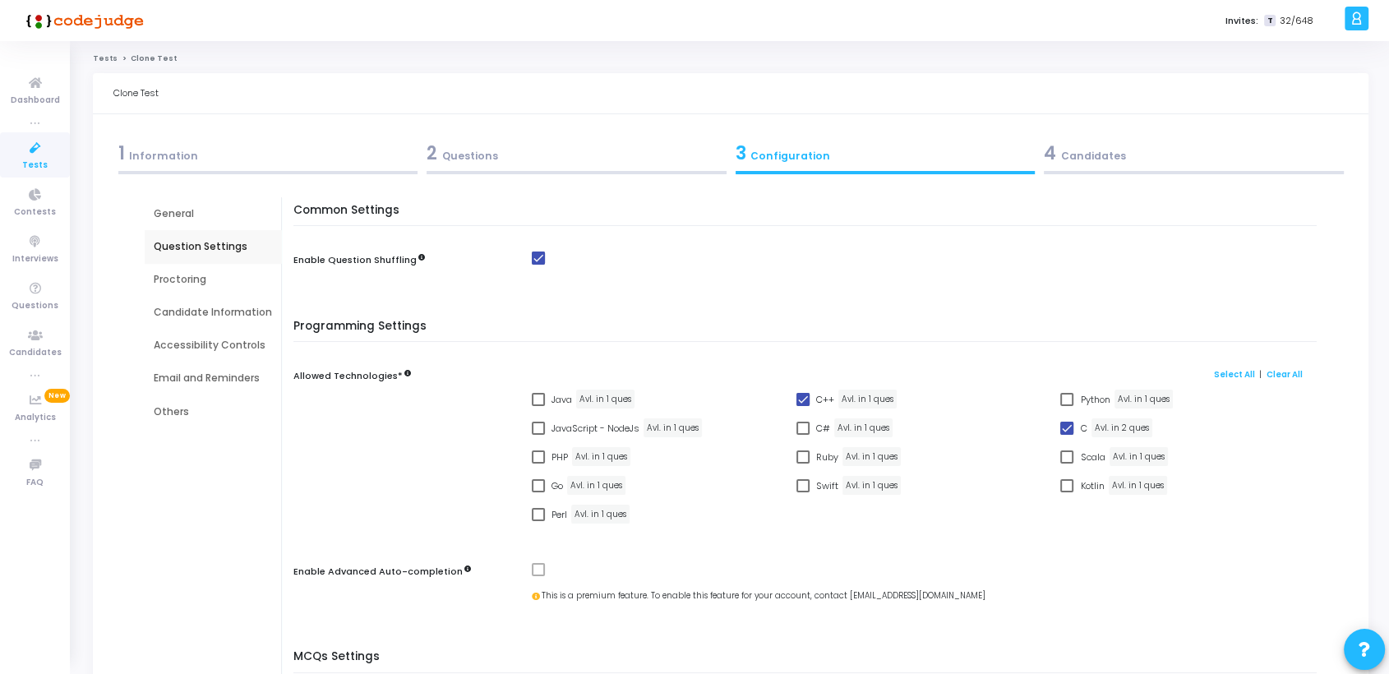
click at [178, 284] on div "Proctoring" at bounding box center [213, 279] width 118 height 15
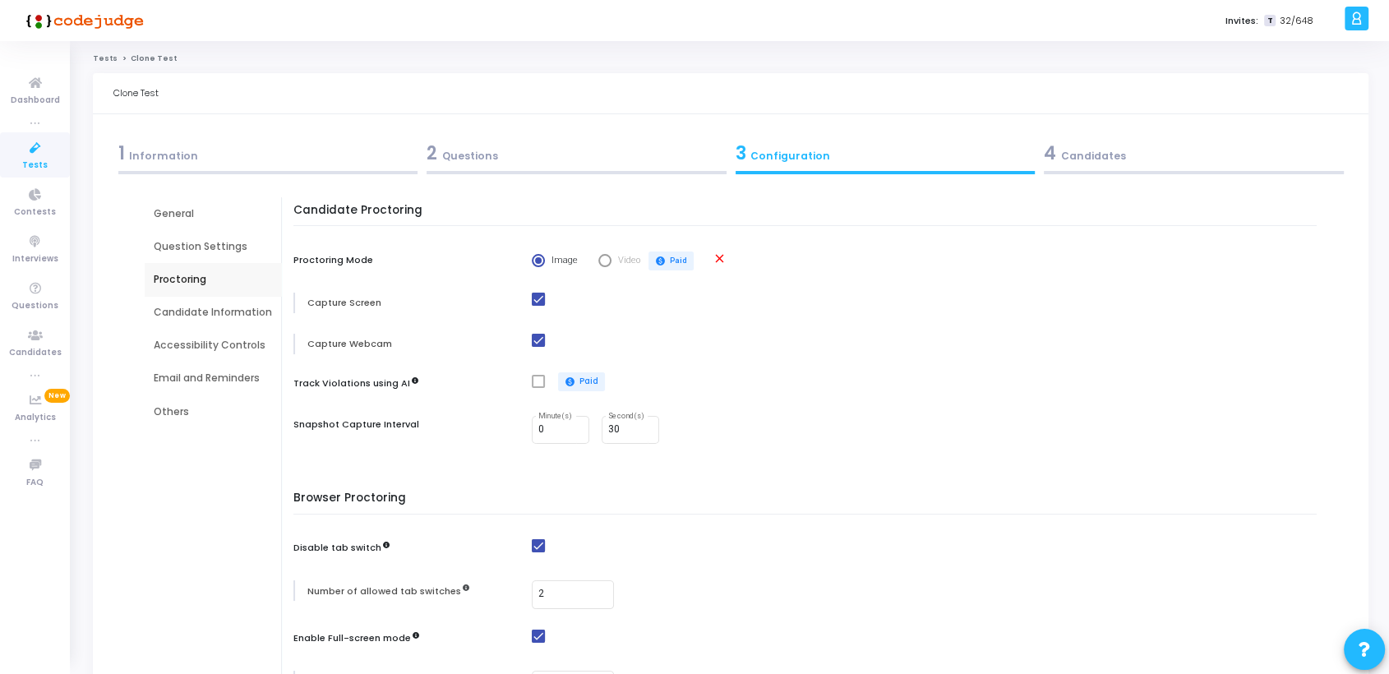
click at [177, 315] on div "Candidate Information" at bounding box center [213, 312] width 118 height 15
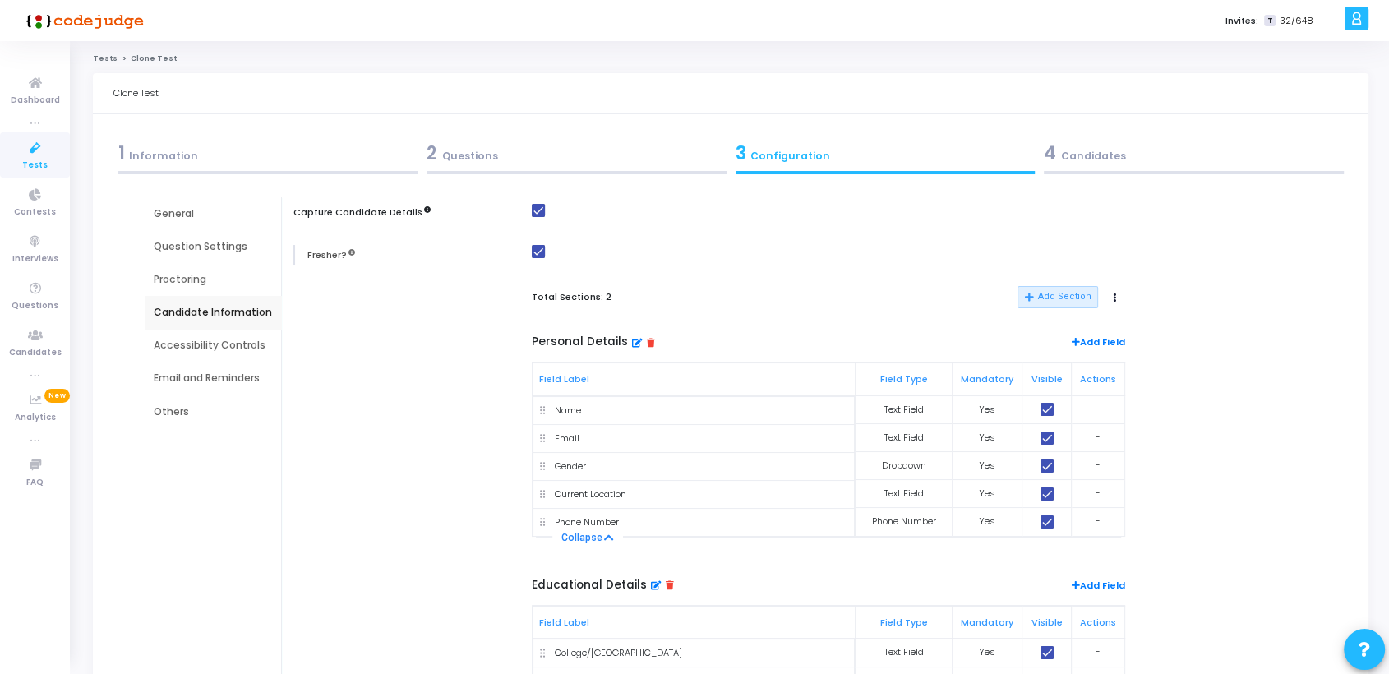
click at [192, 347] on div "Accessibility Controls" at bounding box center [213, 345] width 118 height 15
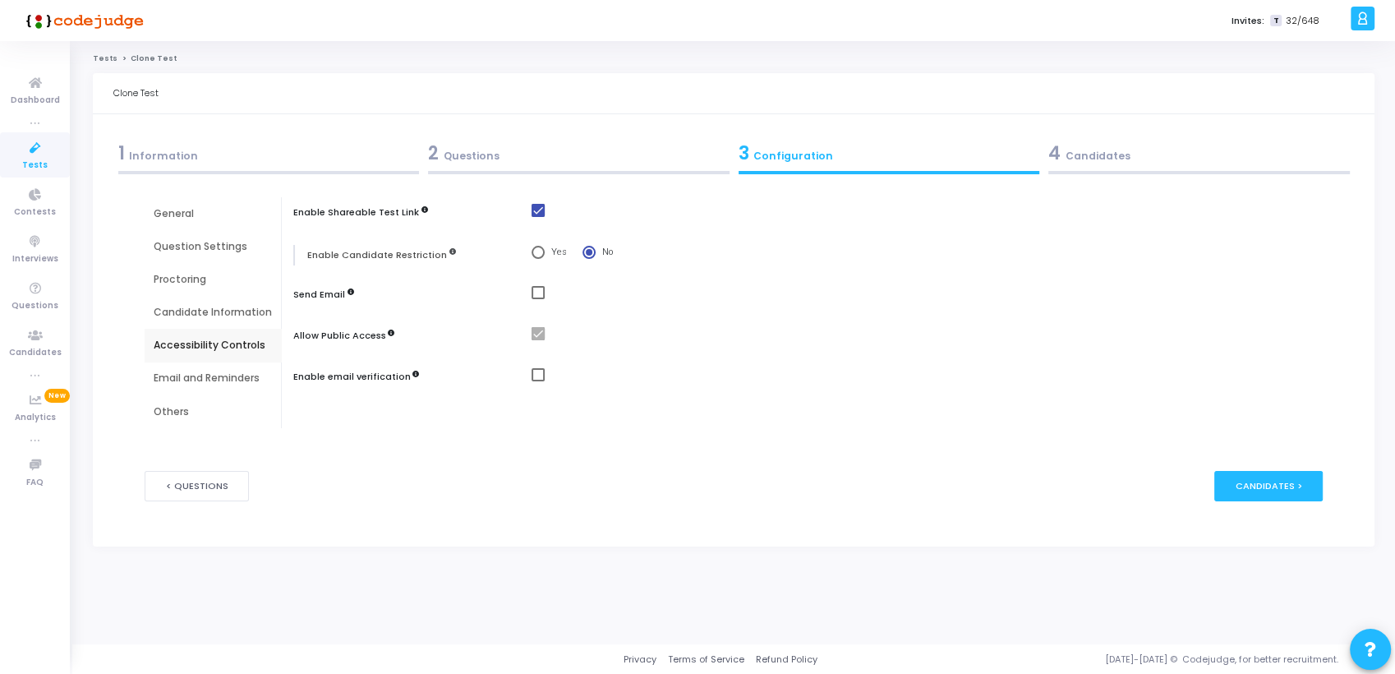
click at [184, 379] on div "Email and Reminders" at bounding box center [213, 378] width 118 height 15
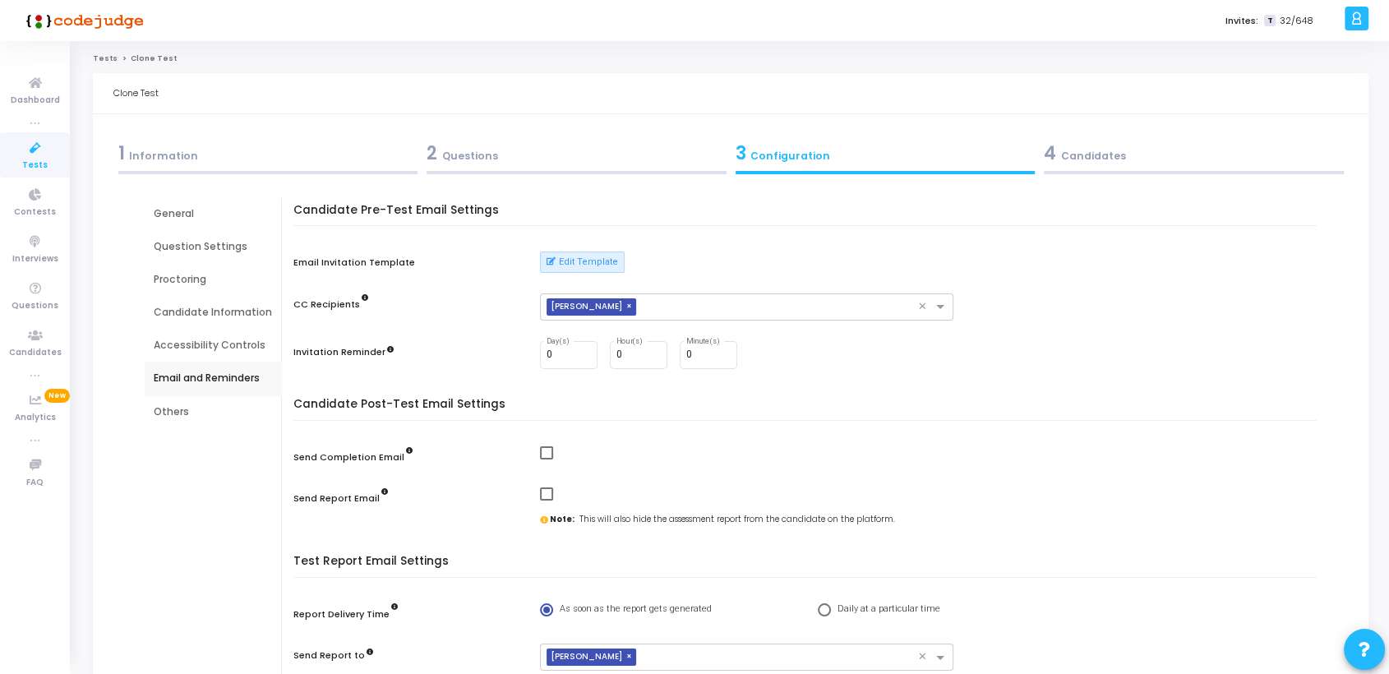
click at [173, 410] on div "Others" at bounding box center [213, 411] width 118 height 15
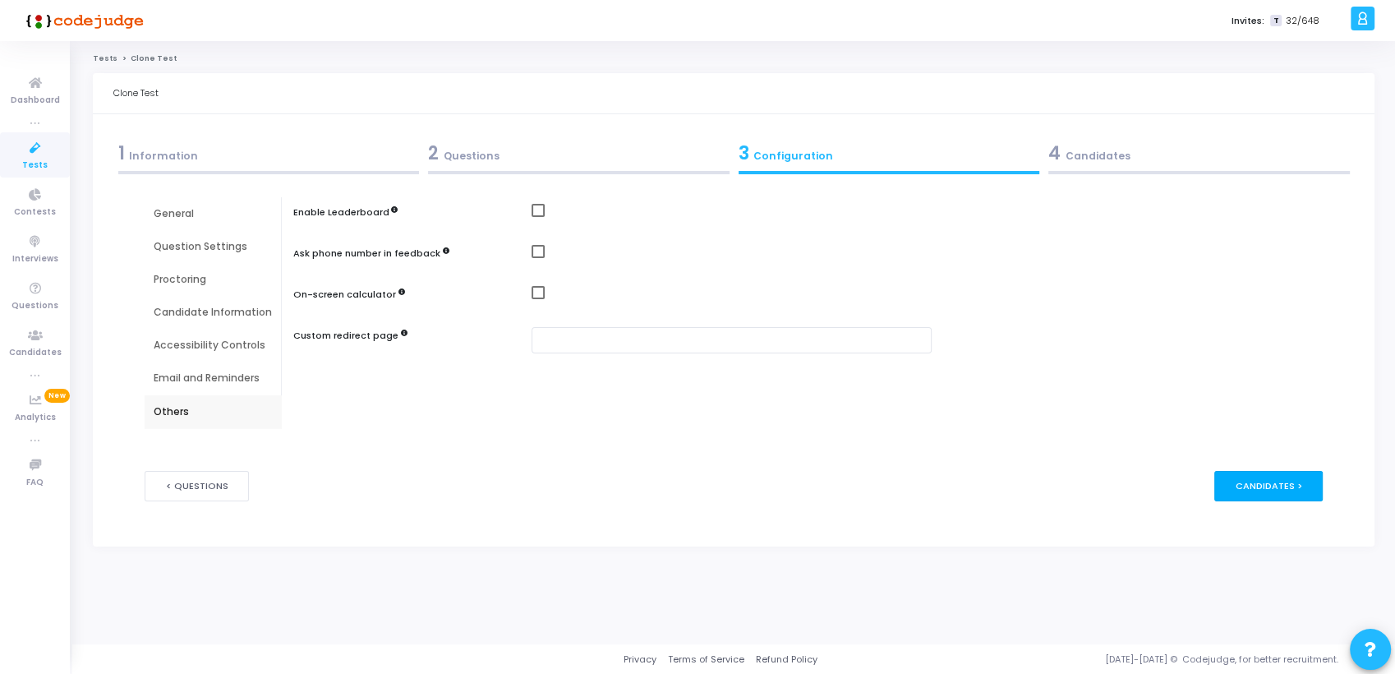
click at [1277, 498] on div "Candidates >" at bounding box center [1268, 486] width 109 height 30
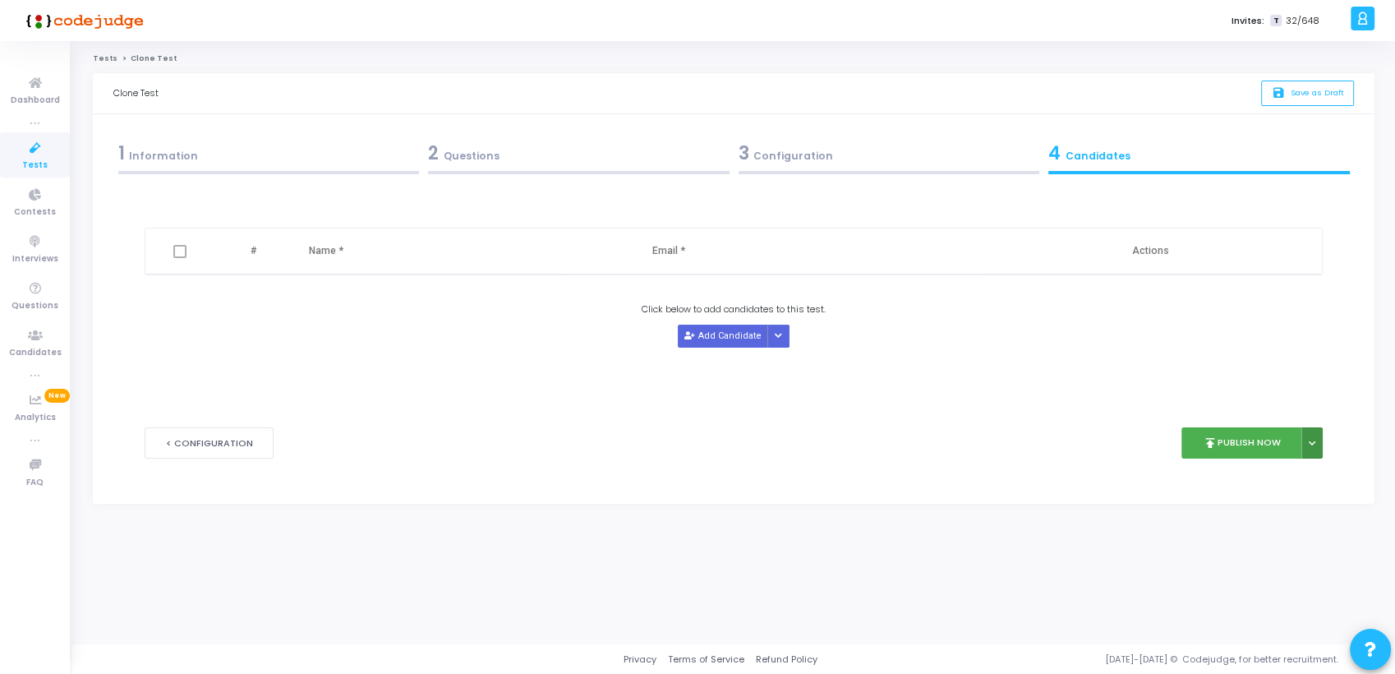
click at [1310, 440] on icon at bounding box center [1312, 444] width 7 height 8
click at [998, 431] on div "< Configuration publish Publish Now Publish Later" at bounding box center [734, 443] width 1179 height 81
click at [1315, 94] on span "Save as Draft" at bounding box center [1317, 92] width 53 height 11
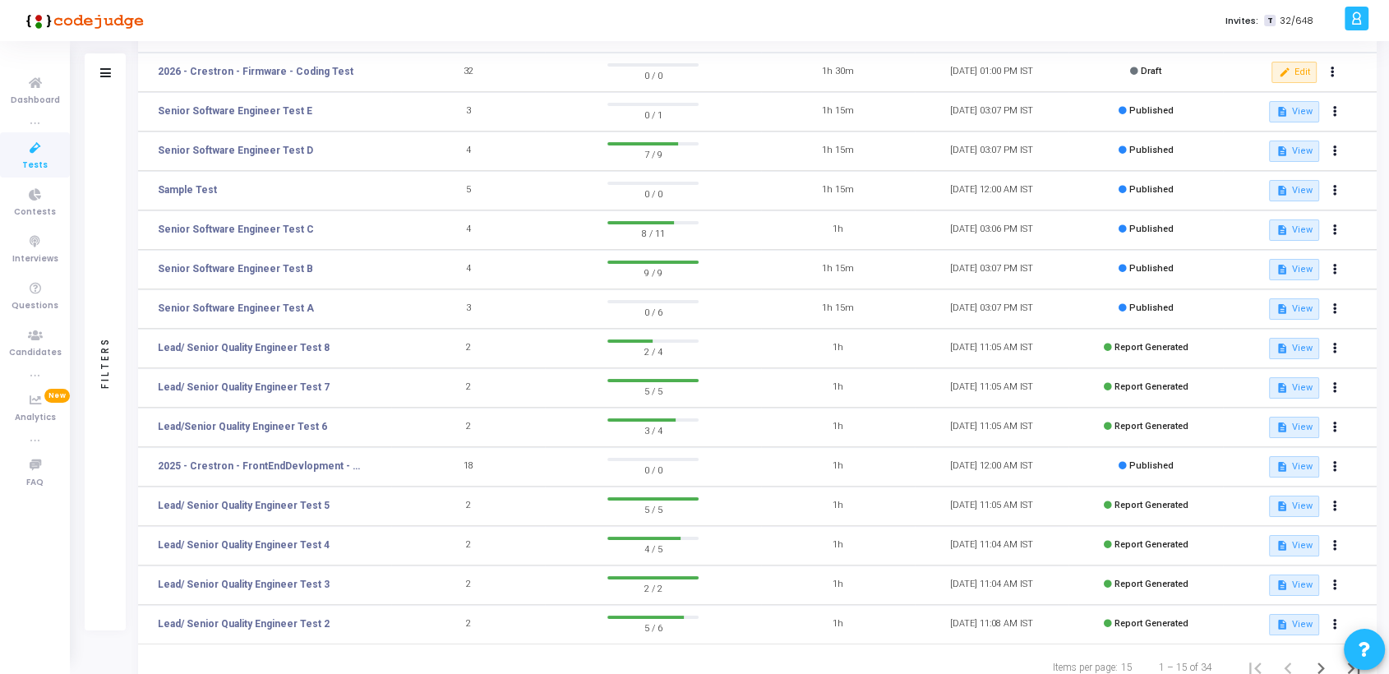
scroll to position [200, 0]
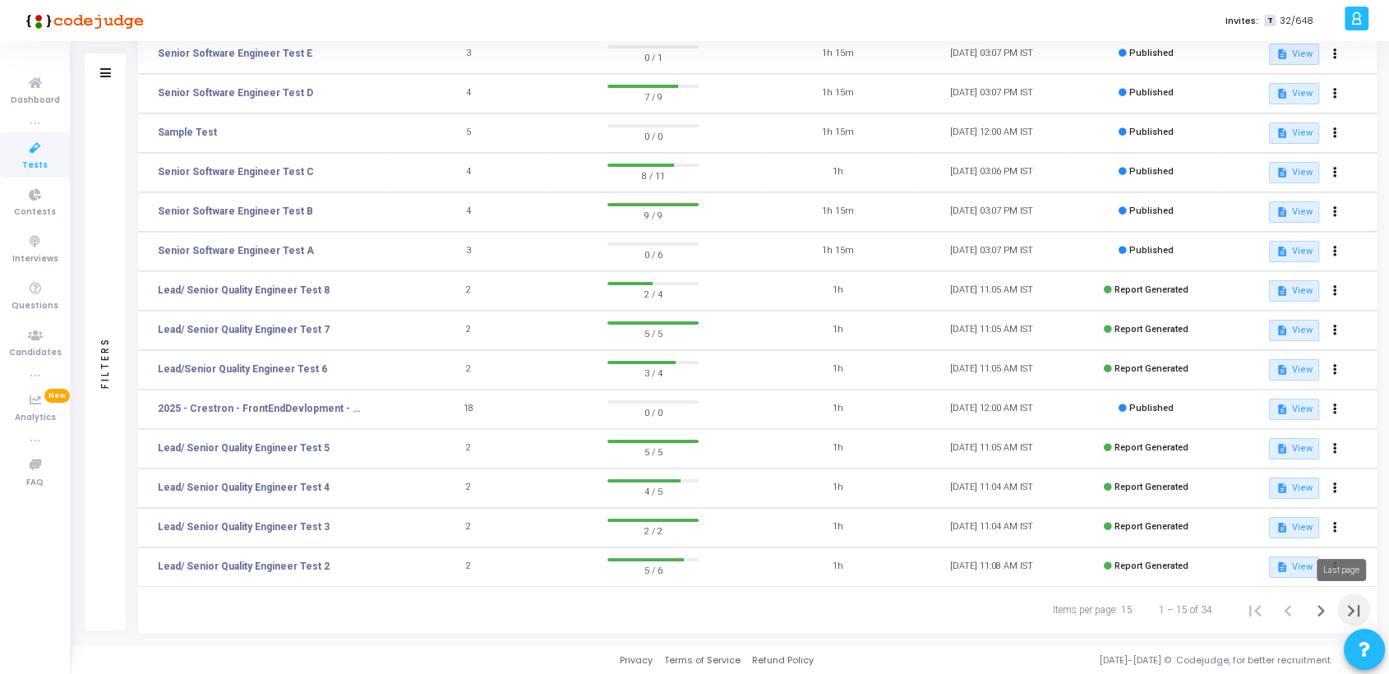
click at [1351, 606] on icon "Last page" at bounding box center [1353, 610] width 23 height 23
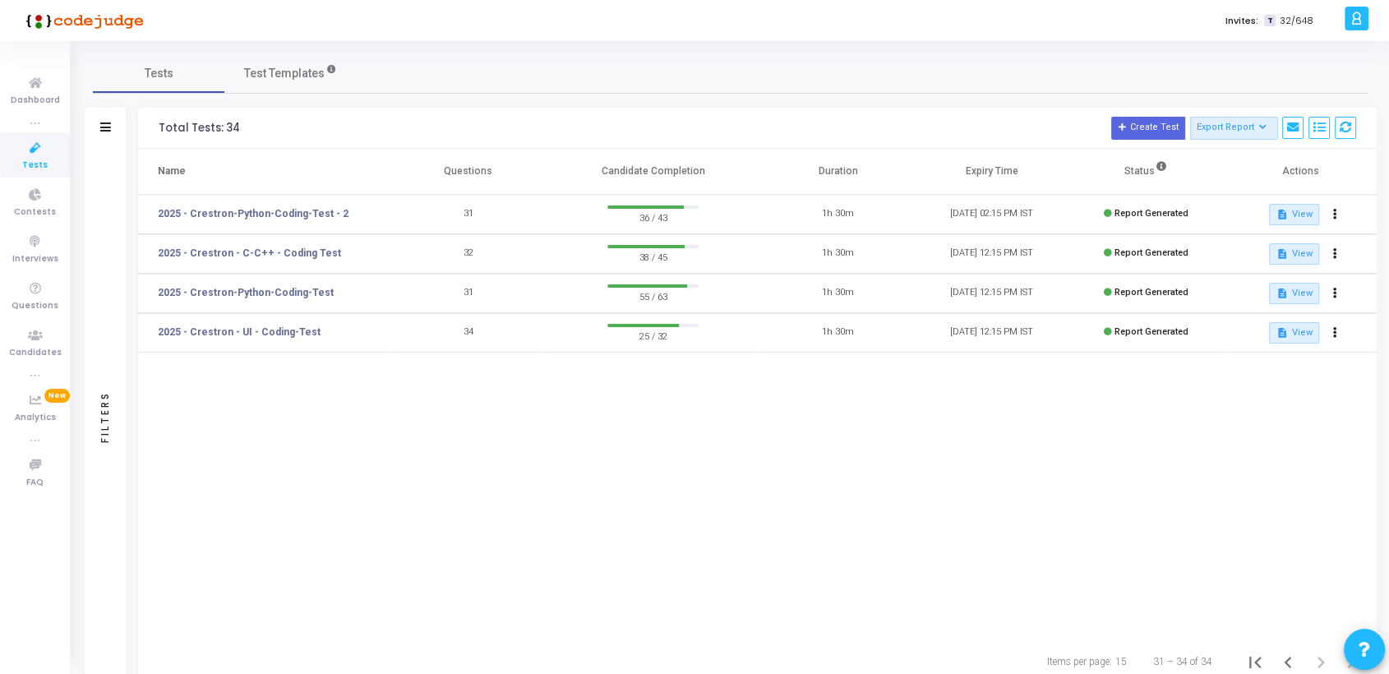
click at [624, 539] on div "Name Questions Candidate Completion Duration Expiry Time Status Actions 2025 - …" at bounding box center [757, 394] width 1238 height 490
click at [29, 159] on span "Tests" at bounding box center [34, 166] width 25 height 14
click at [1329, 333] on button at bounding box center [1335, 332] width 23 height 23
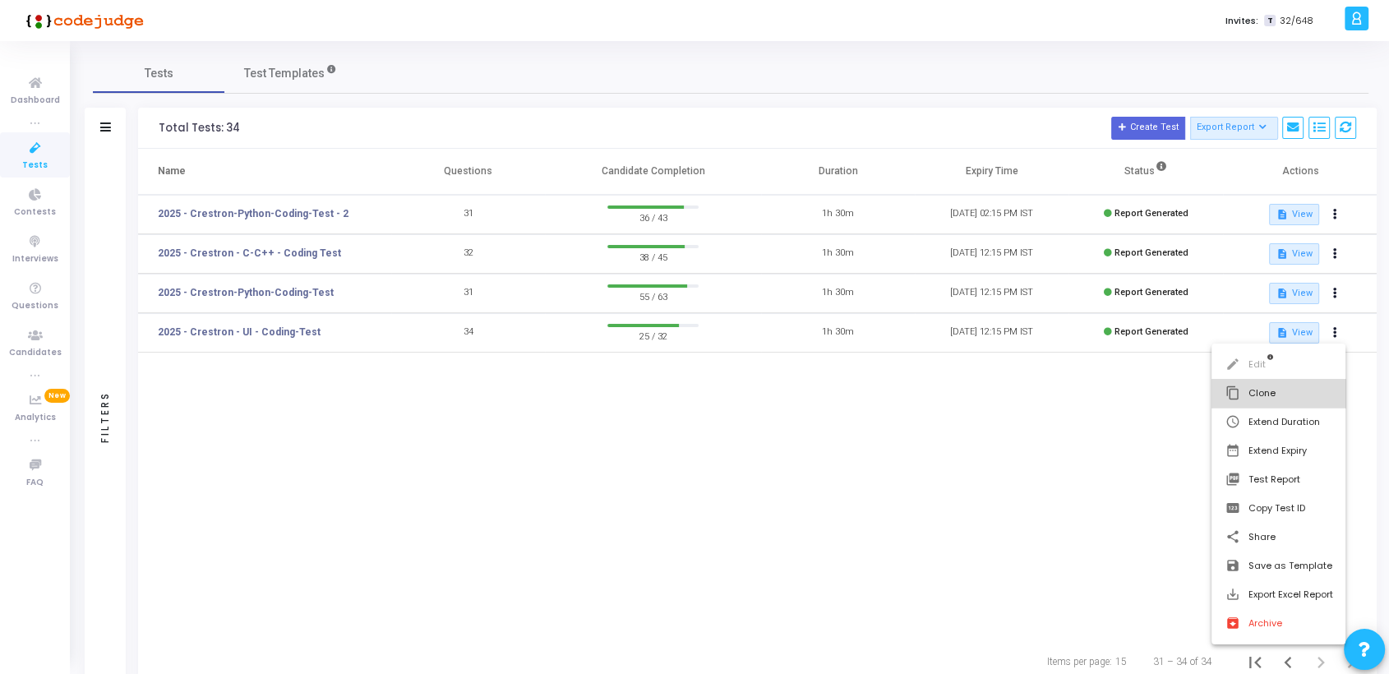
click at [1267, 393] on button "content_copy Clone" at bounding box center [1278, 393] width 134 height 29
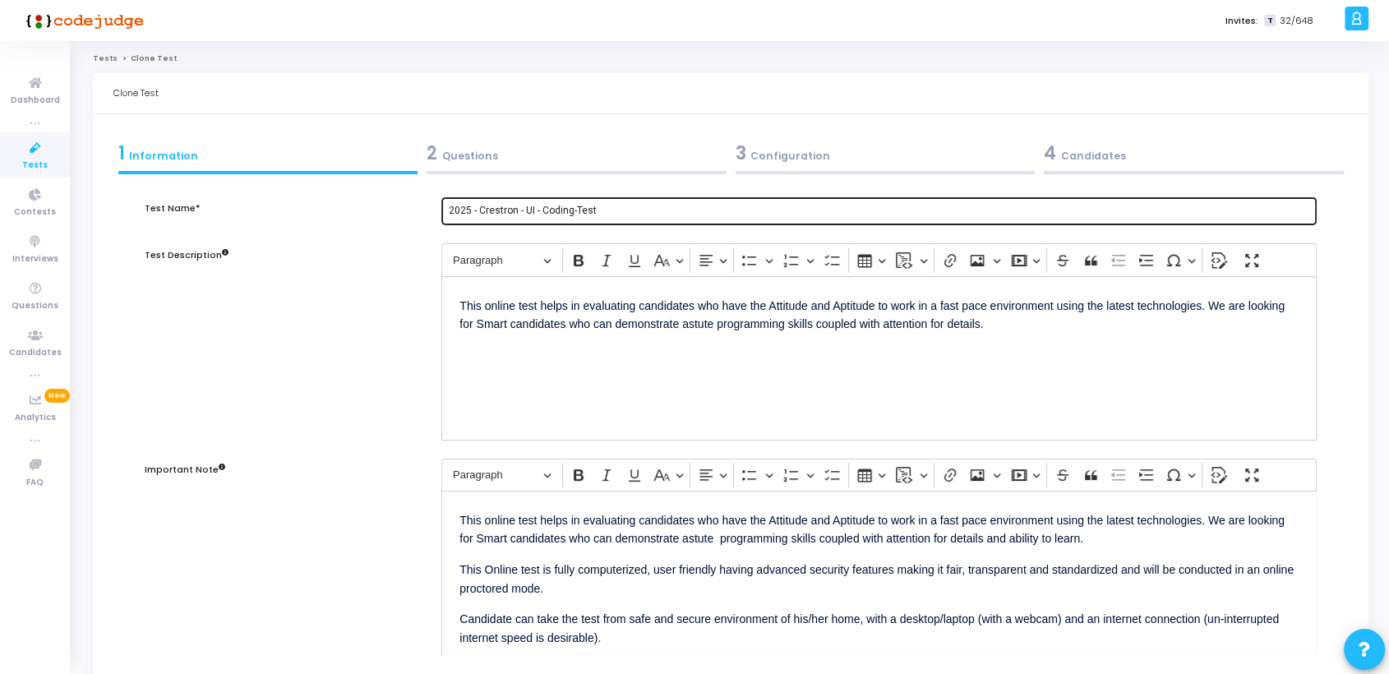
click at [631, 213] on input "2025 - Crestron - UI - Coding-Test" at bounding box center [880, 211] width 862 height 12
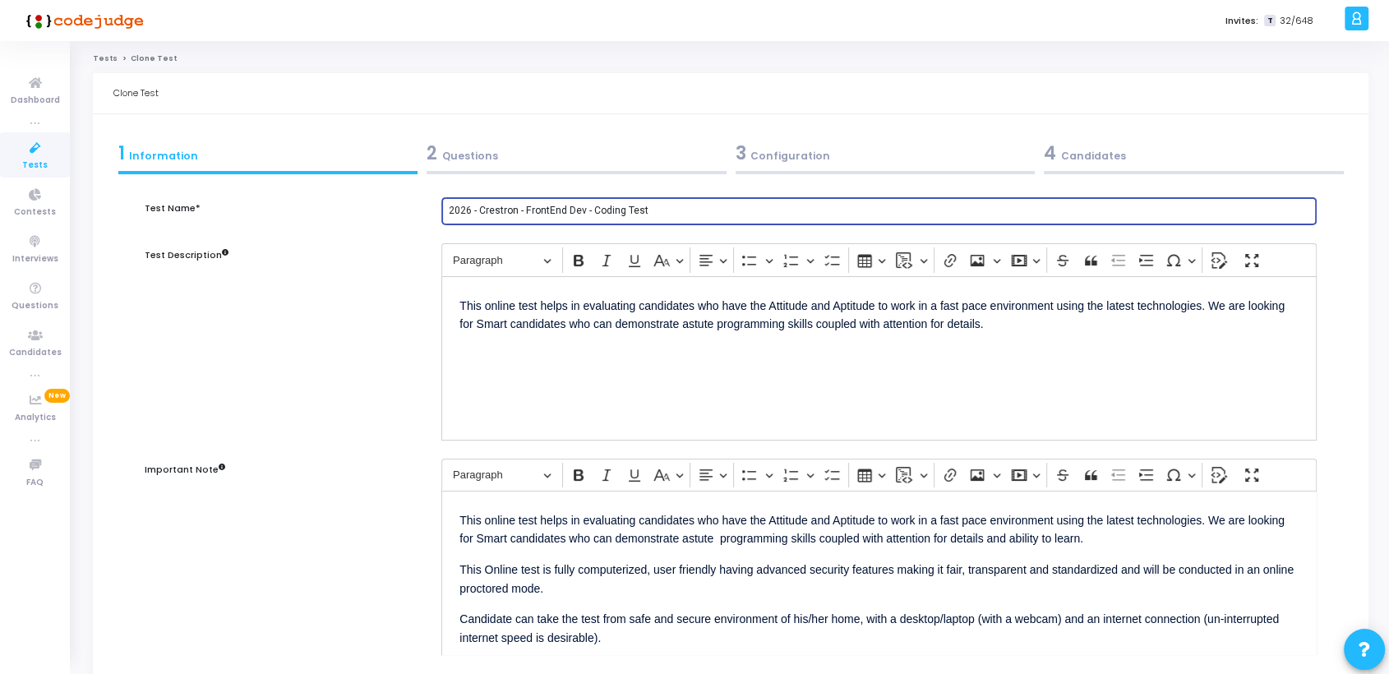
click at [667, 210] on input "2026 - Crestron - FrontEnd Dev - Coding Test" at bounding box center [880, 211] width 862 height 12
type input "2026 - Crestron - FrontEnd Dev - Coding Test"
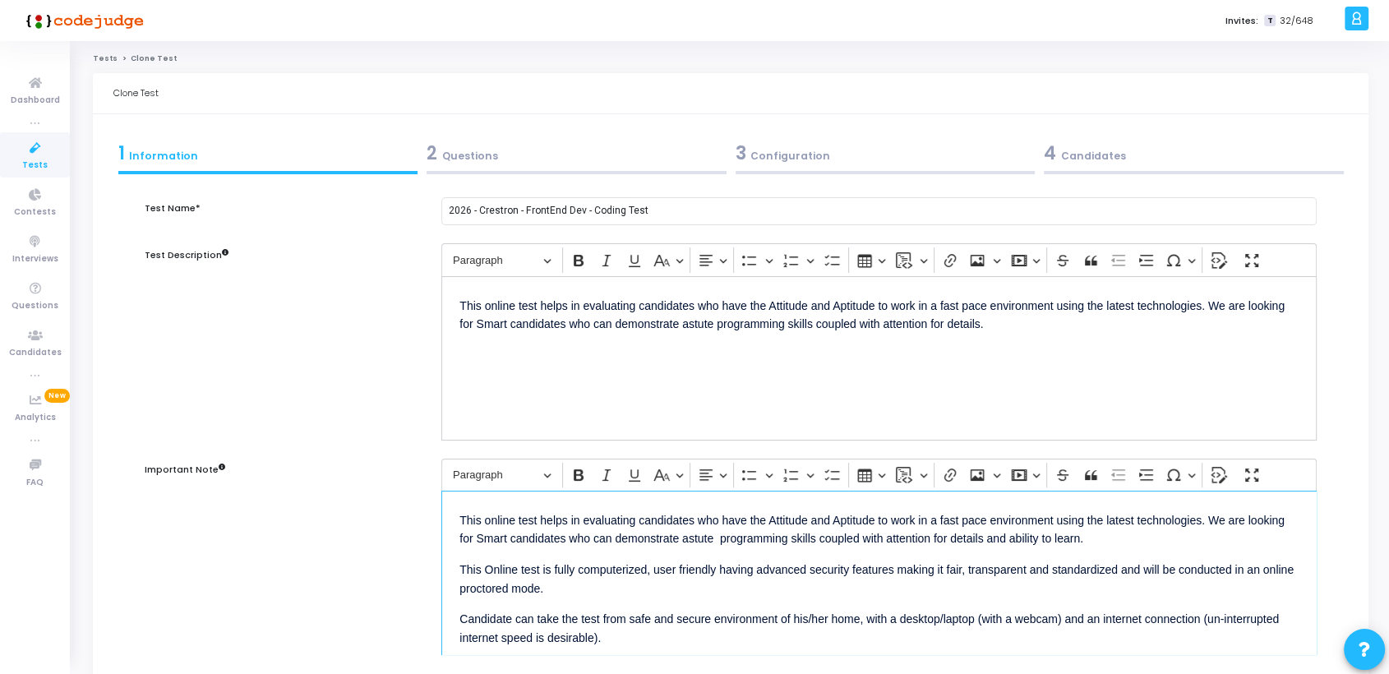
drag, startPoint x: 1313, startPoint y: 525, endPoint x: 1312, endPoint y: 565, distance: 40.3
click at [1312, 565] on div "This online test helps in evaluating candidates who have the Attitude and Aptit…" at bounding box center [878, 573] width 875 height 164
click at [1140, 539] on p "This online test helps in evaluating candidates who have the Attitude and Aptit…" at bounding box center [878, 528] width 839 height 39
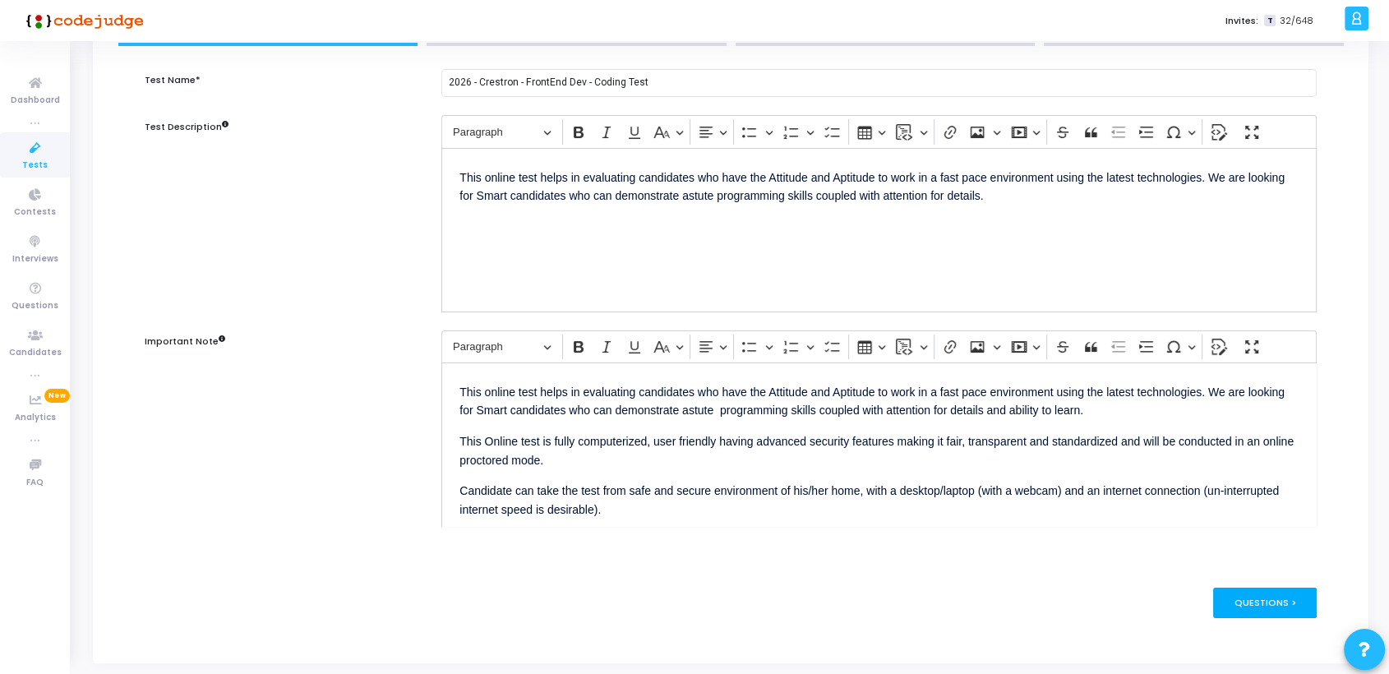
click at [1255, 601] on div "Questions >" at bounding box center [1265, 602] width 104 height 30
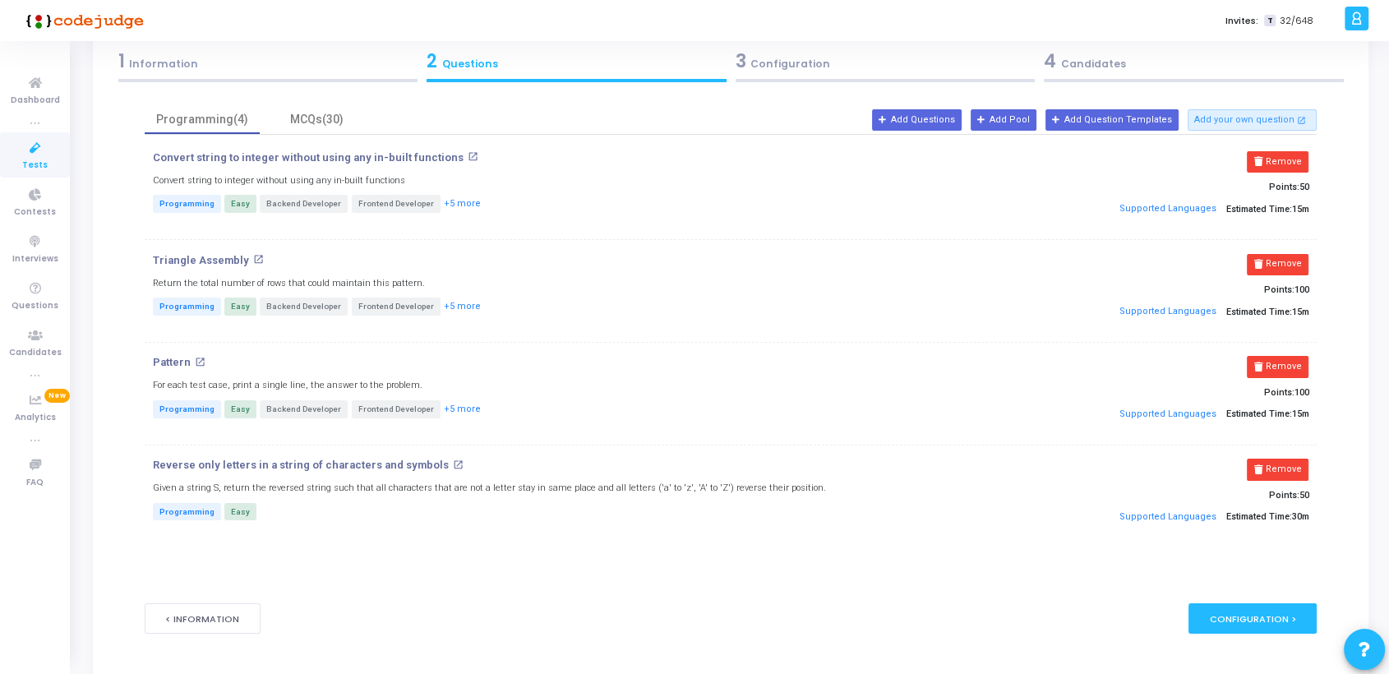
scroll to position [0, 0]
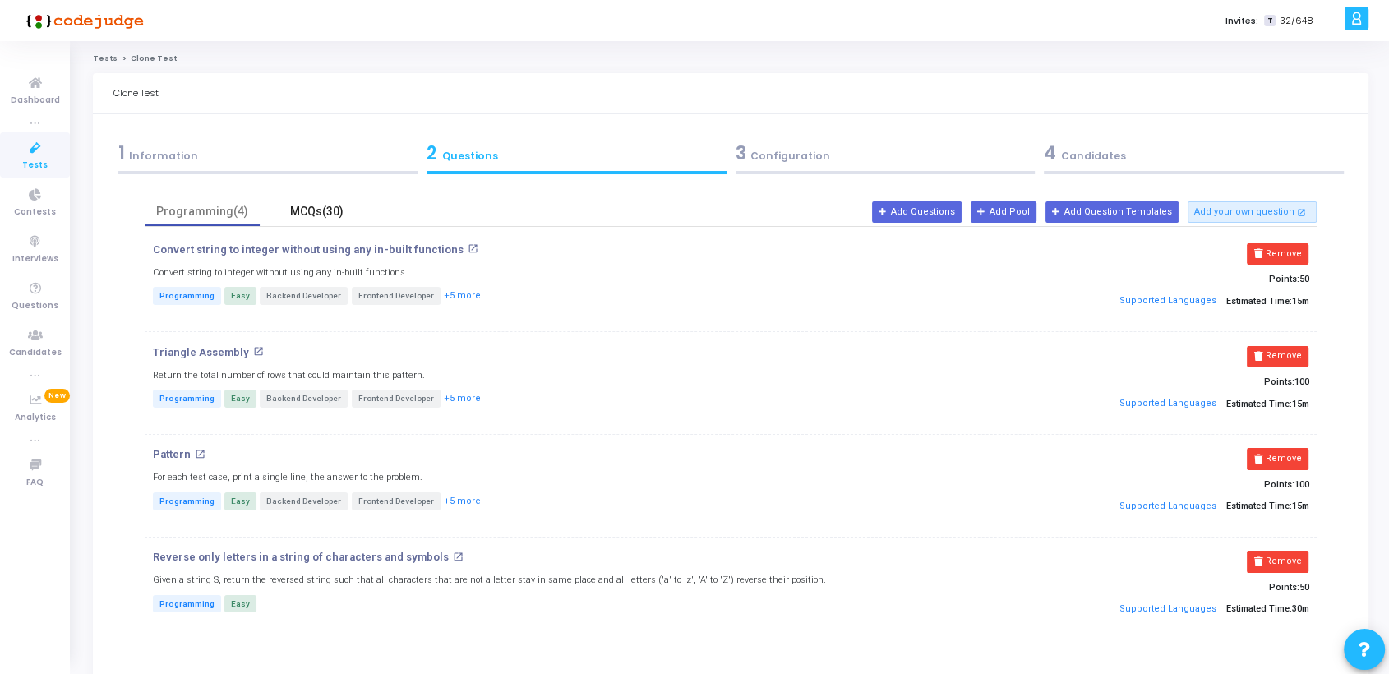
click at [319, 213] on div "MCQs(30)" at bounding box center [316, 211] width 95 height 17
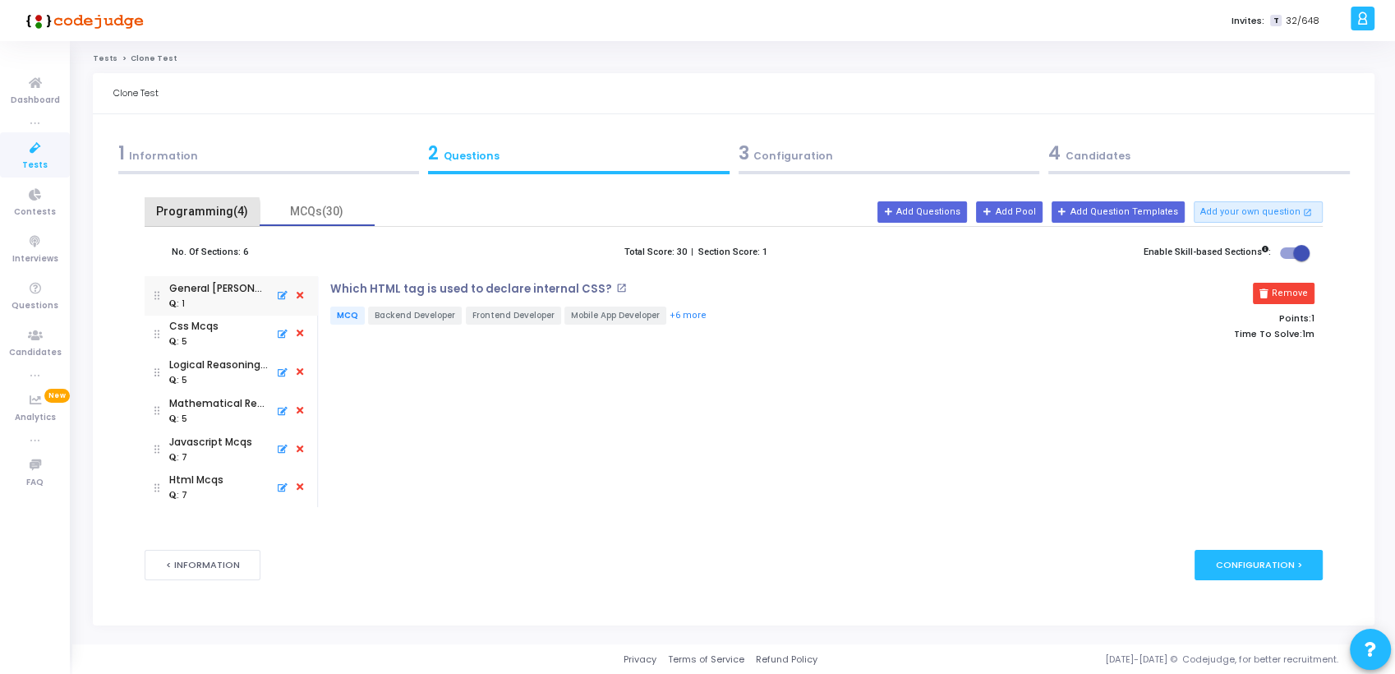
click at [197, 213] on div "Programming(4)" at bounding box center [201, 211] width 95 height 17
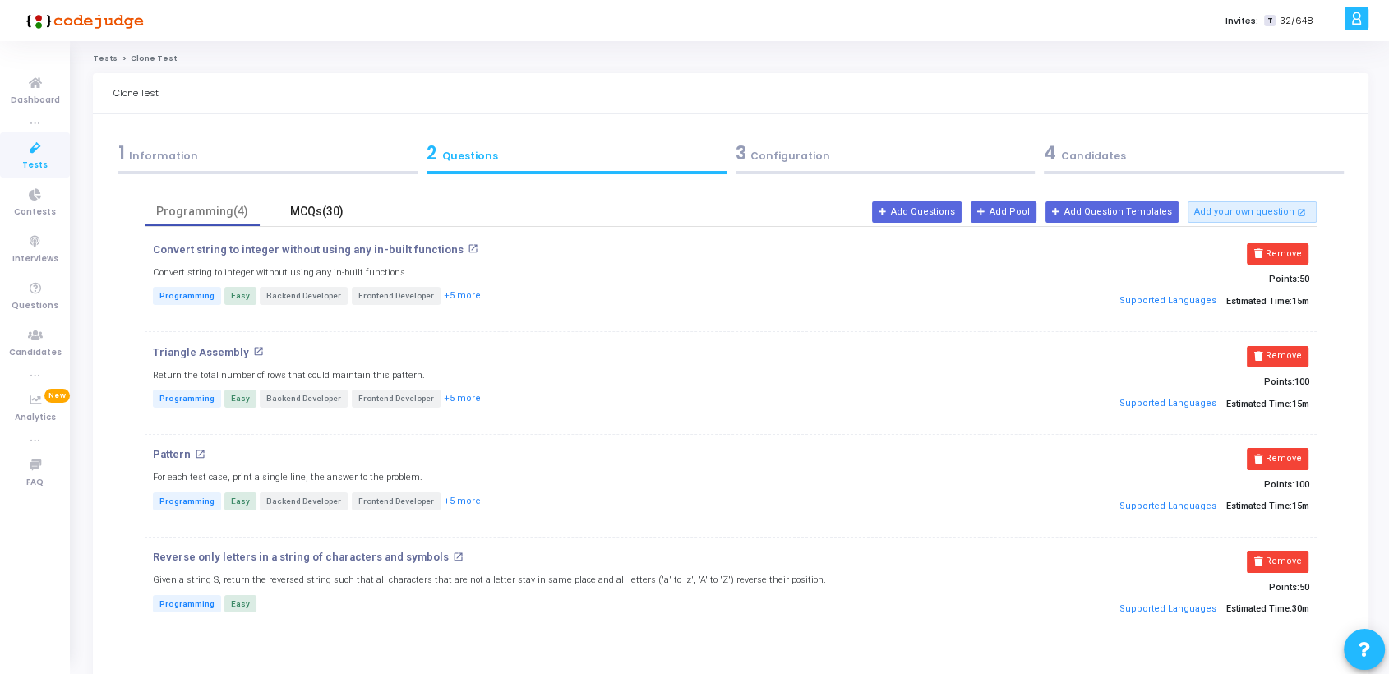
click at [303, 216] on div "MCQs(30)" at bounding box center [316, 211] width 95 height 17
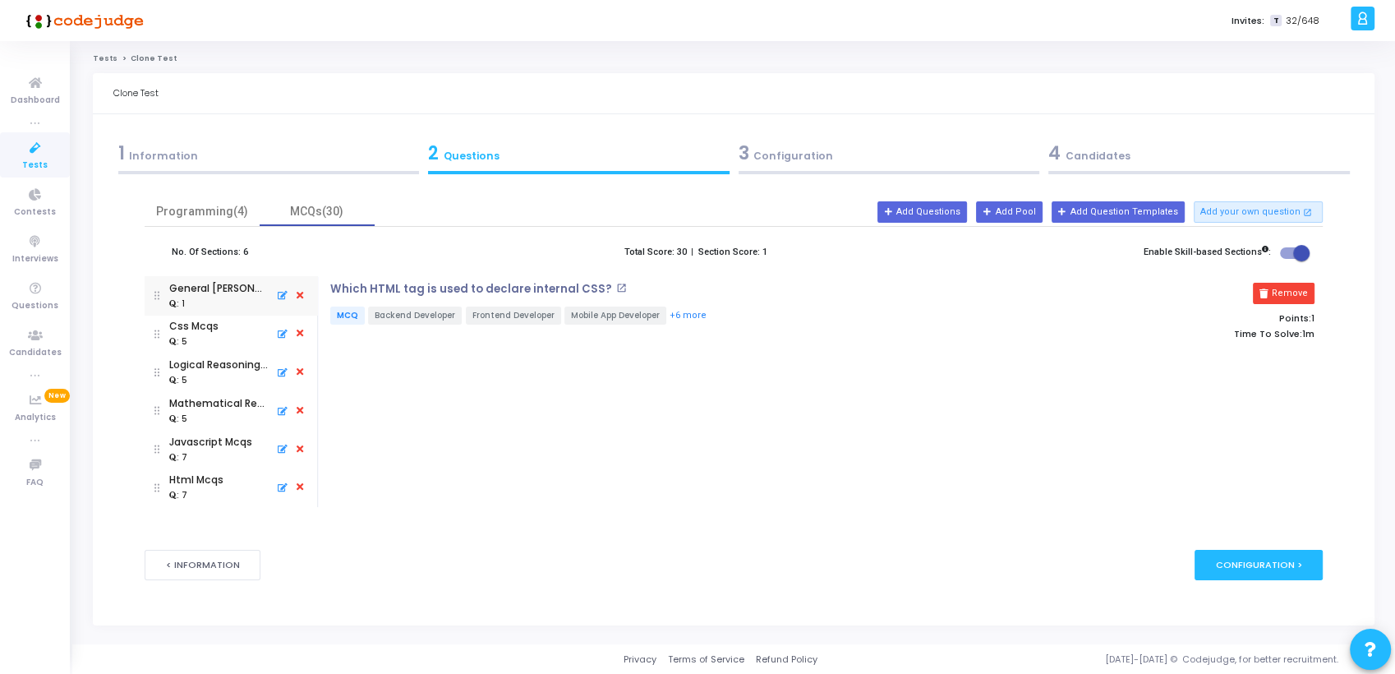
click at [301, 410] on icon at bounding box center [300, 411] width 15 height 18
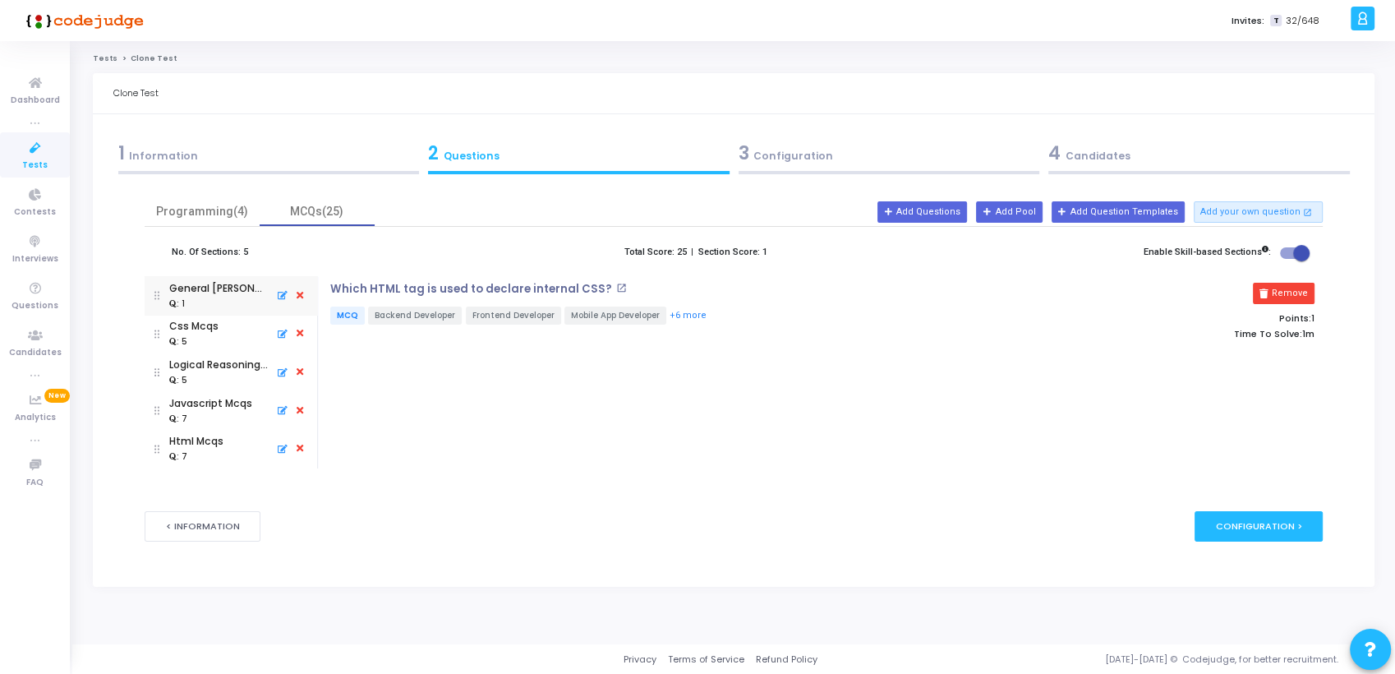
click at [298, 375] on icon at bounding box center [300, 372] width 15 height 18
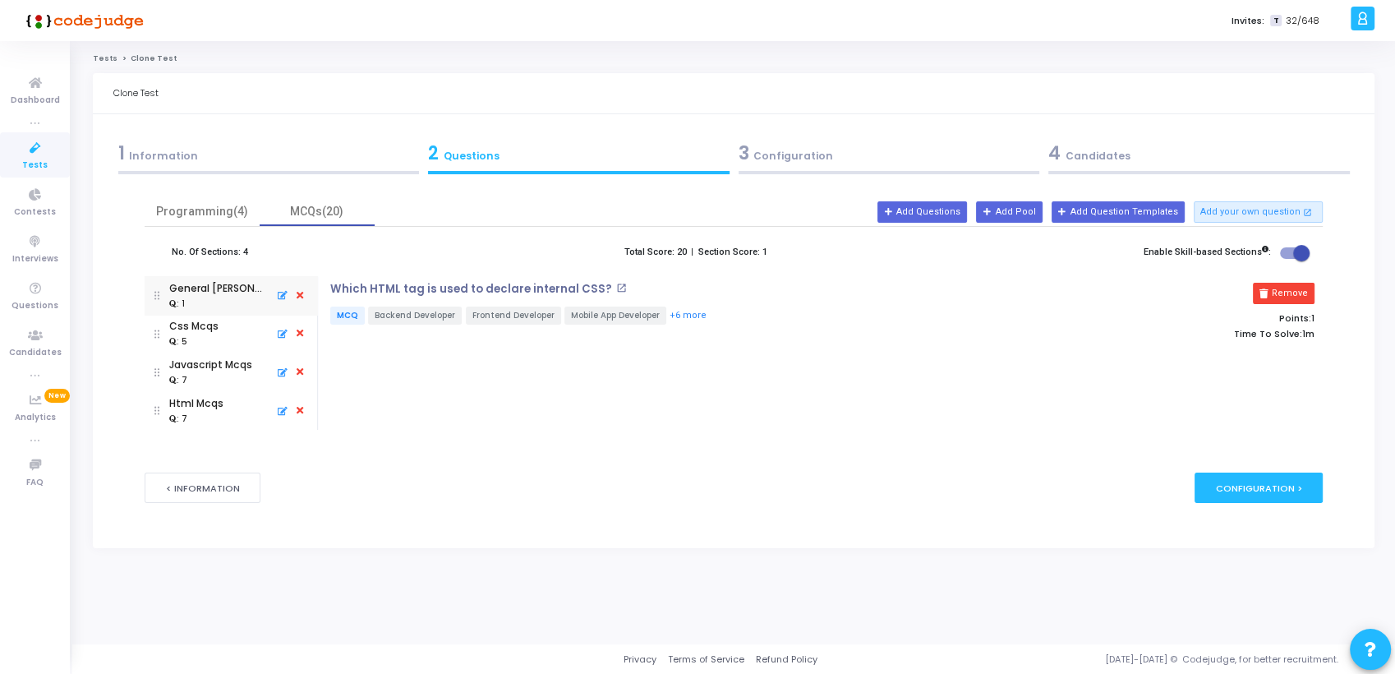
click at [293, 294] on icon at bounding box center [300, 296] width 15 height 18
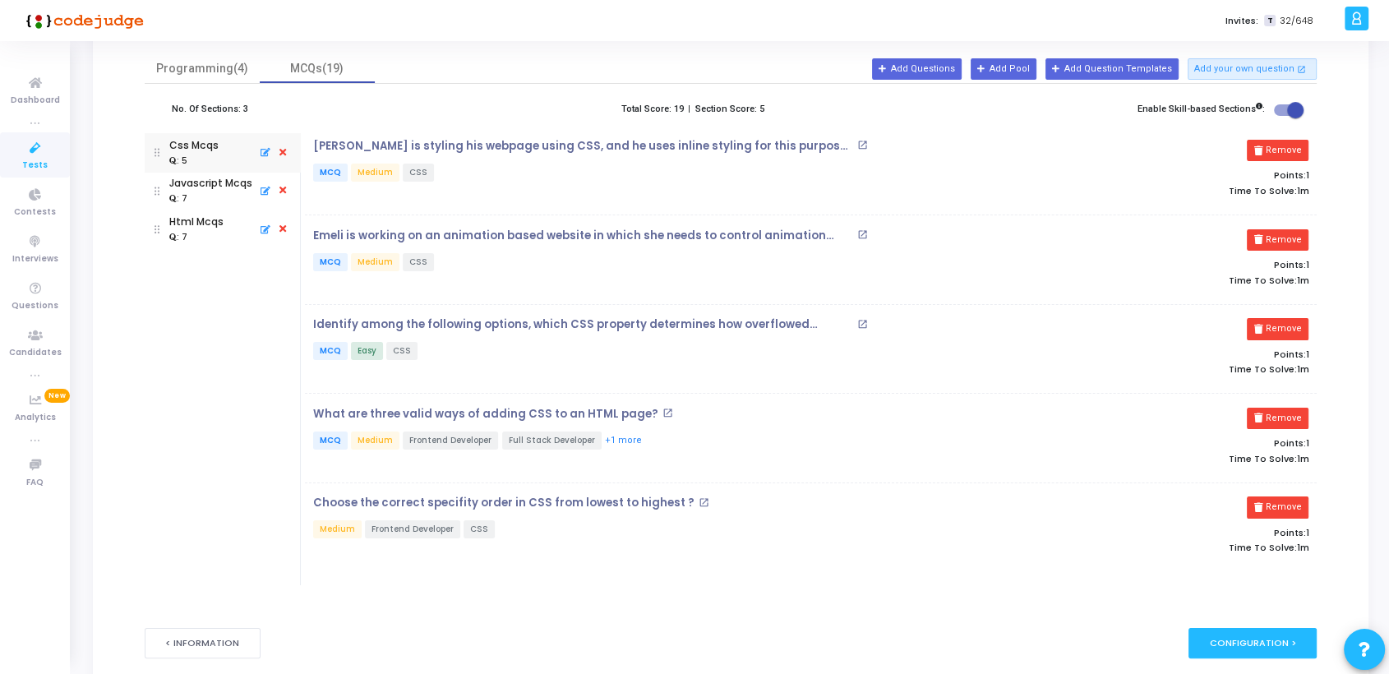
scroll to position [150, 0]
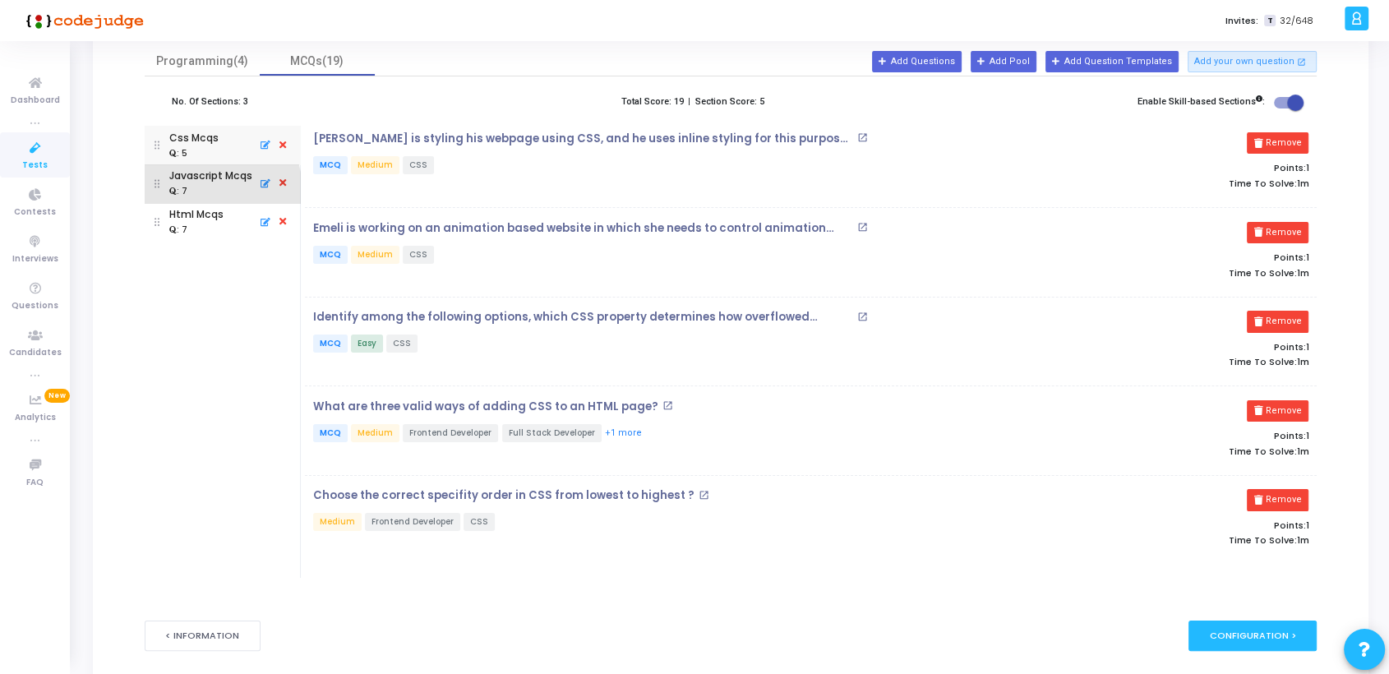
click at [200, 194] on div ": 7" at bounding box center [210, 191] width 83 height 15
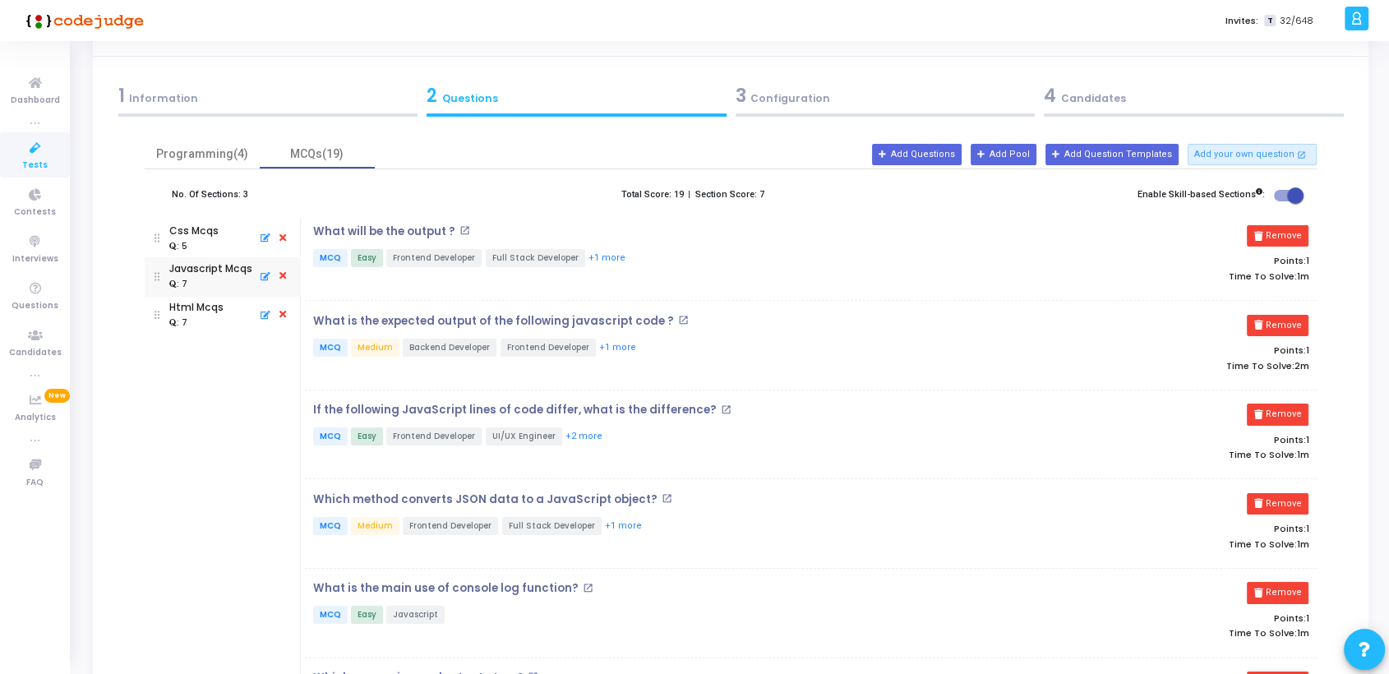
scroll to position [26, 0]
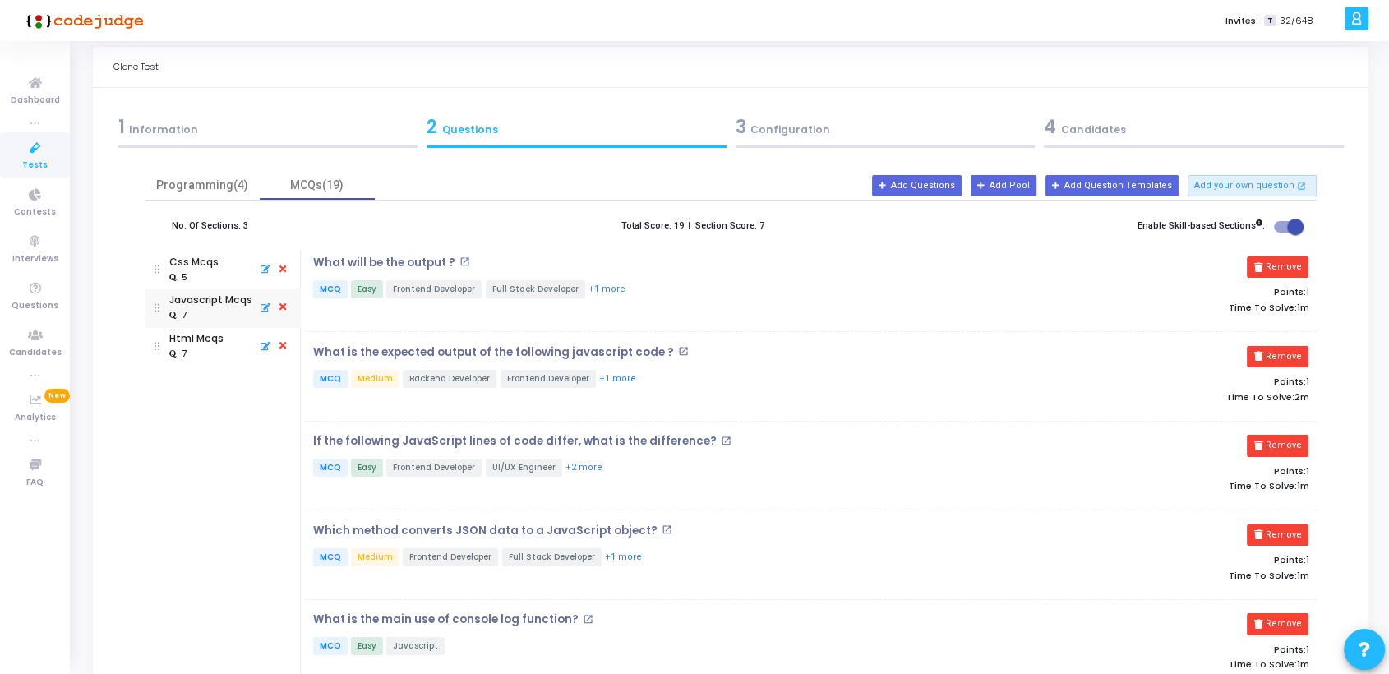
click at [196, 347] on div ": 7" at bounding box center [196, 353] width 54 height 15
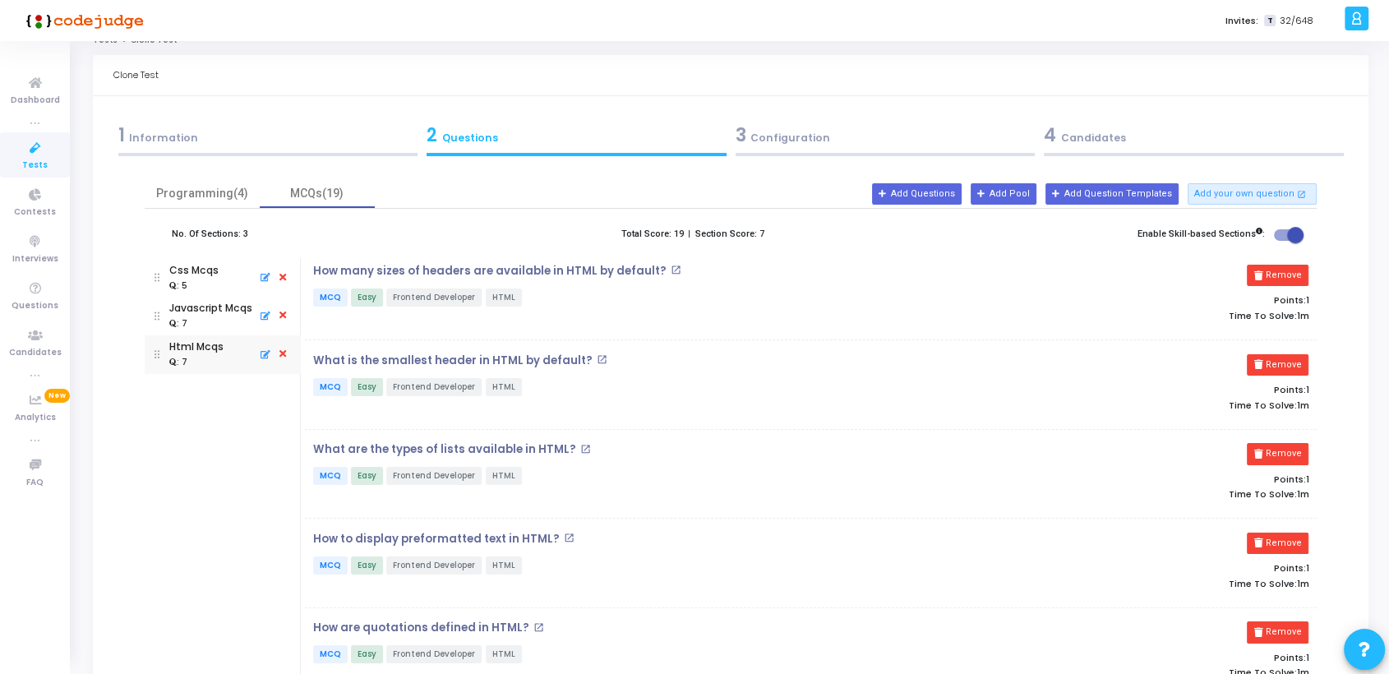
scroll to position [0, 0]
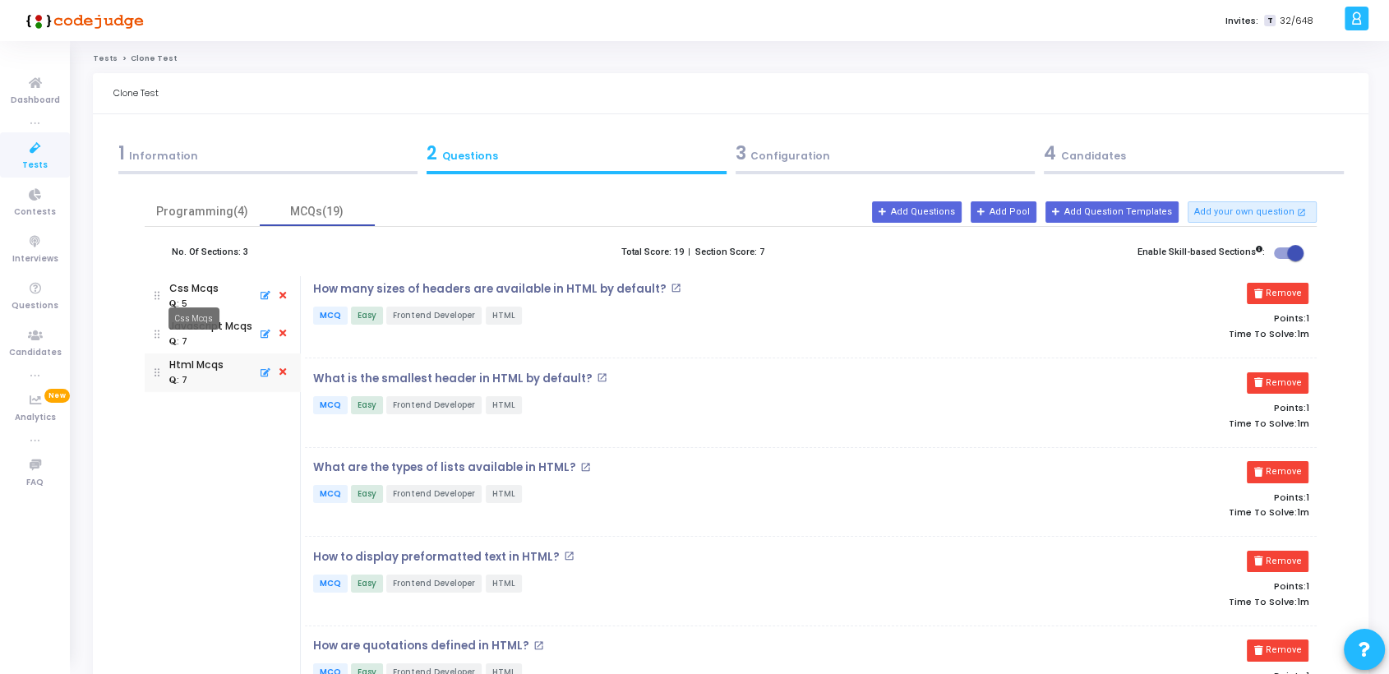
click at [184, 309] on div "Css Mcqs" at bounding box center [193, 318] width 51 height 22
click at [184, 298] on mat-tooltip-component "Css Mcqs" at bounding box center [194, 318] width 74 height 45
click at [187, 293] on div "Css Mcqs" at bounding box center [193, 288] width 49 height 15
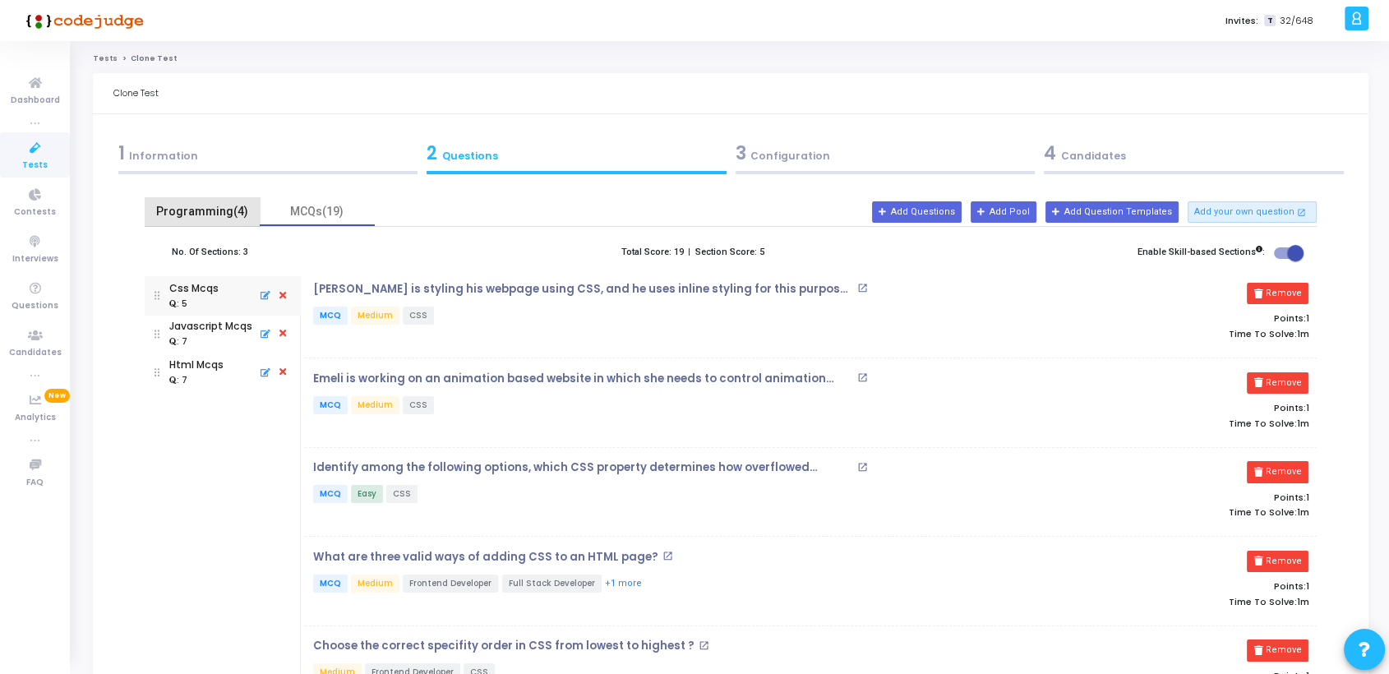
click at [205, 216] on div "Programming(4)" at bounding box center [201, 211] width 95 height 17
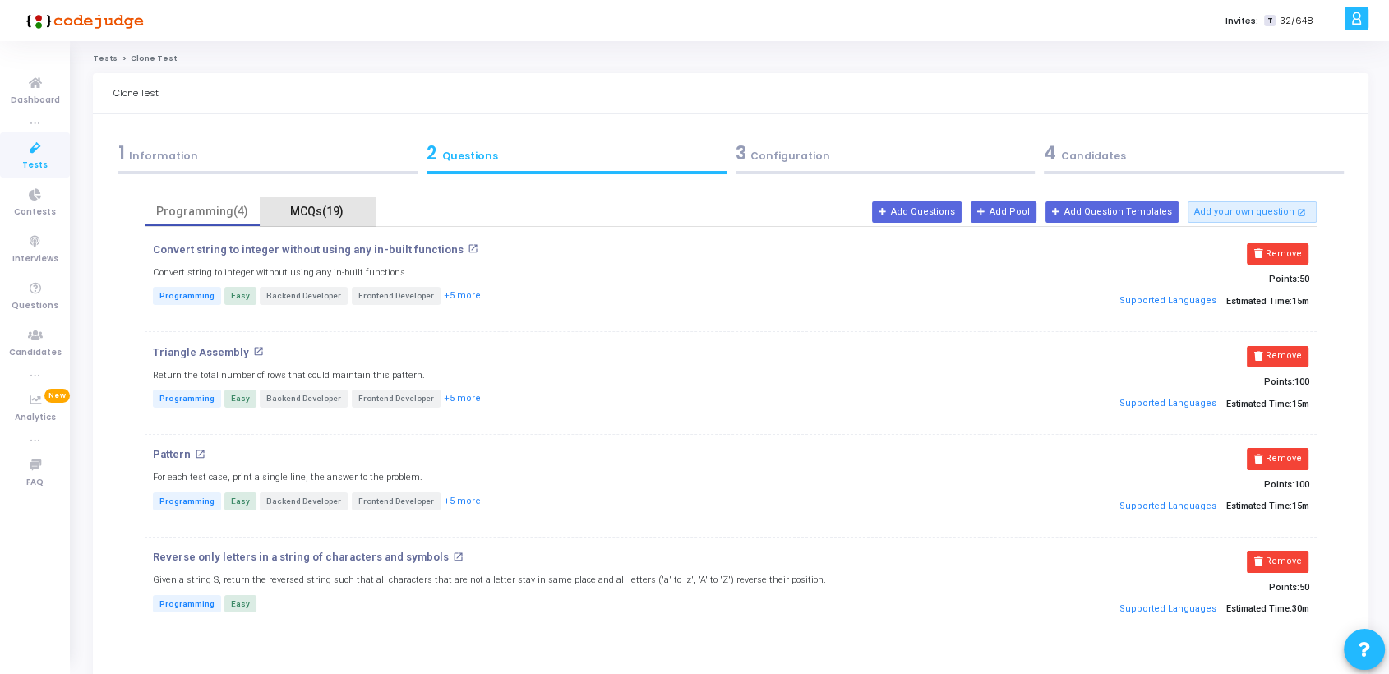
click at [325, 214] on div "MCQs(19)" at bounding box center [316, 211] width 95 height 17
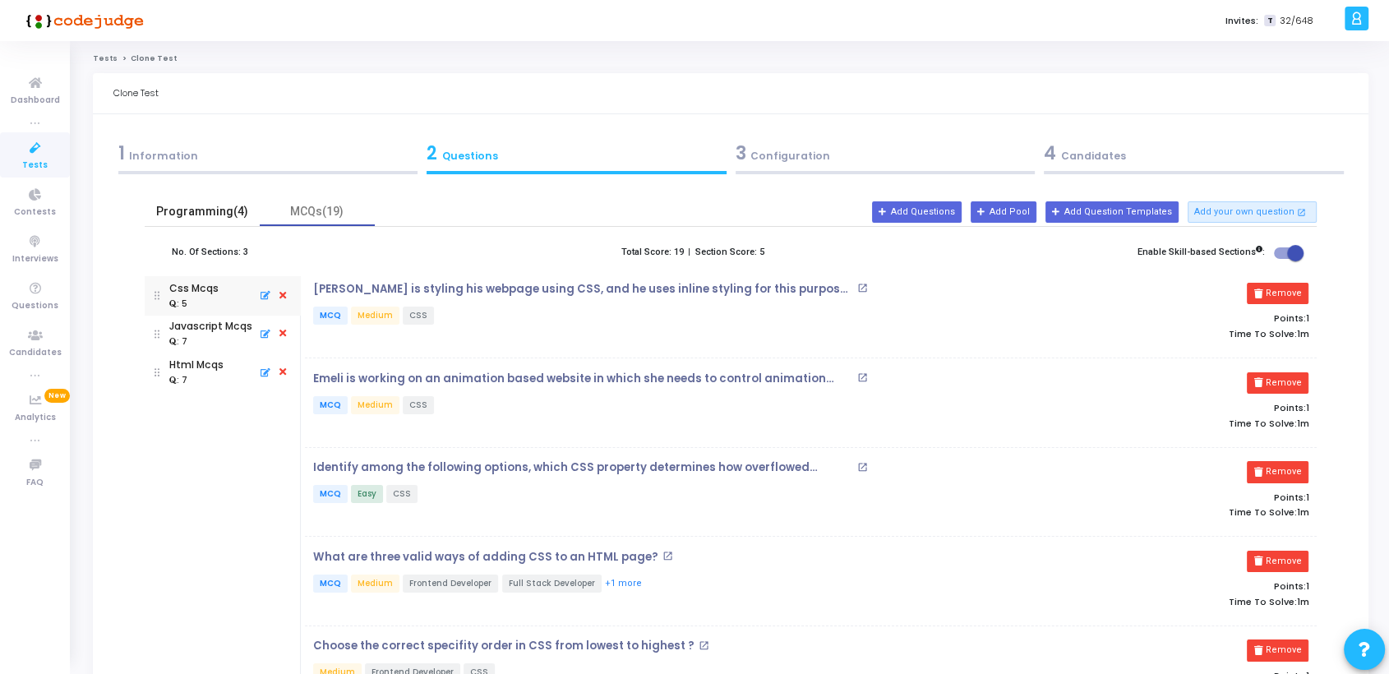
click at [193, 212] on div "Programming(4)" at bounding box center [201, 211] width 95 height 17
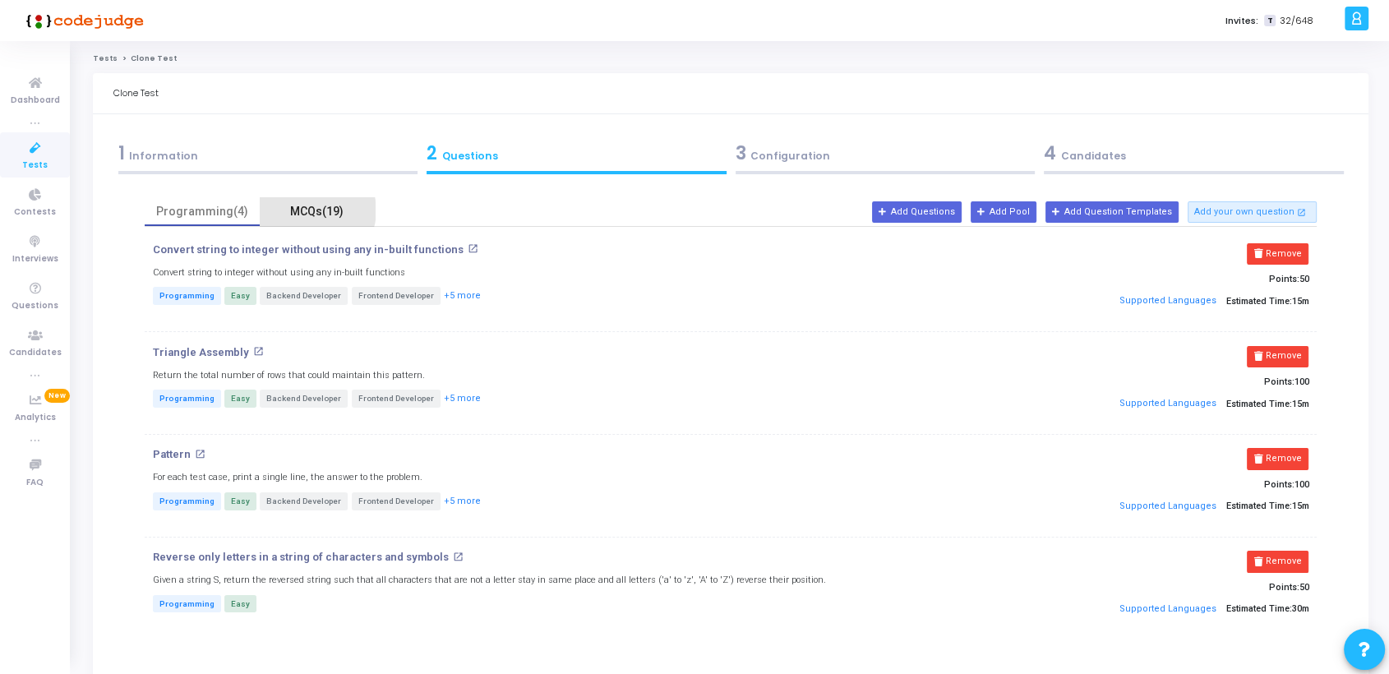
click at [316, 210] on div "MCQs(19)" at bounding box center [316, 211] width 95 height 17
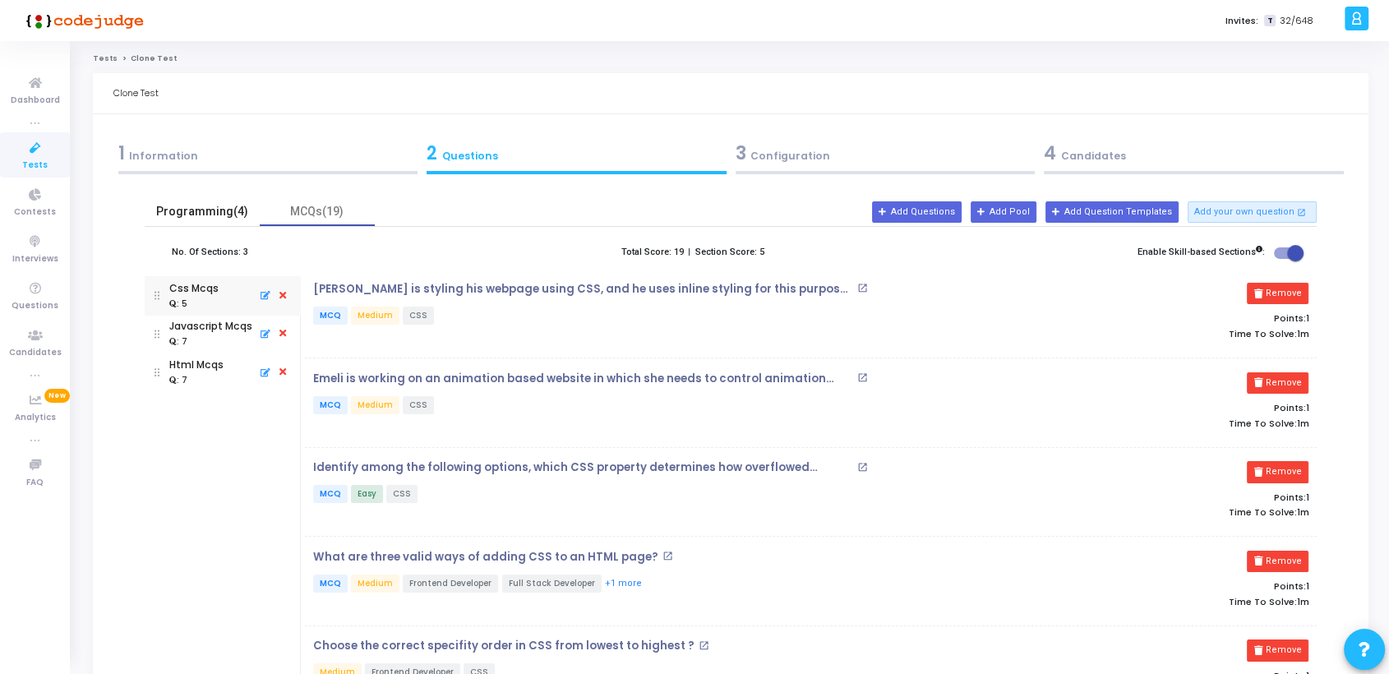
click at [221, 211] on div "Programming(4)" at bounding box center [201, 211] width 95 height 17
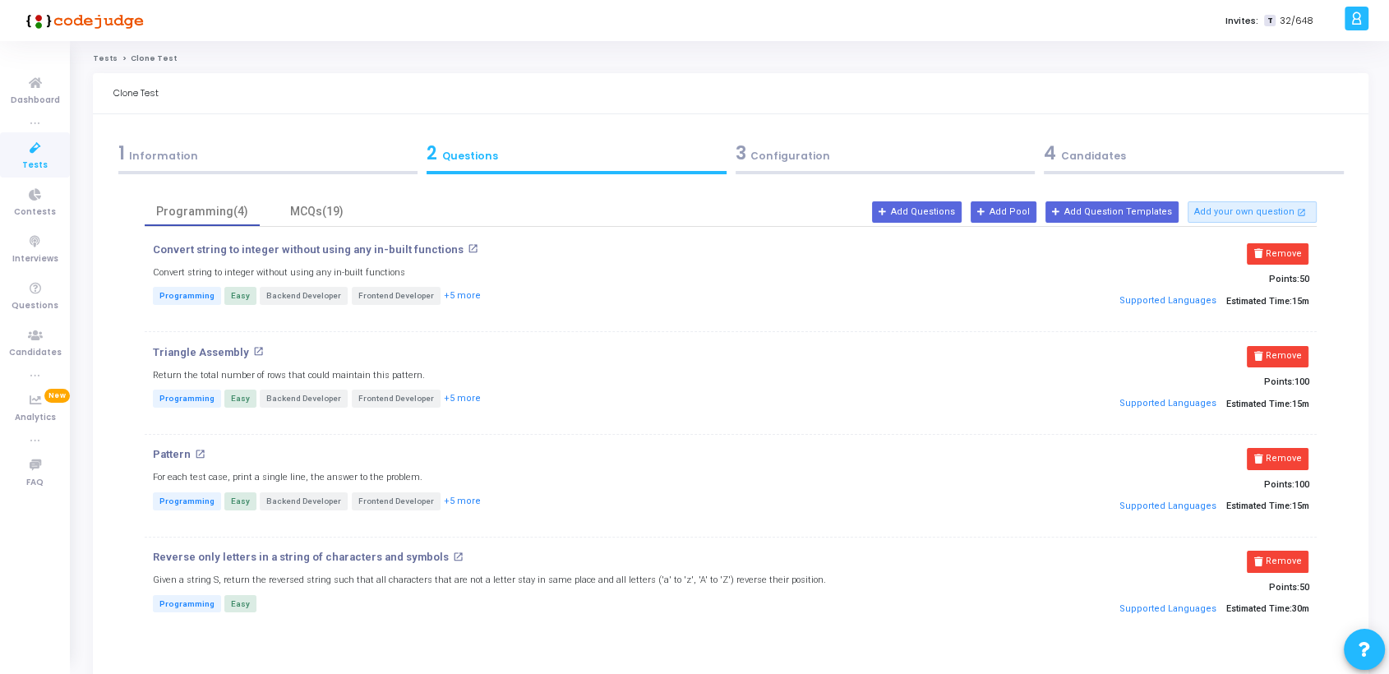
click at [785, 154] on div "3 Configuration" at bounding box center [885, 153] width 300 height 27
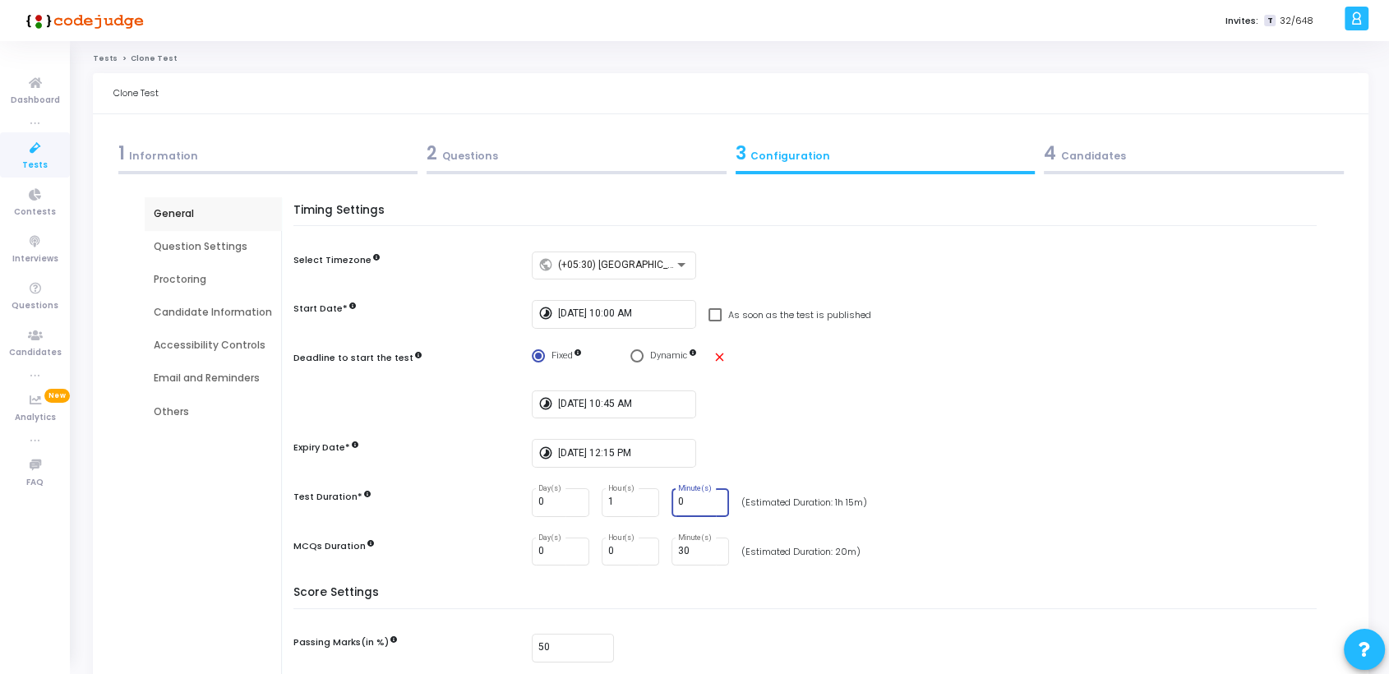
drag, startPoint x: 699, startPoint y: 495, endPoint x: 659, endPoint y: 506, distance: 41.9
click at [659, 506] on div "0 Day(s) 1 Hour(s) 0 Minute(s)" at bounding box center [630, 502] width 197 height 29
type input "15"
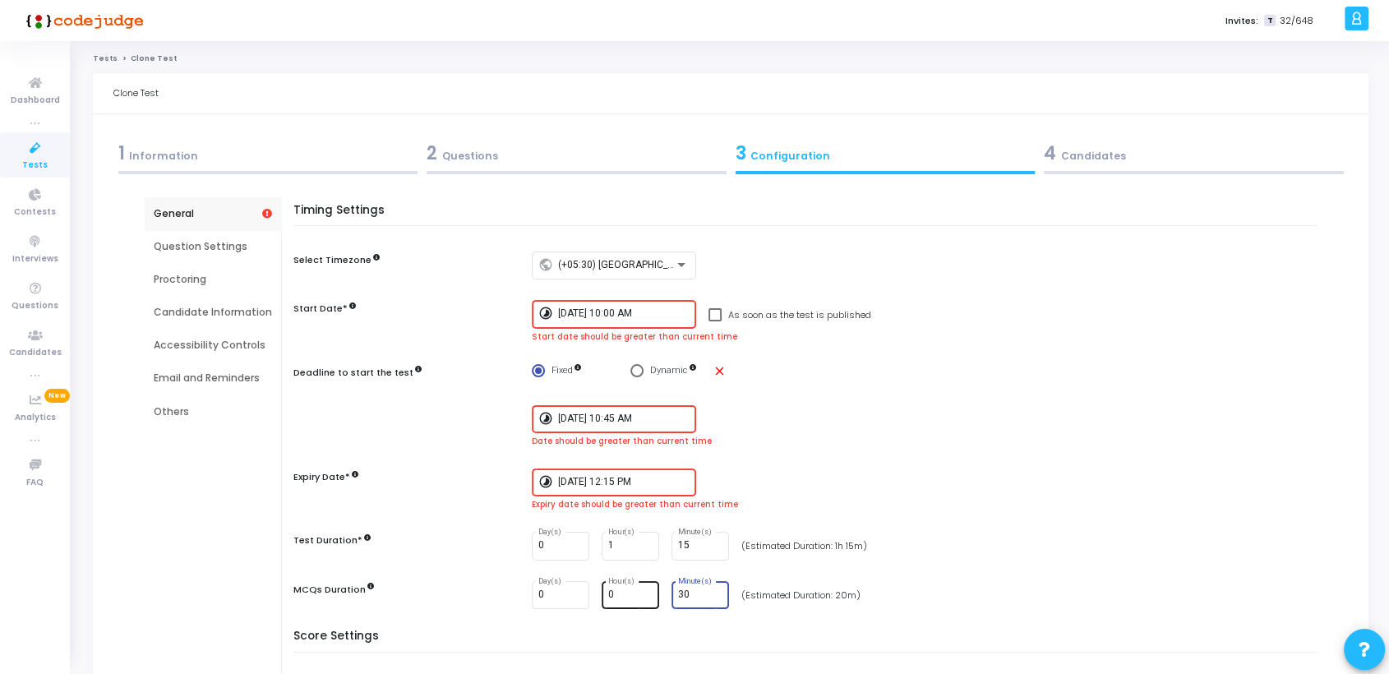
drag, startPoint x: 689, startPoint y: 588, endPoint x: 614, endPoint y: 592, distance: 74.8
click at [614, 592] on div "0 Day(s) 0 Hour(s) 30 Minute(s)" at bounding box center [630, 595] width 197 height 29
type input "15"
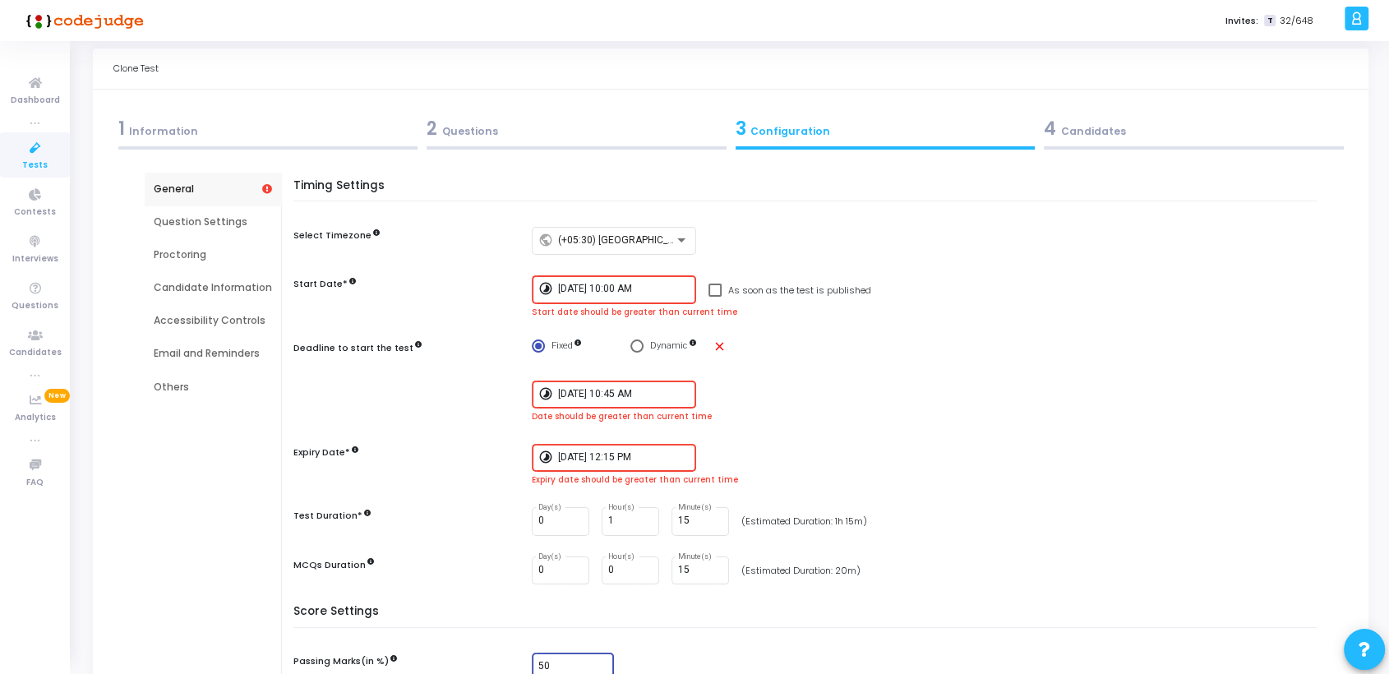
scroll to position [20, 0]
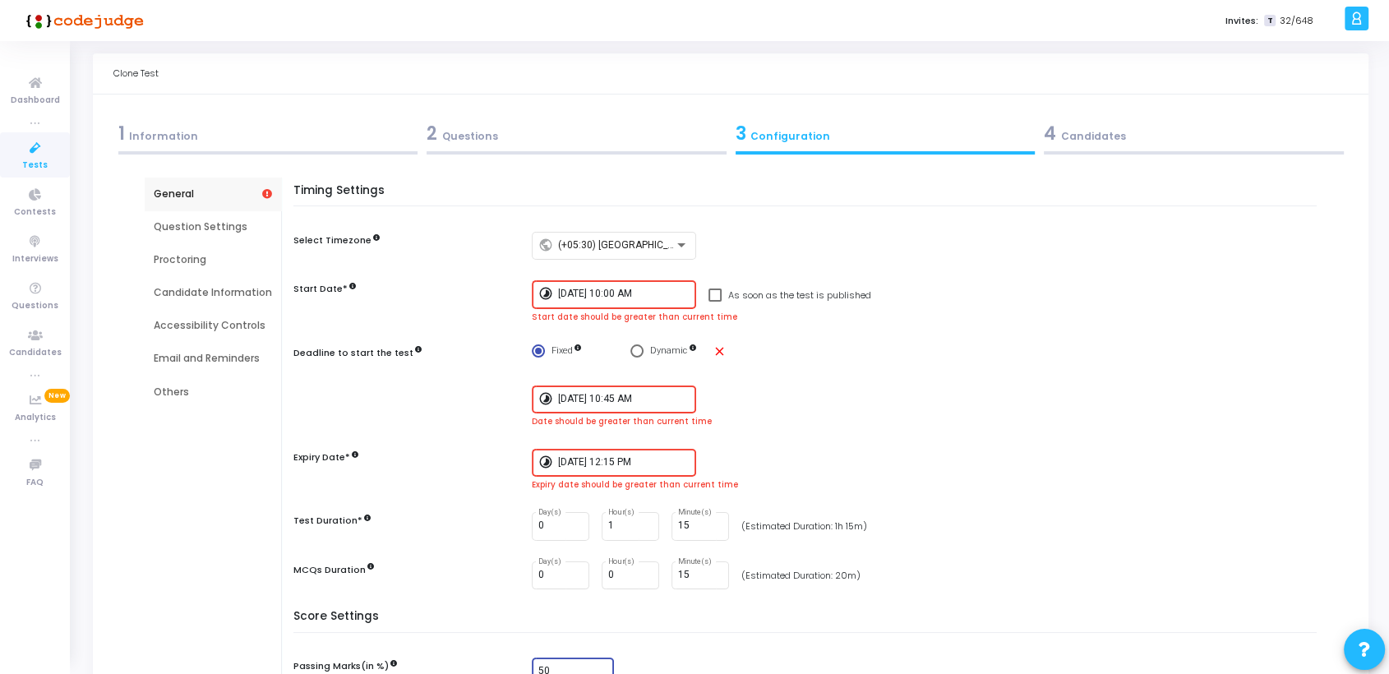
click at [663, 293] on input "[DATE] 10:00 AM" at bounding box center [623, 294] width 131 height 12
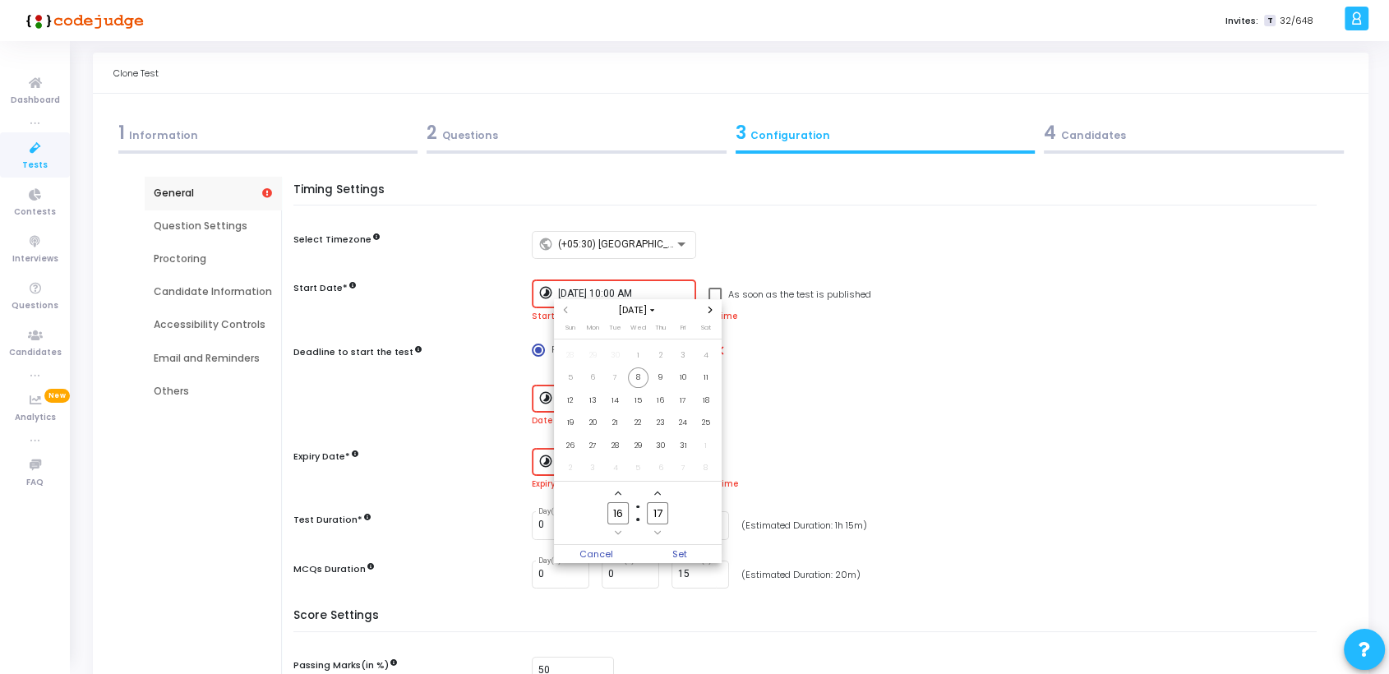
scroll to position [0, 0]
click at [703, 403] on span "18" at bounding box center [705, 400] width 21 height 21
drag, startPoint x: 620, startPoint y: 509, endPoint x: 580, endPoint y: 514, distance: 40.6
click at [580, 514] on owl-date-time-timer "16 Hour 17 Minute" at bounding box center [638, 512] width 168 height 63
type input "11"
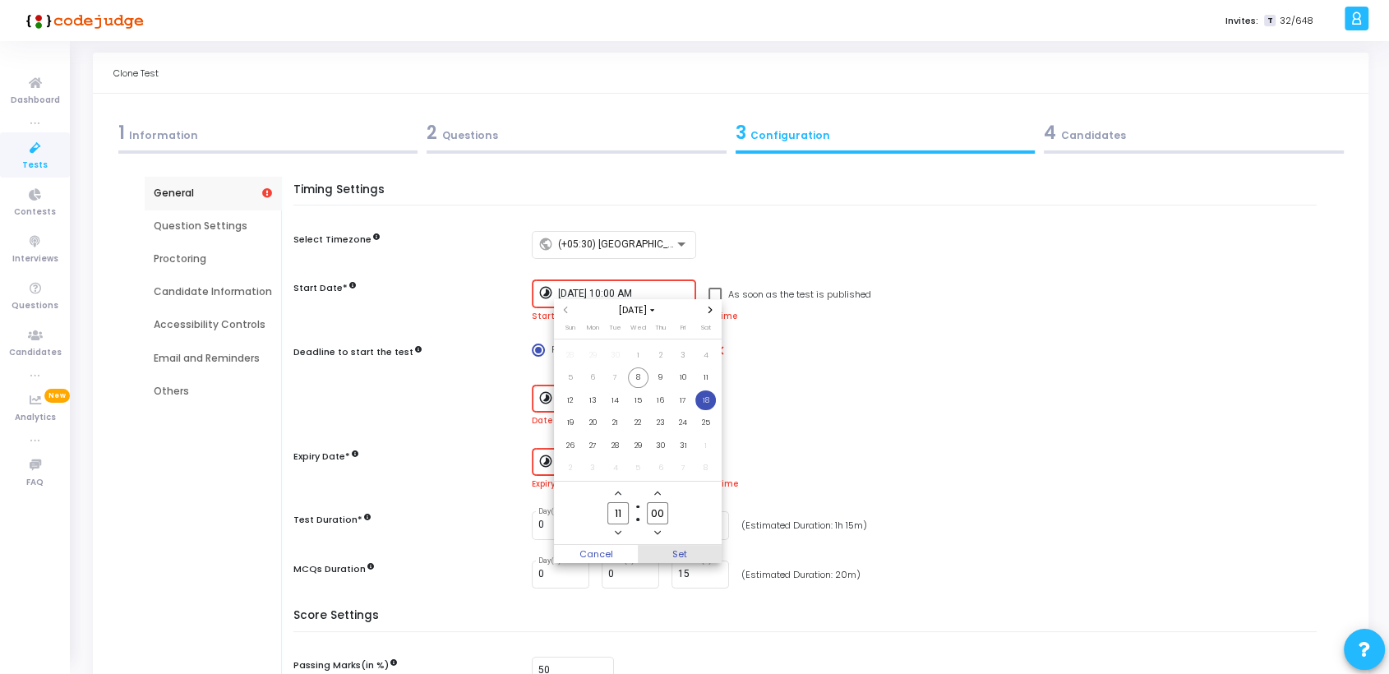
type input "00"
click at [679, 551] on span "Set" at bounding box center [680, 554] width 84 height 18
type input "[DATE] 11:00 AM"
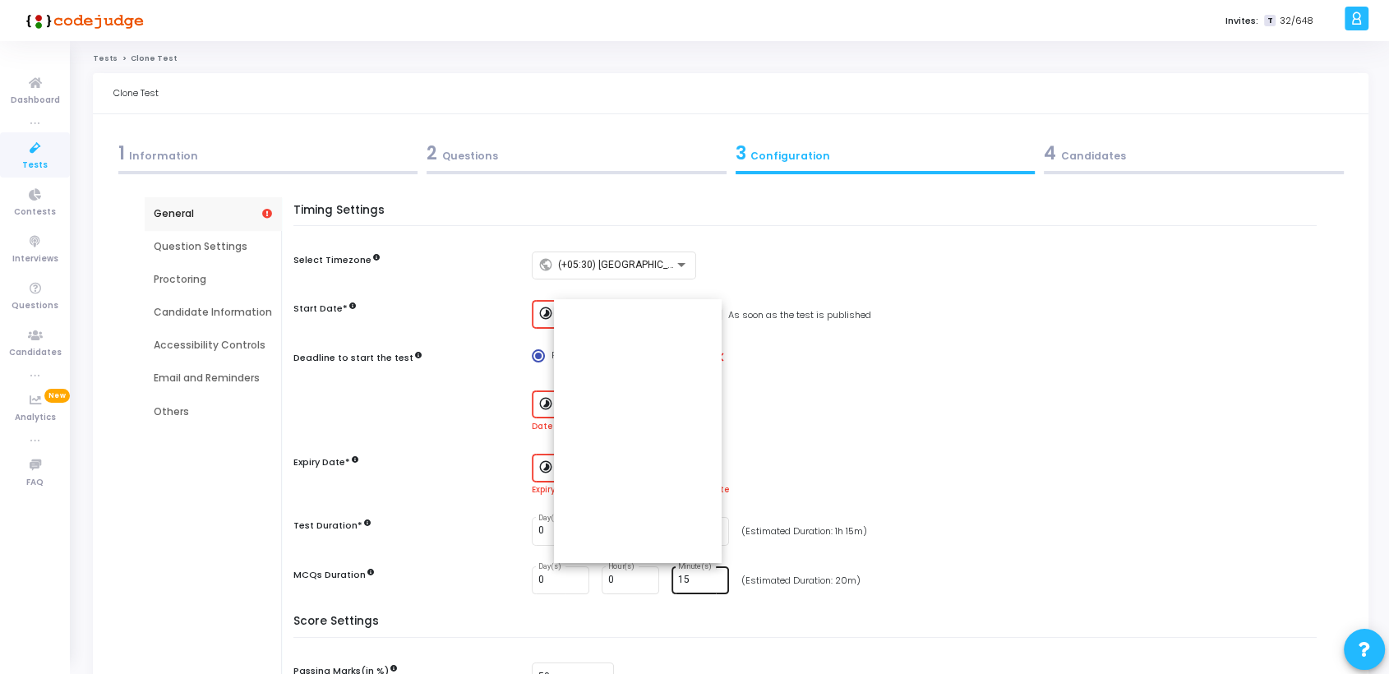
scroll to position [20, 0]
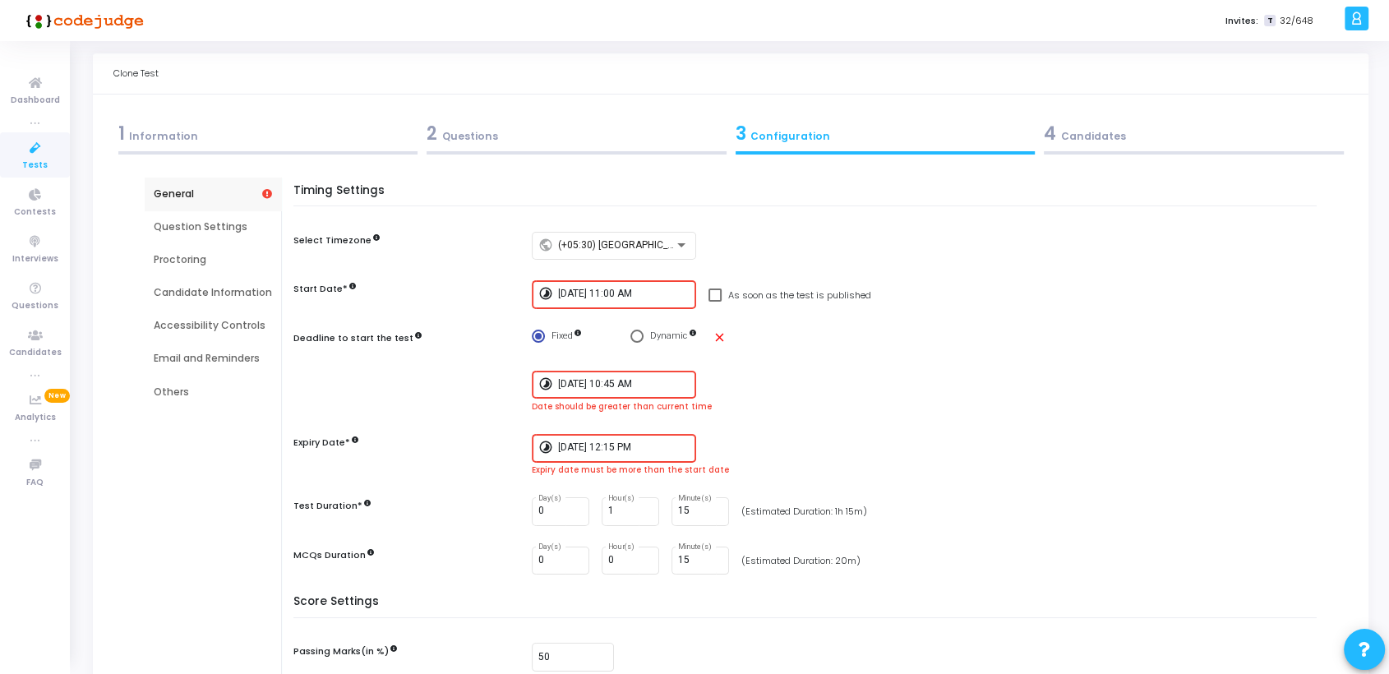
click at [660, 380] on input "[DATE] 10:45 AM" at bounding box center [623, 385] width 131 height 12
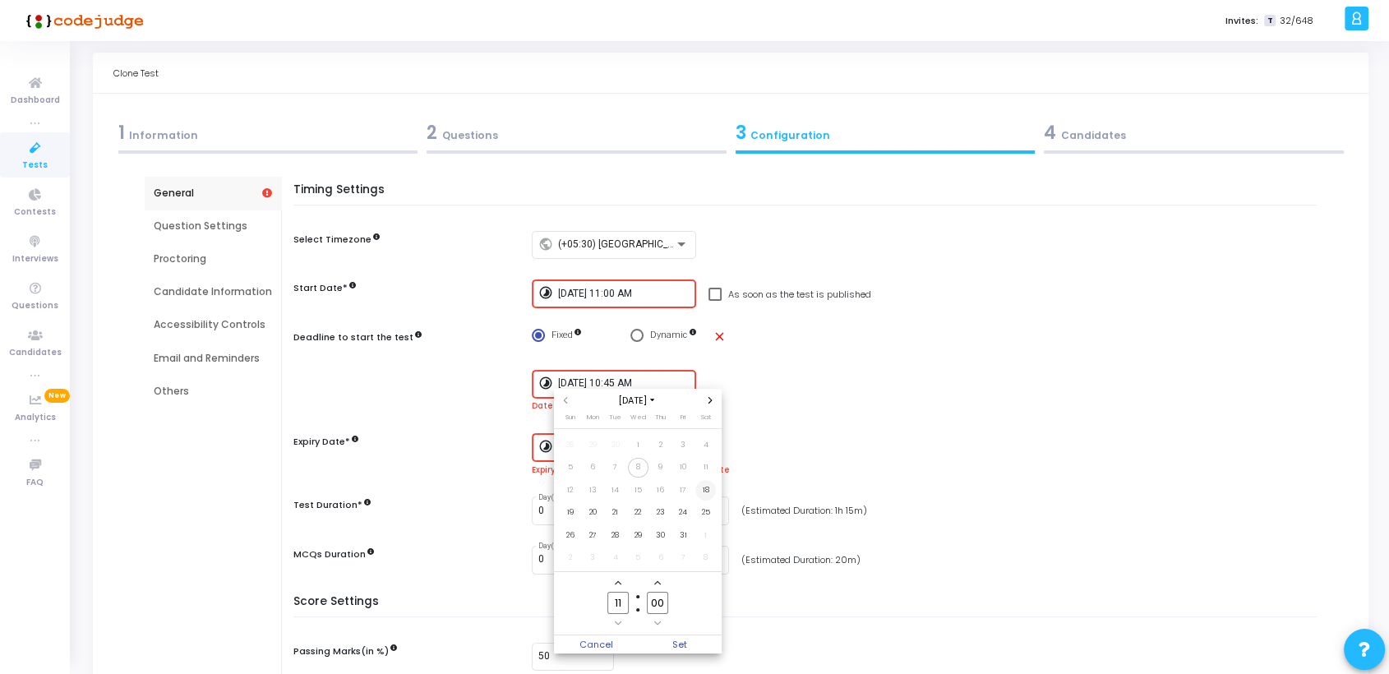
click at [706, 492] on span "18" at bounding box center [705, 490] width 21 height 21
drag, startPoint x: 652, startPoint y: 601, endPoint x: 670, endPoint y: 601, distance: 18.1
click at [670, 601] on label "00 Minute" at bounding box center [657, 603] width 39 height 22
type input "15"
click at [675, 645] on span "Set" at bounding box center [680, 644] width 84 height 18
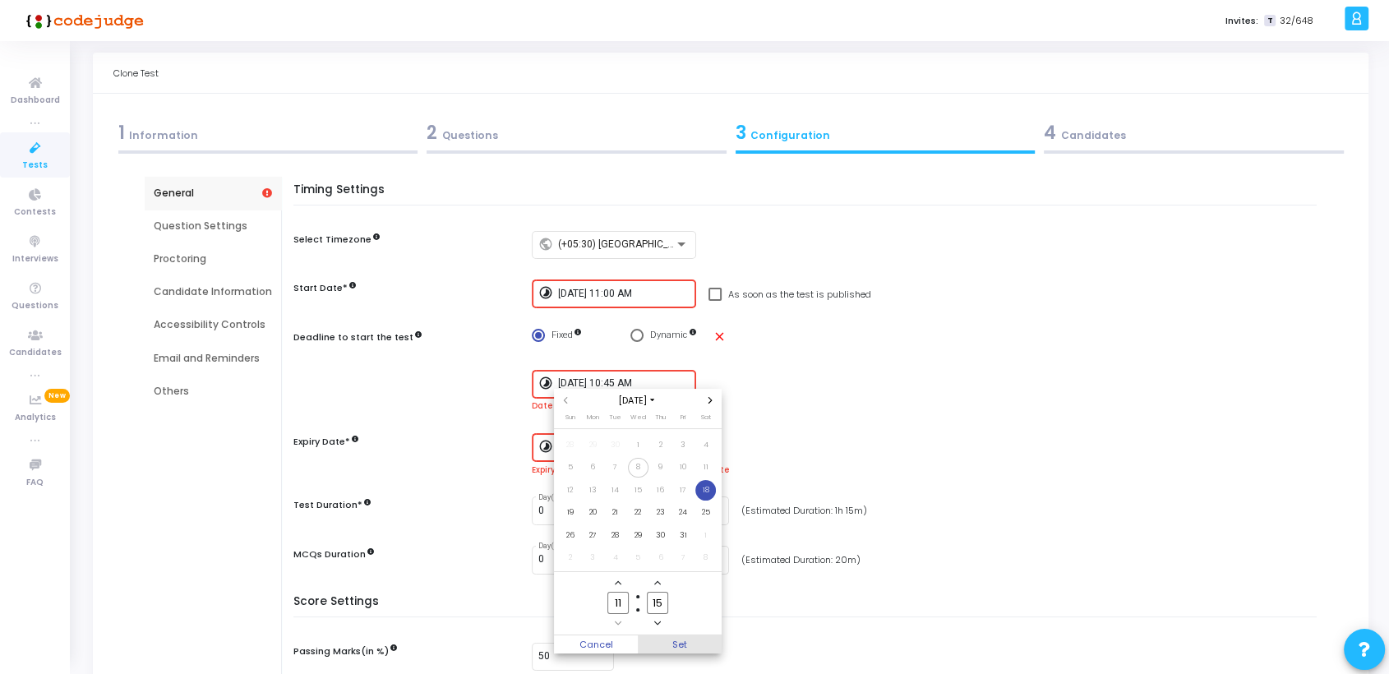
type input "[DATE] 11:15 AM"
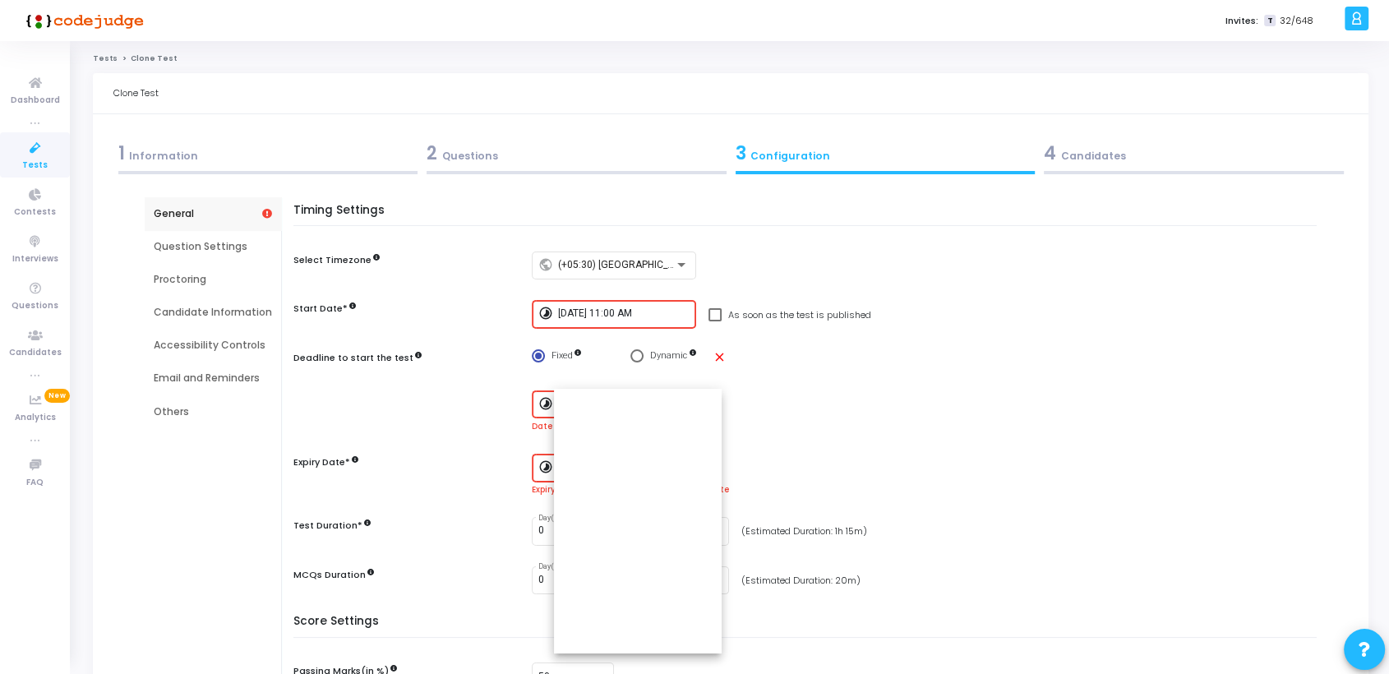
scroll to position [20, 0]
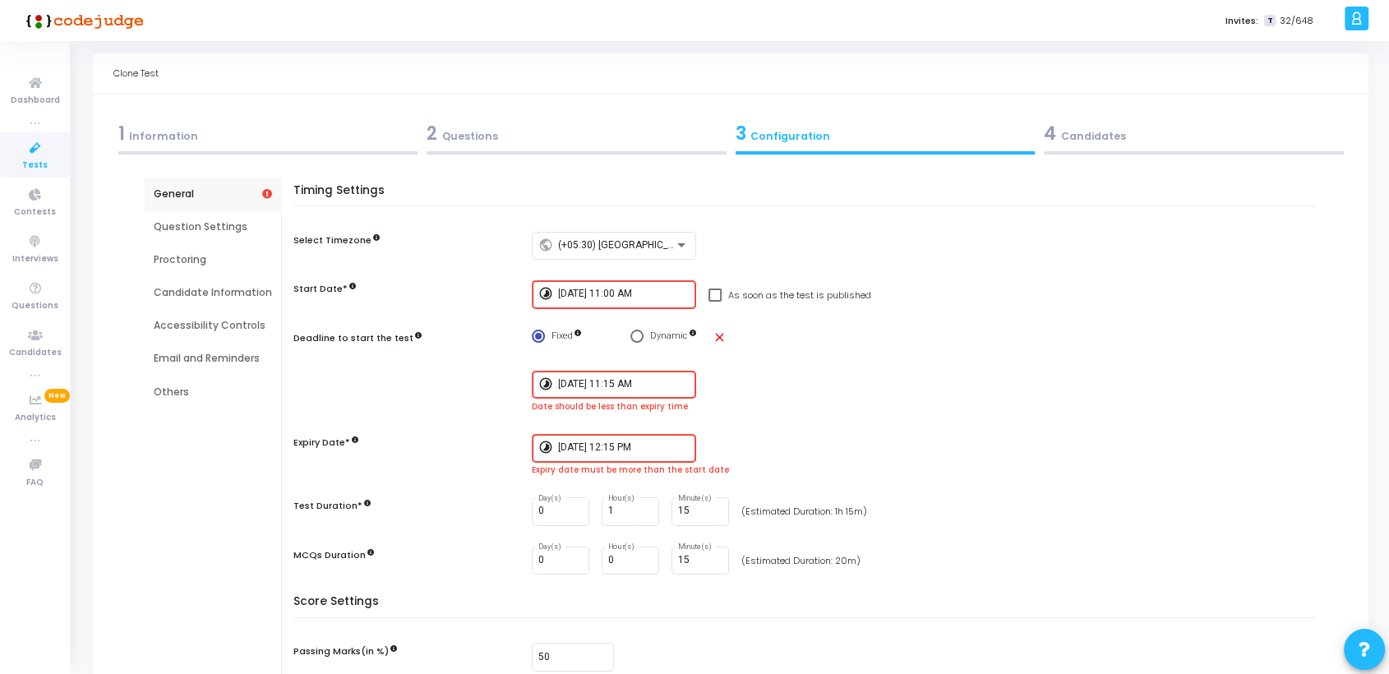
click at [656, 446] on input "[DATE] 12:15 PM" at bounding box center [623, 448] width 131 height 12
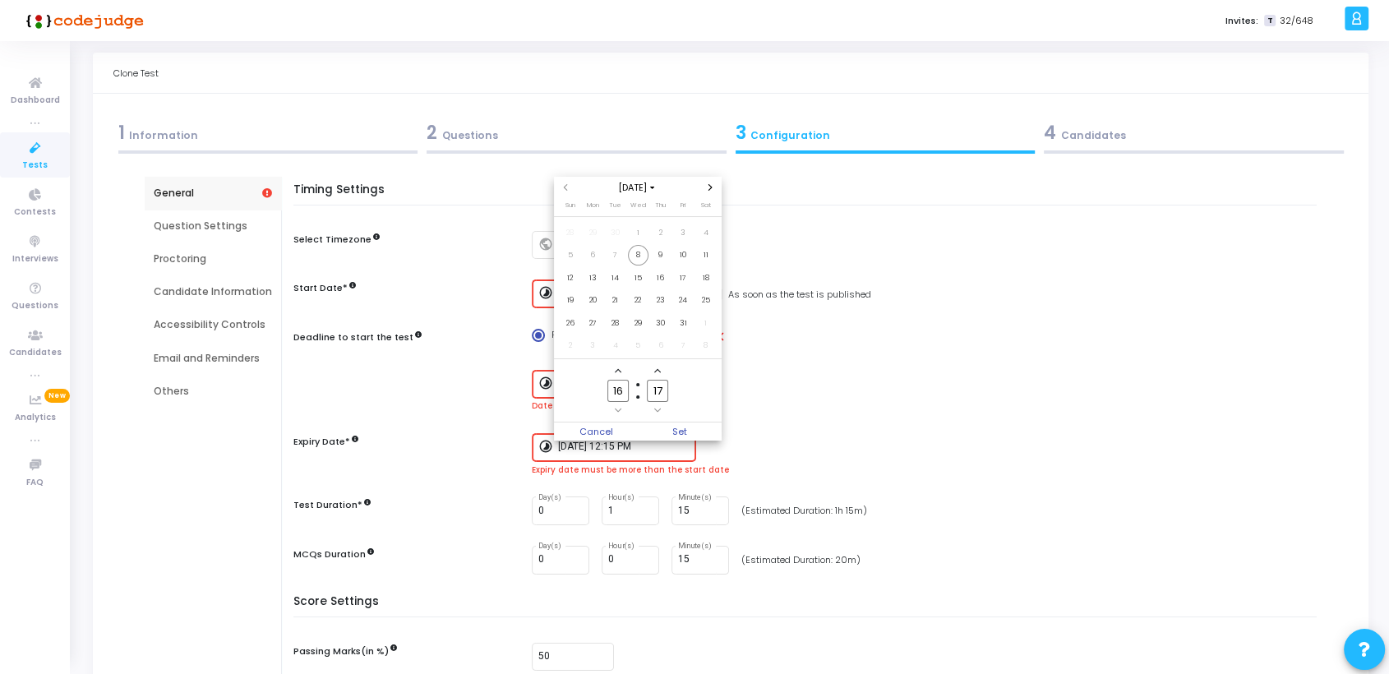
scroll to position [0, 0]
click at [705, 278] on span "18" at bounding box center [705, 278] width 21 height 21
drag, startPoint x: 622, startPoint y: 393, endPoint x: 571, endPoint y: 391, distance: 51.0
click at [571, 391] on owl-date-time-timer "16 Hour 17 Minute" at bounding box center [638, 390] width 168 height 63
type input "13"
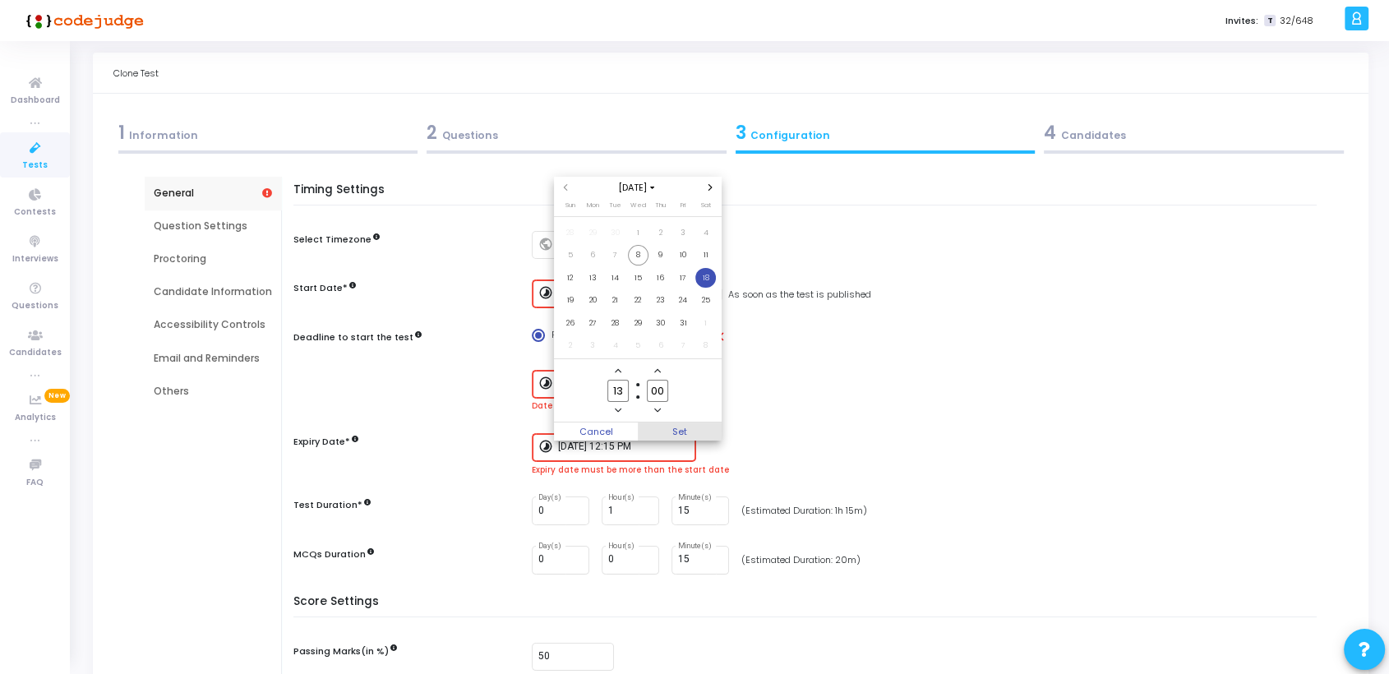
type input "00"
click at [677, 435] on span "Set" at bounding box center [680, 431] width 84 height 18
type input "[DATE] 1:00 PM"
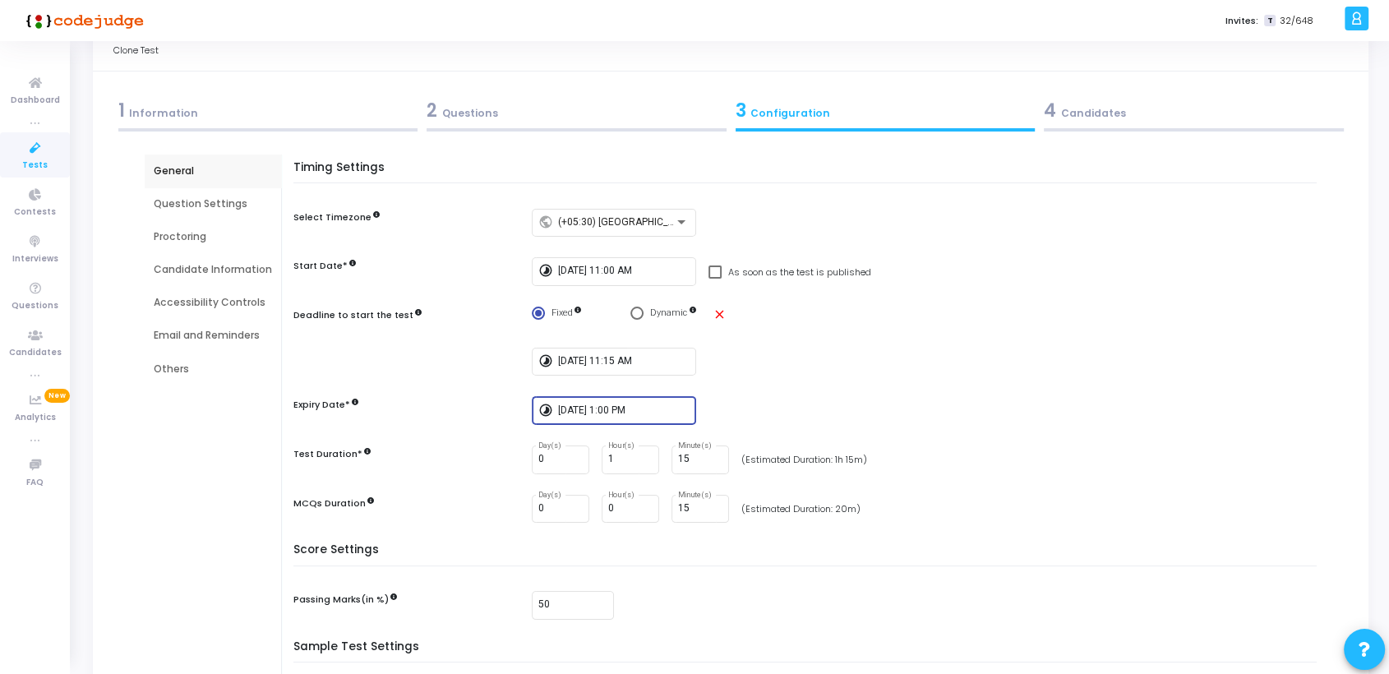
scroll to position [40, 0]
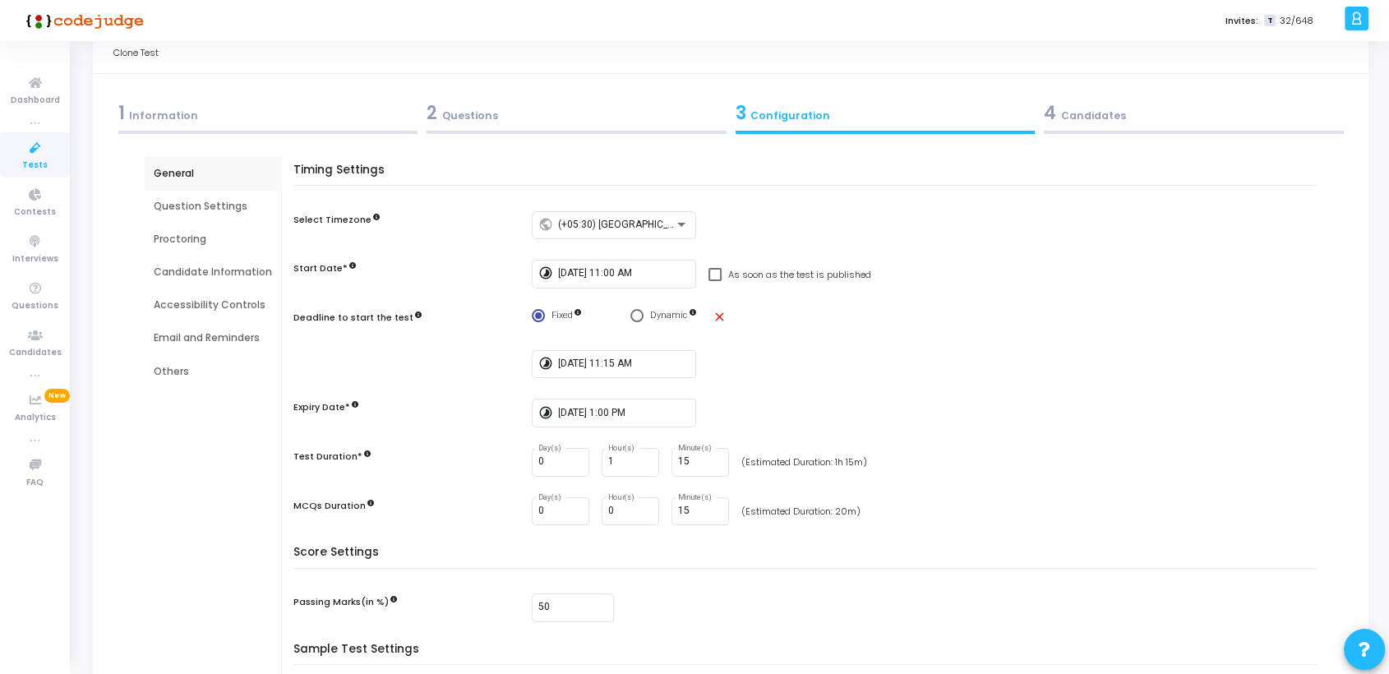
click at [207, 208] on div "Question Settings" at bounding box center [213, 206] width 118 height 15
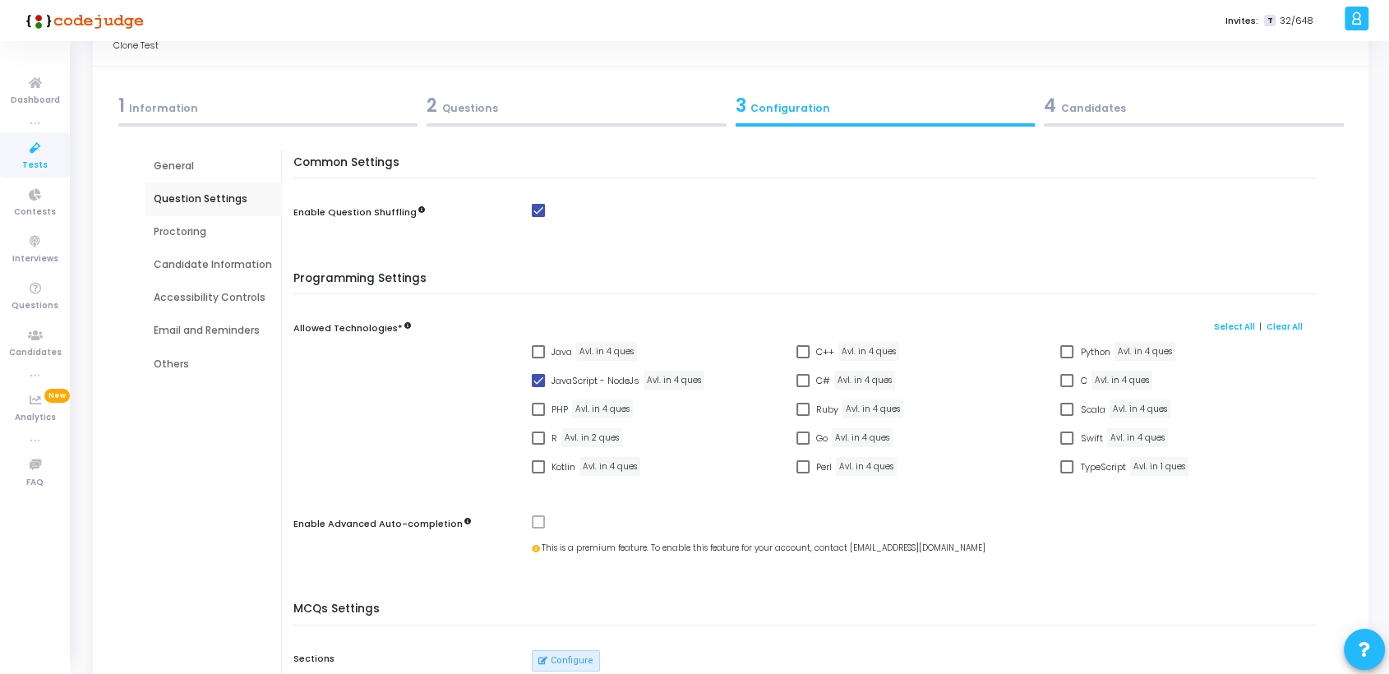
scroll to position [44, 0]
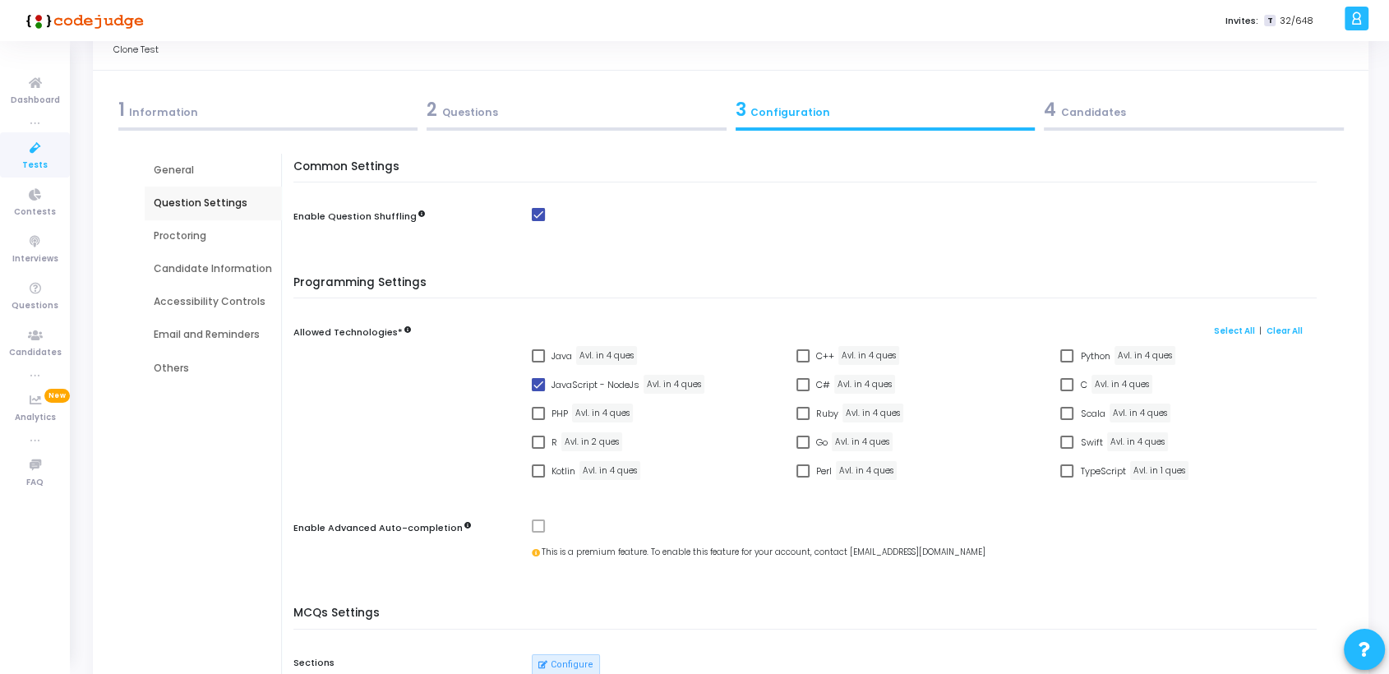
click at [182, 233] on div "Proctoring" at bounding box center [213, 235] width 118 height 15
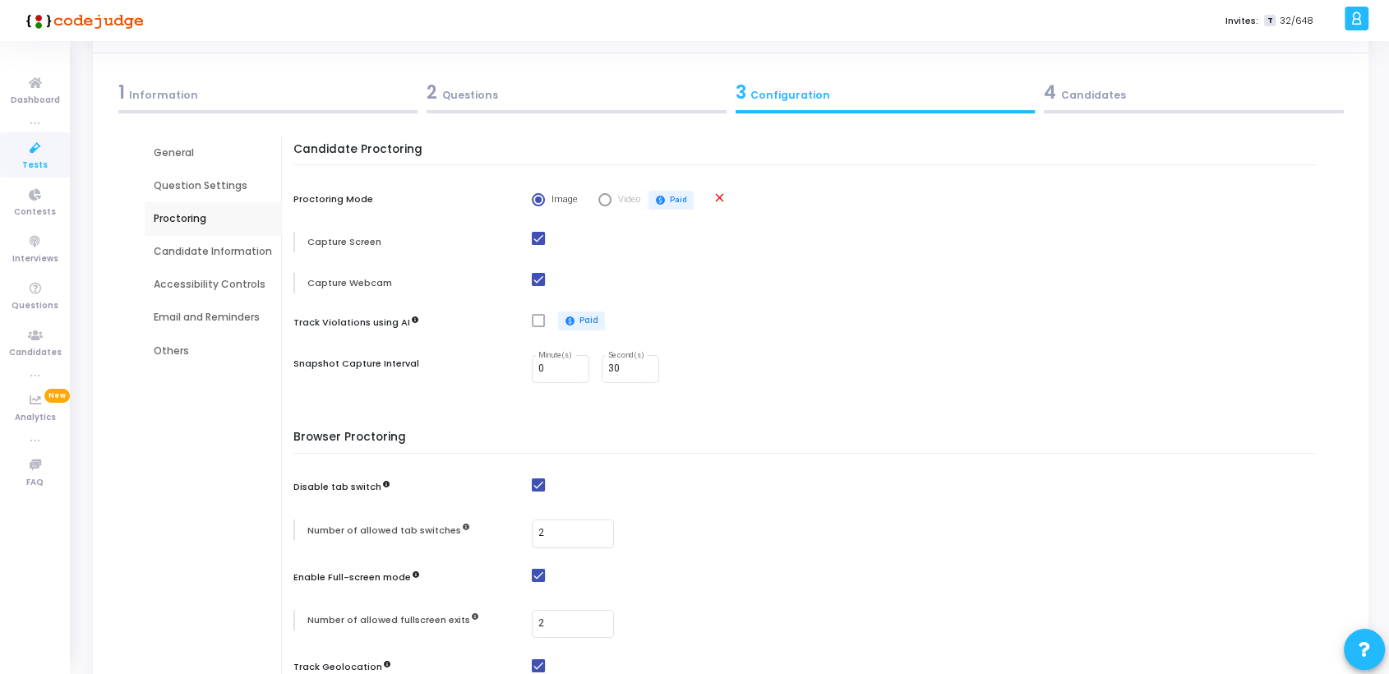
scroll to position [94, 0]
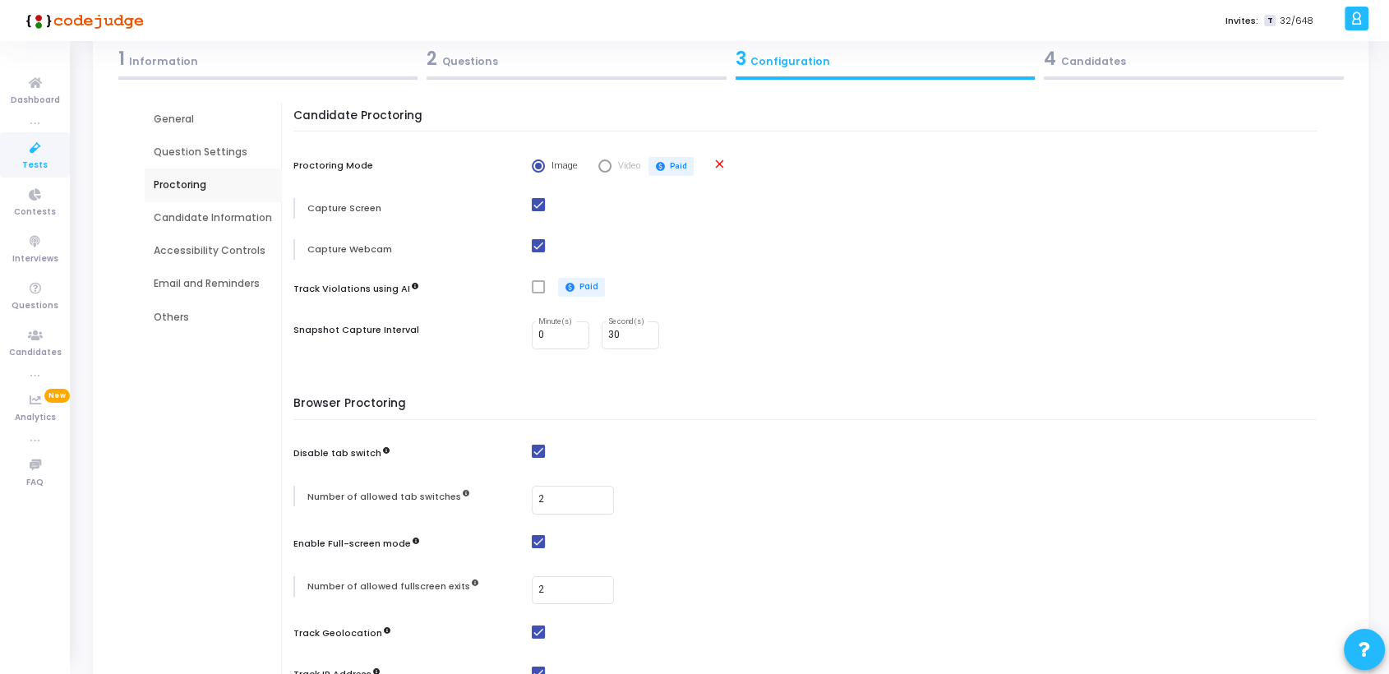
click at [222, 210] on div "Candidate Information" at bounding box center [213, 217] width 118 height 15
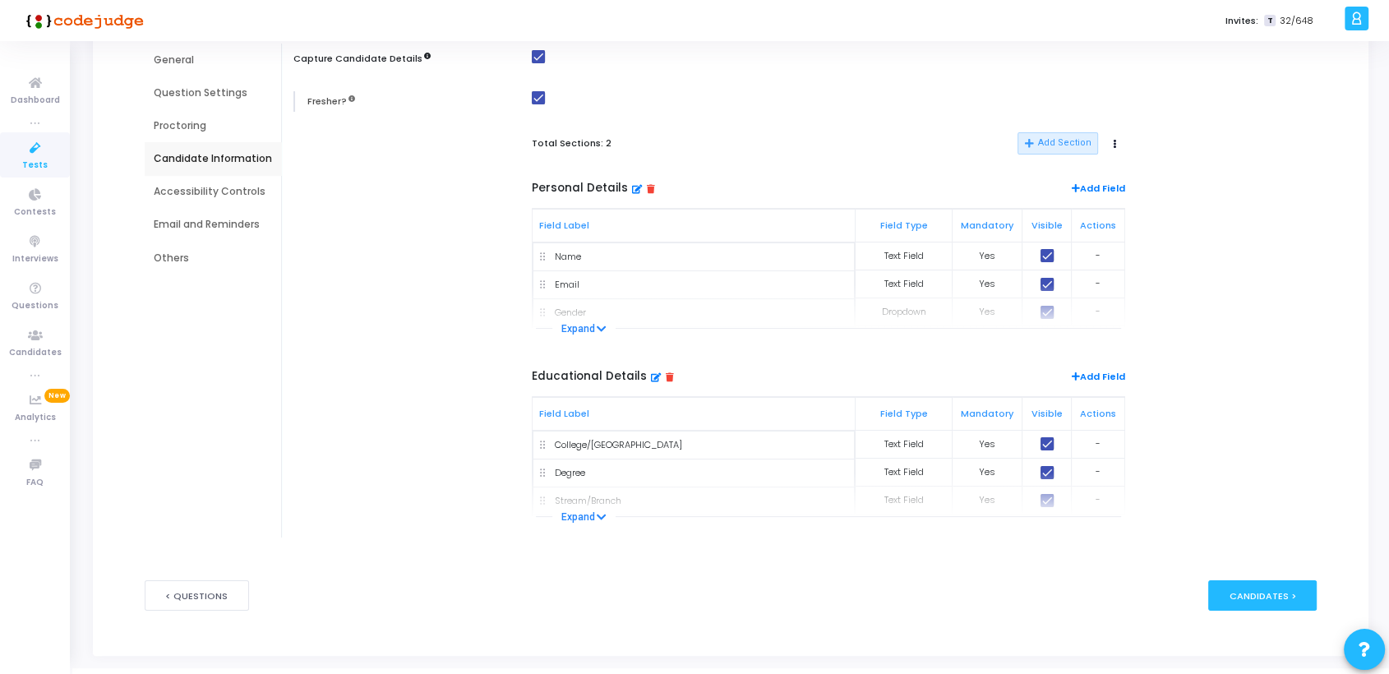
scroll to position [177, 0]
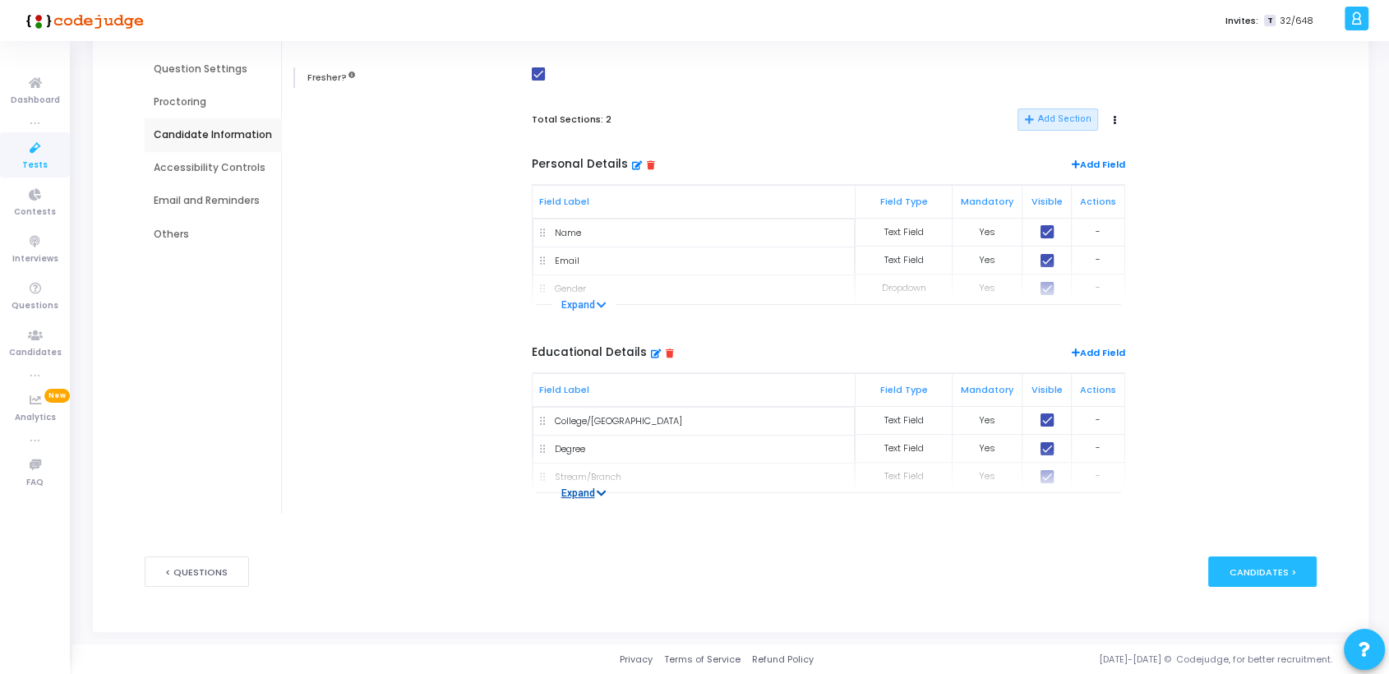
click at [587, 492] on button "Expand" at bounding box center [584, 493] width 64 height 16
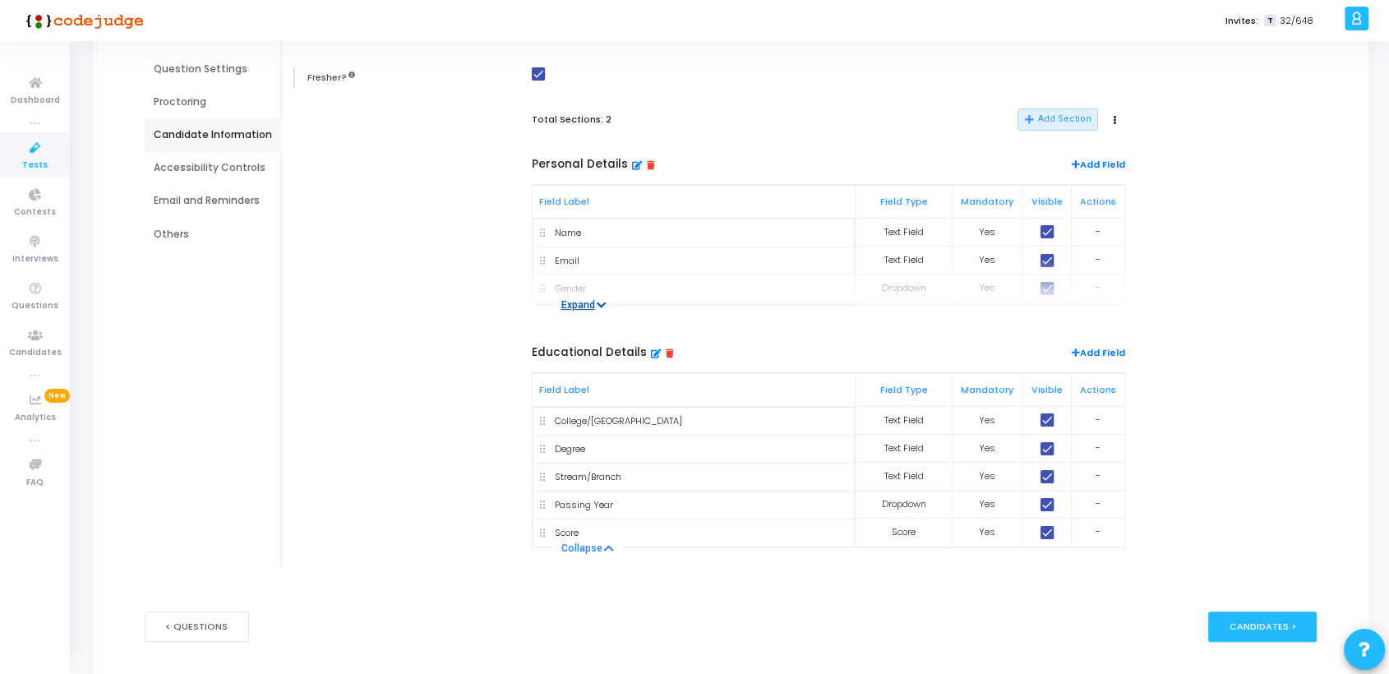
click at [571, 299] on button "Expand" at bounding box center [584, 305] width 64 height 16
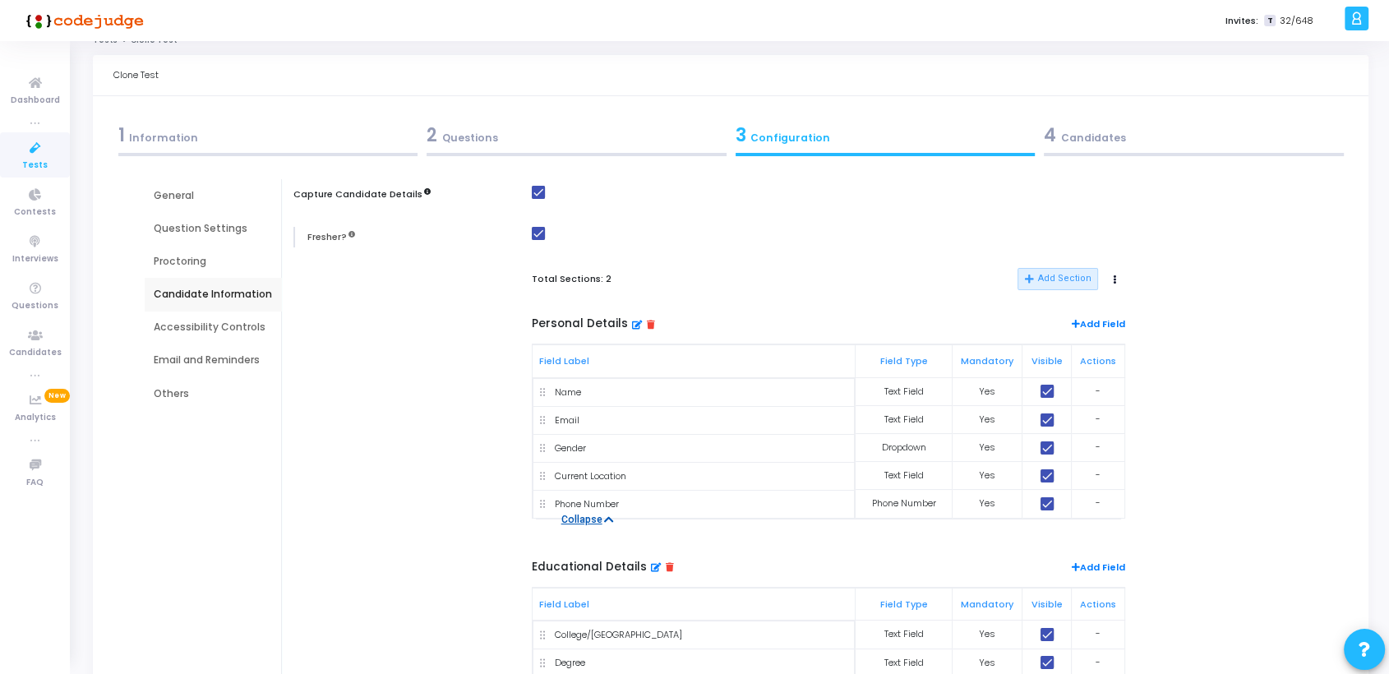
scroll to position [4, 0]
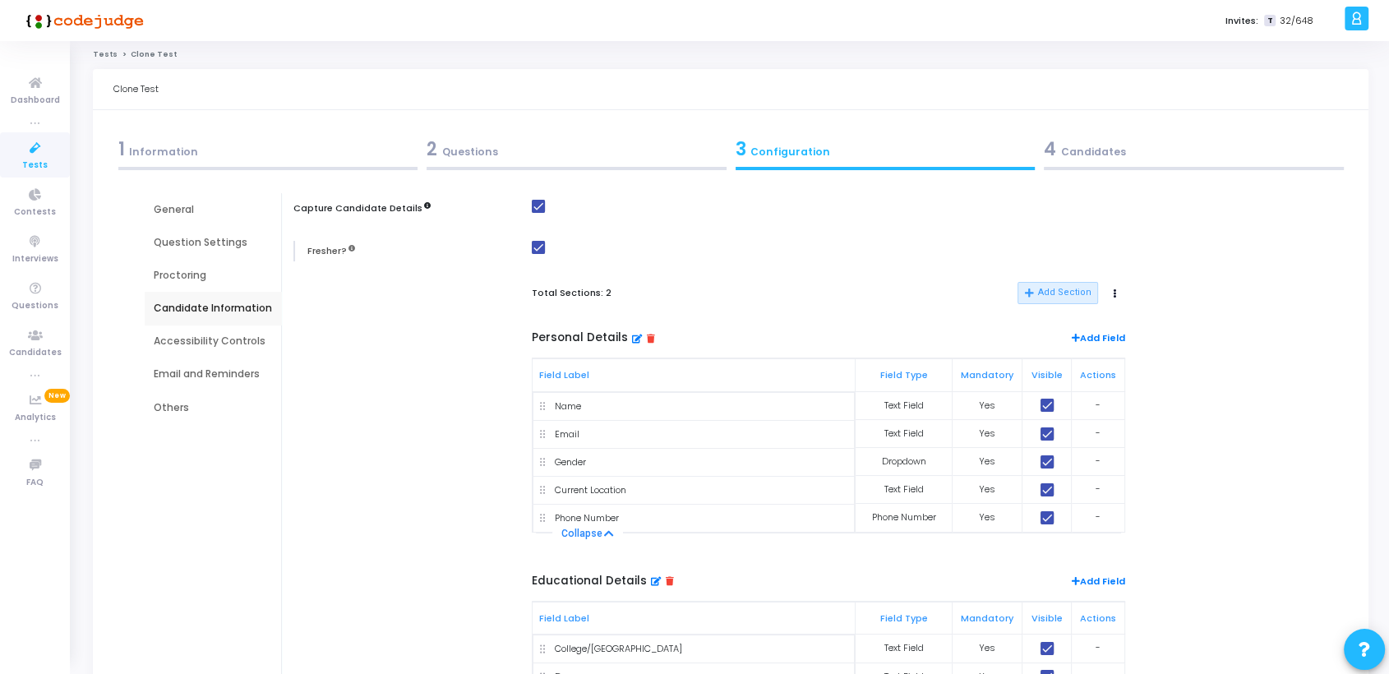
click at [191, 339] on div "Accessibility Controls" at bounding box center [213, 341] width 118 height 15
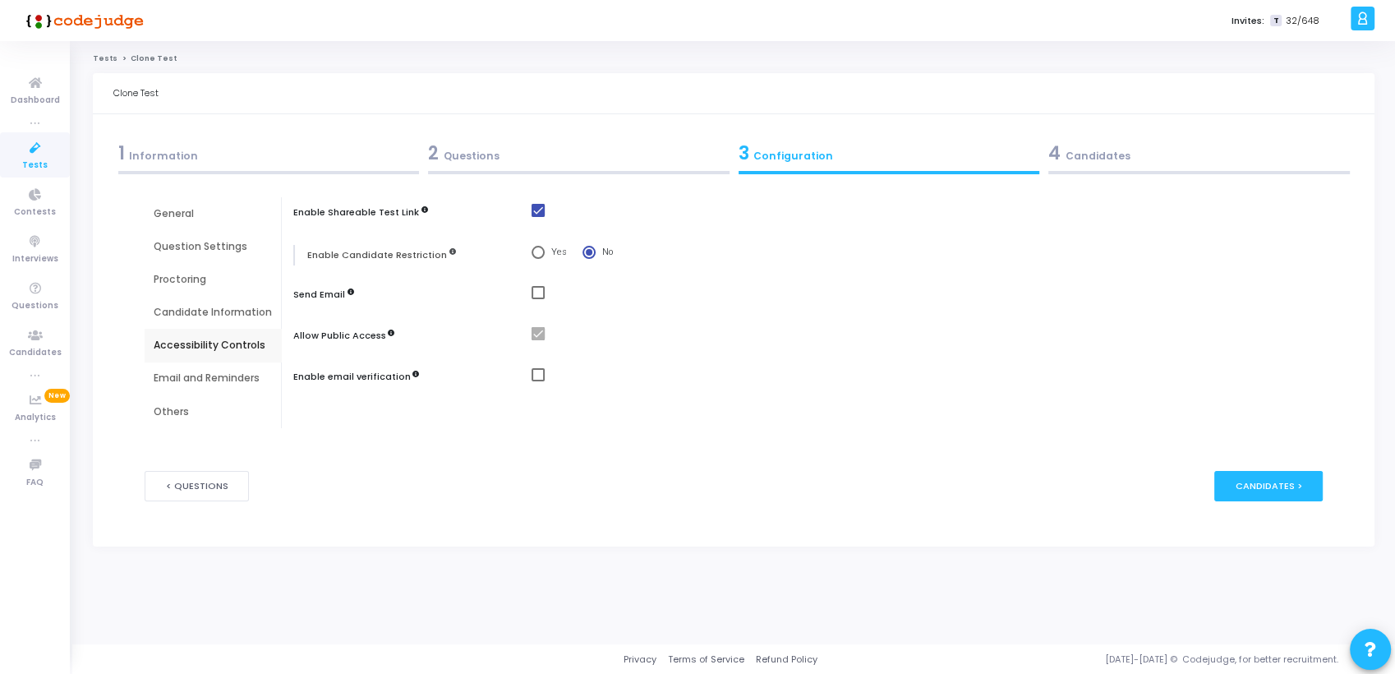
click at [184, 371] on div "Email and Reminders" at bounding box center [213, 378] width 118 height 15
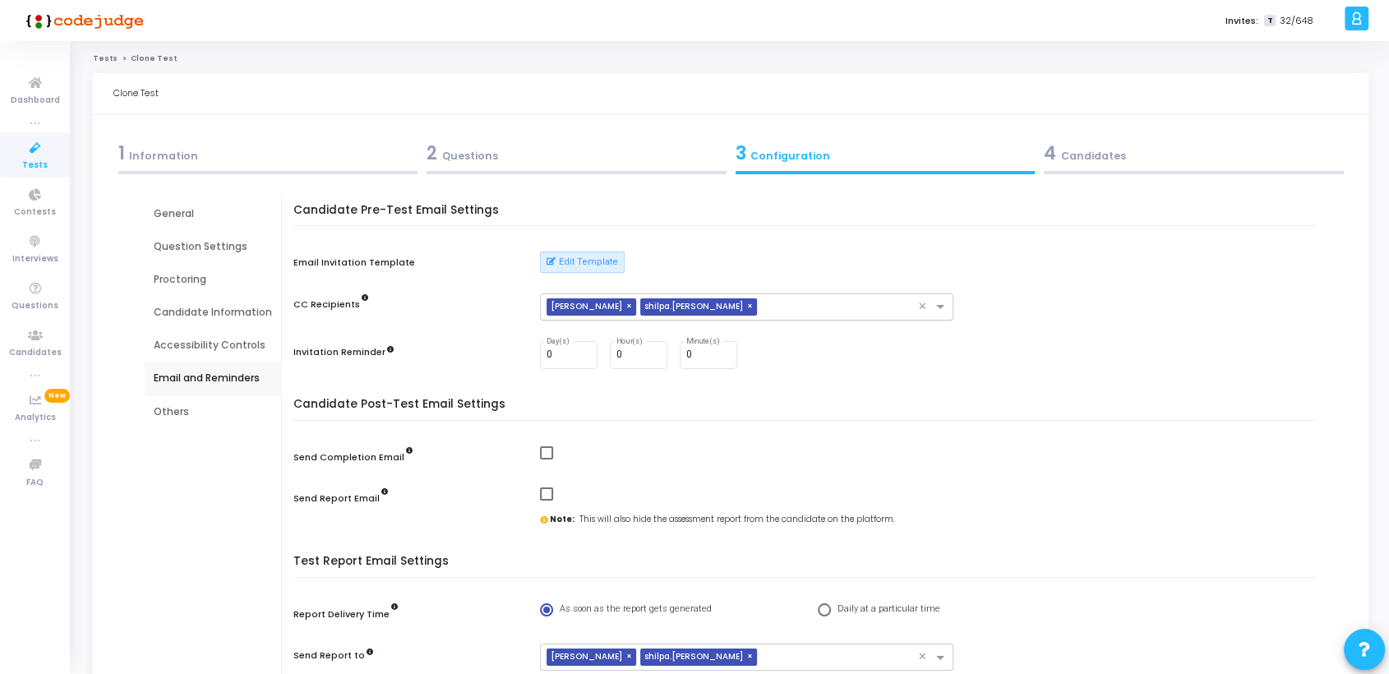
click at [763, 305] on input "text" at bounding box center [840, 308] width 154 height 14
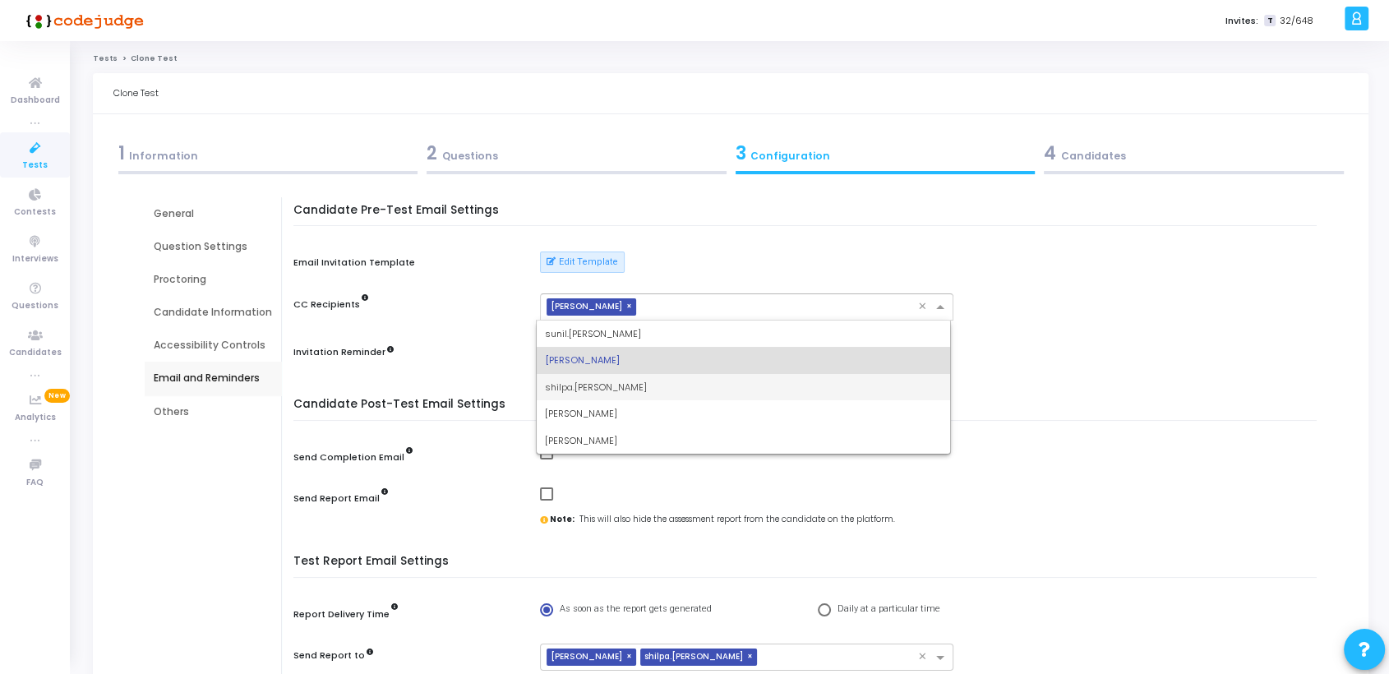
click at [1277, 380] on div "Candidate Pre-Test Email Settings Email Invitation Template Edit Template CC Re…" at bounding box center [810, 297] width 1016 height 187
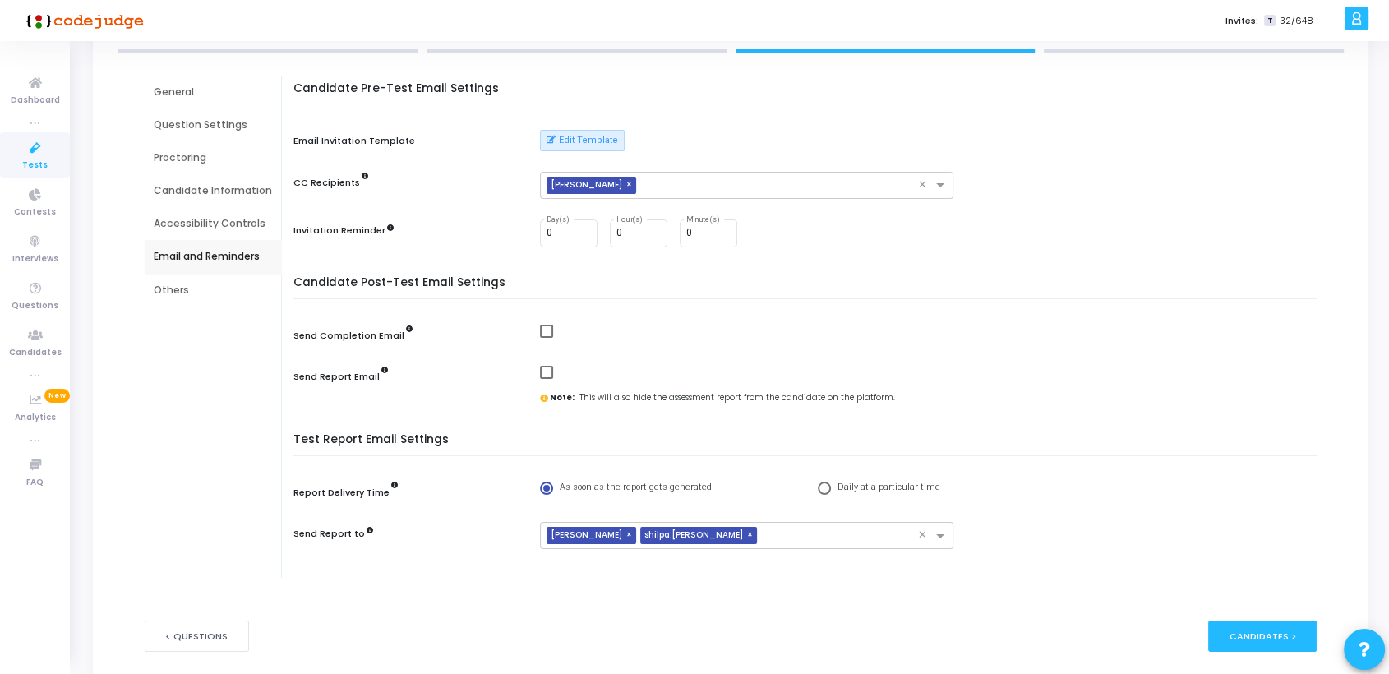
scroll to position [185, 0]
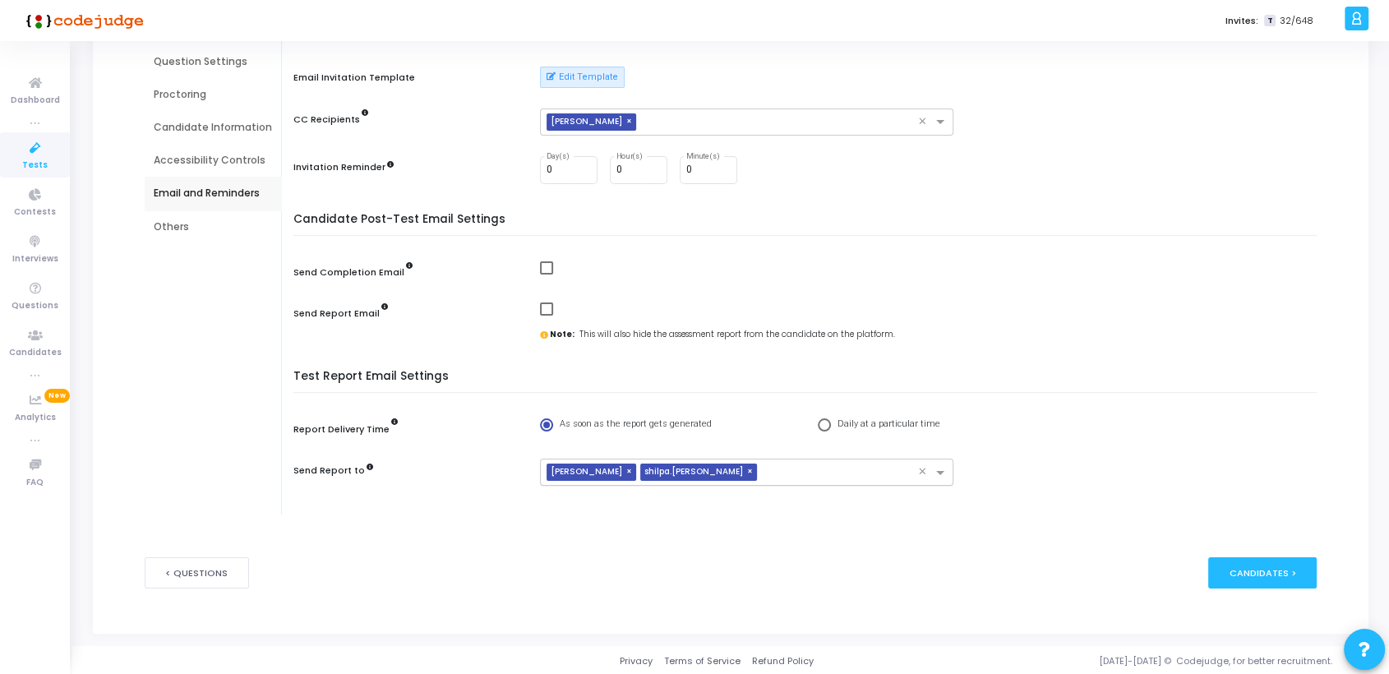
click at [806, 468] on input "text" at bounding box center [840, 474] width 154 height 14
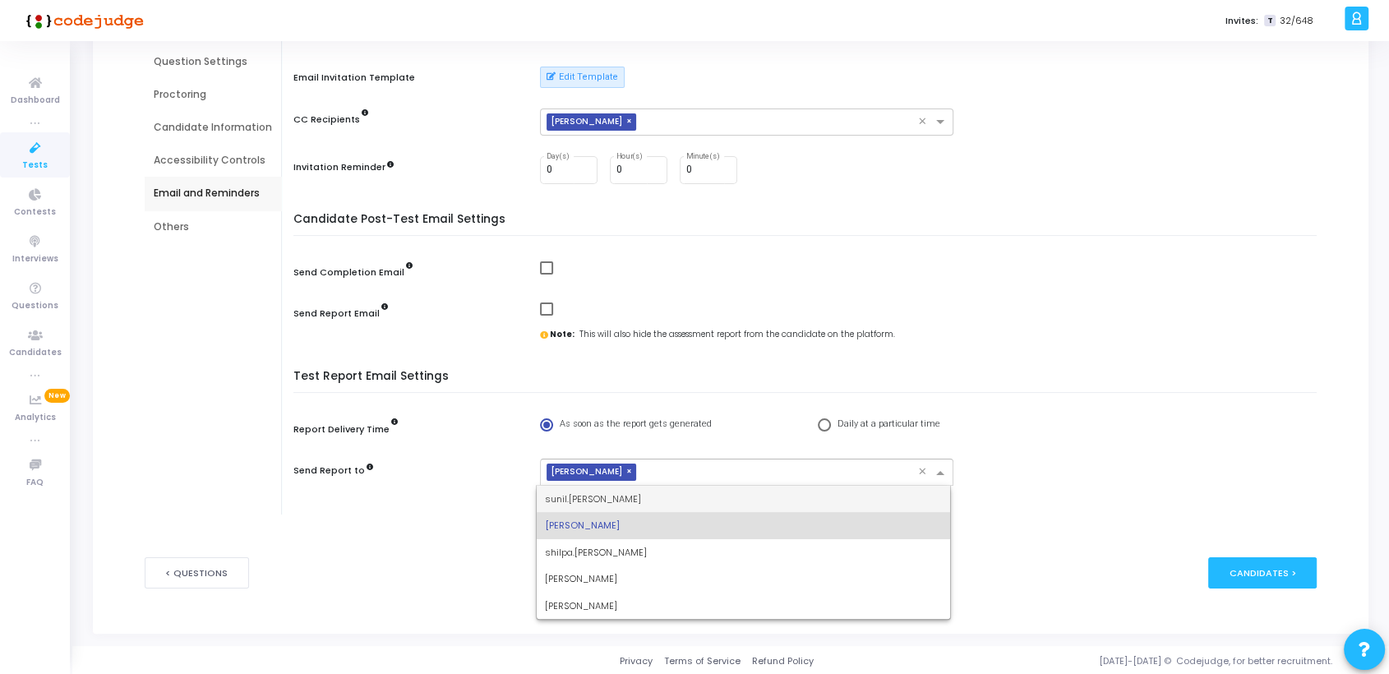
click at [1191, 392] on div "Test Report Email Settings Report Delivery Time As soon as the report gets gene…" at bounding box center [810, 438] width 1016 height 136
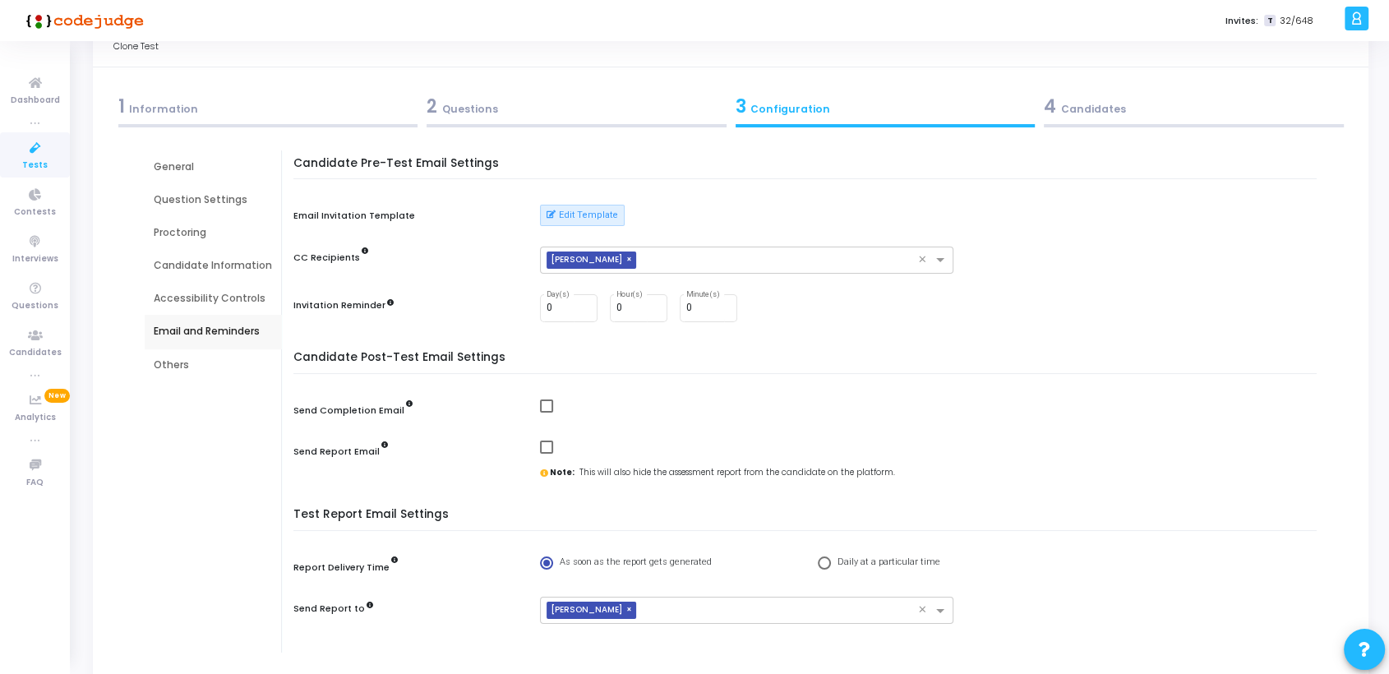
scroll to position [8, 0]
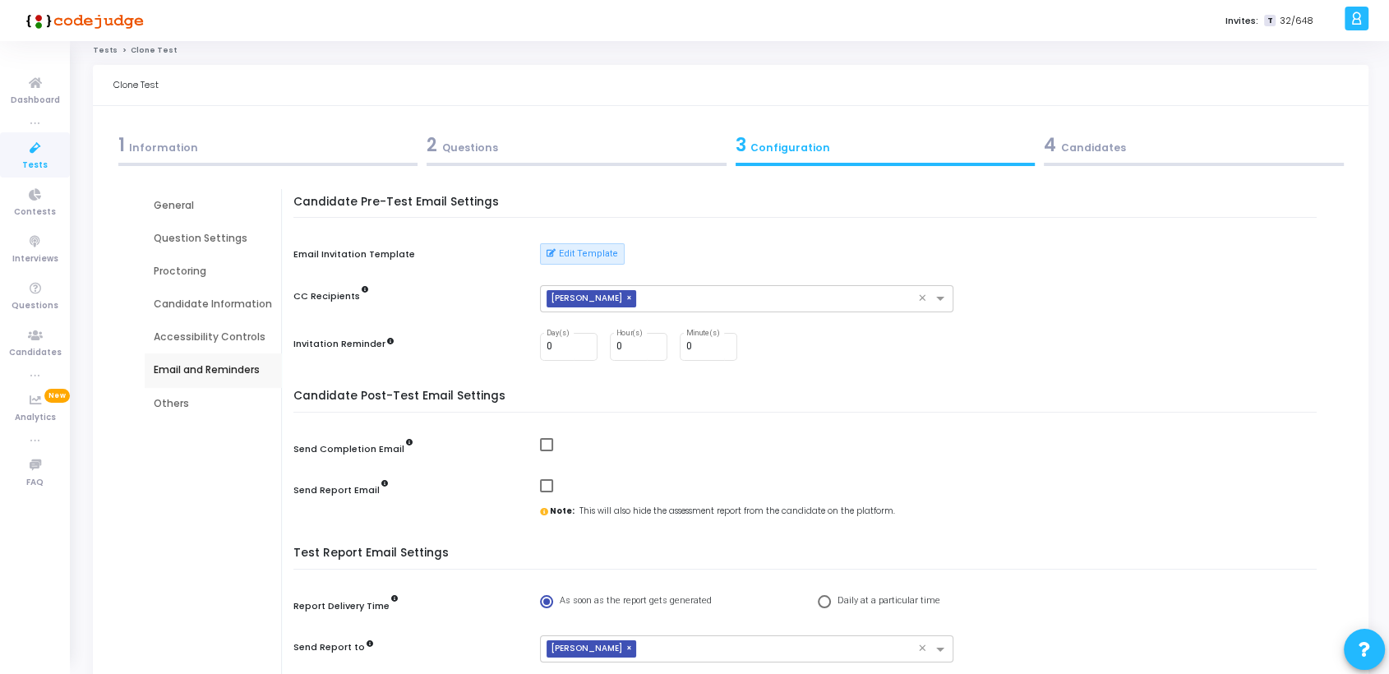
click at [172, 401] on div "Others" at bounding box center [213, 403] width 118 height 15
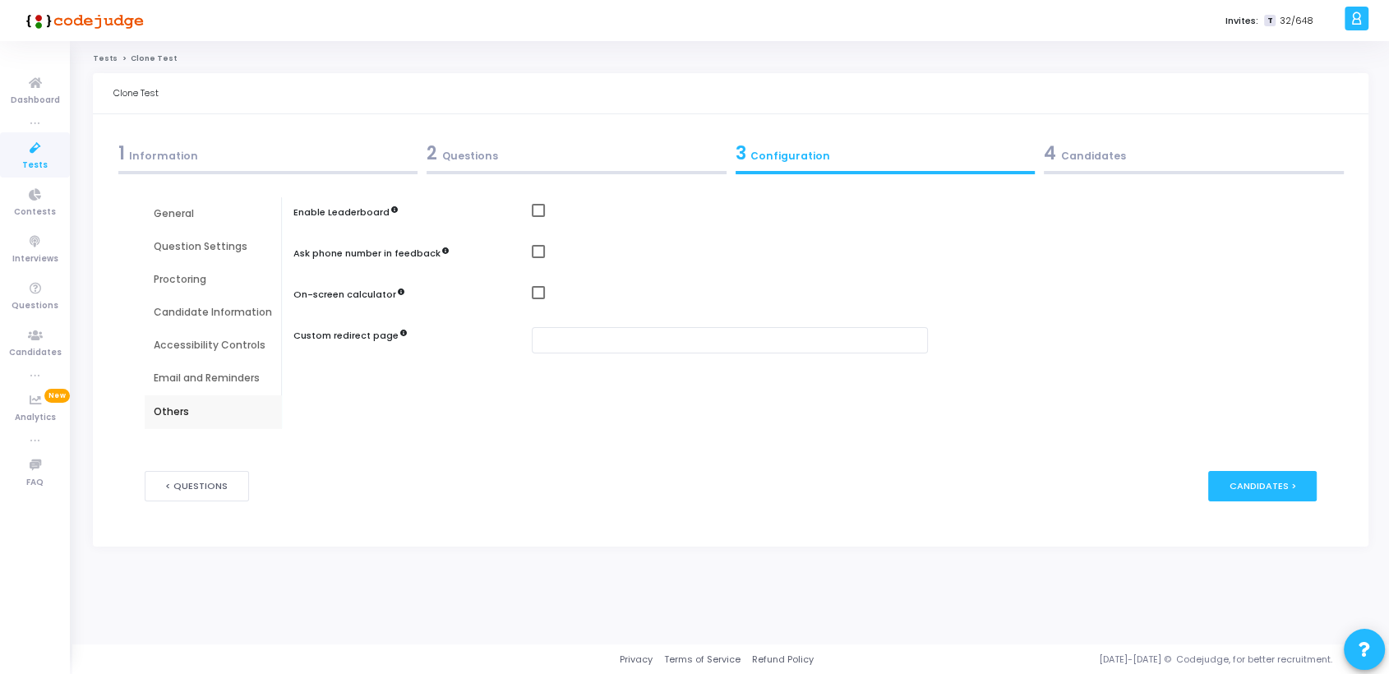
scroll to position [0, 0]
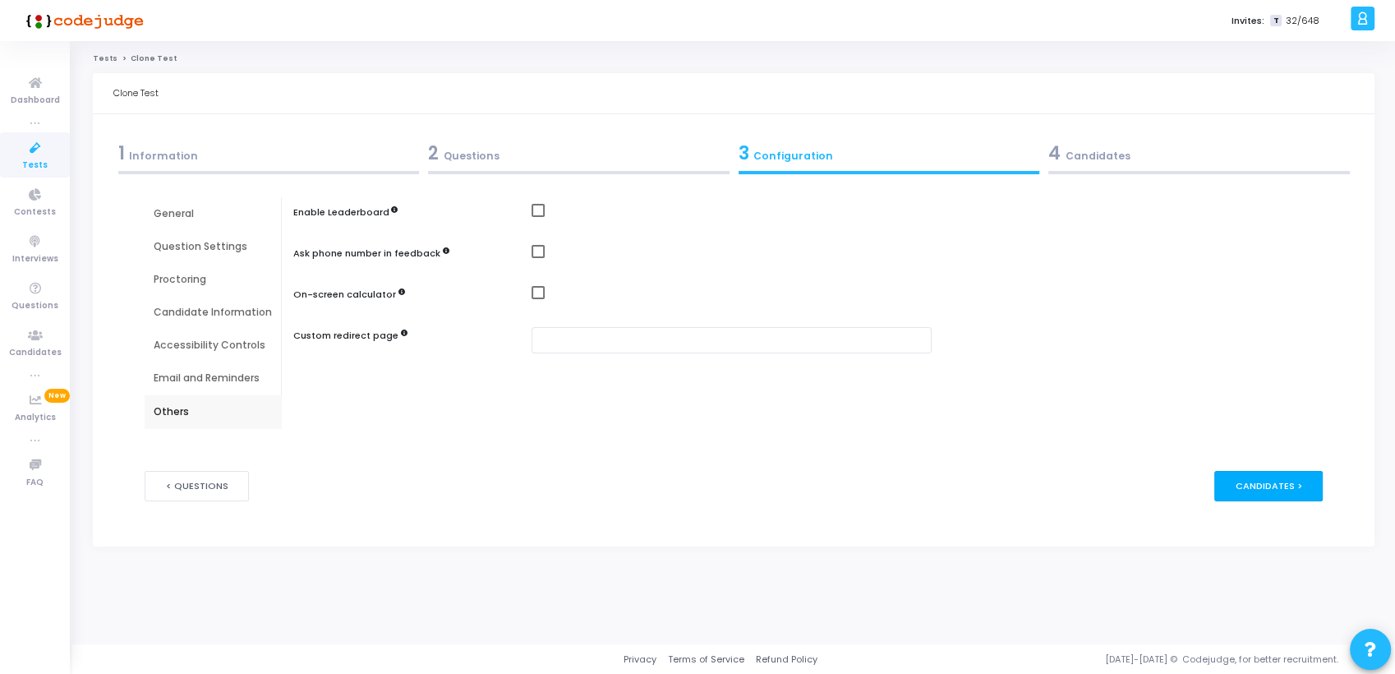
click at [1288, 481] on div "Candidates >" at bounding box center [1268, 486] width 109 height 30
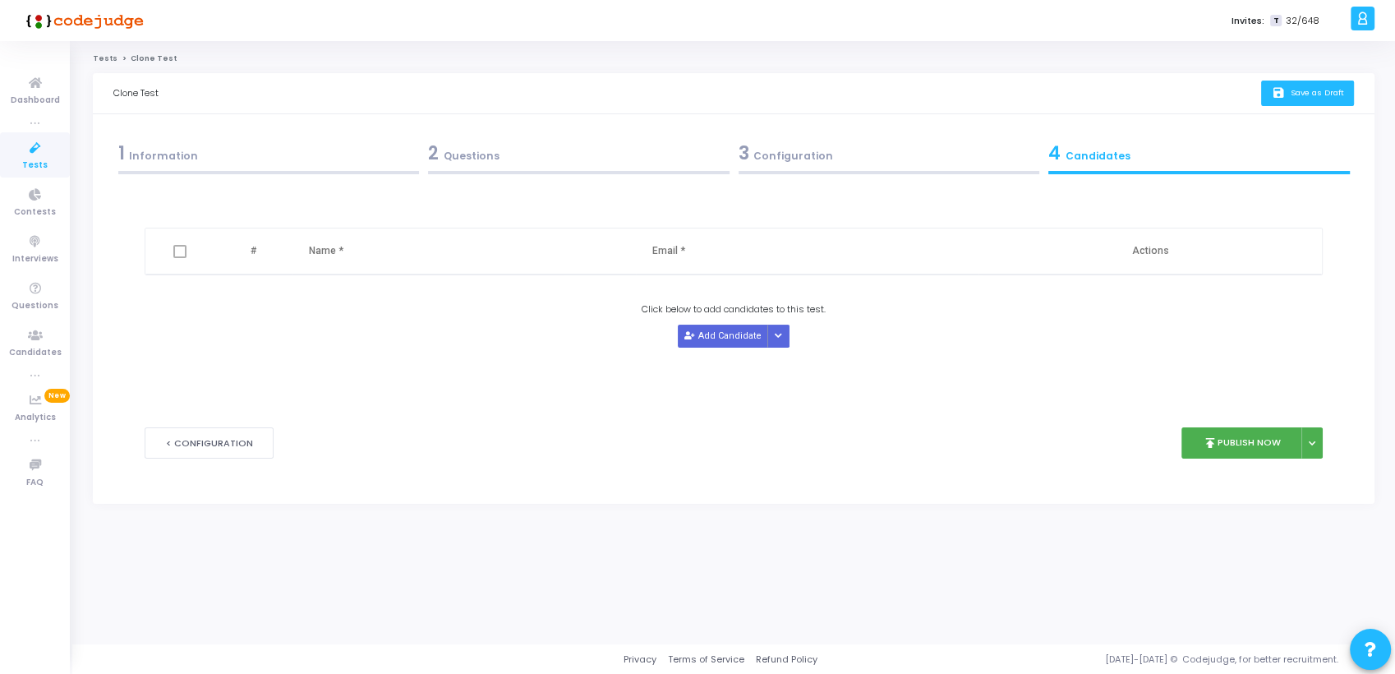
click at [1320, 90] on span "Save as Draft" at bounding box center [1317, 92] width 53 height 11
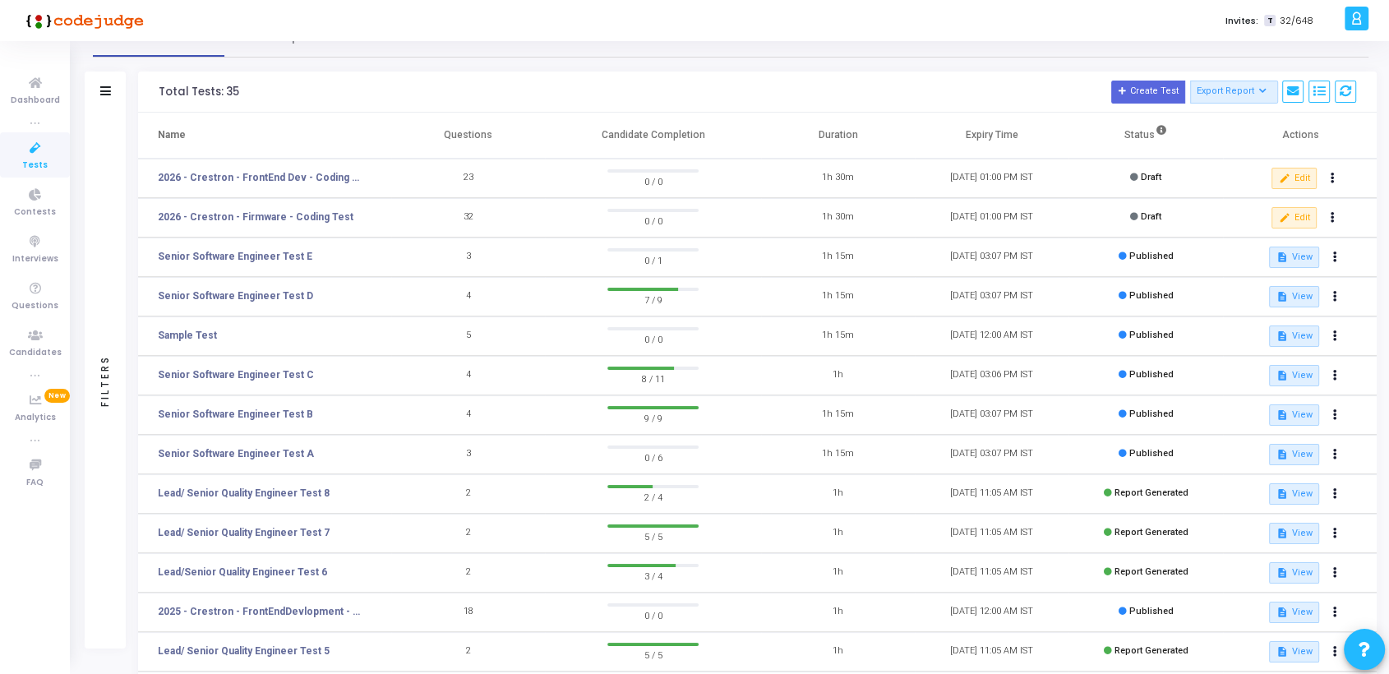
scroll to position [41, 0]
